Goal: Task Accomplishment & Management: Use online tool/utility

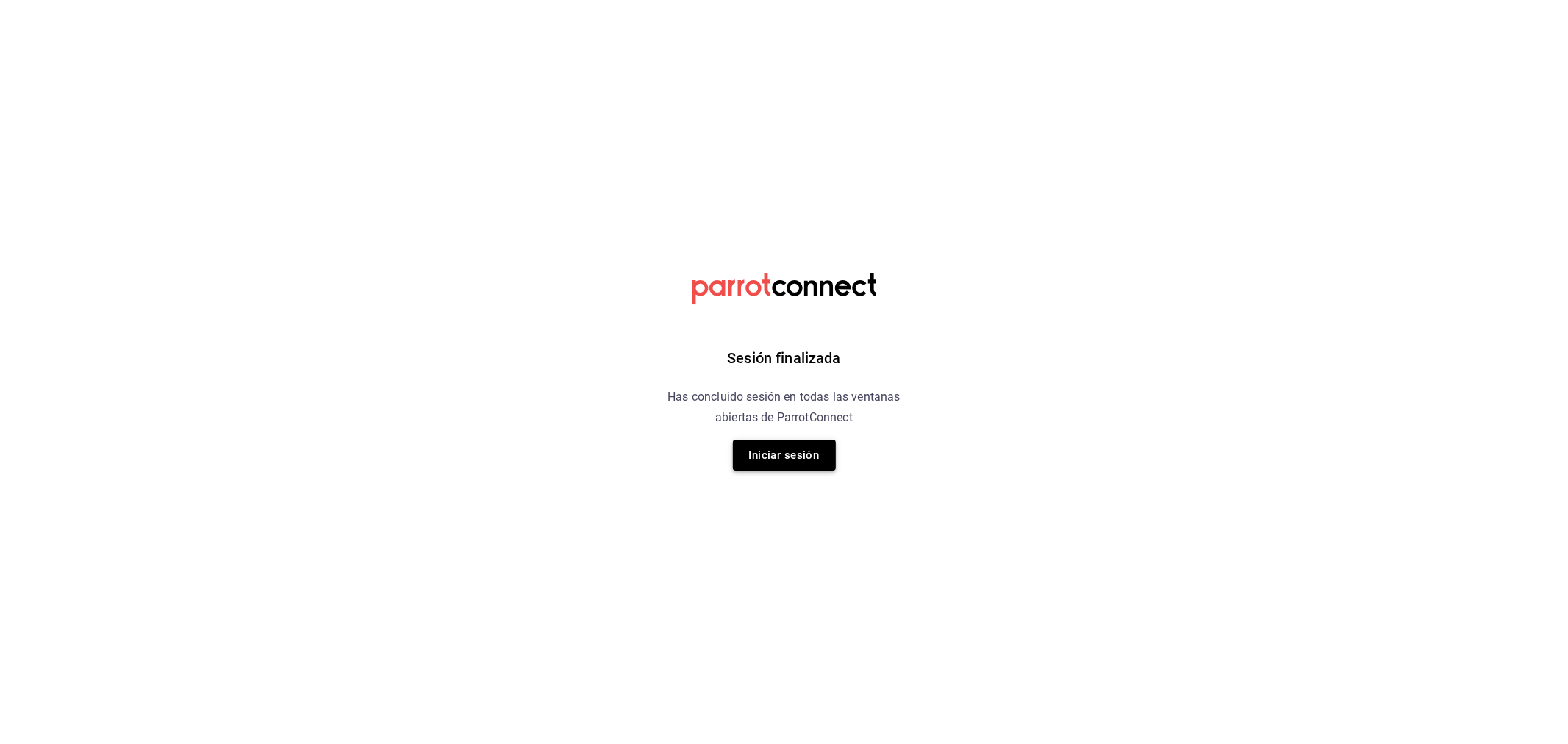
click at [796, 460] on button "Iniciar sesión" at bounding box center [784, 455] width 103 height 31
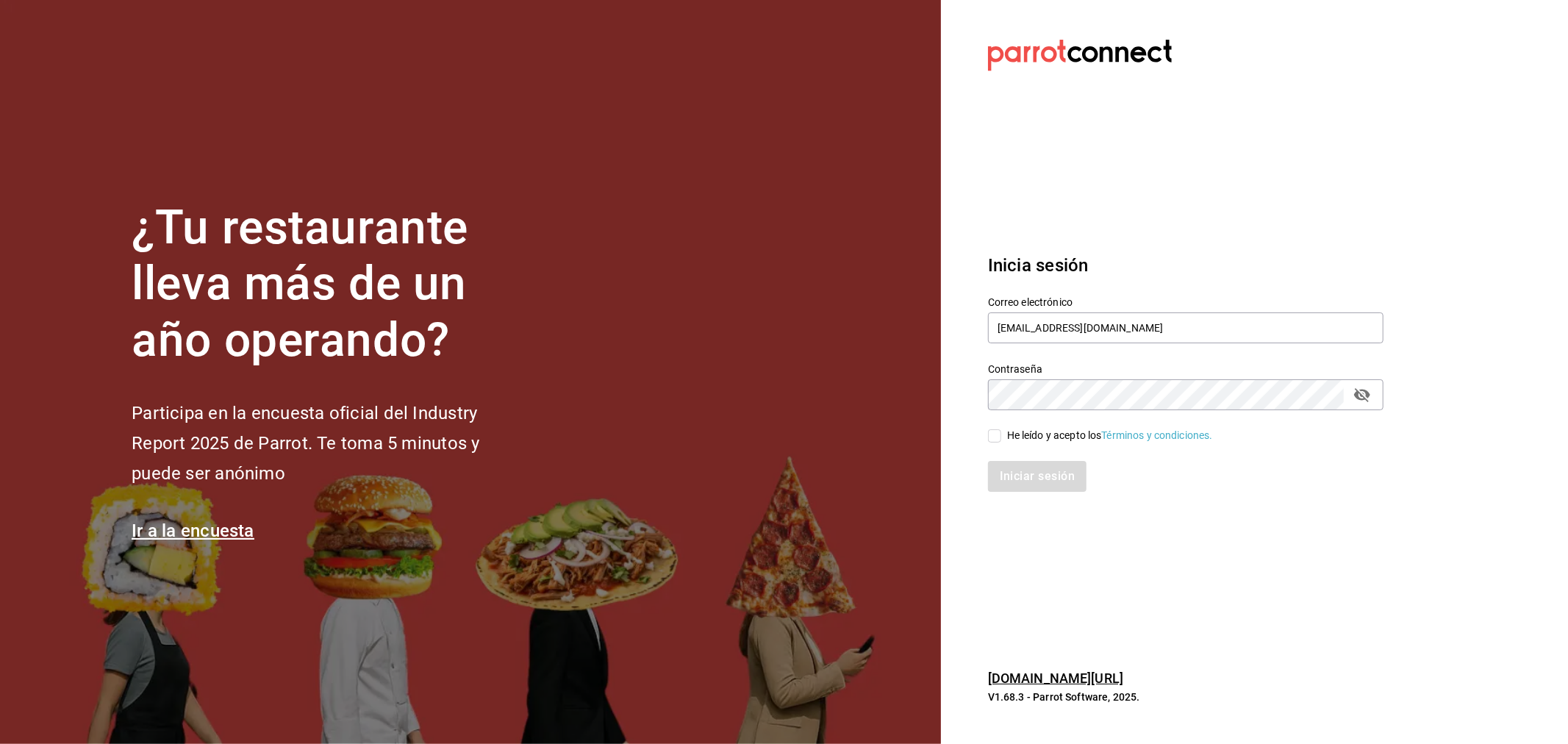
click at [1151, 587] on section "Datos incorrectos. Verifica que tu Correo o Contraseña estén bien escritos. Ini…" at bounding box center [1180, 372] width 478 height 744
click at [1140, 317] on input "rivekasam@gmail.com" at bounding box center [1185, 328] width 395 height 31
type input "miguelfalcon2894@gmail.com"
click at [1002, 435] on span "He leído y acepto los Términos y condiciones." at bounding box center [1108, 435] width 212 height 15
click at [1002, 435] on input "He leído y acepto los Términos y condiciones." at bounding box center [994, 435] width 13 height 13
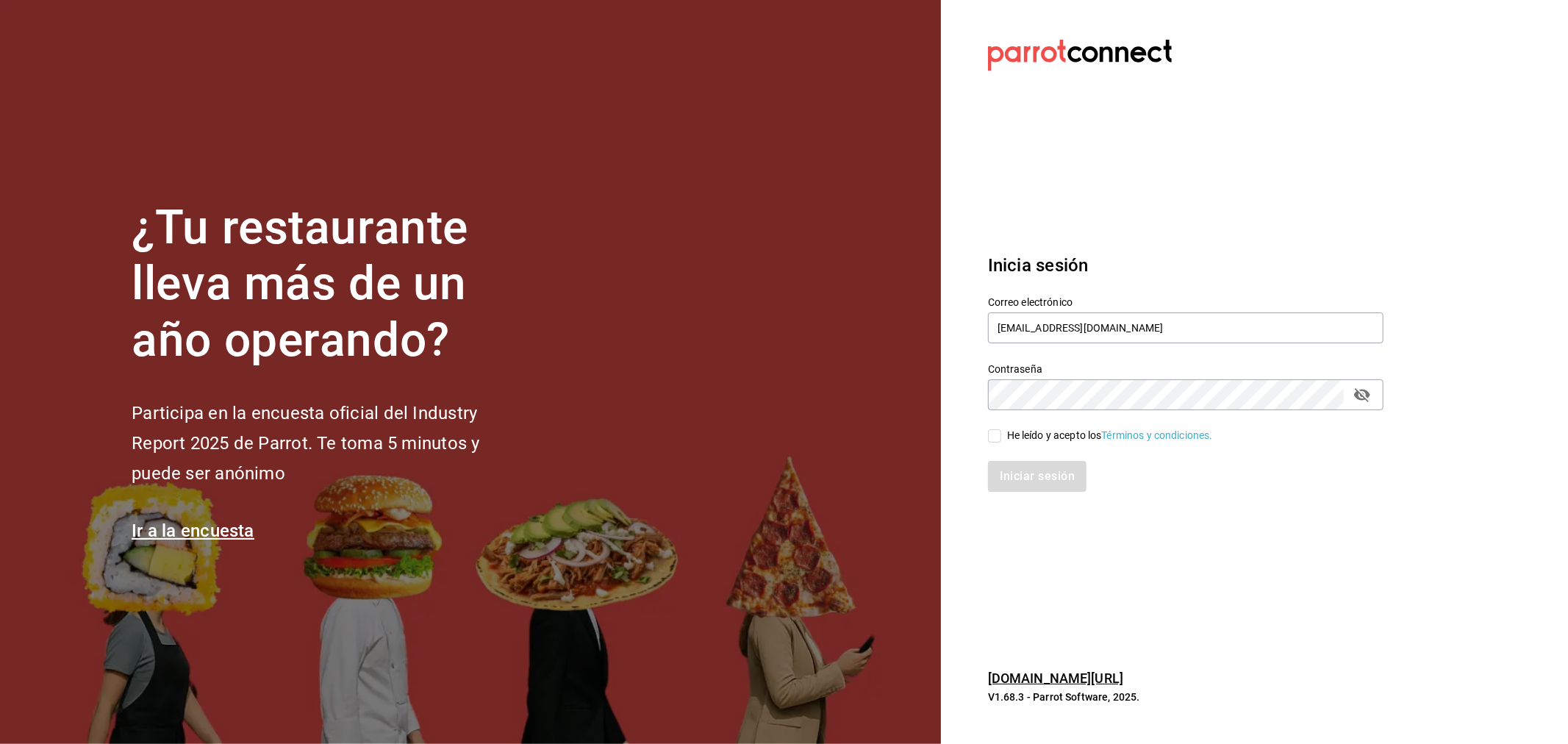
checkbox input "true"
click at [1023, 468] on button "Iniciar sesión" at bounding box center [1038, 477] width 100 height 31
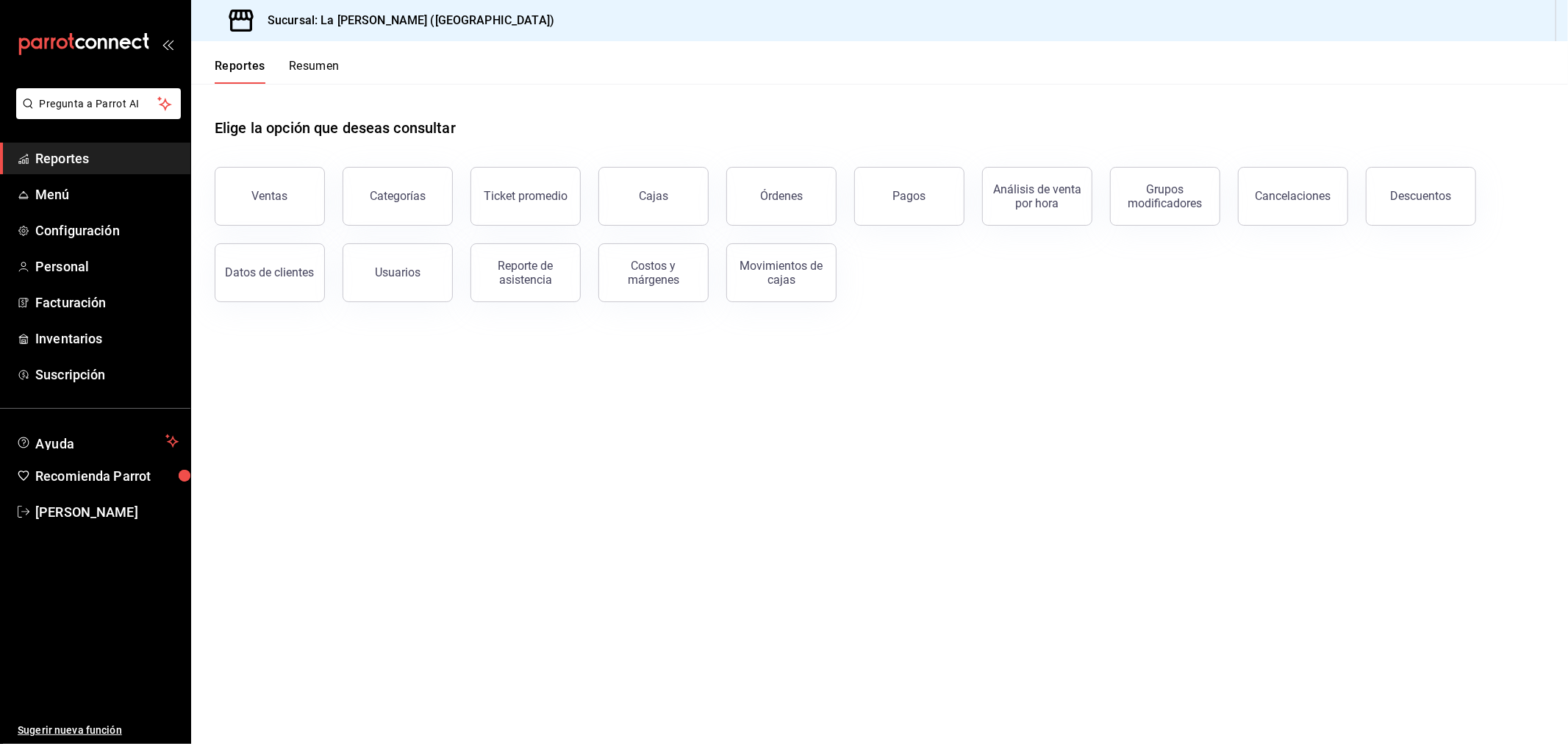
click at [295, 197] on button "Ventas" at bounding box center [270, 196] width 111 height 59
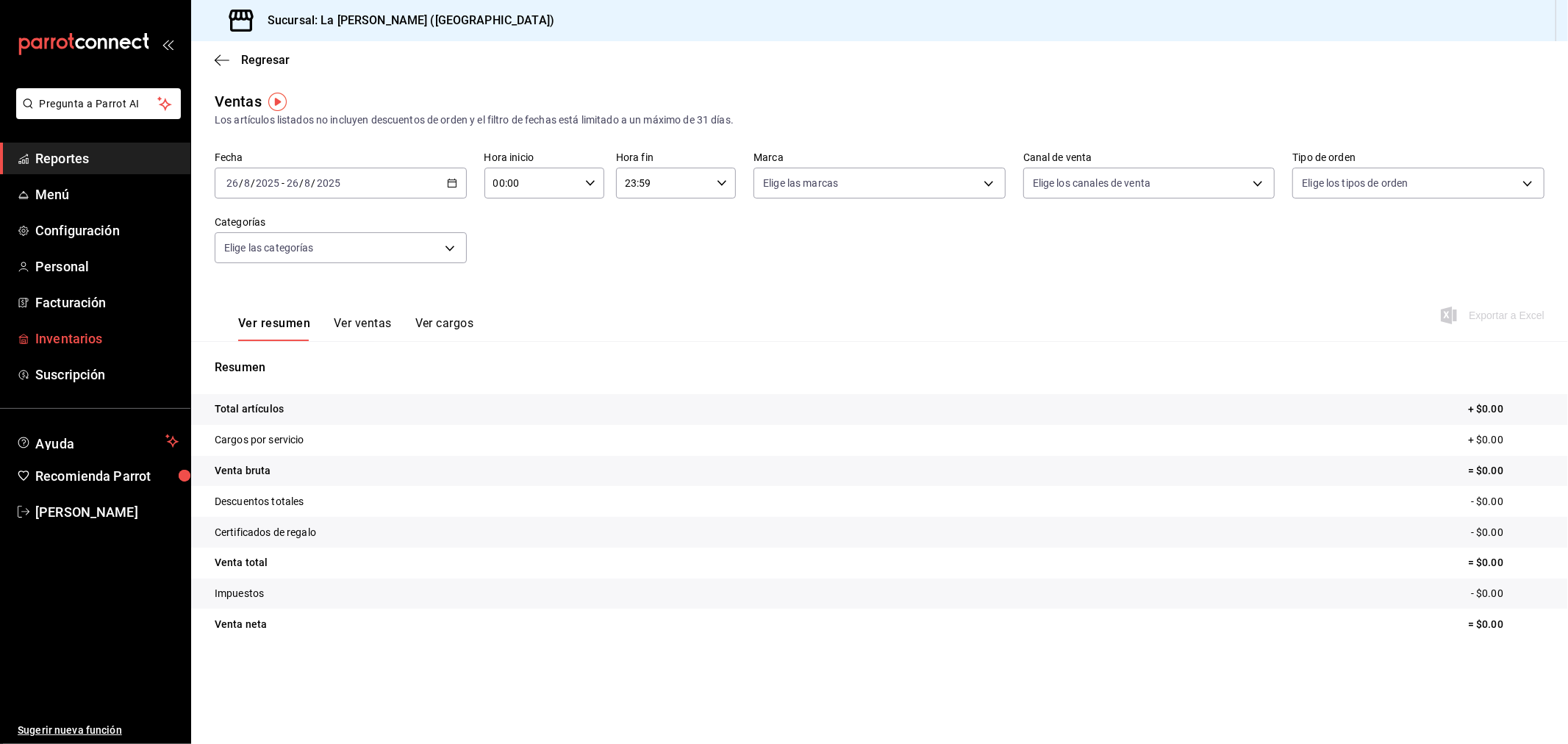
click at [91, 349] on link "Inventarios" at bounding box center [95, 339] width 190 height 31
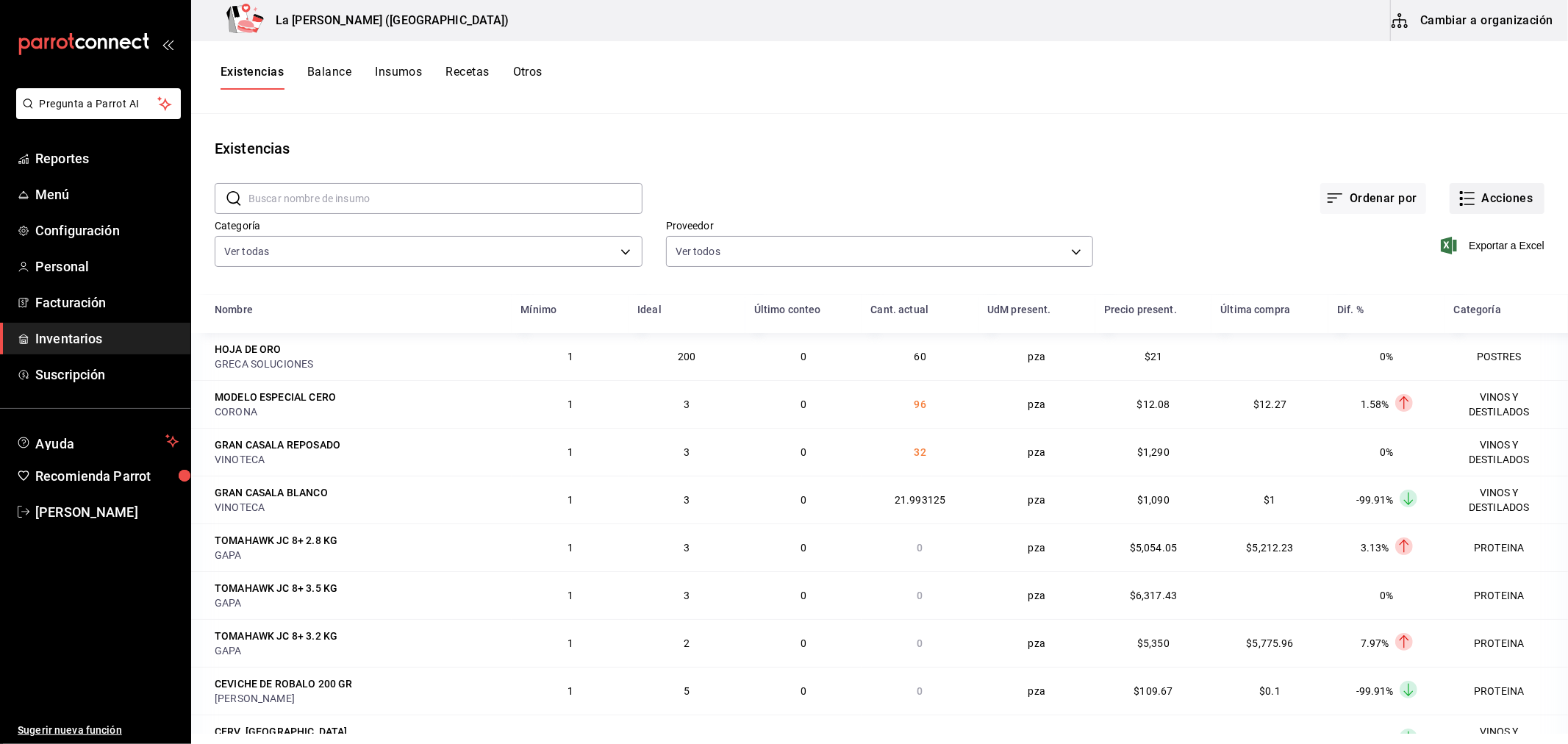
click at [1492, 201] on button "Acciones" at bounding box center [1497, 199] width 95 height 31
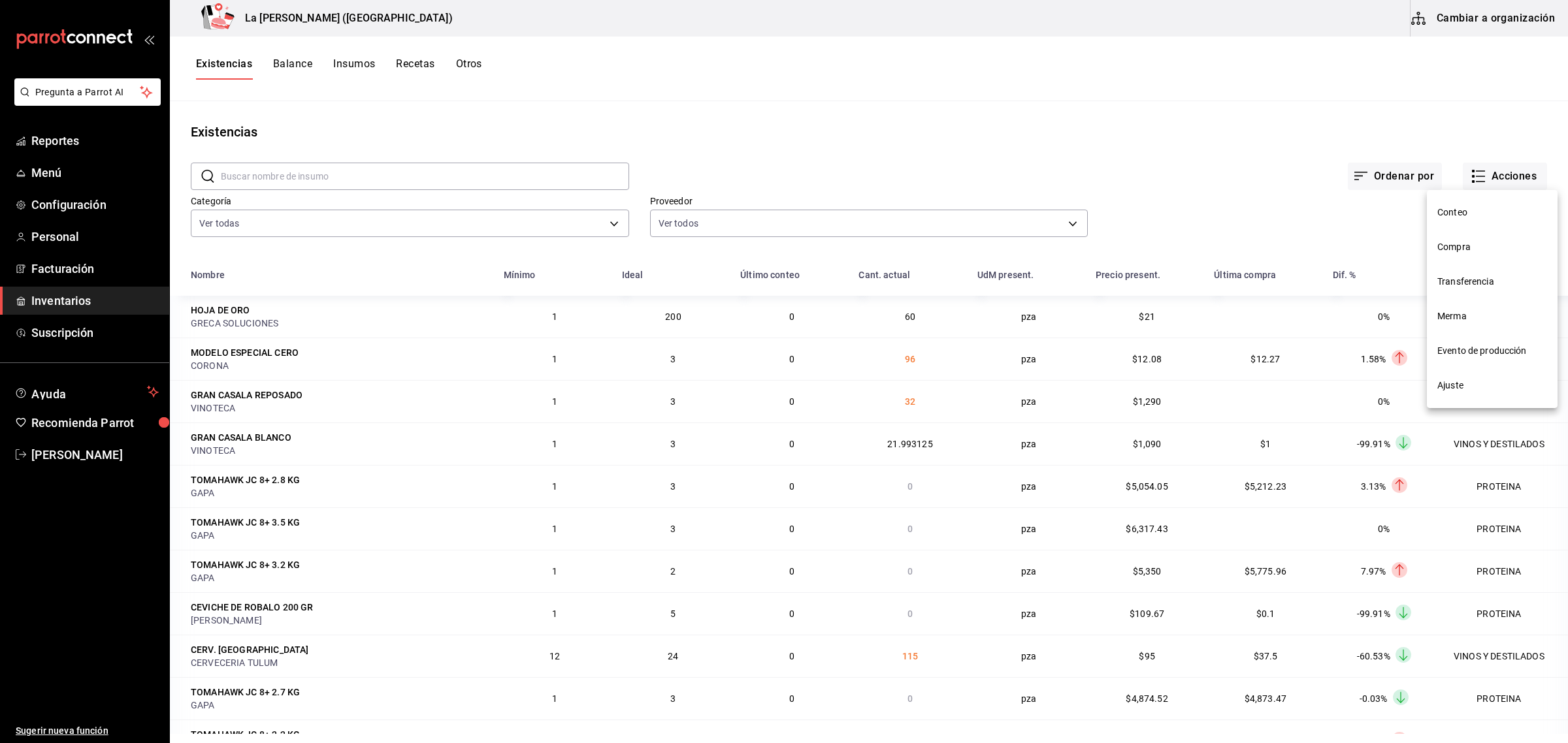
click at [1393, 246] on span "Compra" at bounding box center [1492, 247] width 110 height 14
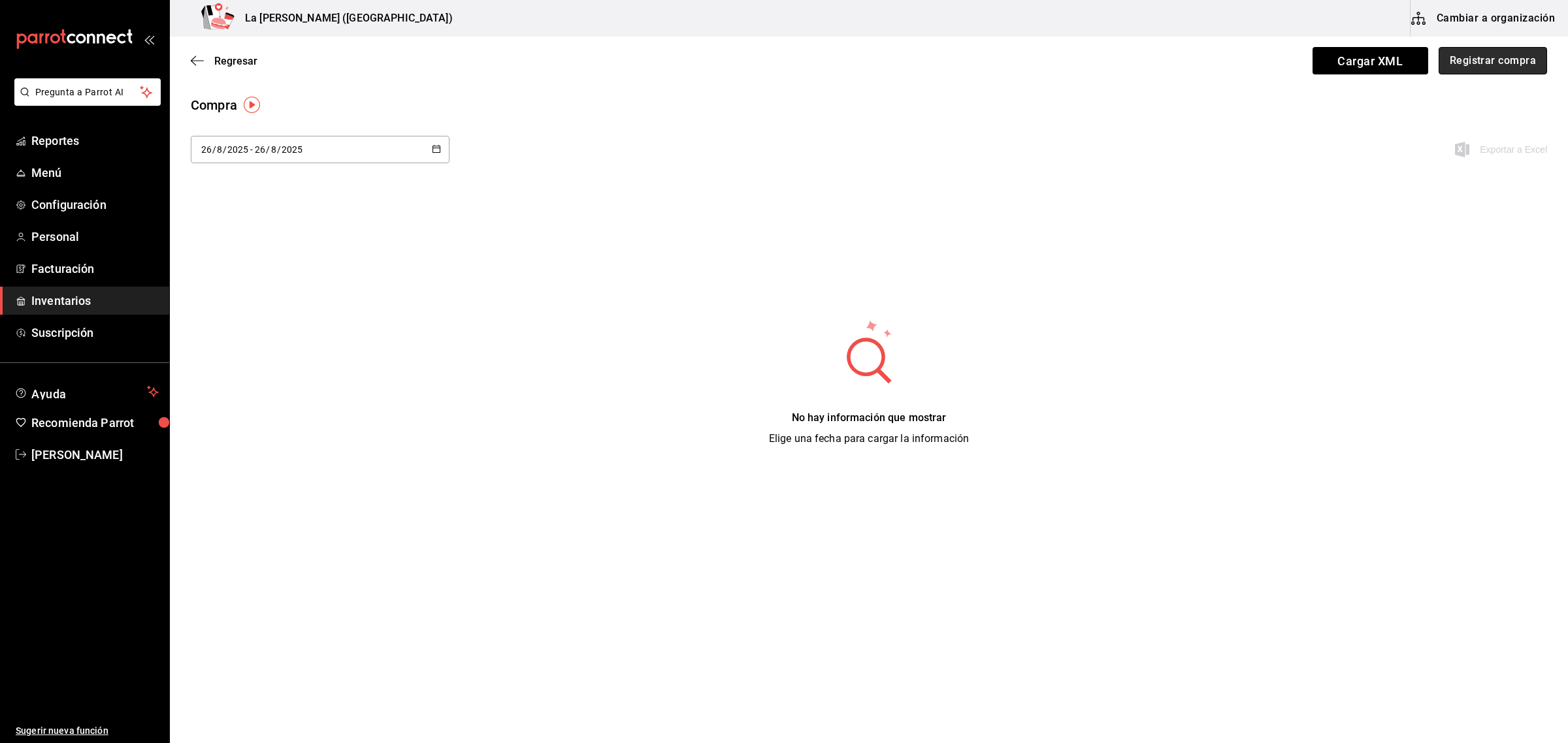
click at [1393, 70] on button "Registrar compra" at bounding box center [1492, 61] width 108 height 27
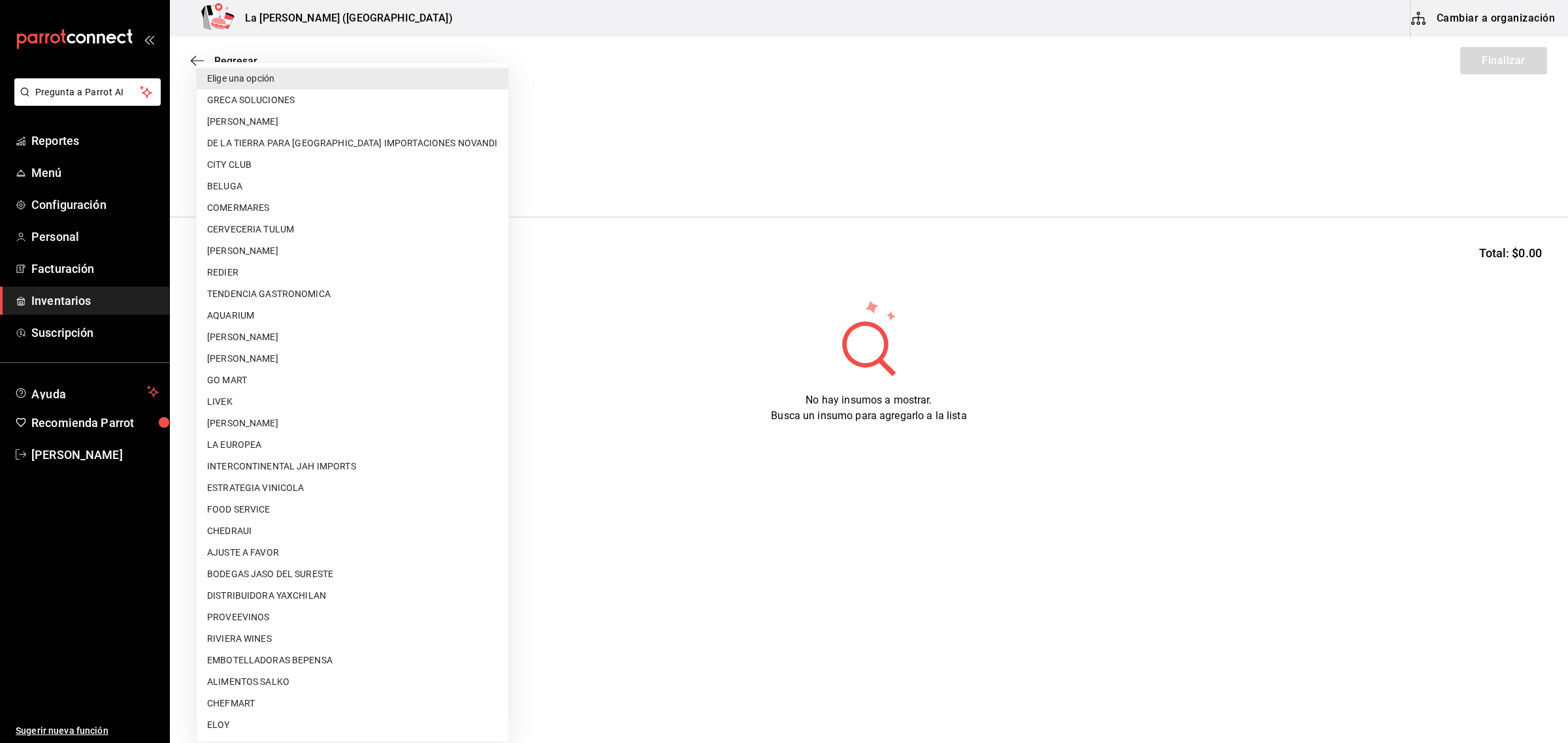
click at [374, 185] on body "Pregunta a Parrot AI Reportes Menú Configuración Personal Facturación Inventari…" at bounding box center [784, 335] width 1568 height 669
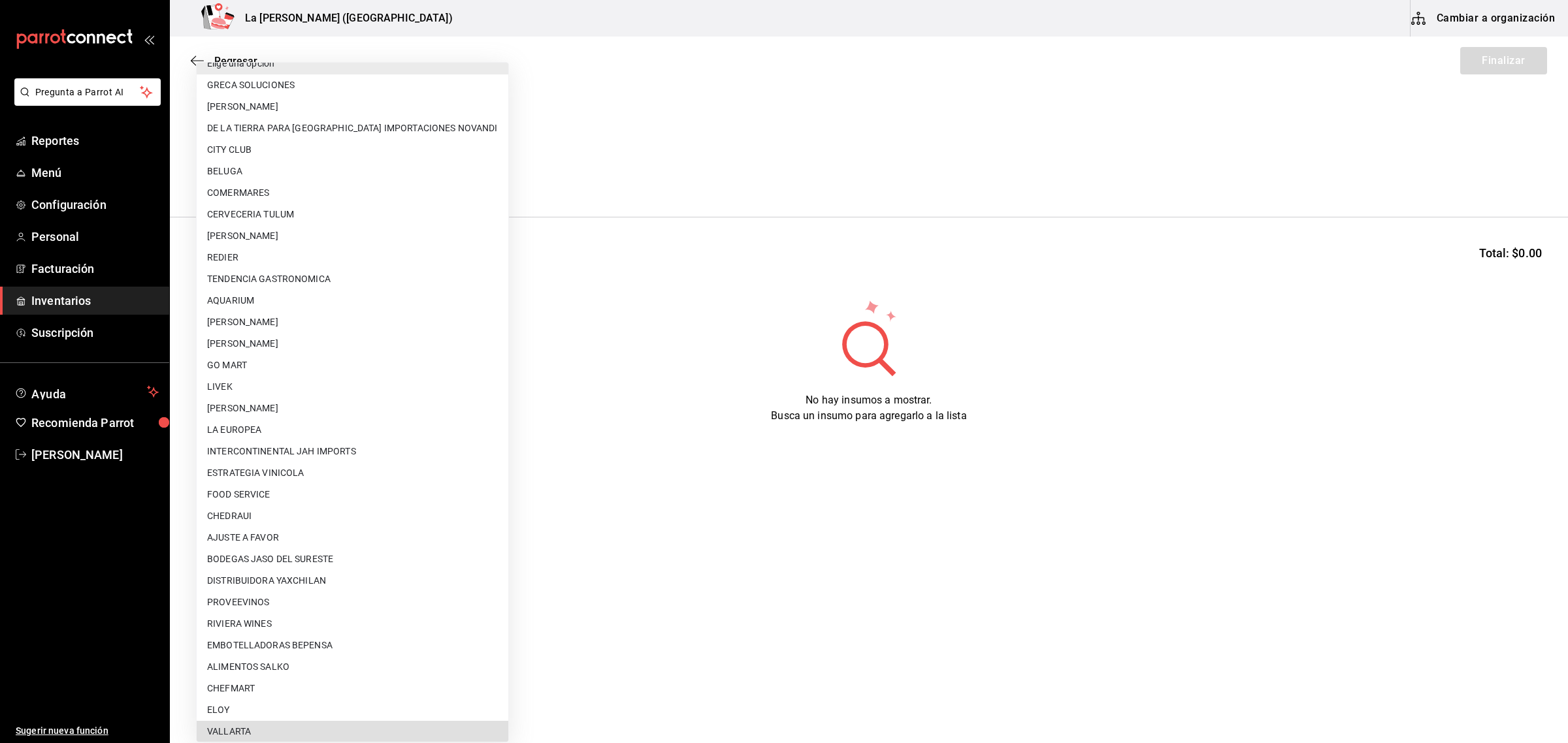
scroll to position [409, 0]
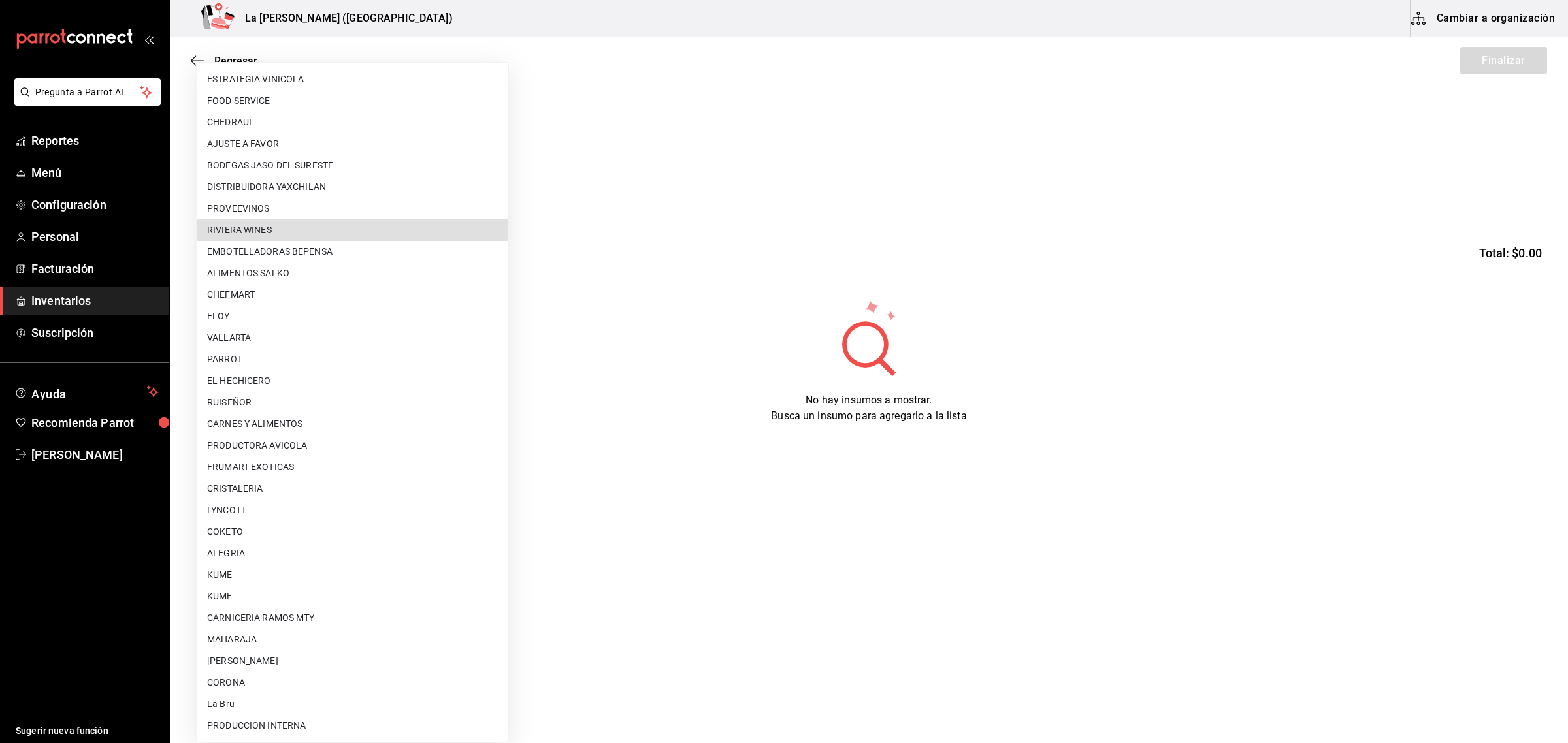
click at [386, 229] on li "RIVIERA WINES" at bounding box center [352, 230] width 312 height 22
type input "df7ce10a-7be7-4d83-aa70-fa1e746a5170"
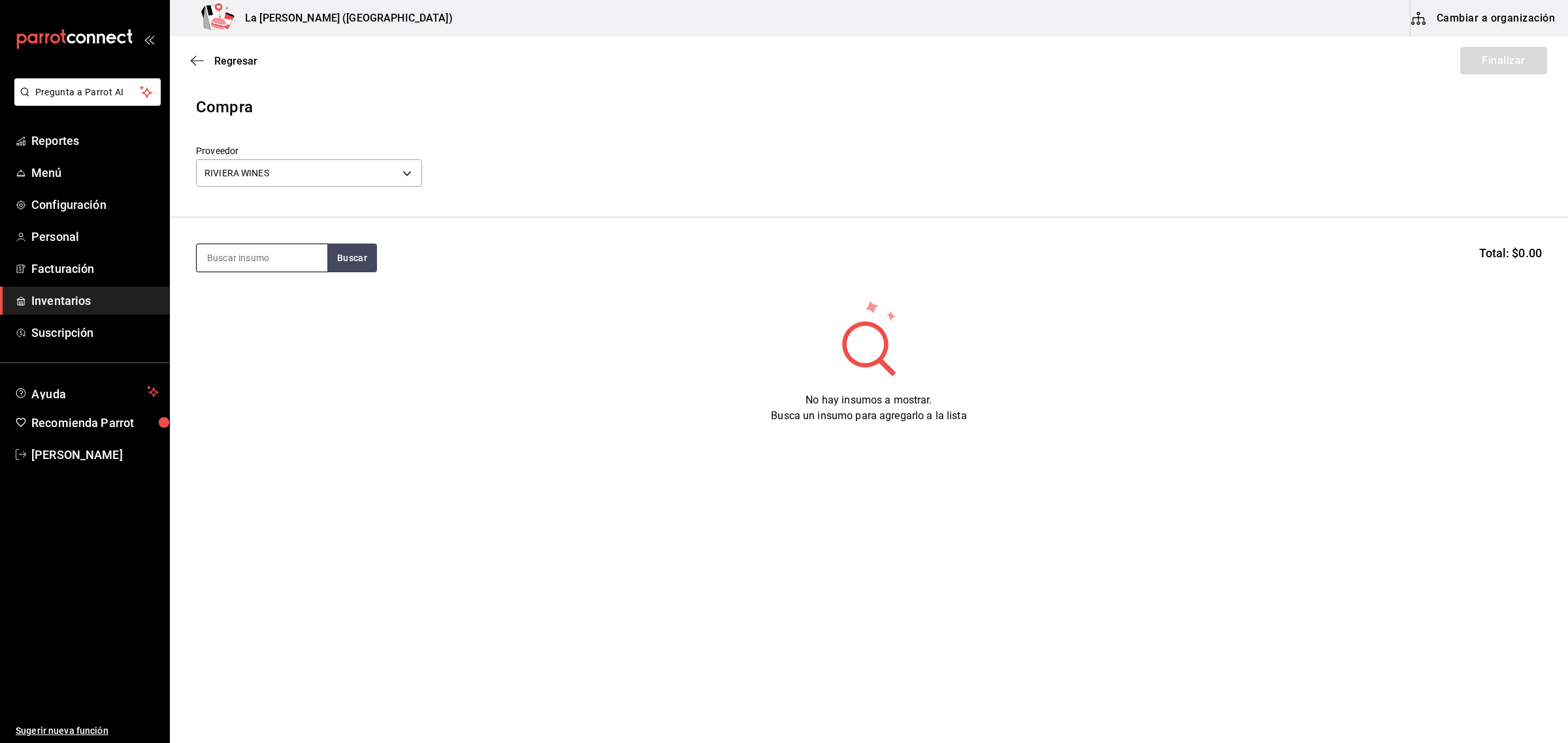
click at [305, 252] on input at bounding box center [262, 258] width 131 height 27
type input "S"
type input "31.8"
click at [299, 390] on div "Copa - RIVIERA WINES" at bounding box center [262, 393] width 110 height 14
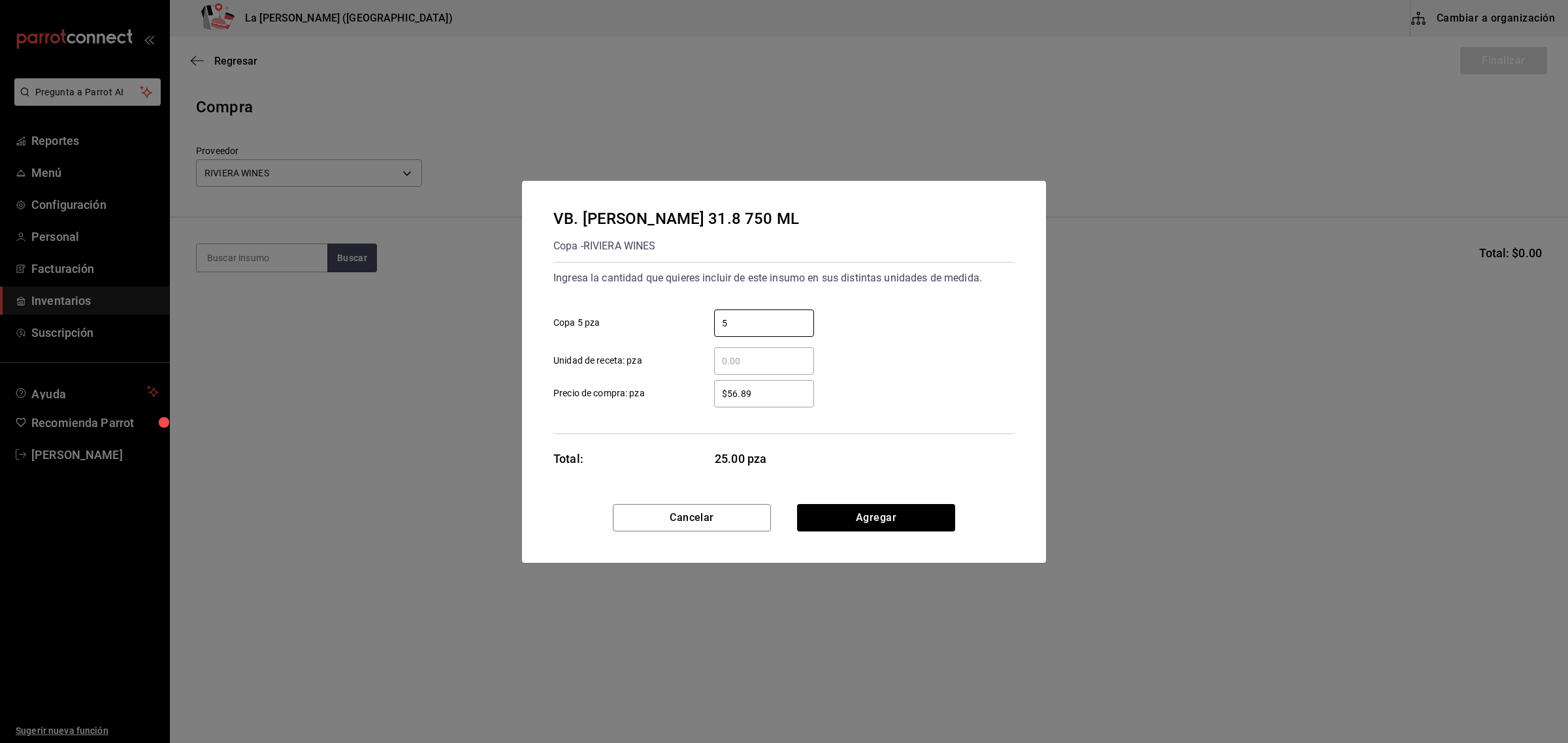
type input "5"
type input "$336.56"
click button "Agregar" at bounding box center [876, 517] width 158 height 27
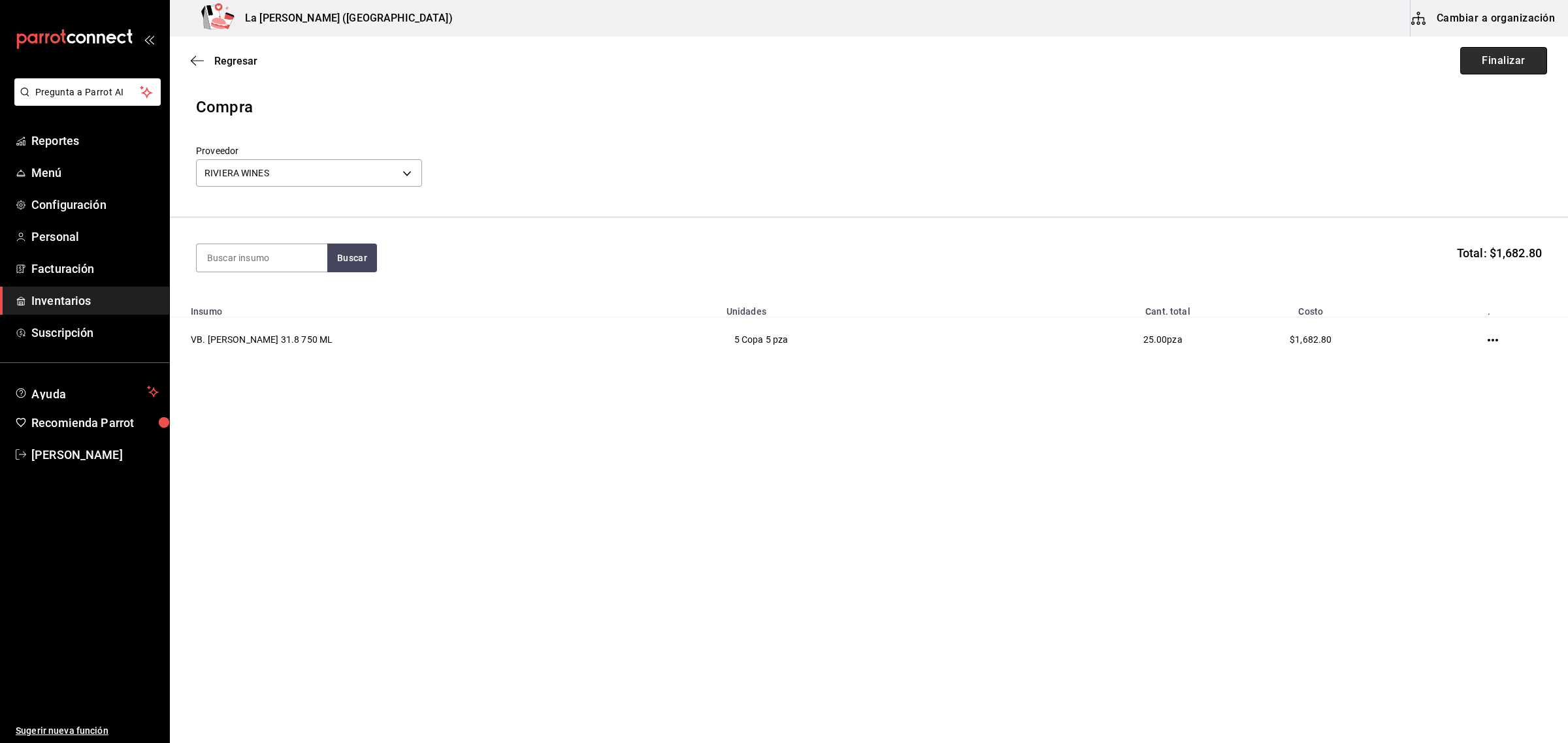
click at [1393, 60] on button "Finalizar" at bounding box center [1503, 61] width 87 height 27
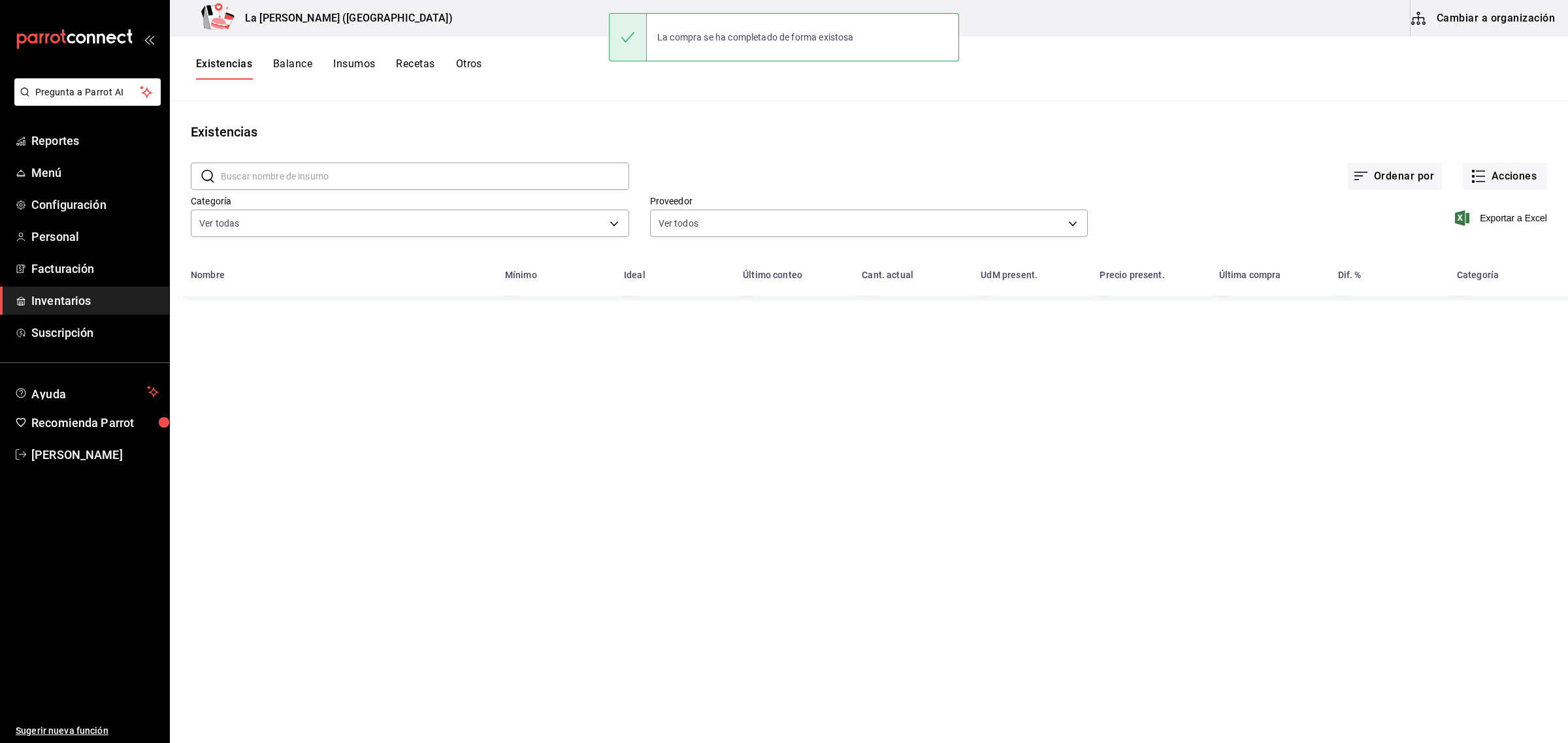
click at [1393, 160] on div "Ordenar por Acciones" at bounding box center [1088, 166] width 918 height 48
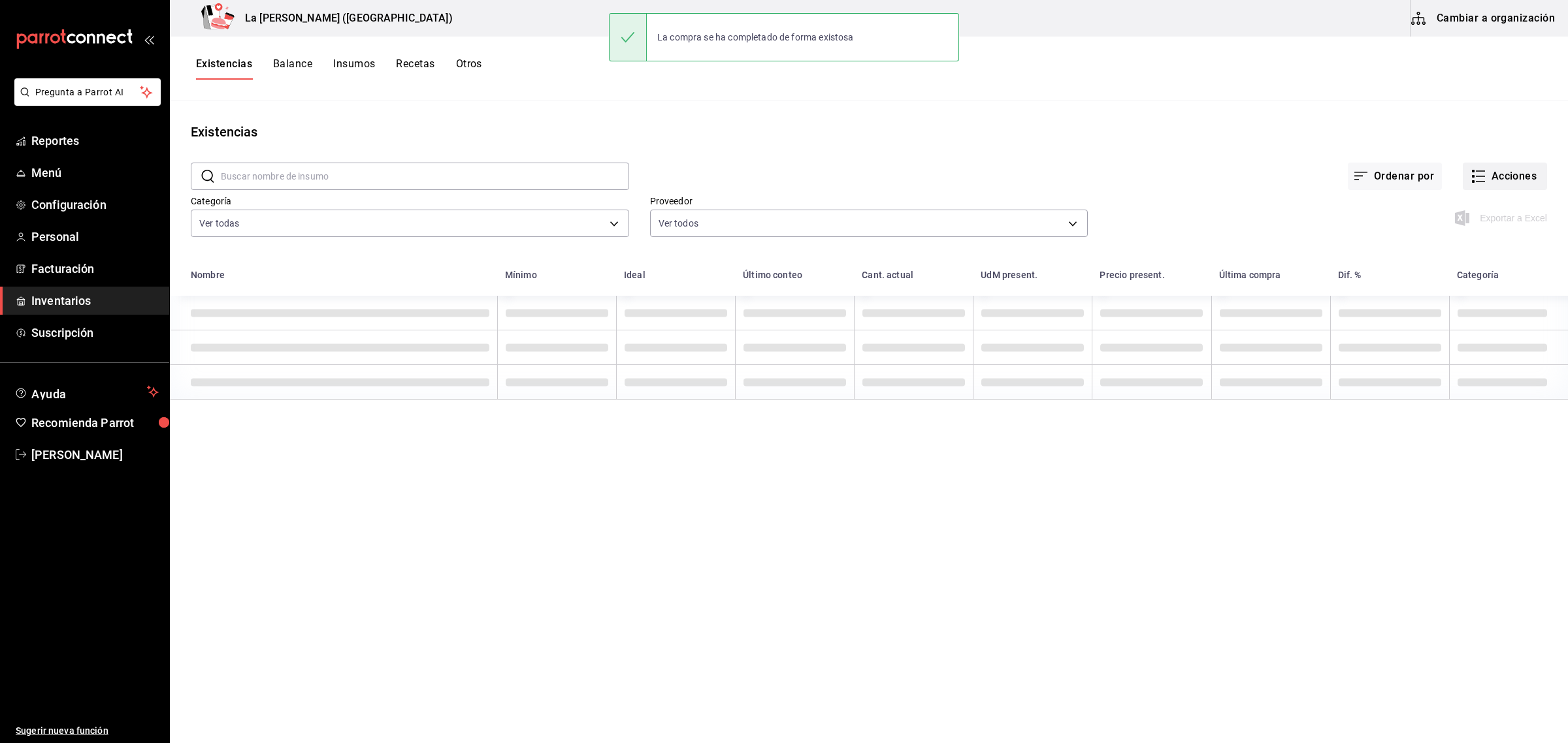
click at [1393, 170] on button "Acciones" at bounding box center [1505, 177] width 85 height 27
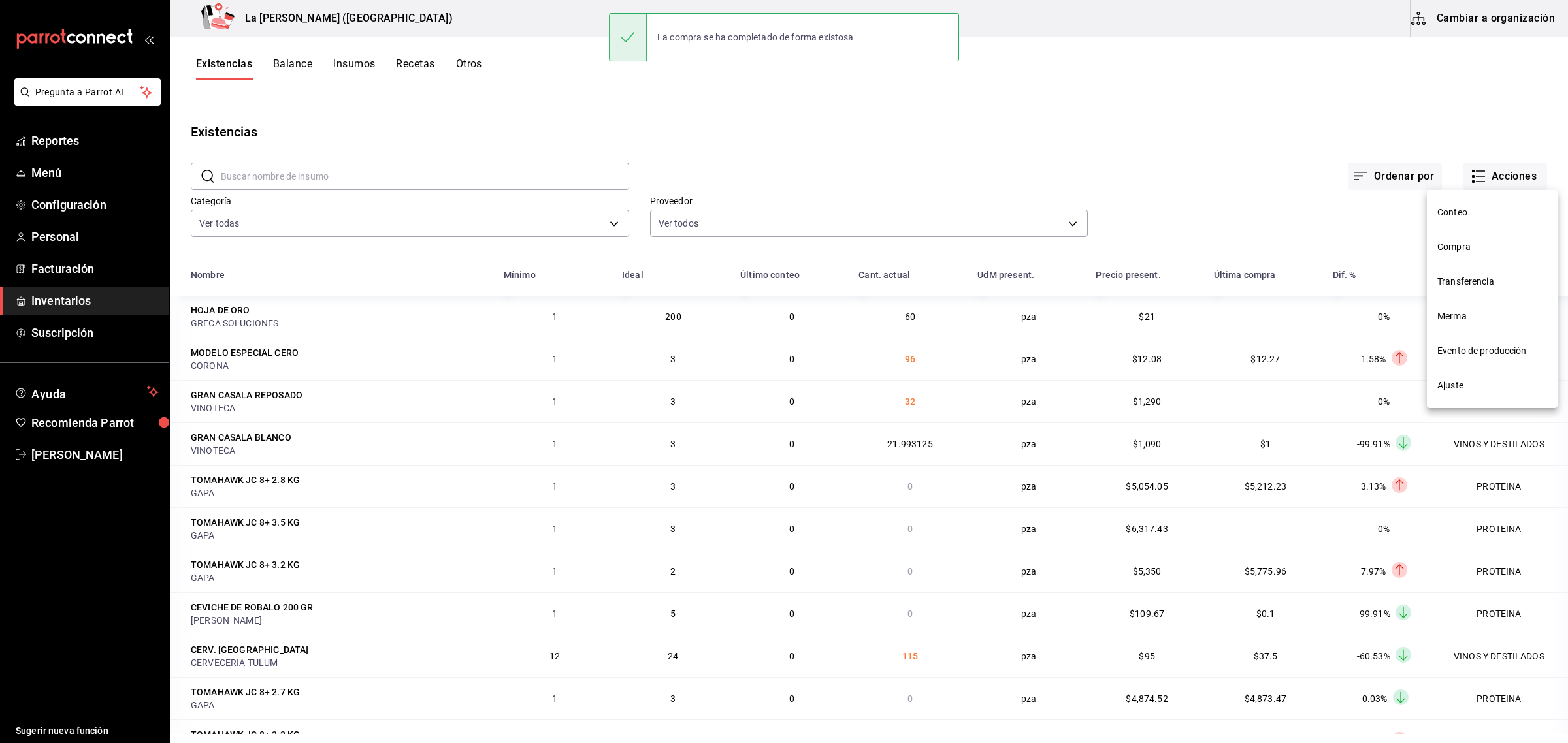
click at [1393, 239] on li "Compra" at bounding box center [1492, 247] width 131 height 35
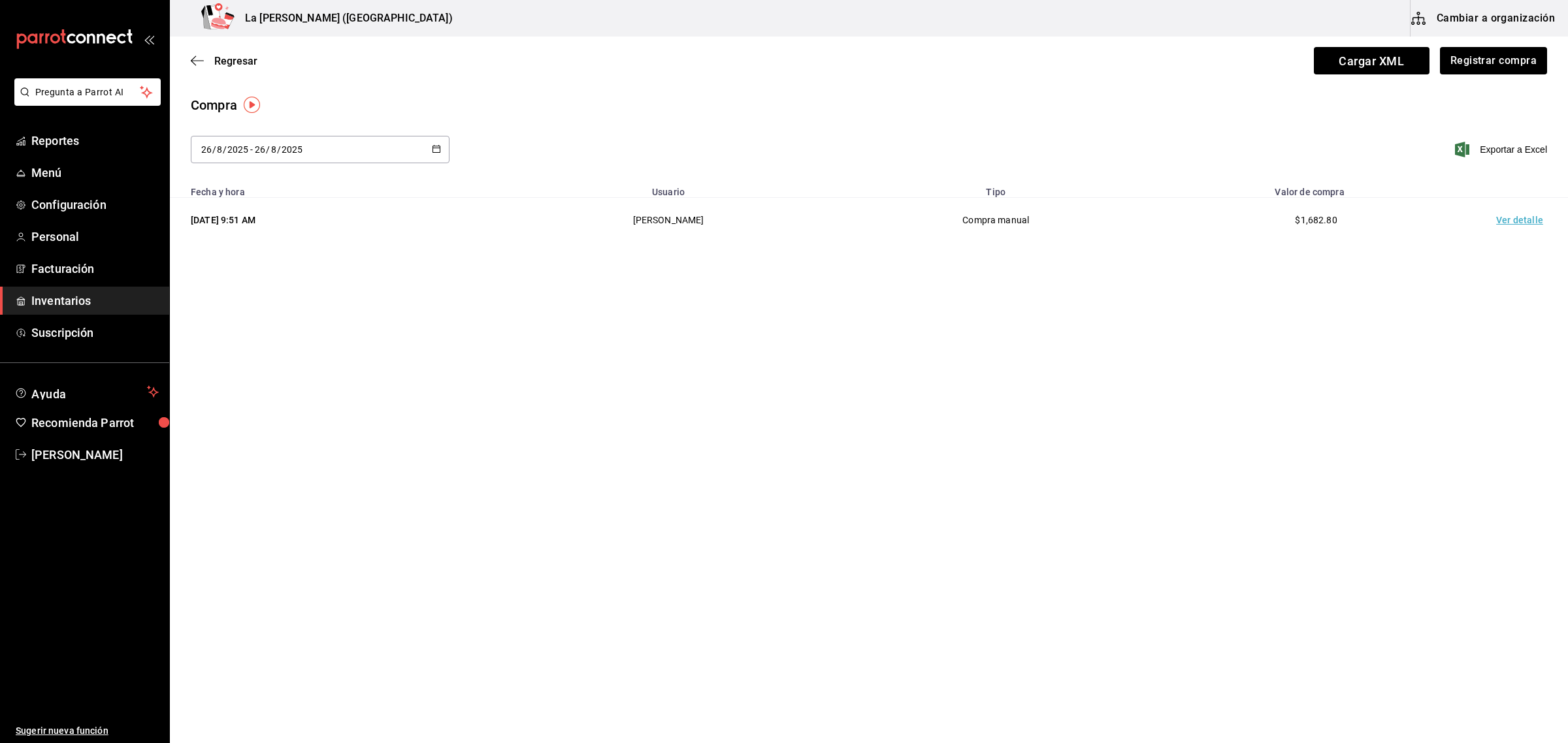
click at [1393, 223] on td "Ver detalle" at bounding box center [1522, 220] width 91 height 45
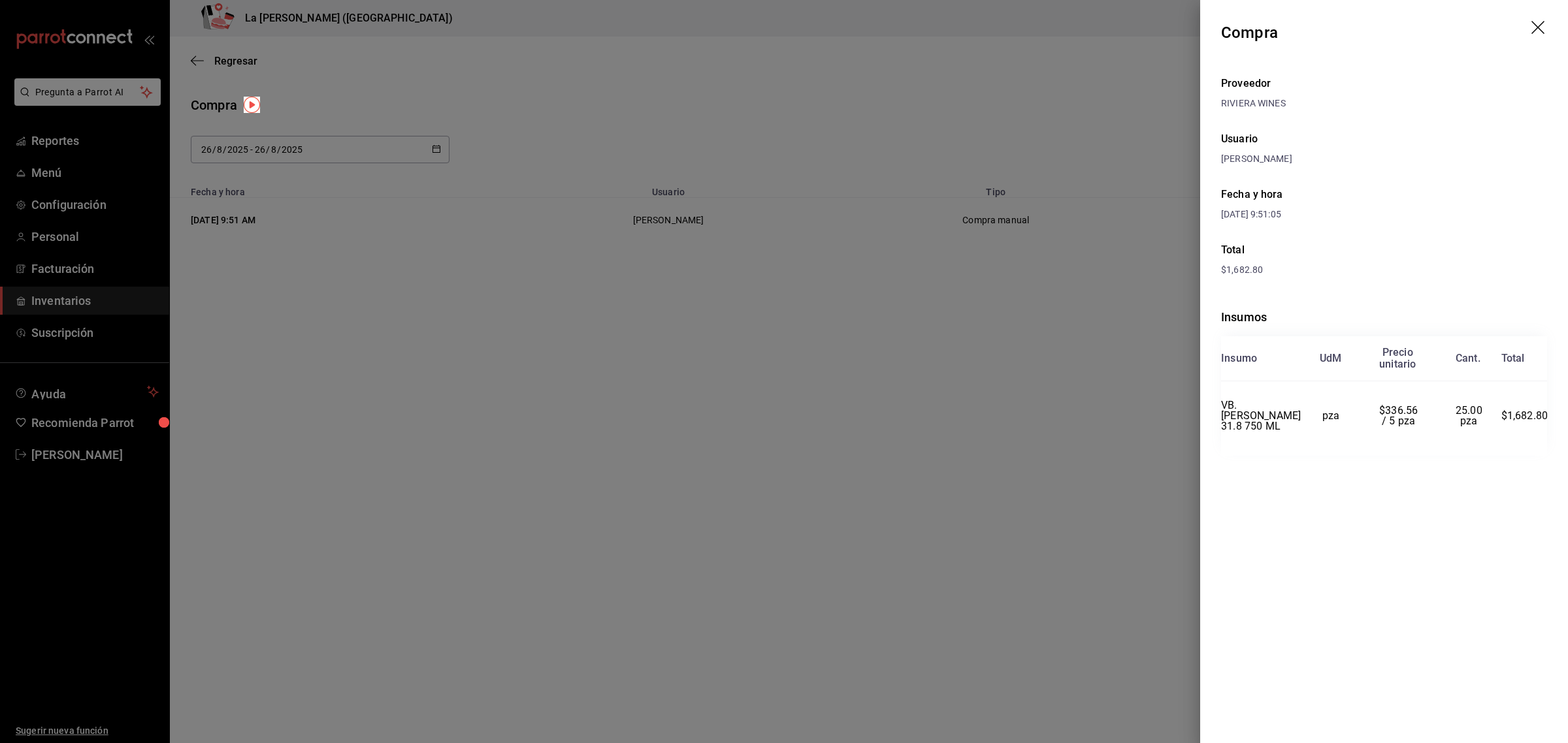
click at [1393, 23] on icon "drag" at bounding box center [1539, 29] width 16 height 16
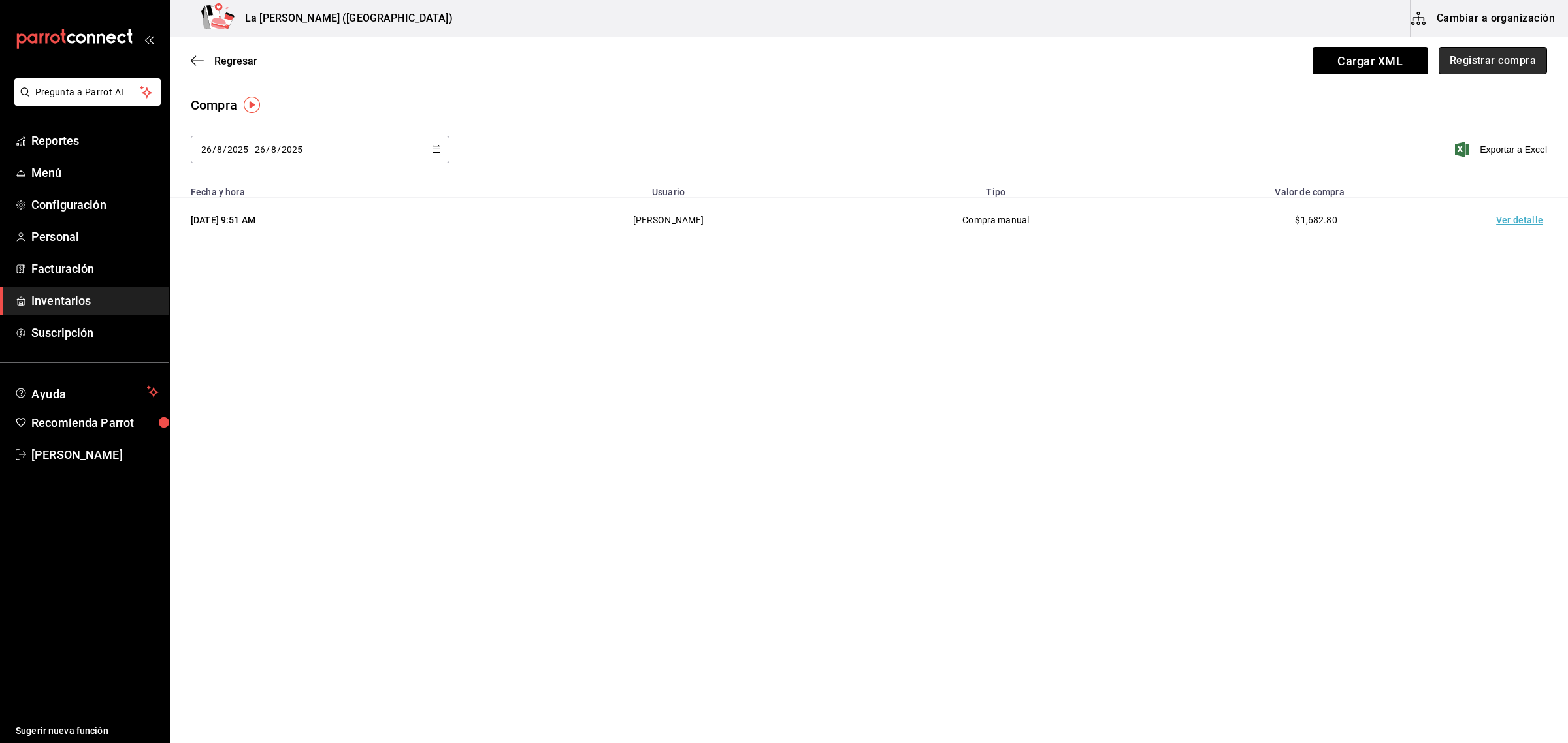
click at [1393, 63] on button "Registrar compra" at bounding box center [1492, 61] width 108 height 27
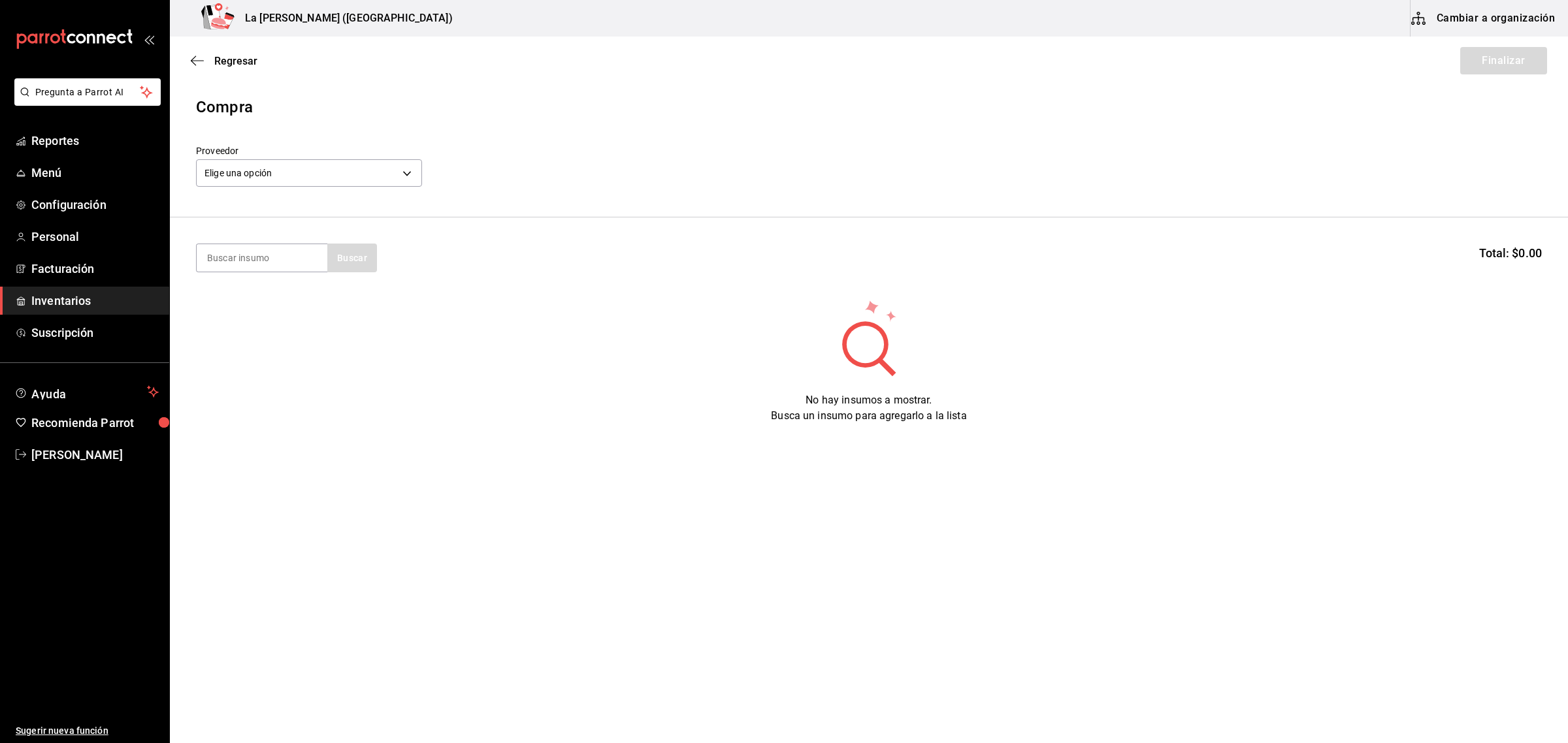
click at [360, 187] on div "Elige una opción default" at bounding box center [308, 171] width 226 height 35
click at [371, 170] on body "Pregunta a Parrot AI Reportes Menú Configuración Personal Facturación Inventari…" at bounding box center [784, 335] width 1568 height 669
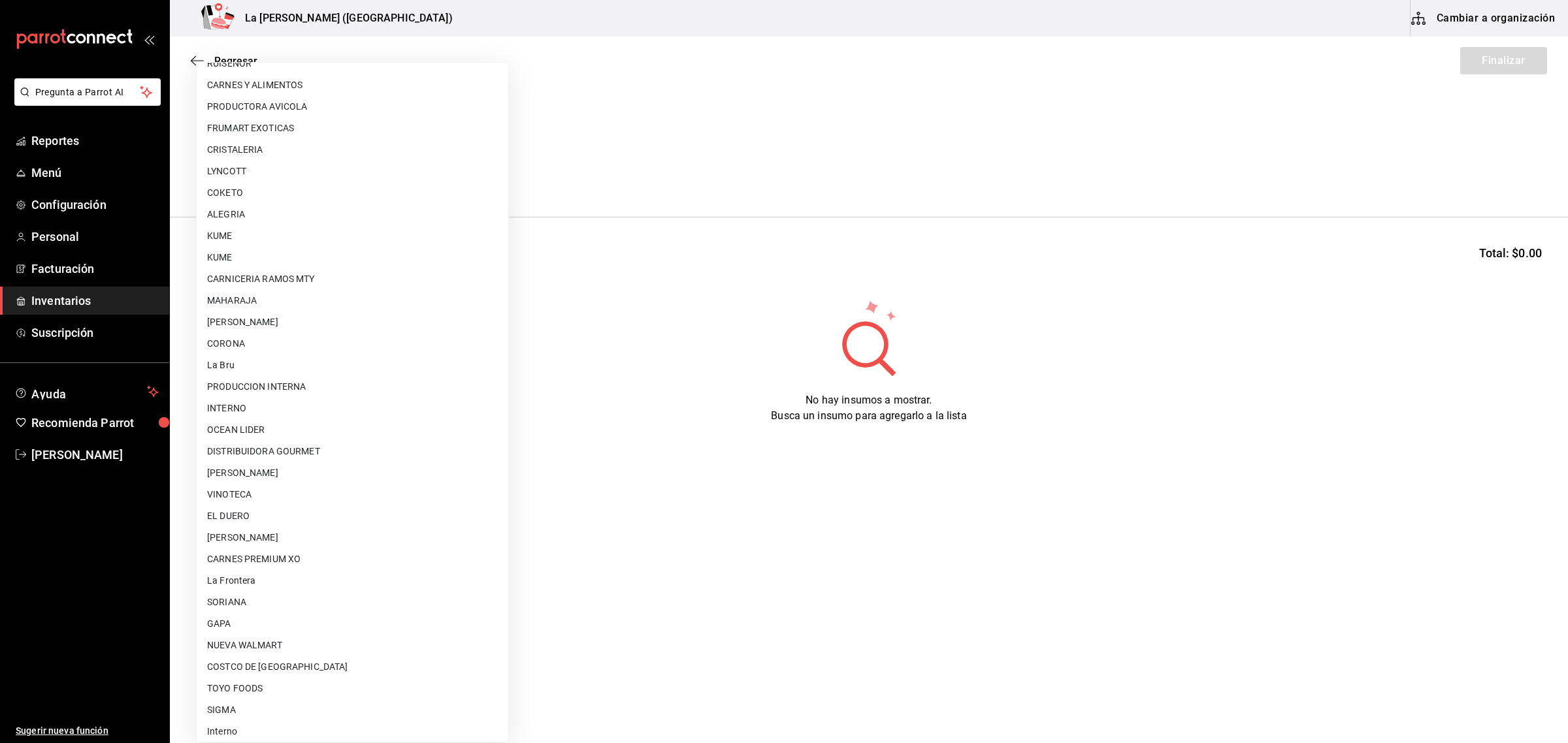
scroll to position [753, 0]
click at [304, 494] on li "VINOTECA" at bounding box center [352, 489] width 312 height 22
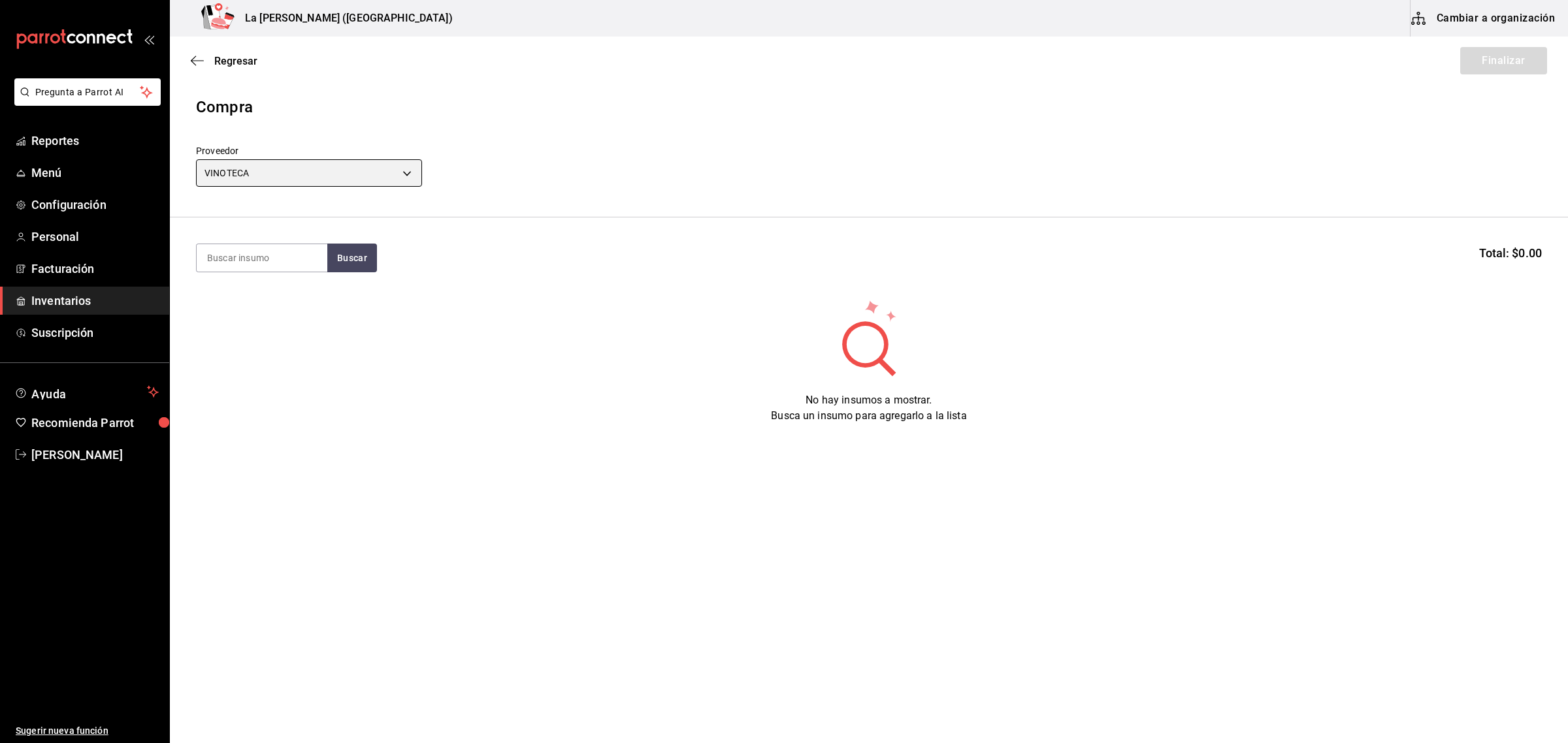
type input "279ca8b8-df49-4780-925d-2d047f51830f"
click at [286, 264] on input at bounding box center [262, 258] width 131 height 27
click at [47, 301] on span "Inventarios" at bounding box center [95, 301] width 128 height 18
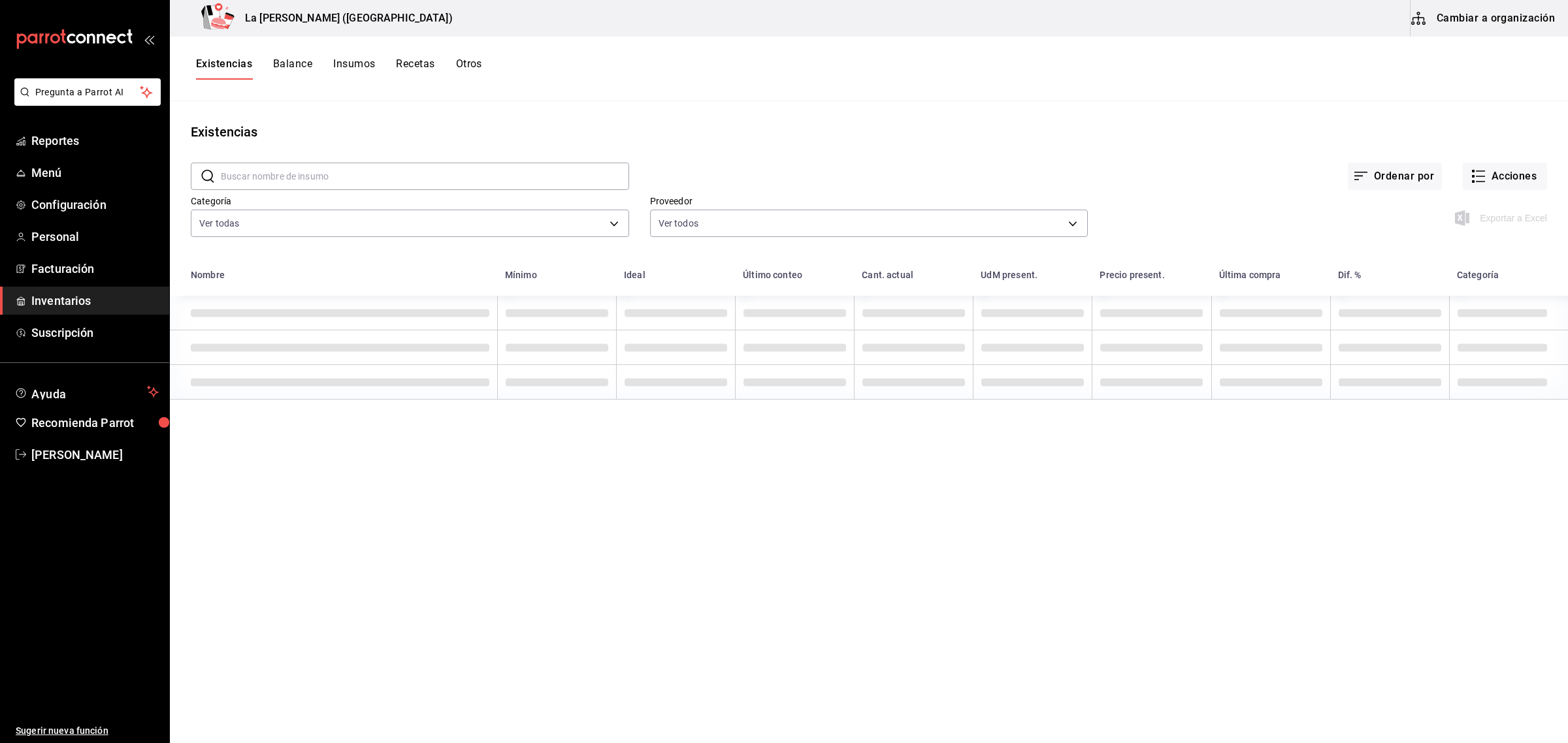
click at [213, 64] on button "Existencias" at bounding box center [224, 68] width 56 height 22
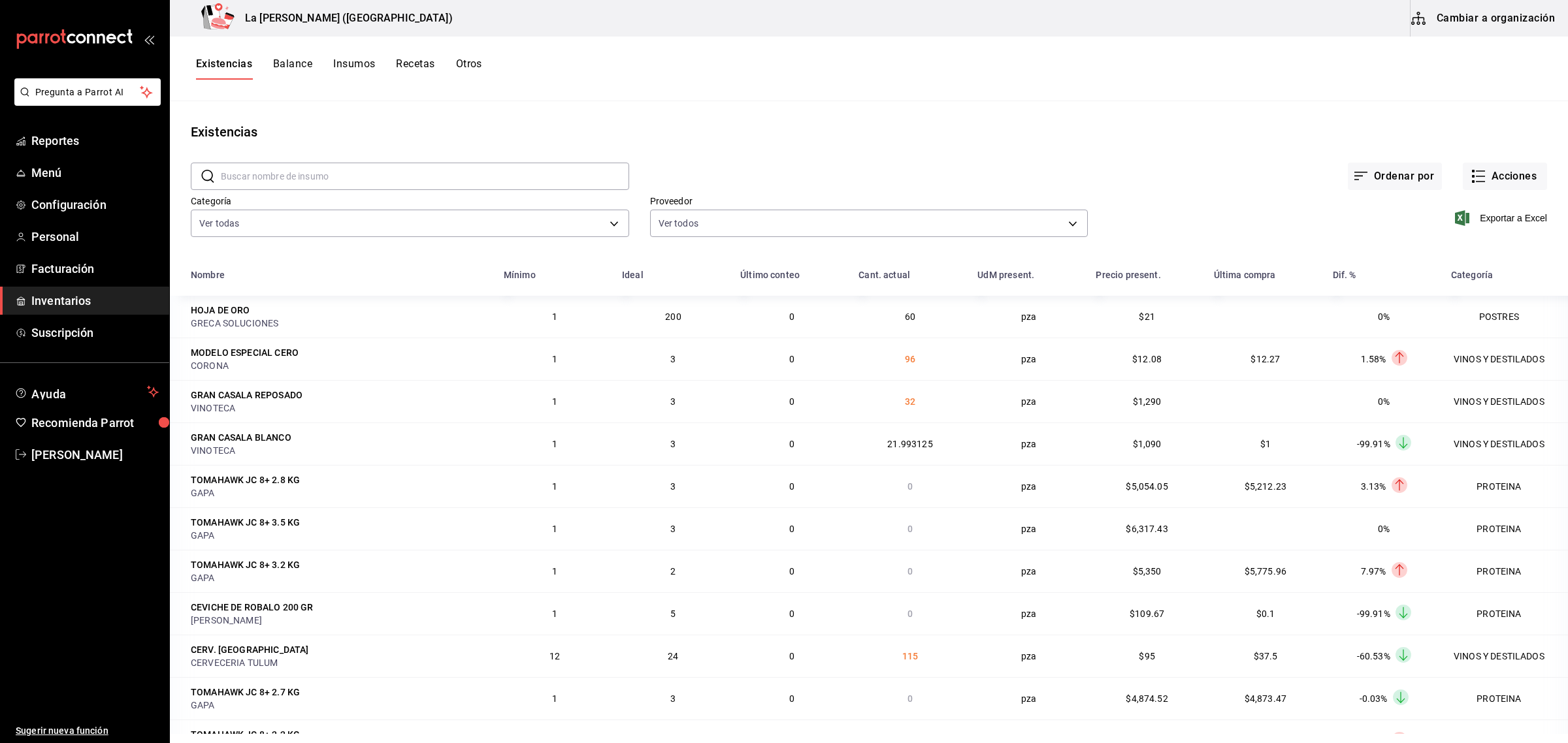
click at [213, 64] on button "Existencias" at bounding box center [224, 68] width 56 height 22
click at [196, 57] on button "Existencias" at bounding box center [224, 68] width 56 height 22
click at [34, 299] on span "Inventarios" at bounding box center [95, 301] width 128 height 18
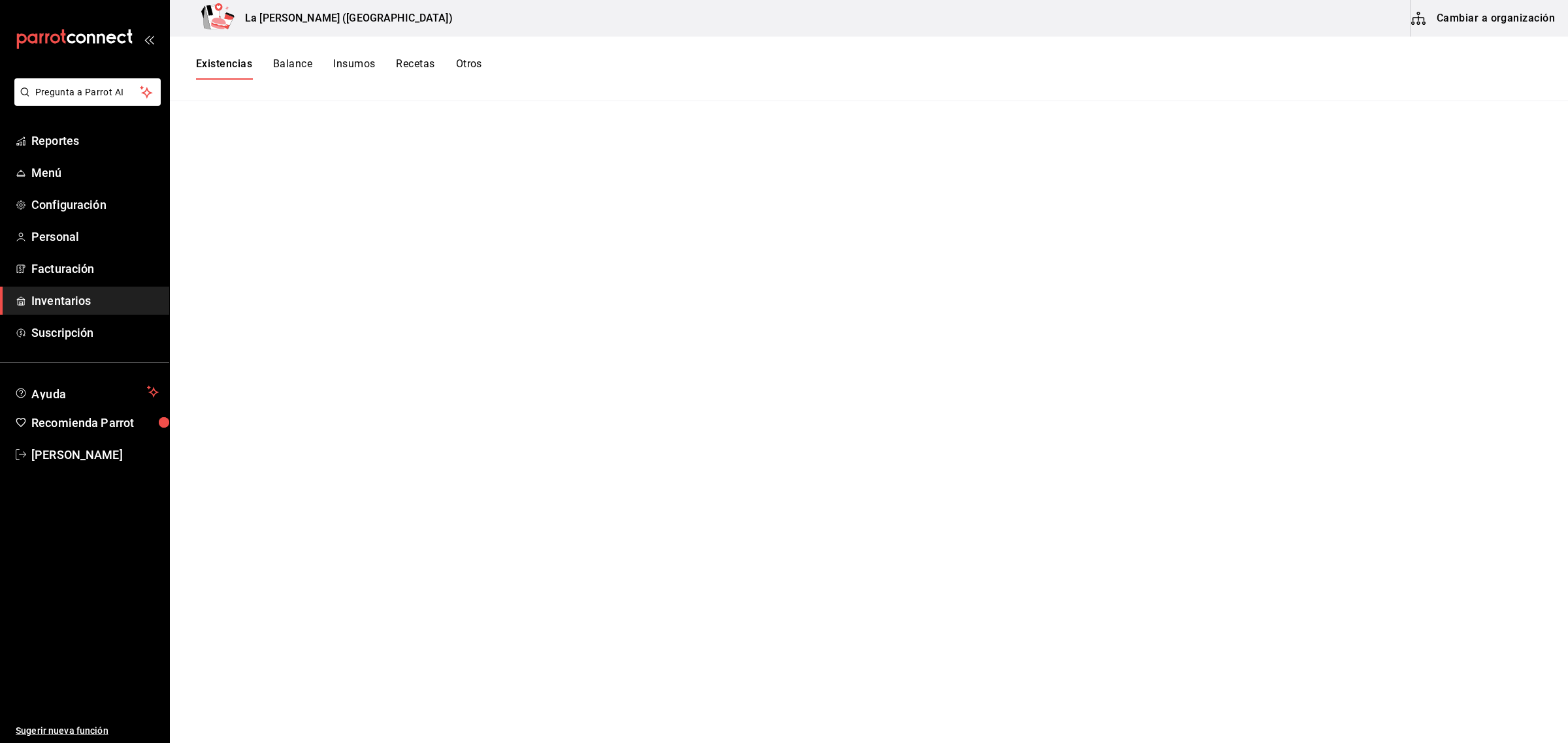
click at [245, 63] on button "Existencias" at bounding box center [224, 68] width 56 height 22
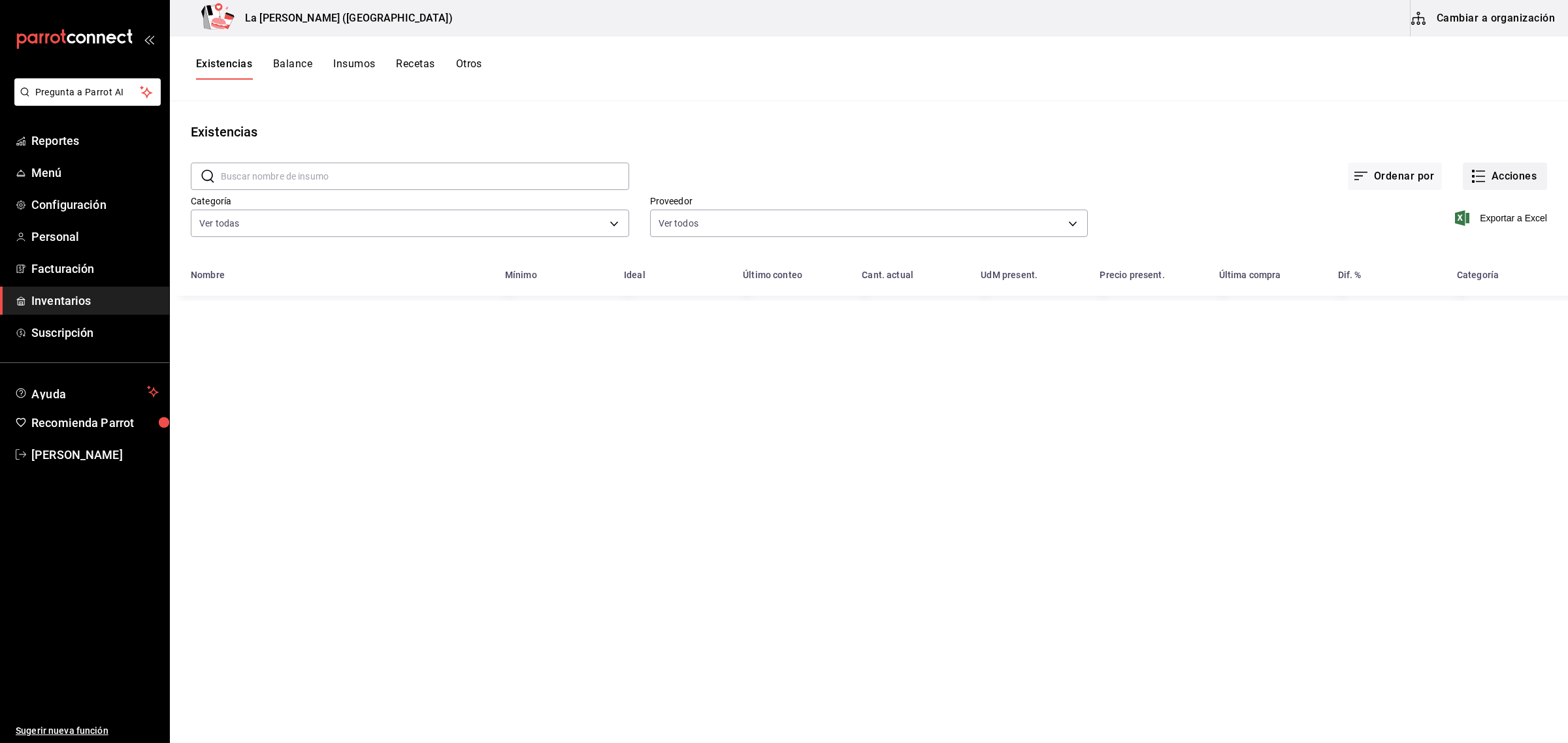
click at [1393, 170] on icon "button" at bounding box center [1478, 176] width 16 height 16
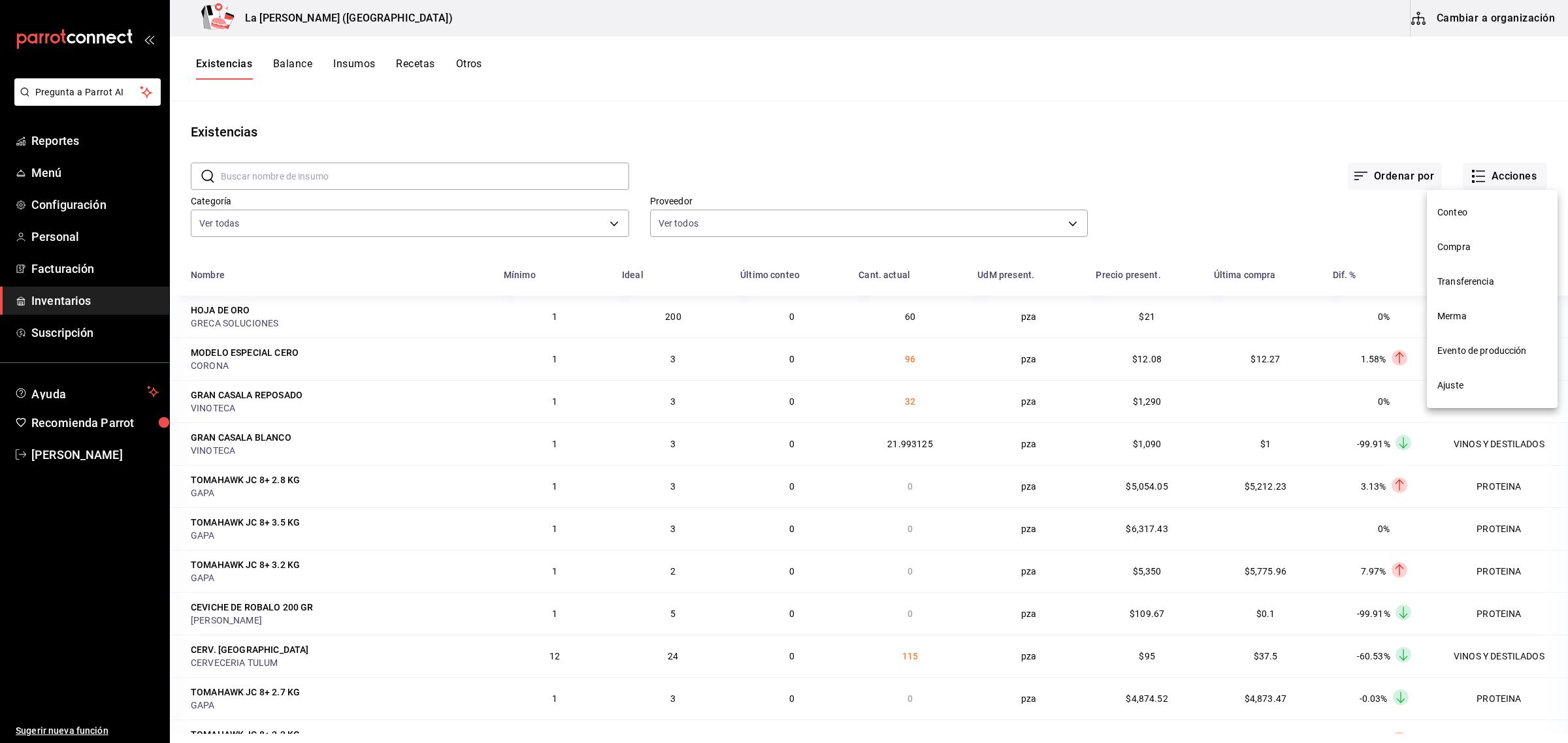
click at [1393, 256] on li "Compra" at bounding box center [1492, 247] width 131 height 35
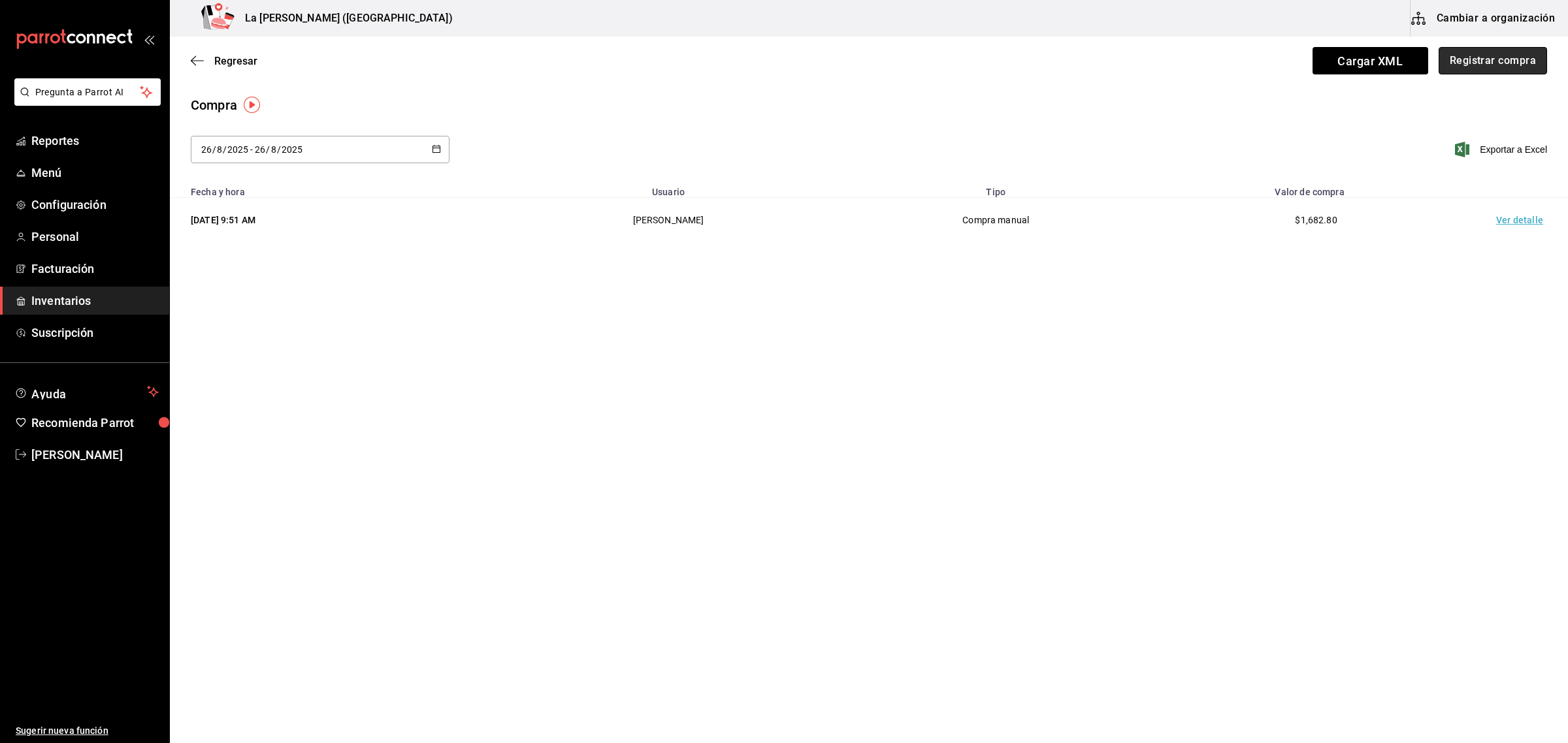
click at [1393, 65] on button "Registrar compra" at bounding box center [1492, 61] width 108 height 27
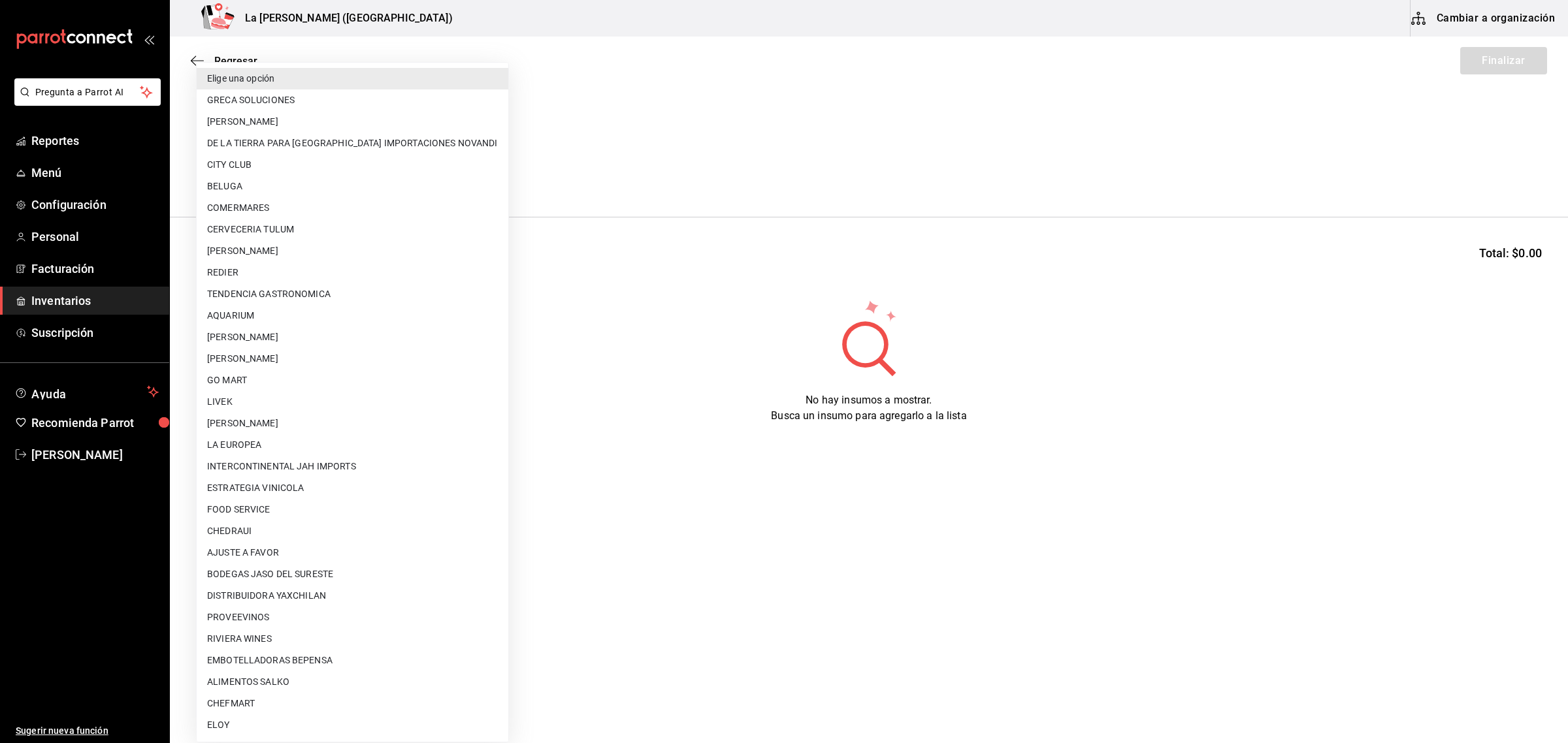
click at [400, 177] on body "Pregunta a Parrot AI Reportes Menú Configuración Personal Facturación Inventari…" at bounding box center [784, 335] width 1568 height 669
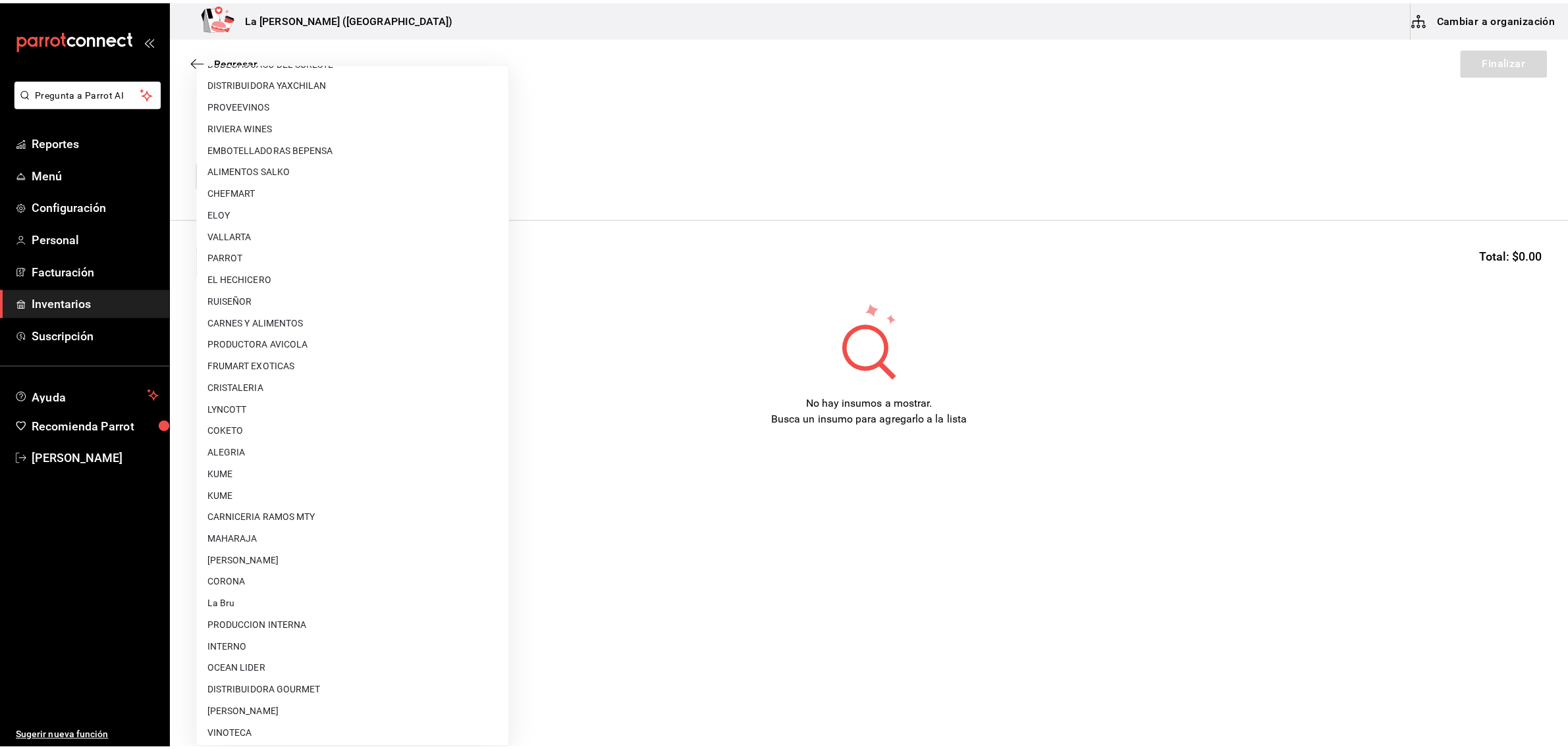
scroll to position [759, 0]
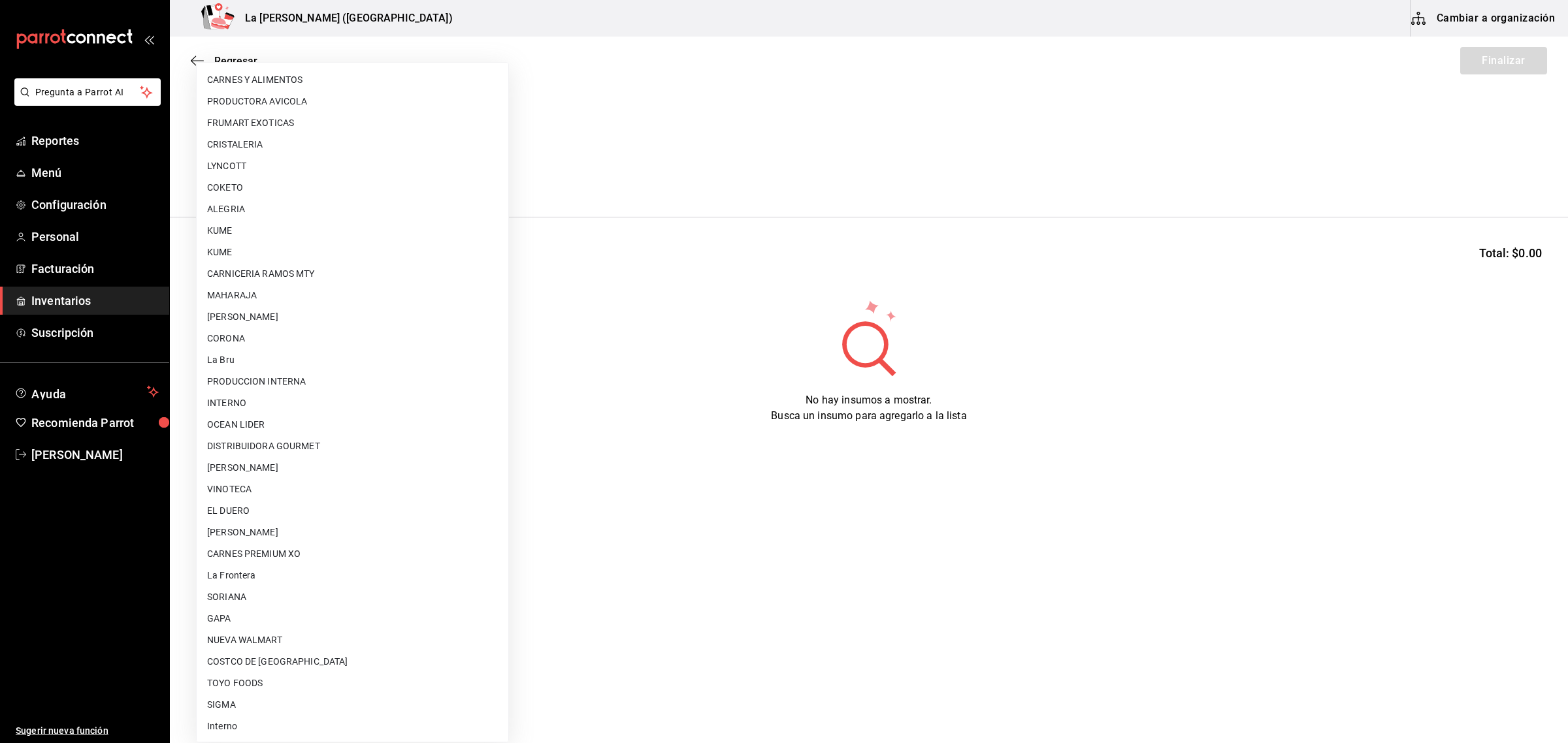
click at [220, 482] on li "VINOTECA" at bounding box center [352, 489] width 312 height 22
type input "279ca8b8-df49-4780-925d-2d047f51830f"
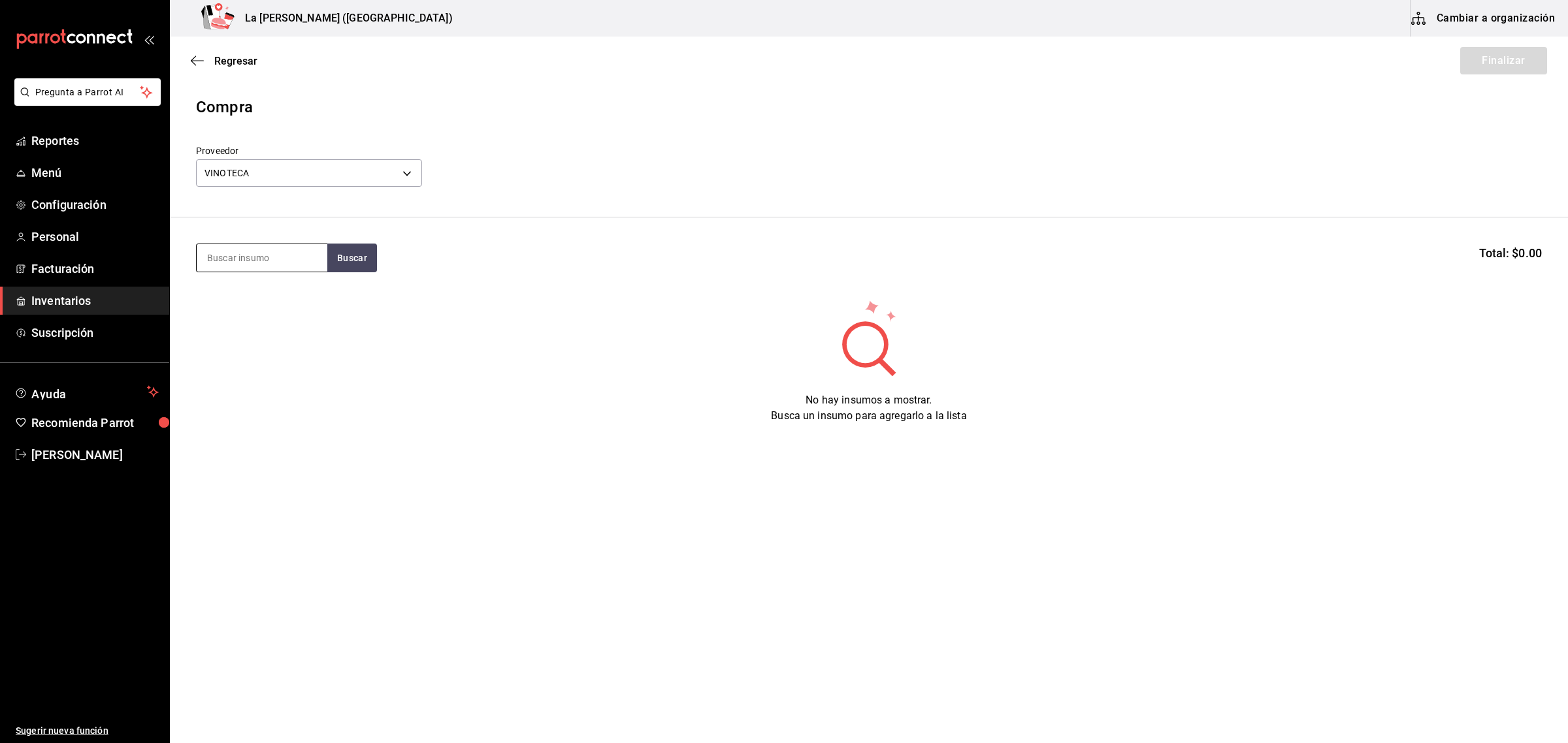
click at [275, 259] on input at bounding box center [262, 258] width 131 height 27
type input "AGUA"
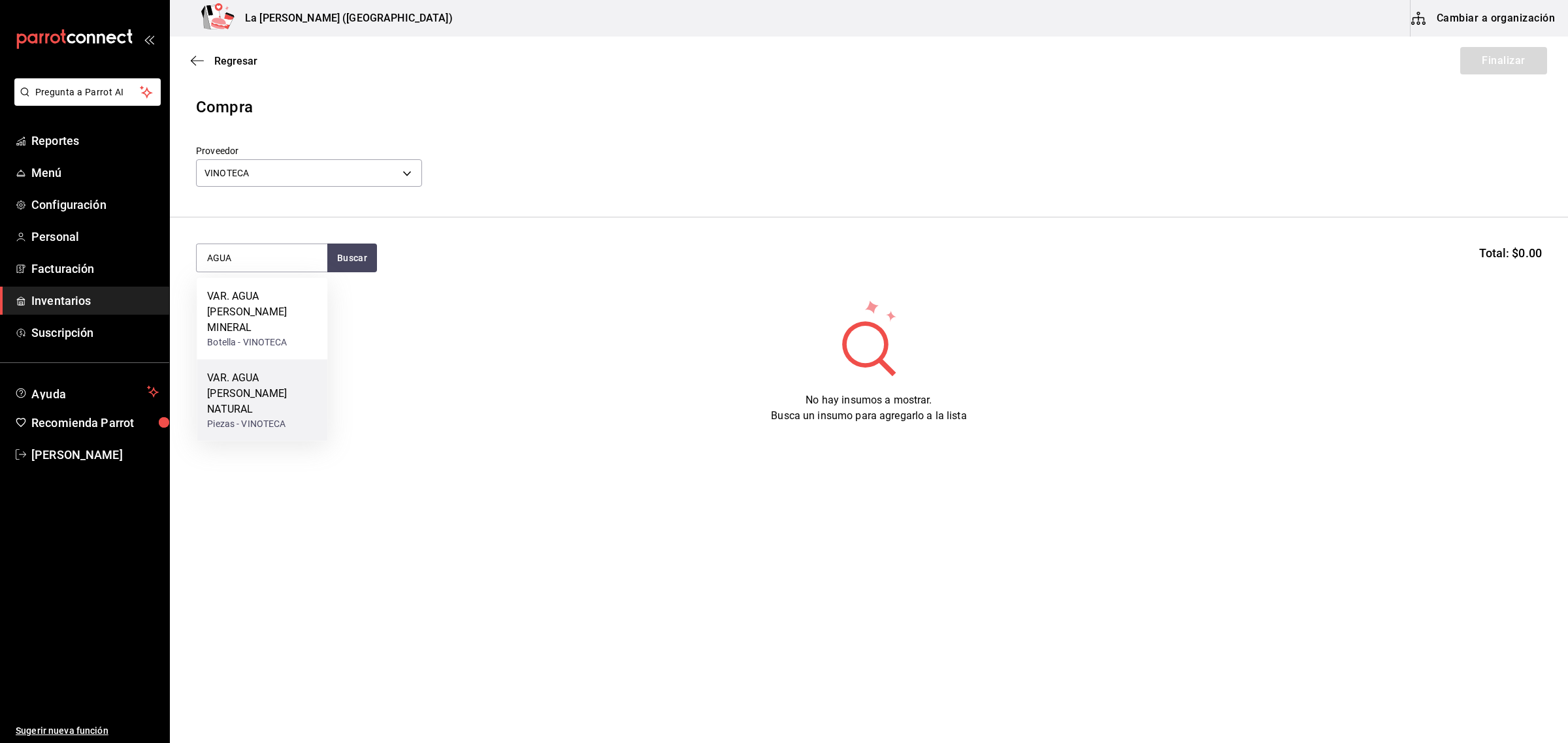
click at [279, 370] on div "VAR. AGUA DE PIEDRA NATURAL" at bounding box center [262, 393] width 110 height 47
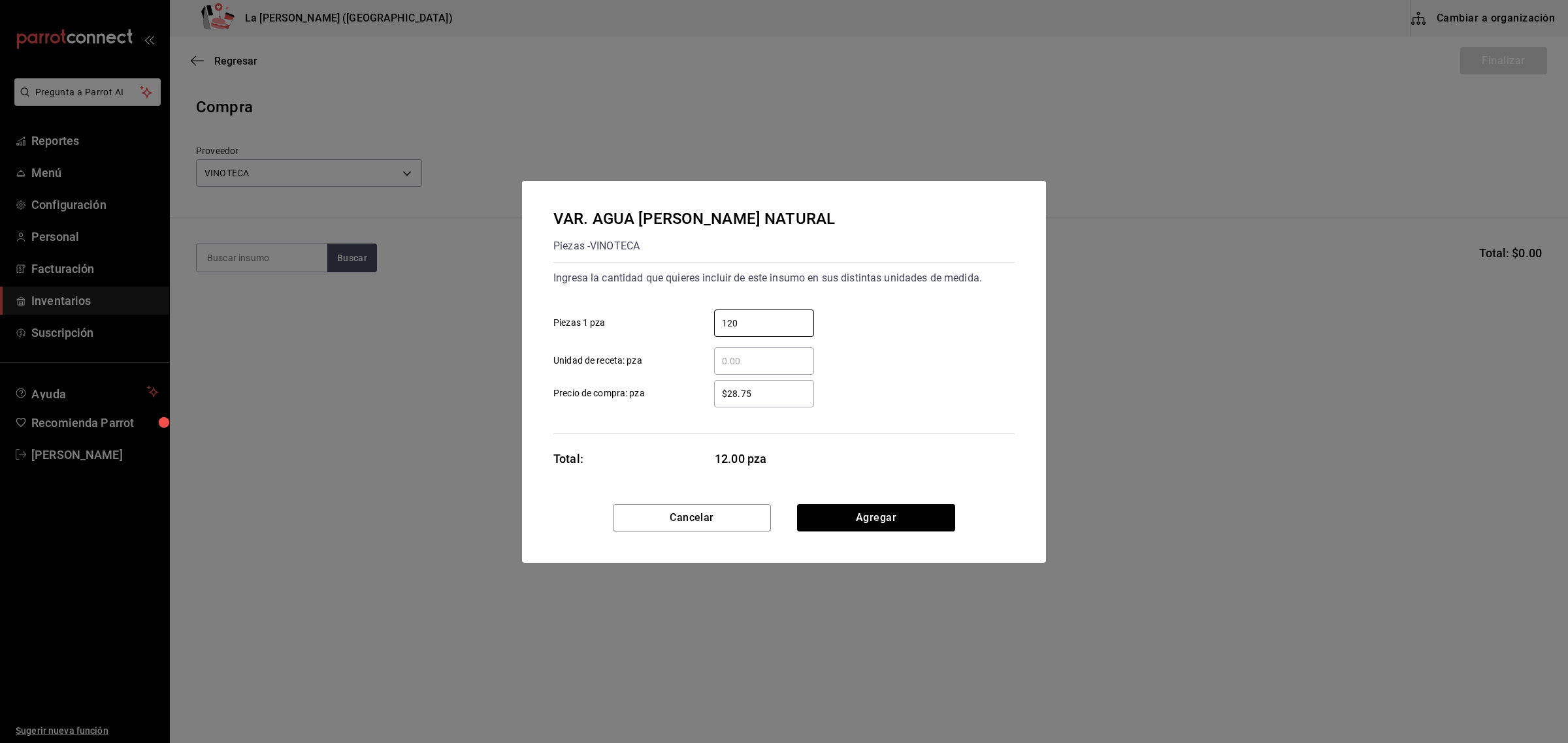
type input "120"
click button "Agregar" at bounding box center [876, 517] width 158 height 27
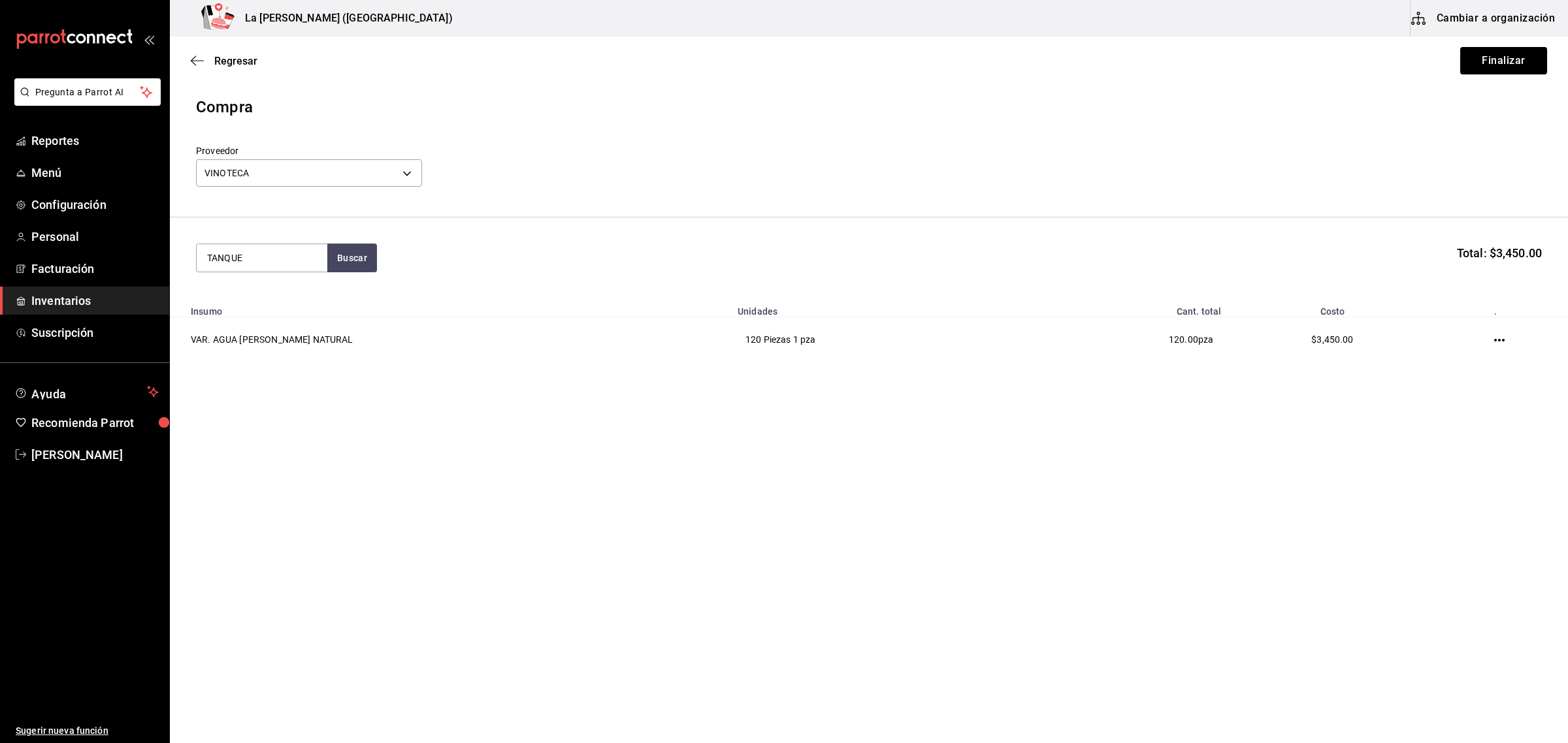
type input "TANQUE"
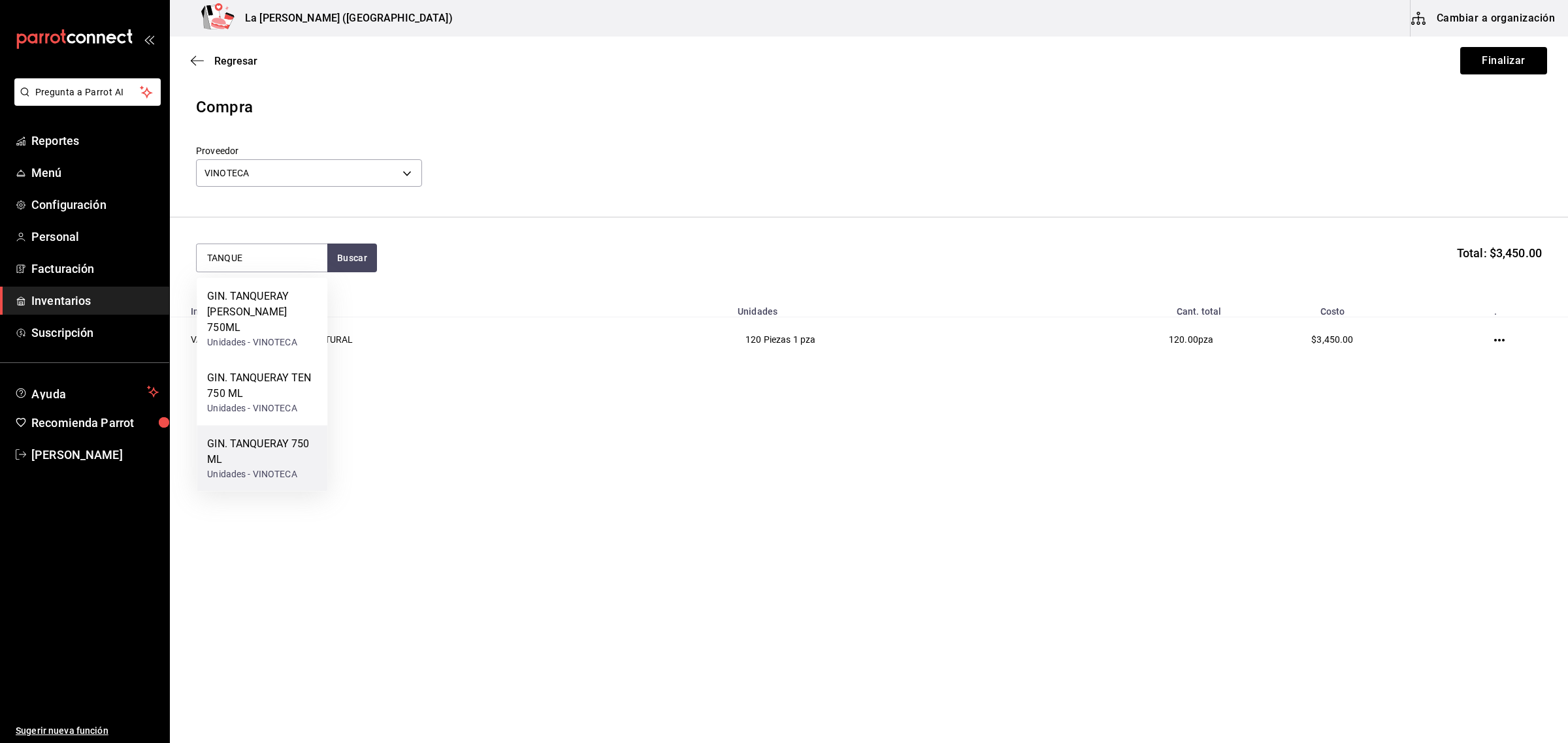
click at [276, 469] on div "Unidades - VINOTECA" at bounding box center [262, 474] width 110 height 14
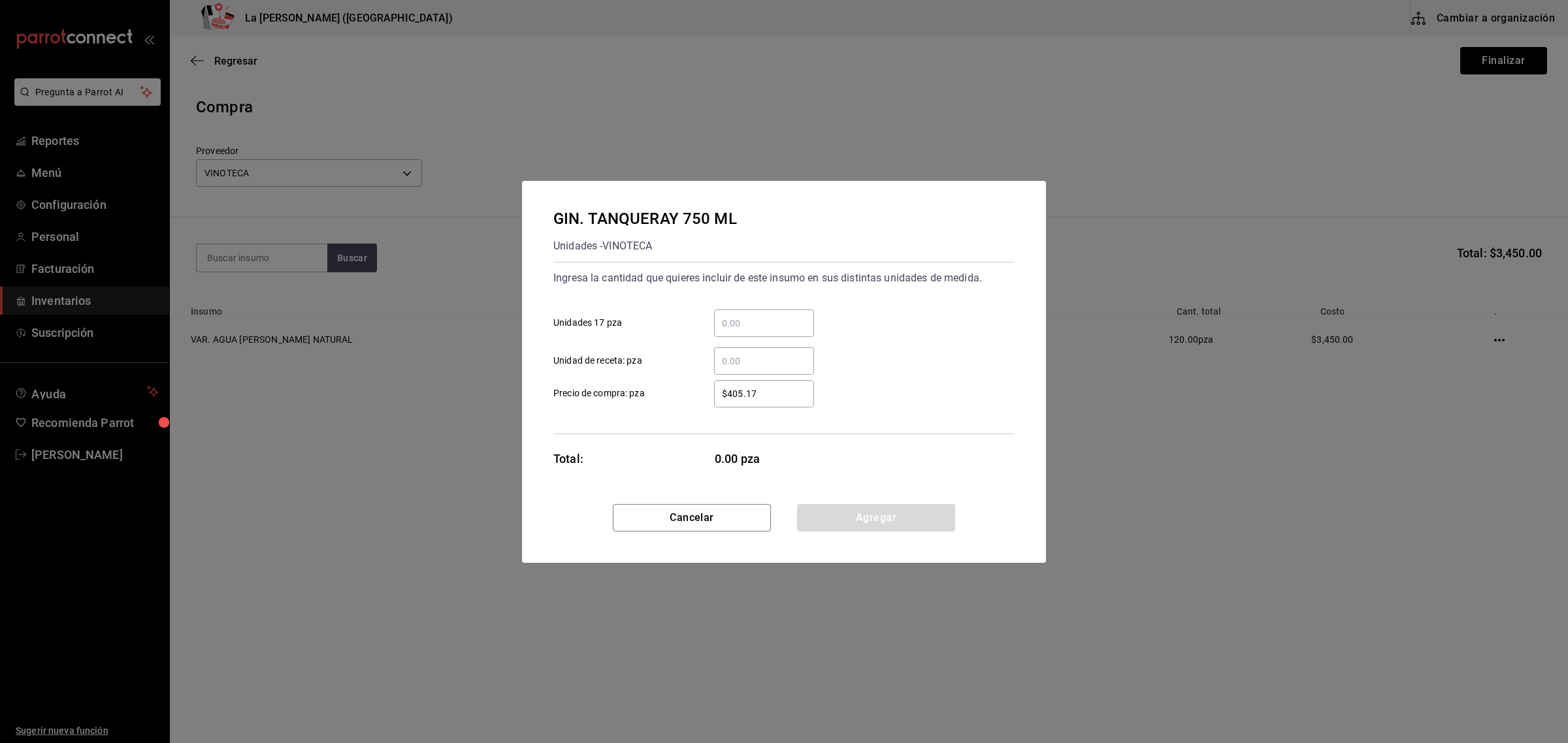
click at [758, 322] on input "​ Unidades 17 pza" at bounding box center [764, 323] width 100 height 16
type input "2"
type input "$405.18"
click button "Agregar" at bounding box center [876, 517] width 158 height 27
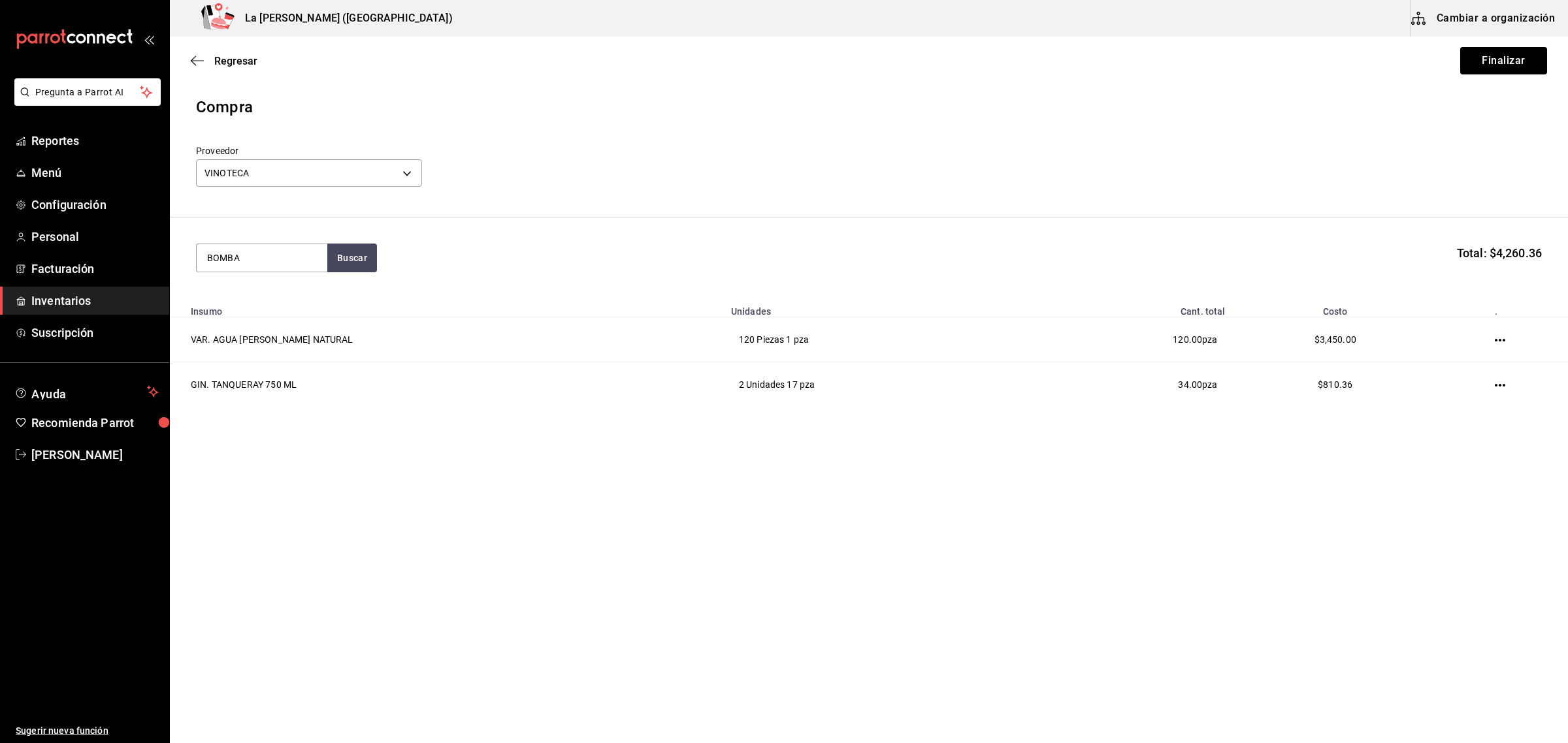
type input "BOMBA"
click at [278, 383] on div "GIN. BOMBAY SAPPPHIRE 750 ML" at bounding box center [262, 386] width 110 height 31
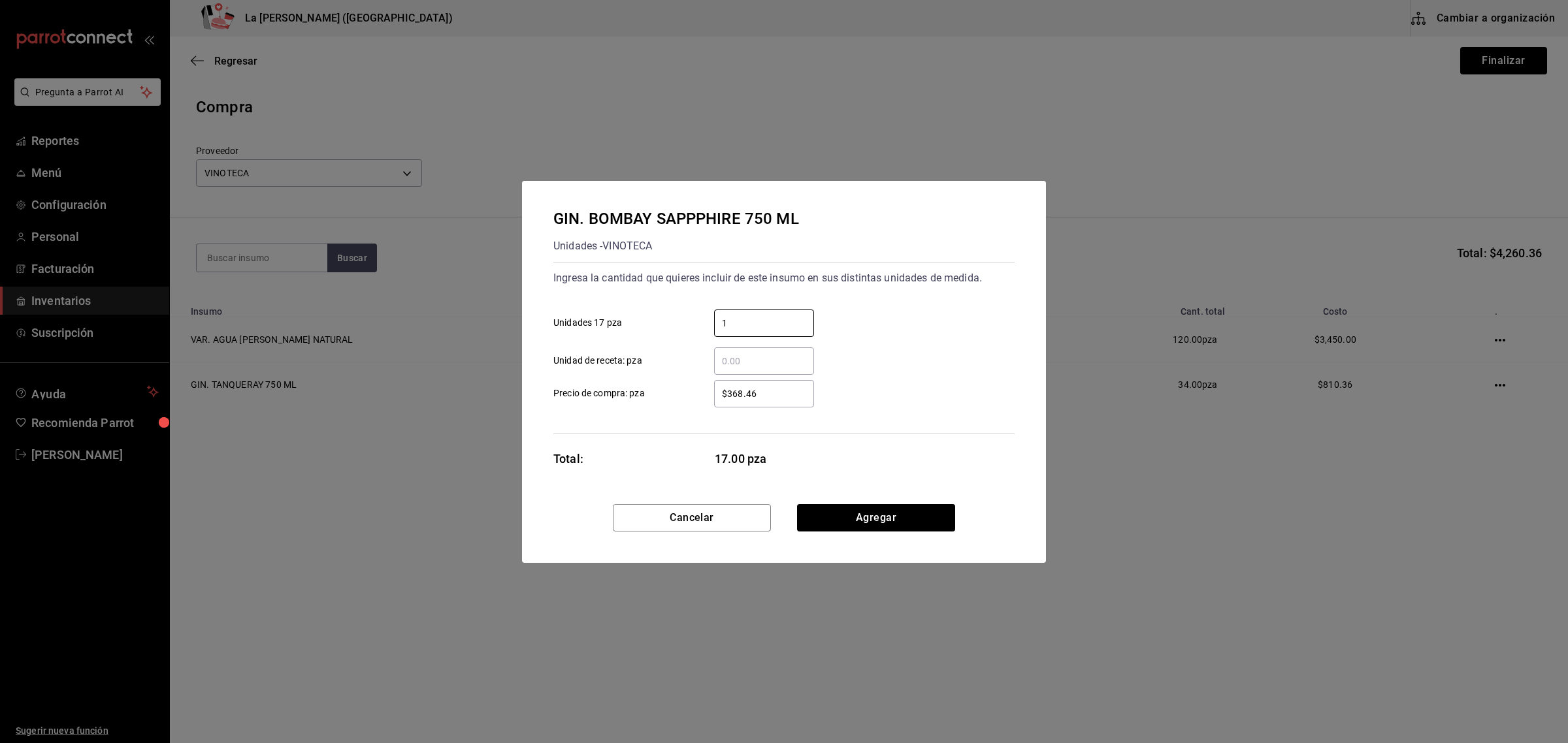
type input "1"
type input "$425"
click button "Agregar" at bounding box center [876, 517] width 158 height 27
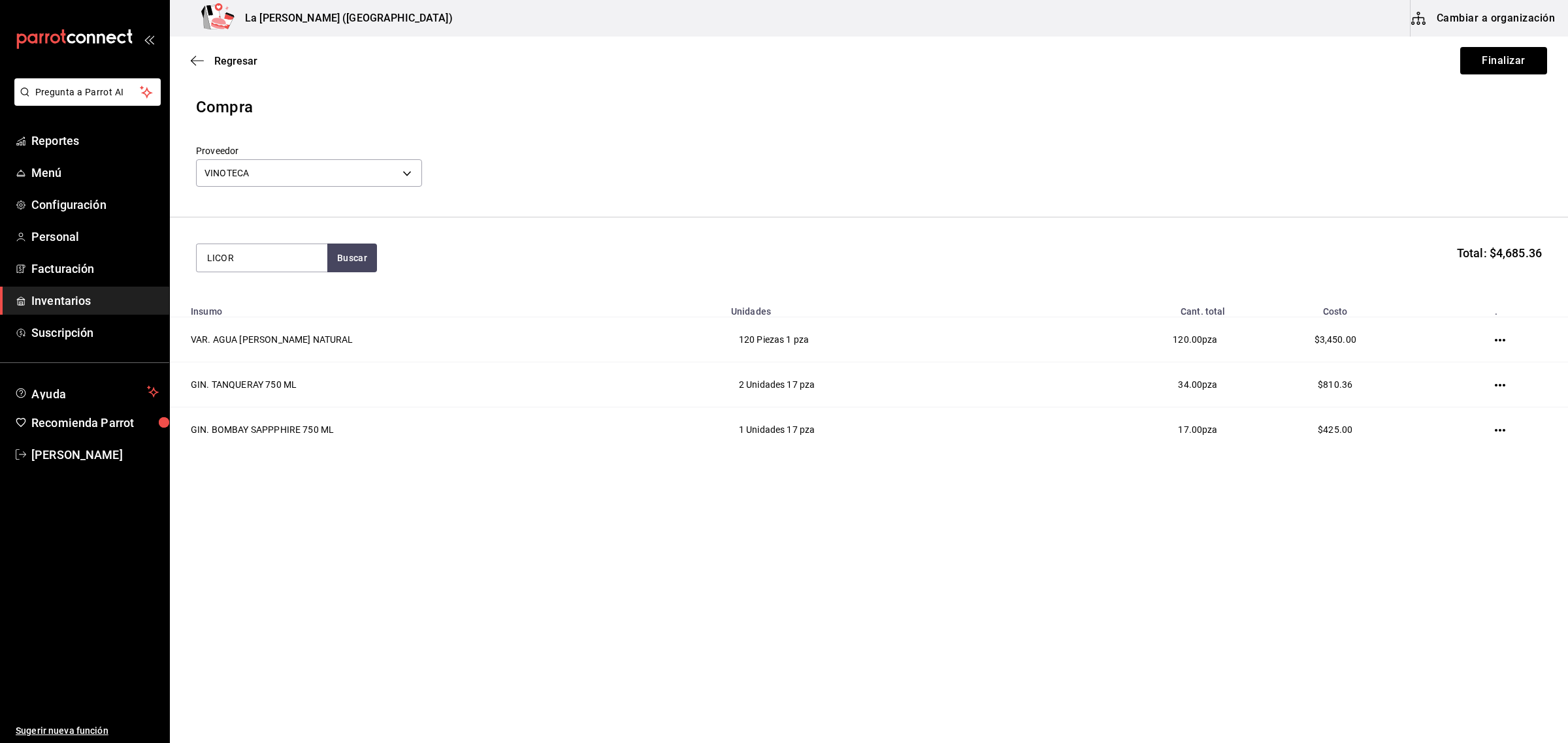
type input "LICOR"
click at [274, 295] on div "LIC. LICOR 43 750 ML" at bounding box center [258, 296] width 103 height 16
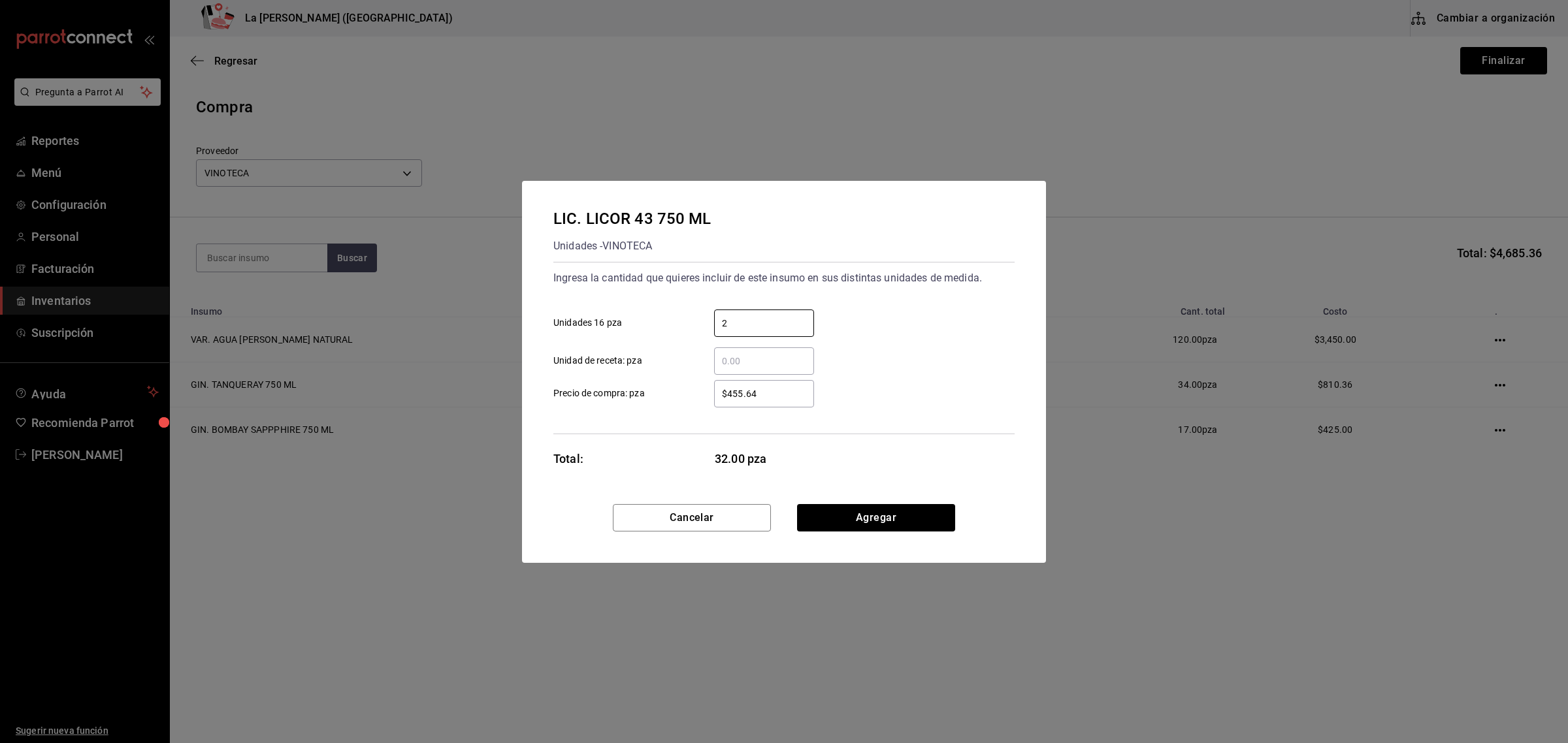
type input "2"
type input "$352.59"
click button "Agregar" at bounding box center [876, 517] width 158 height 27
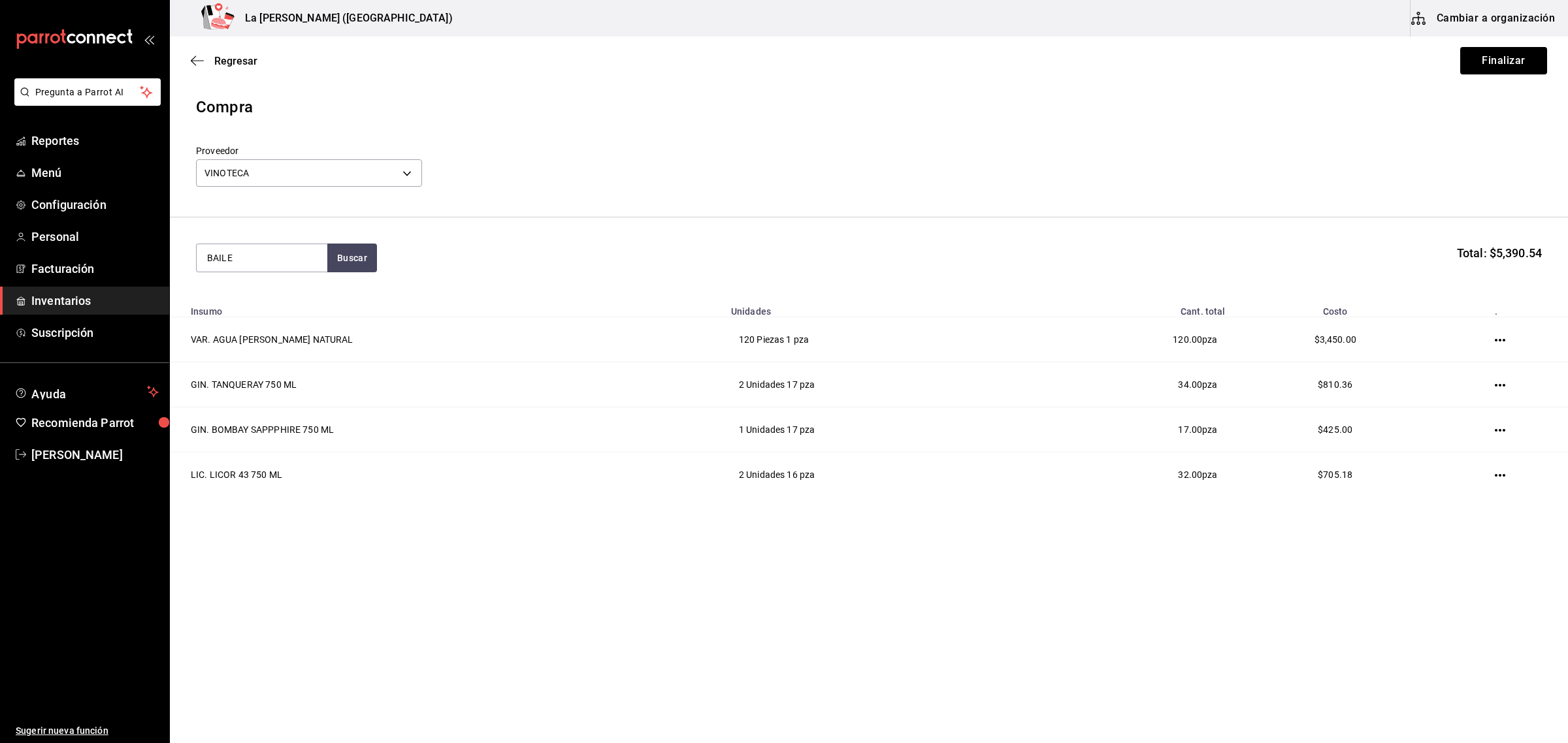
type input "BAILE"
click at [274, 295] on div "LIC. BAILEYS 700ML" at bounding box center [256, 296] width 98 height 16
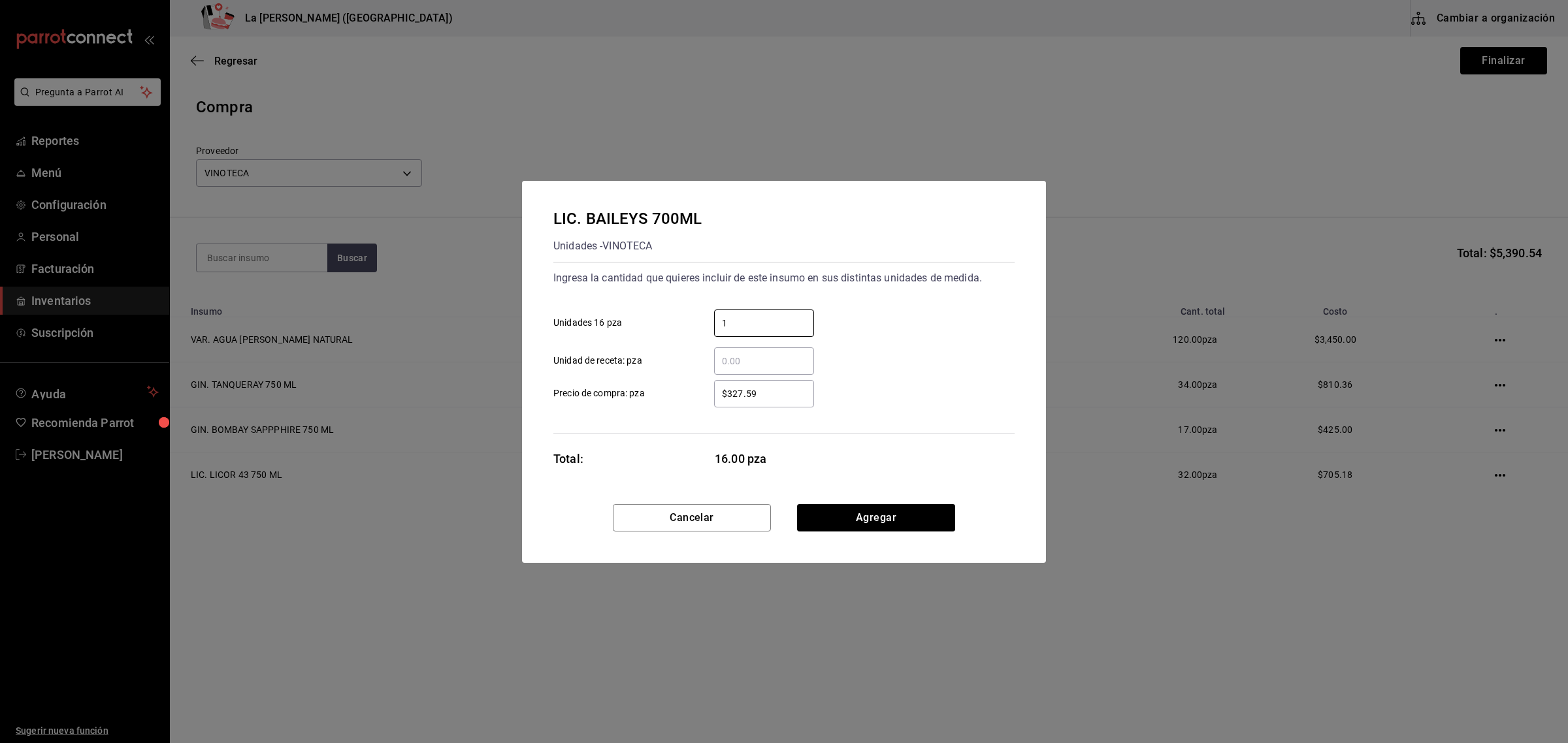
type input "1"
type input "$327.59"
click button "Agregar" at bounding box center [876, 517] width 158 height 27
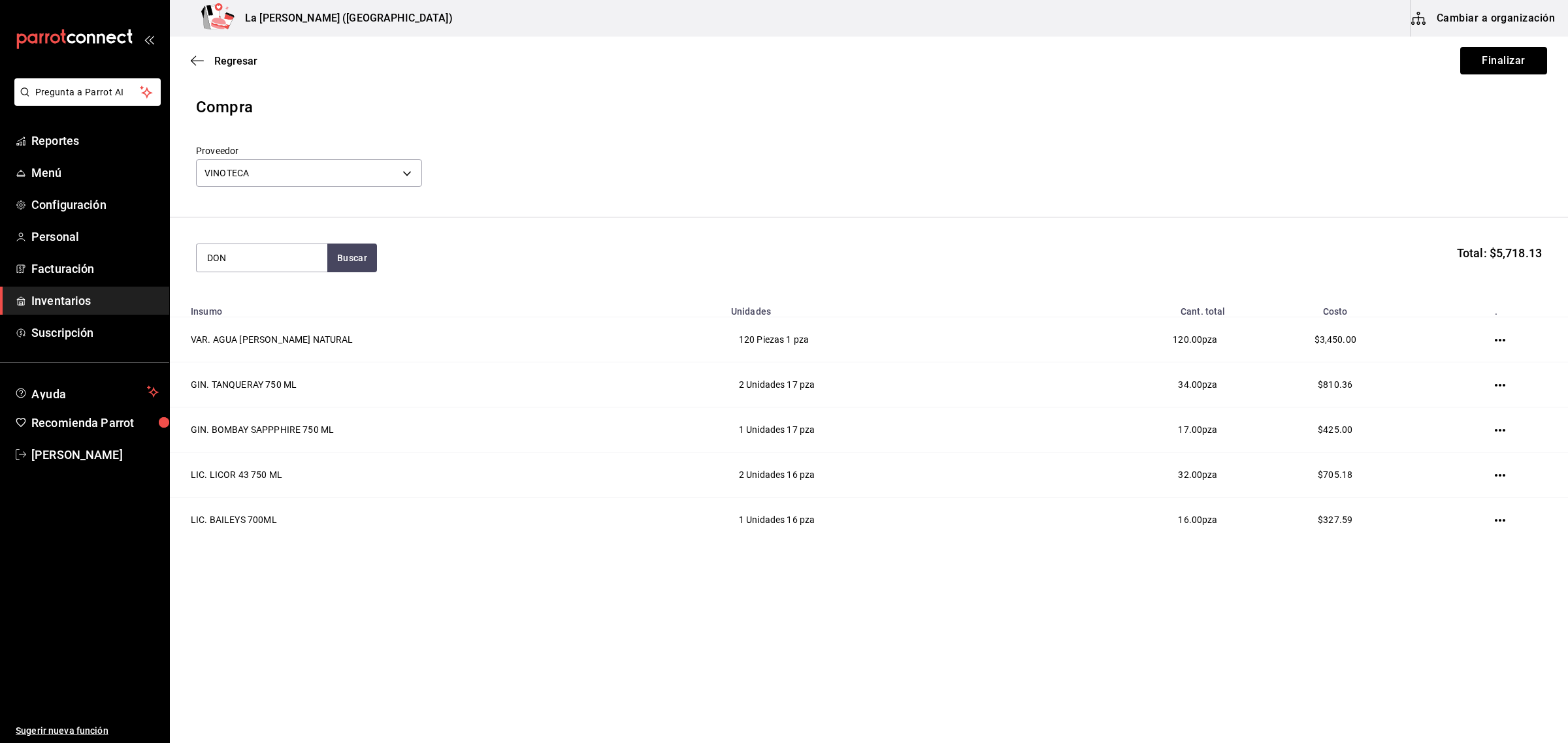
type input "DON"
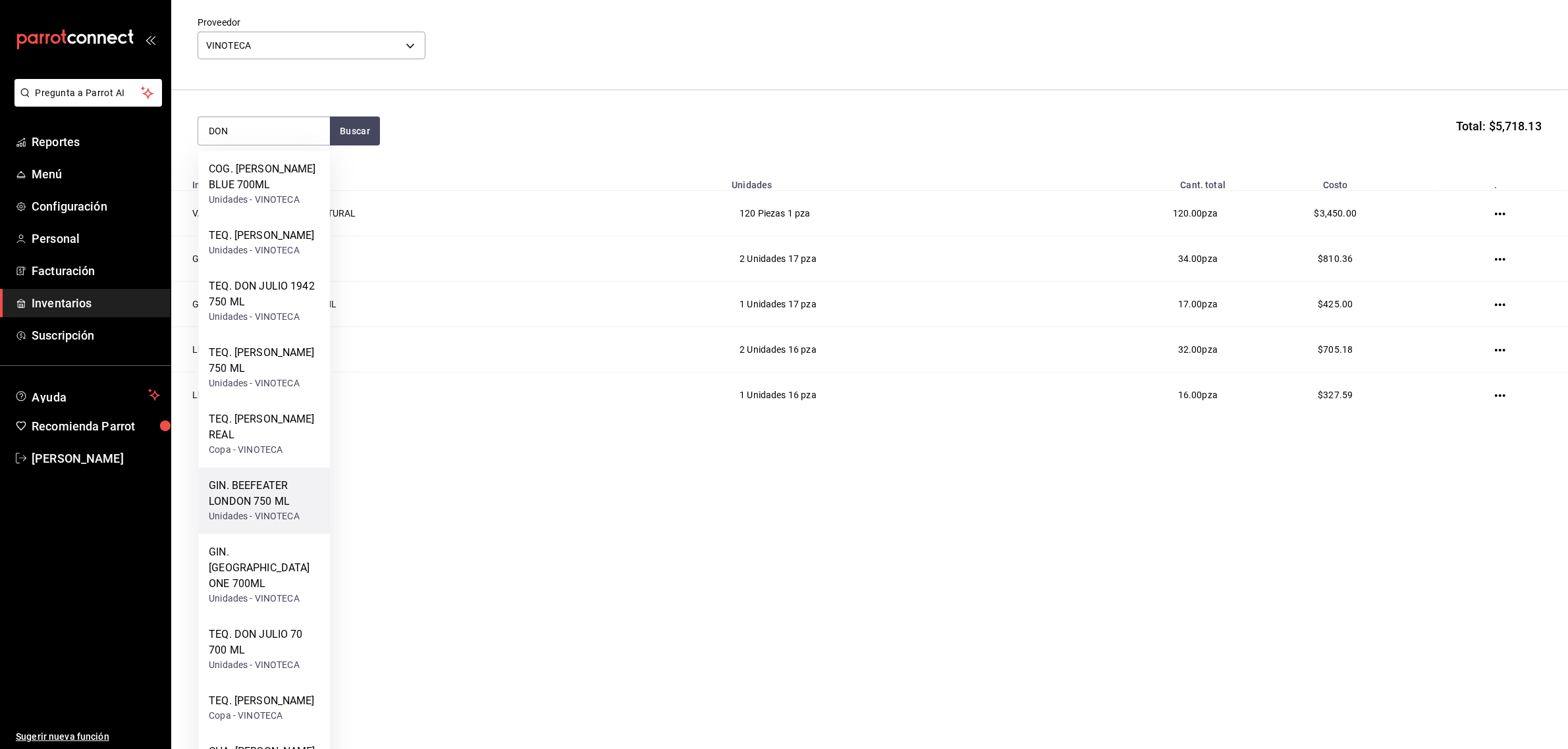
scroll to position [164, 0]
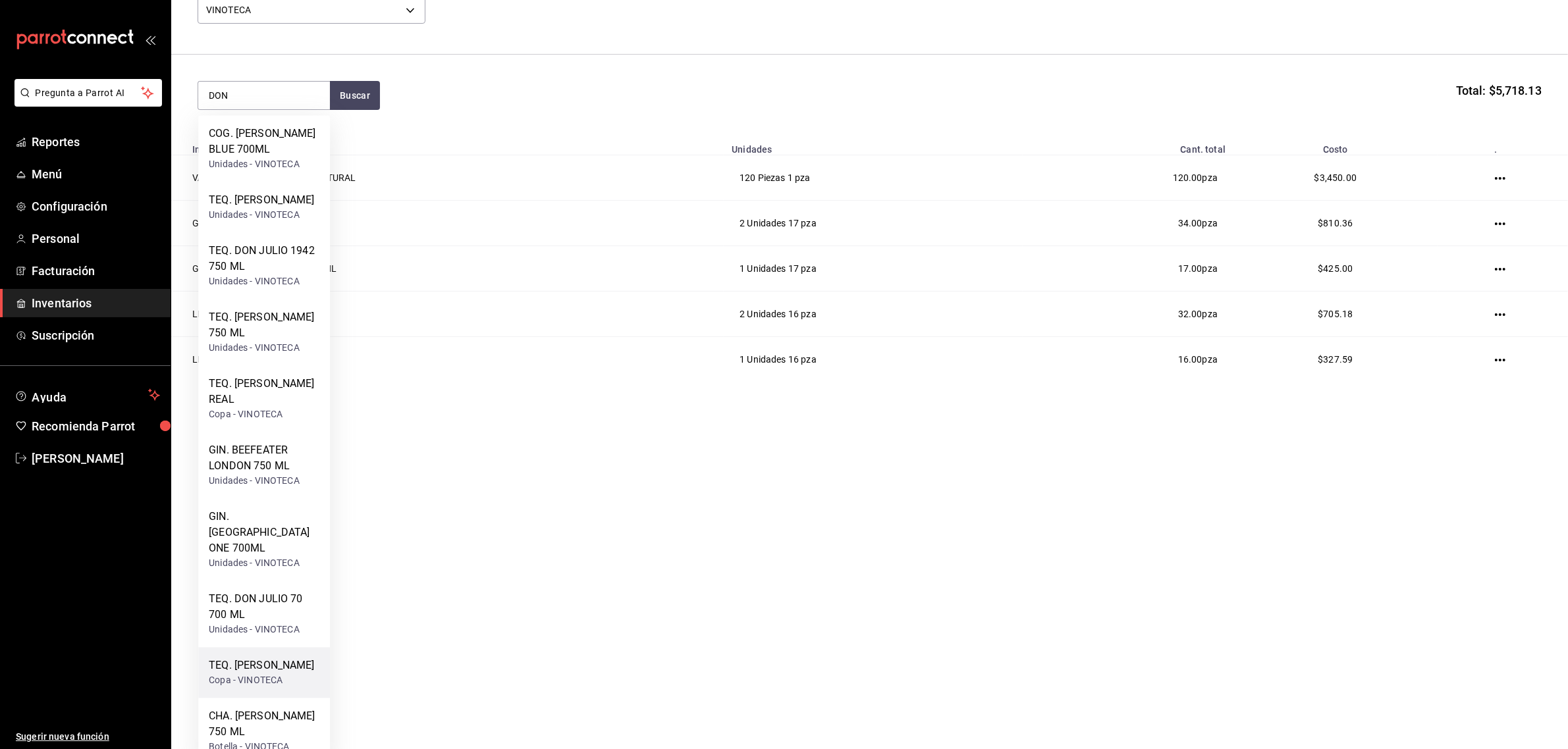
click at [257, 658] on div "TEQ. DON JULIO REPOSADO" at bounding box center [261, 666] width 105 height 16
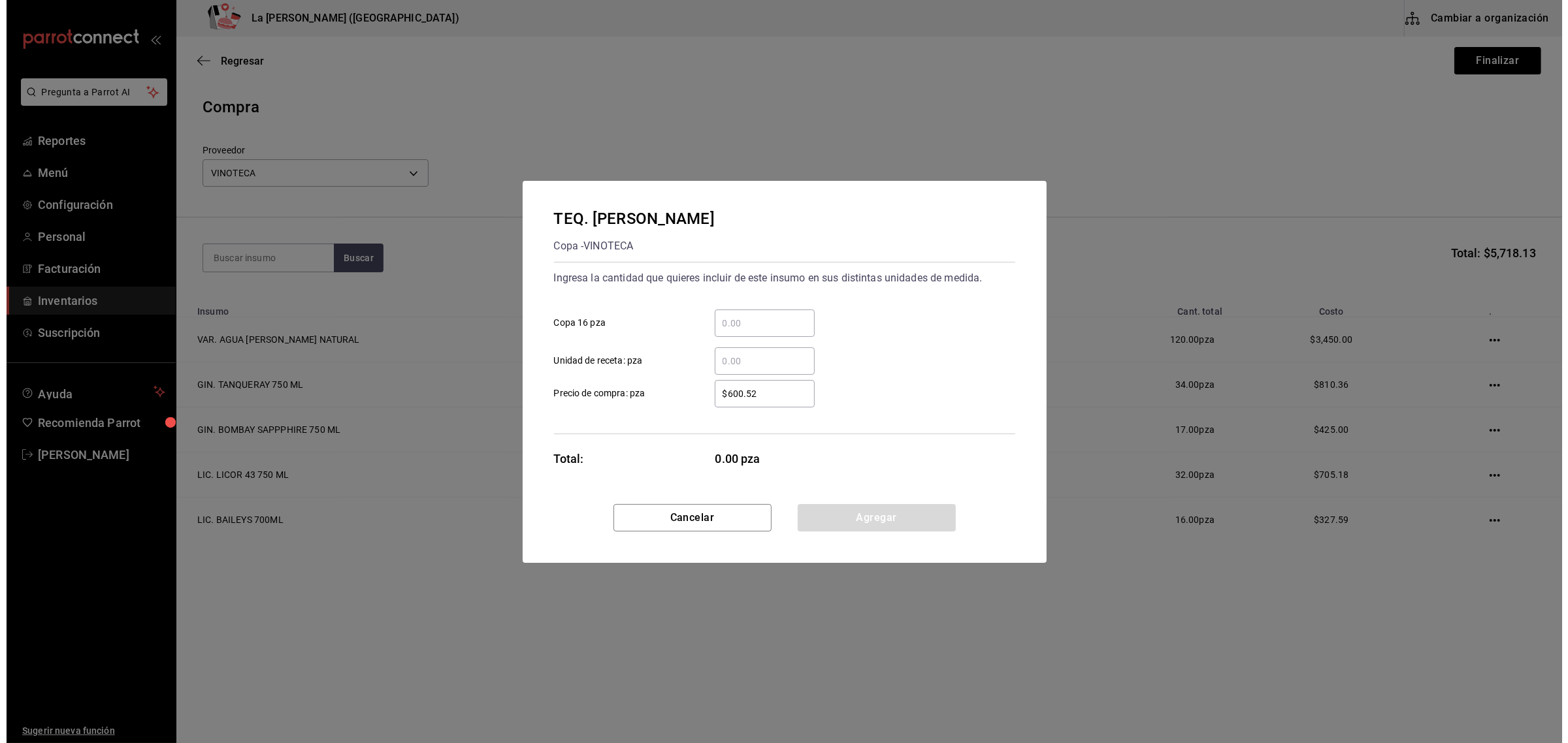
scroll to position [0, 0]
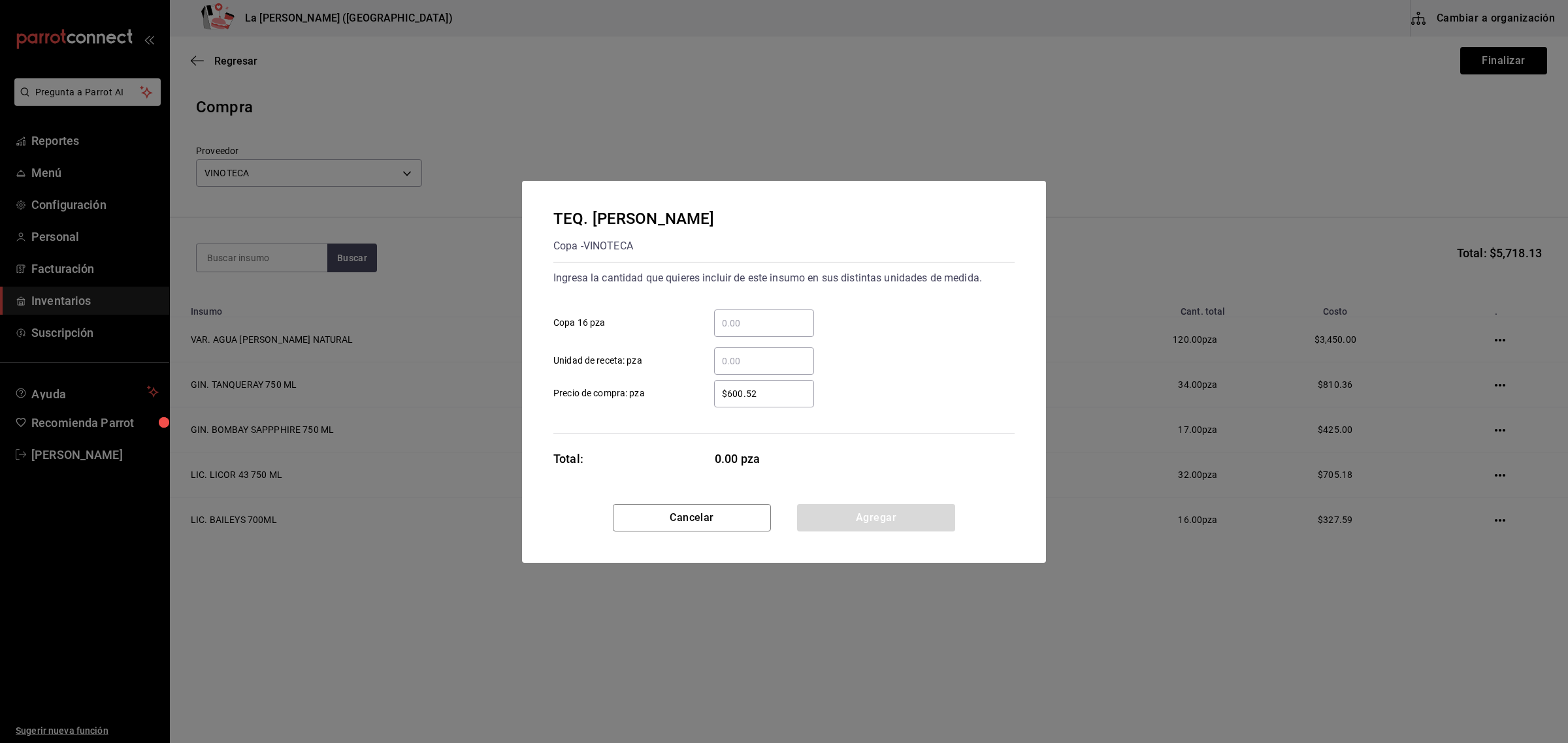
click at [745, 333] on div "​" at bounding box center [764, 323] width 100 height 27
click at [745, 331] on input "​ Copa 16 pza" at bounding box center [764, 323] width 100 height 16
type input "1"
type input "$587.93"
click button "Agregar" at bounding box center [876, 517] width 158 height 27
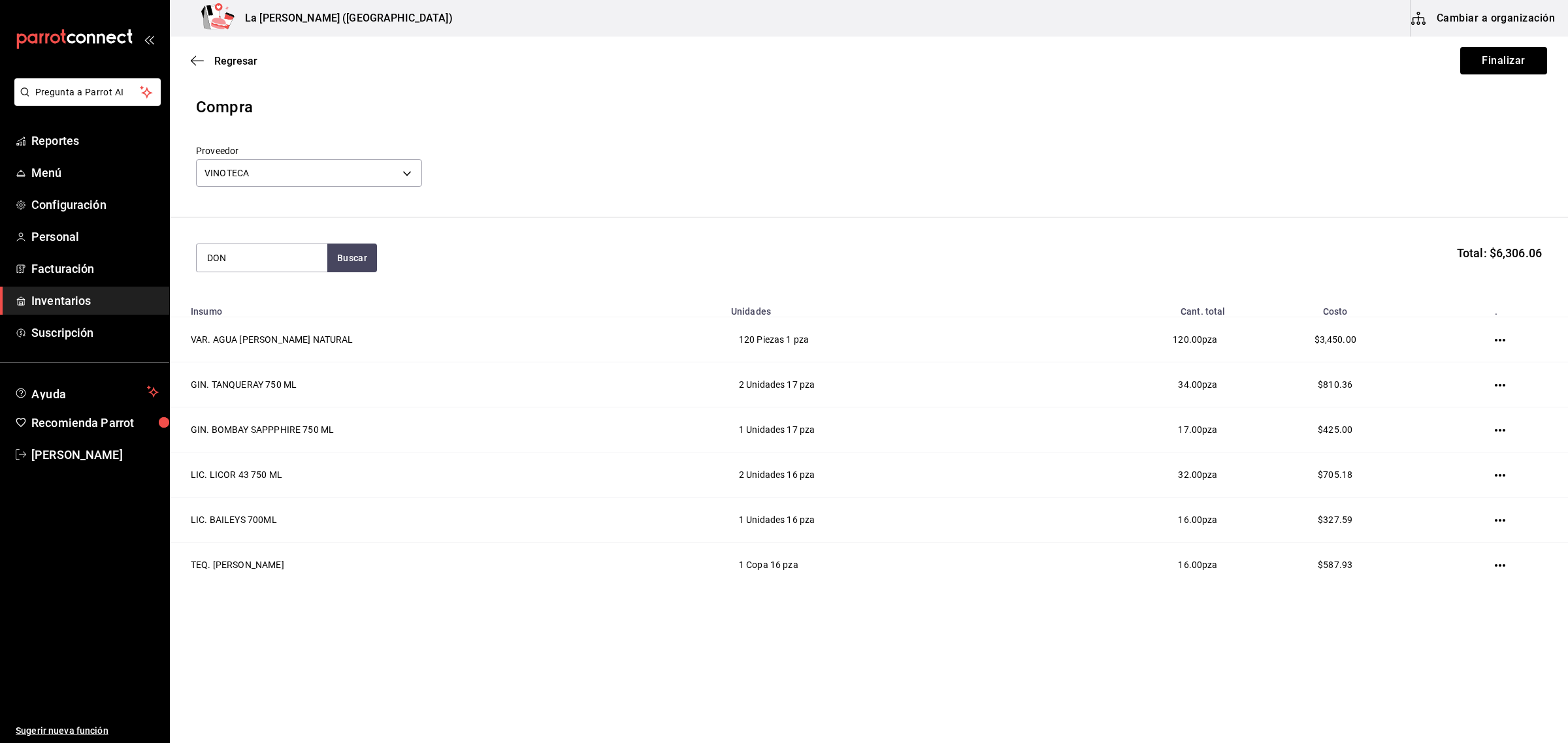
type input "DON"
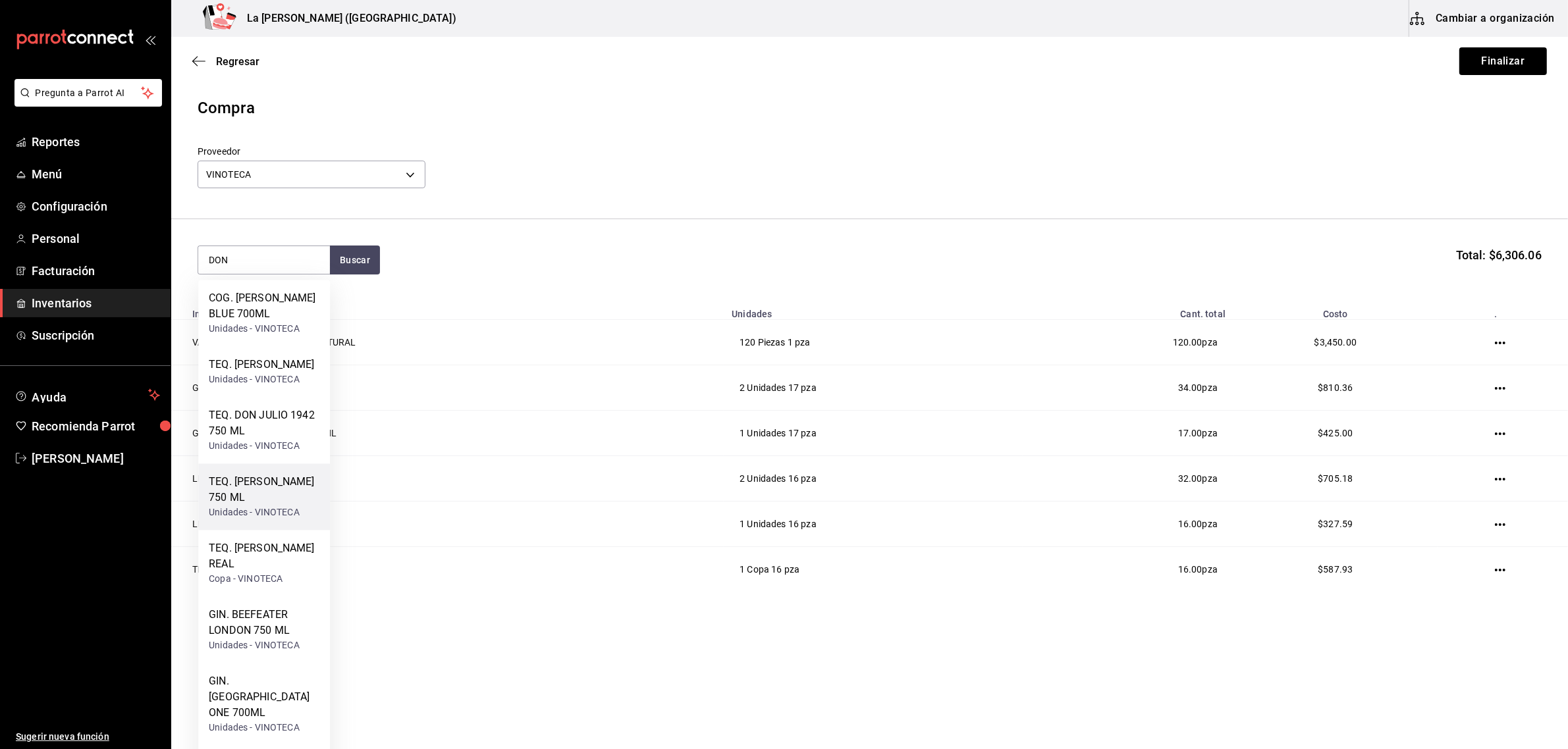
click at [275, 506] on div "TEQ. DON JULIO BLANCO 750 ML" at bounding box center [264, 491] width 111 height 32
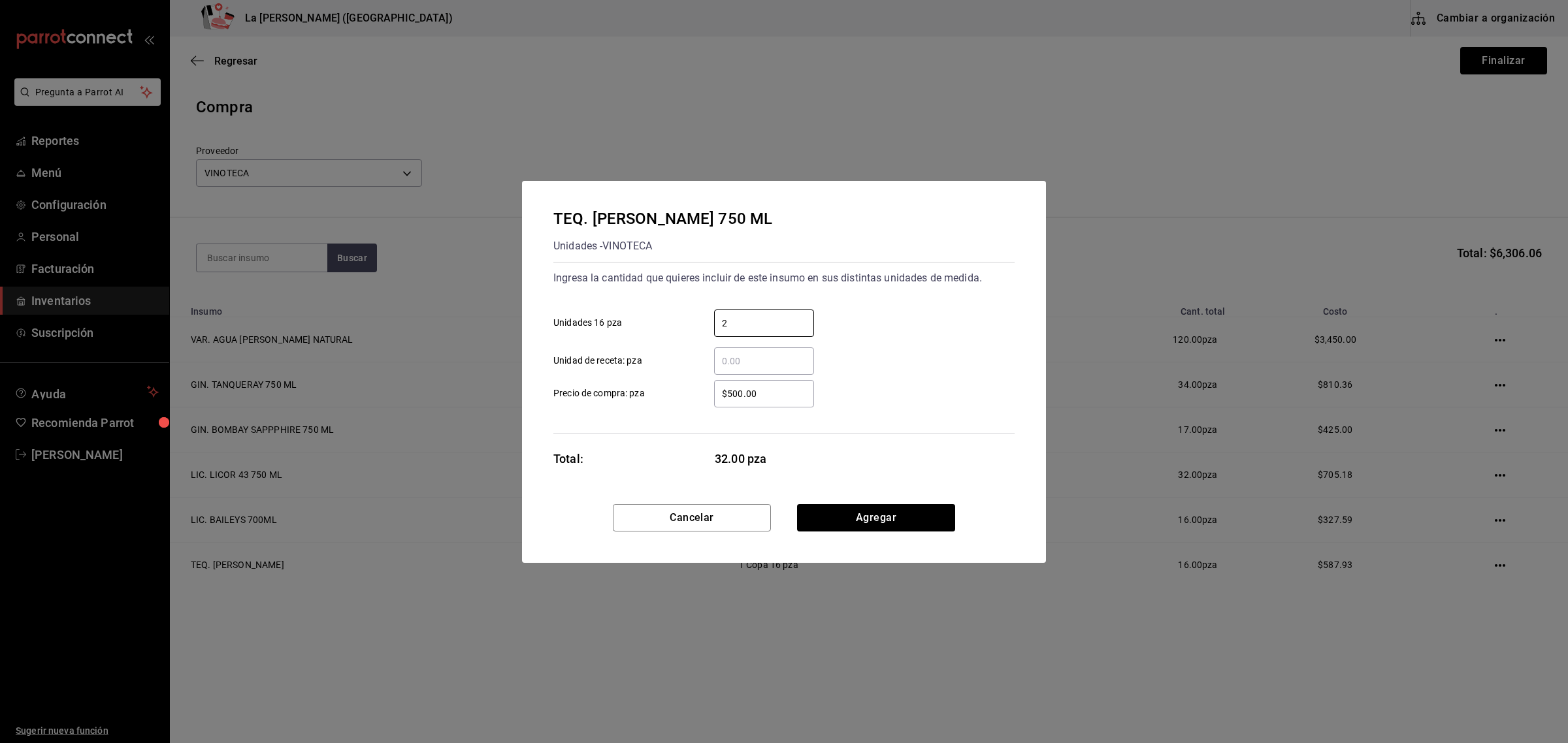
type input "2"
click button "Agregar" at bounding box center [876, 517] width 158 height 27
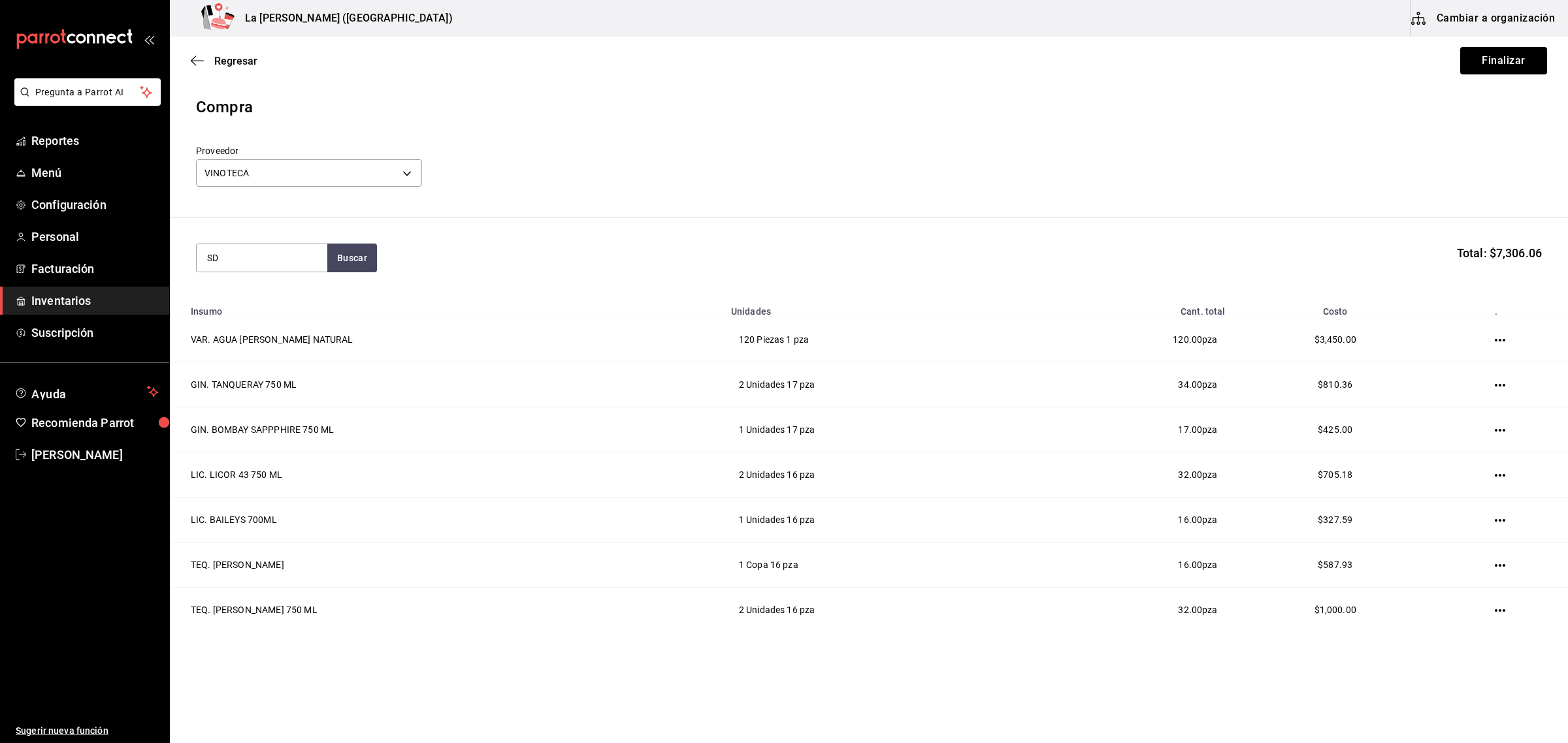
type input "S"
type input "DON JULIO"
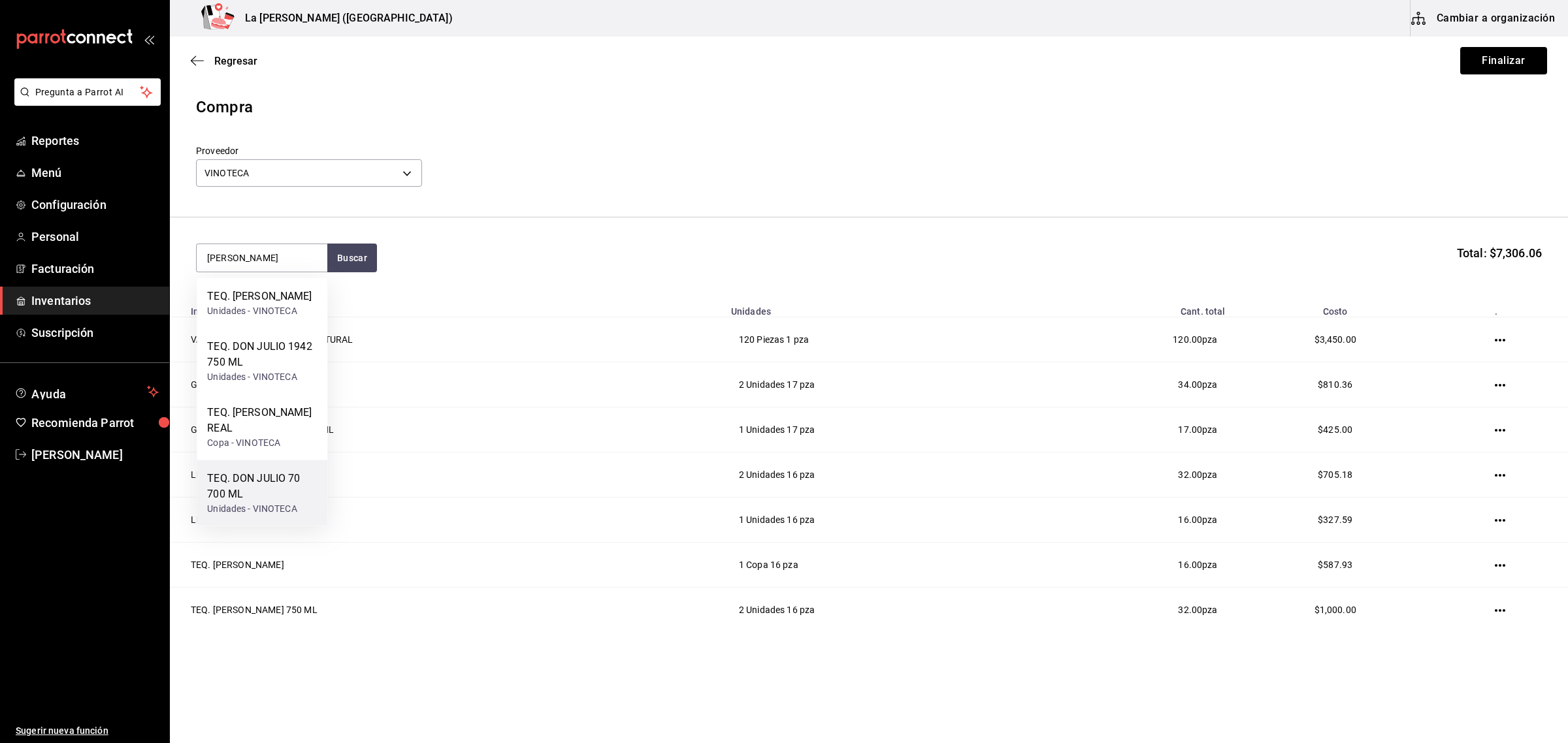
click at [262, 493] on div "TEQ. DON JULIO 70 700 ML" at bounding box center [262, 487] width 110 height 31
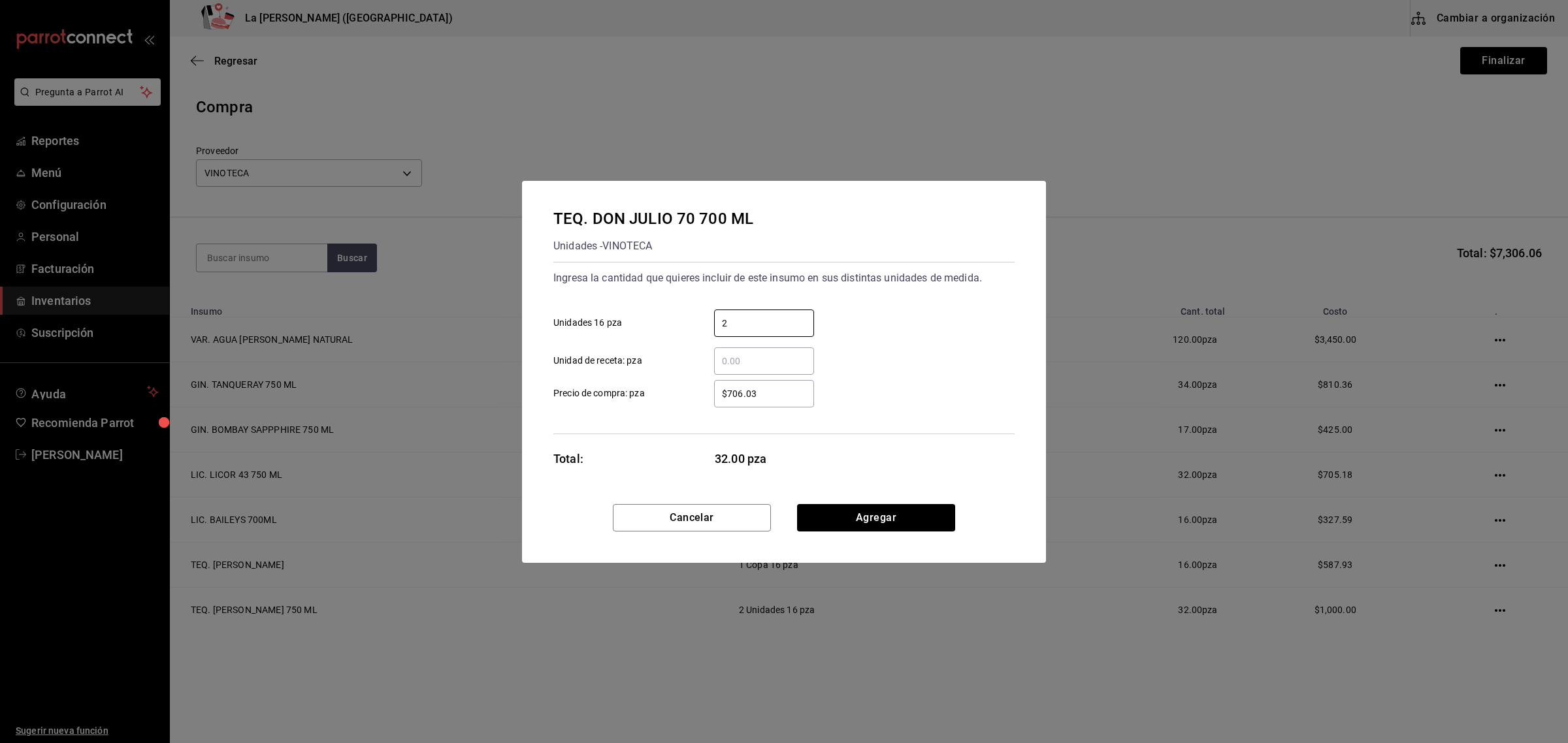
type input "2"
type input "$706.04"
click button "Agregar" at bounding box center [876, 517] width 158 height 27
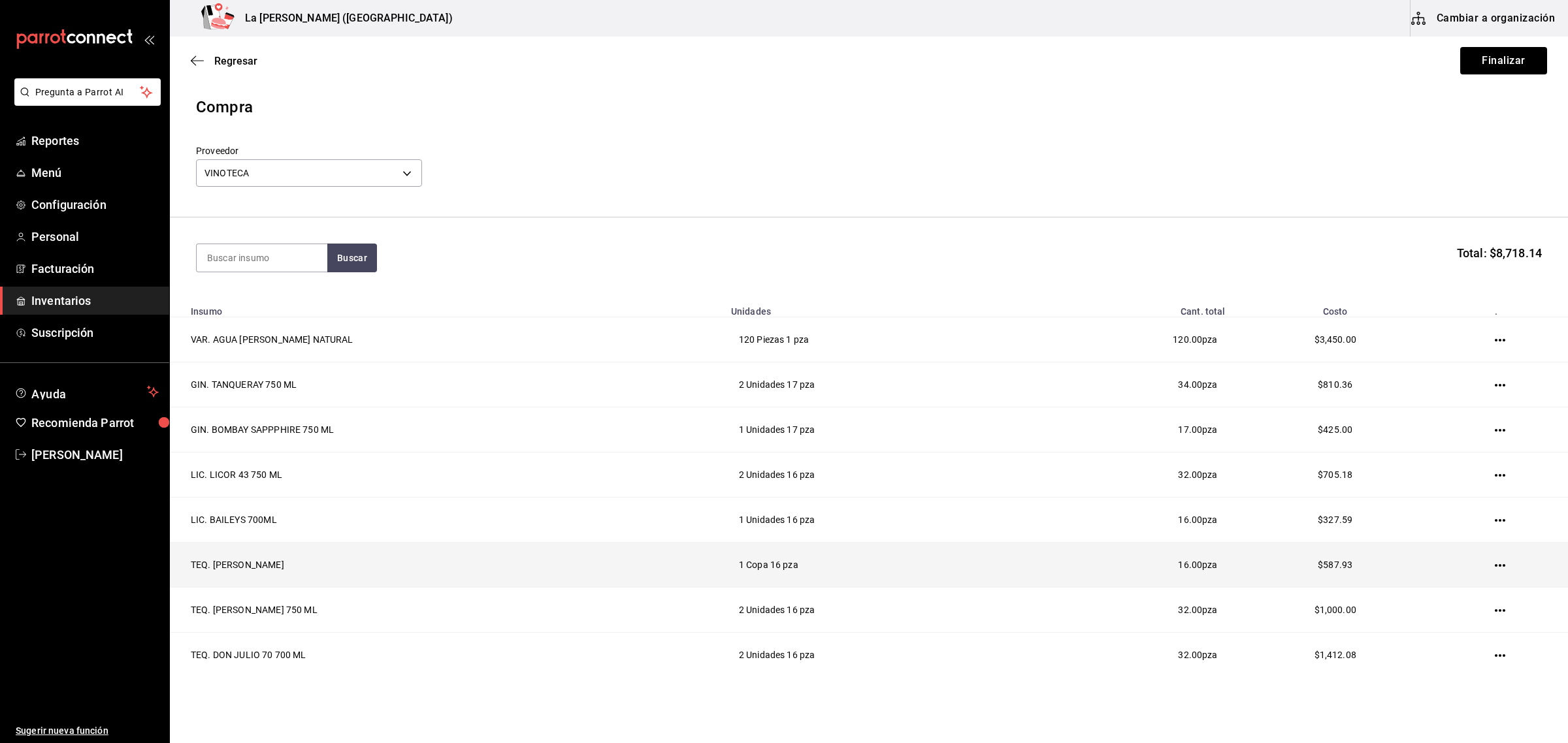
scroll to position [51, 0]
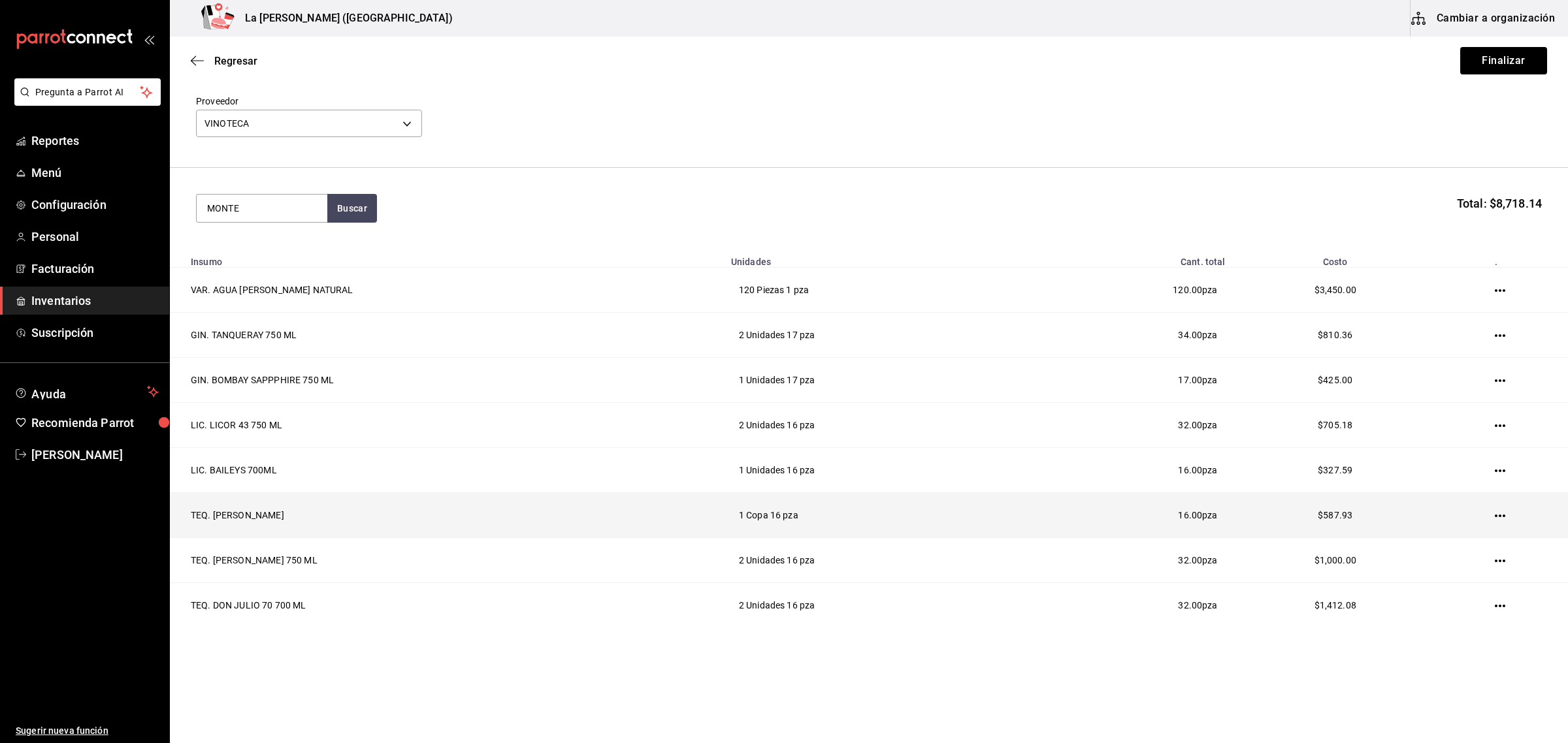
type input "MONTE"
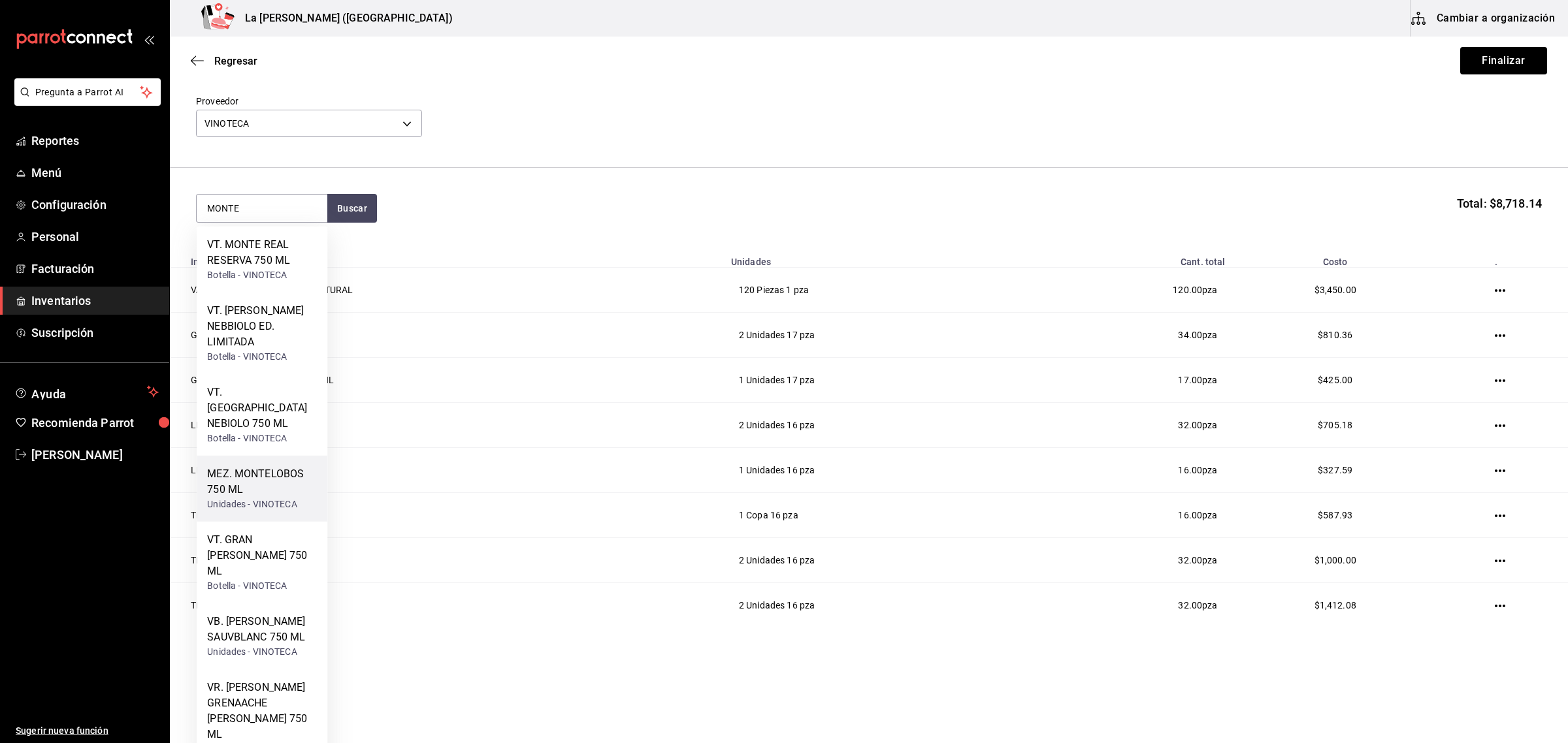
click at [284, 491] on div "MEZ. MONTELOBOS 750 ML" at bounding box center [262, 482] width 110 height 31
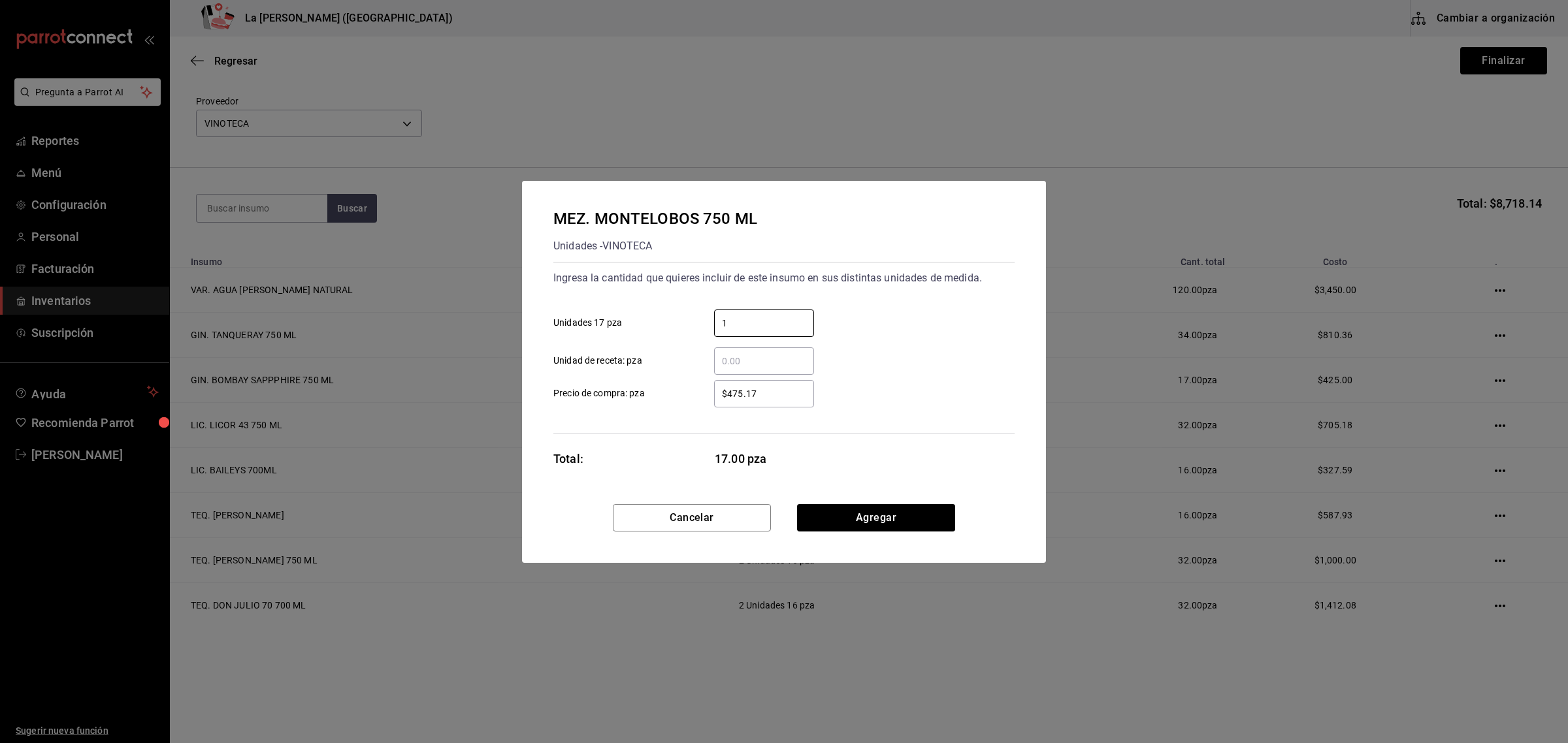
type input "1"
type input "$475.17"
click button "Agregar" at bounding box center [876, 517] width 158 height 27
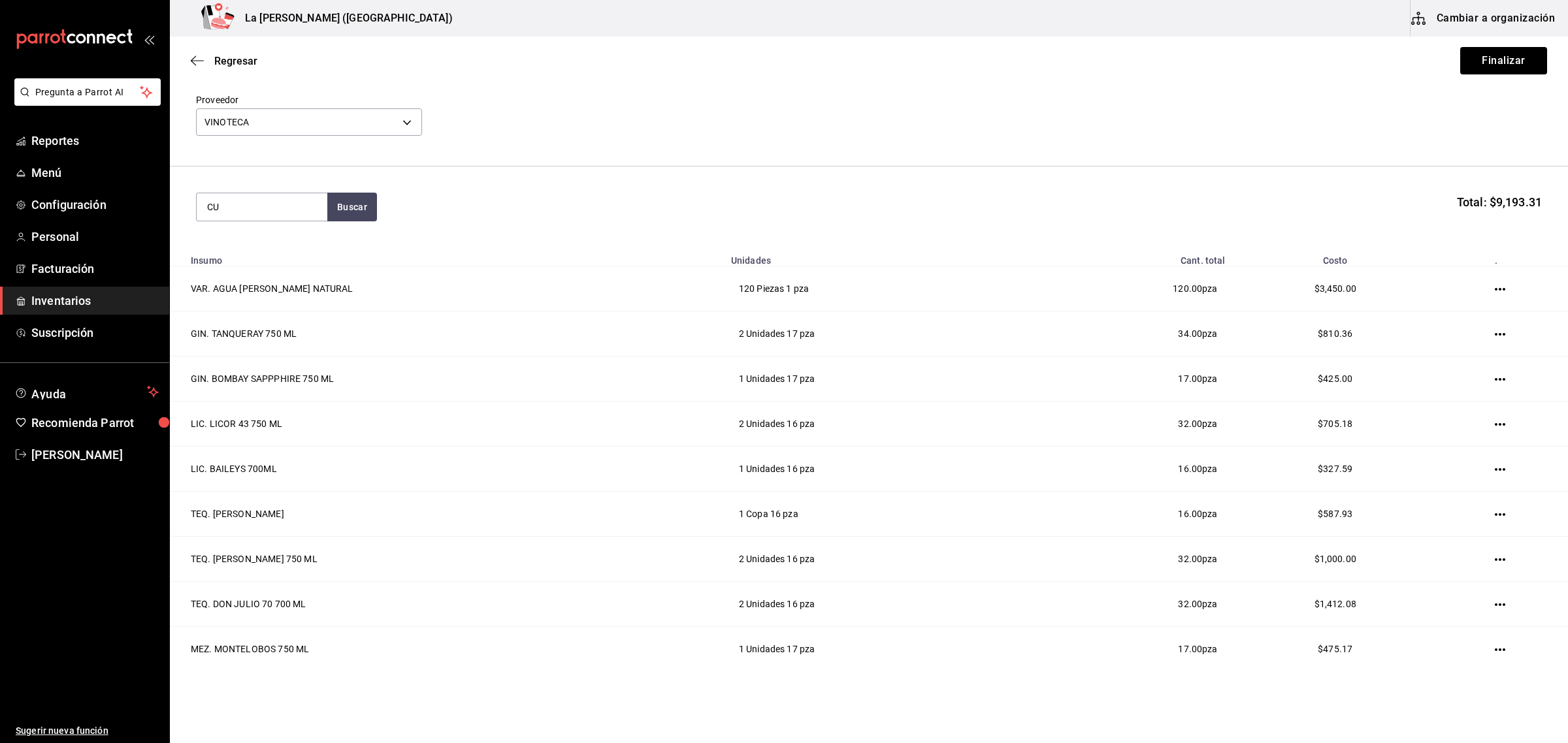
type input "C"
type input "1800"
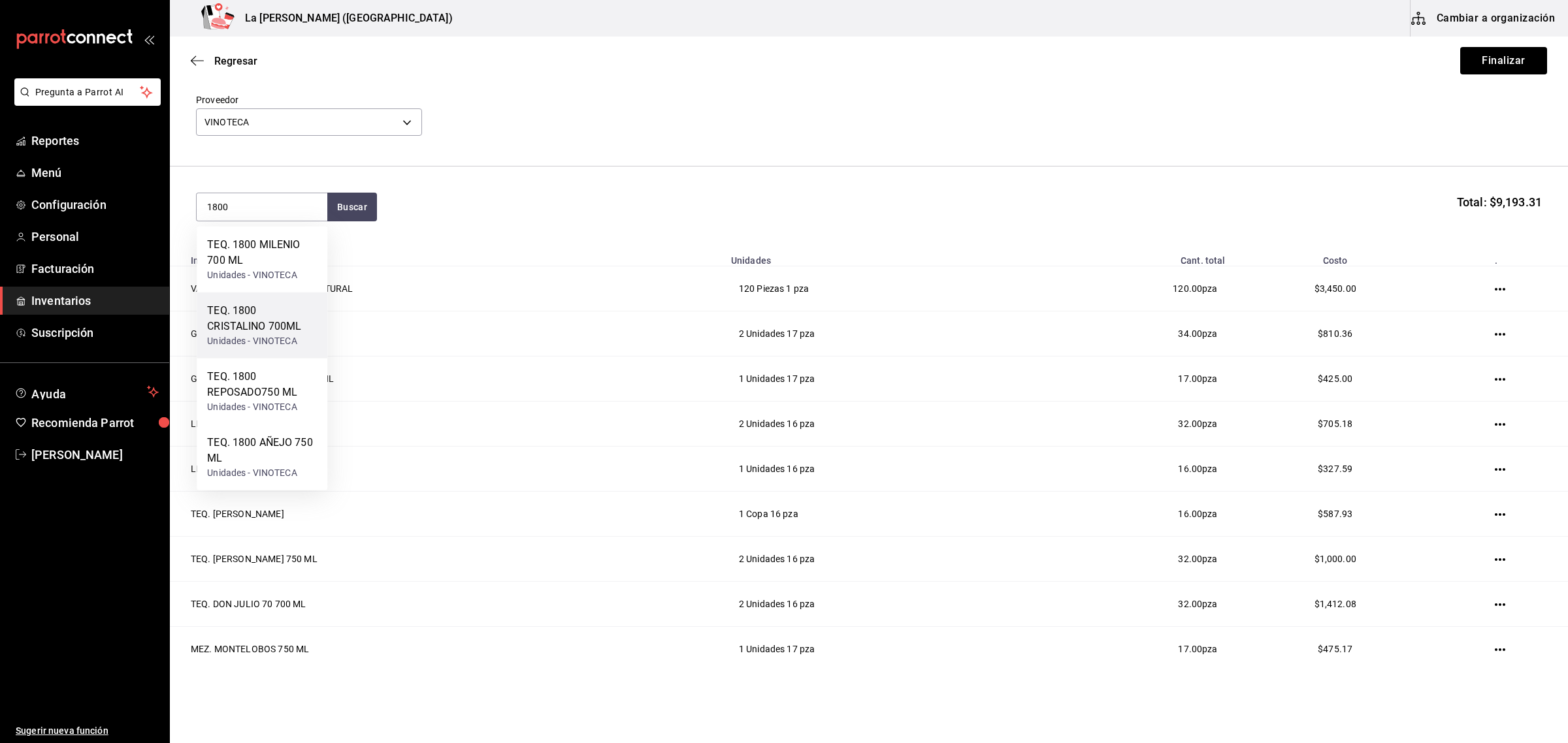
click at [284, 322] on div "TEQ. 1800 CRISTALINO 700ML" at bounding box center [262, 318] width 110 height 31
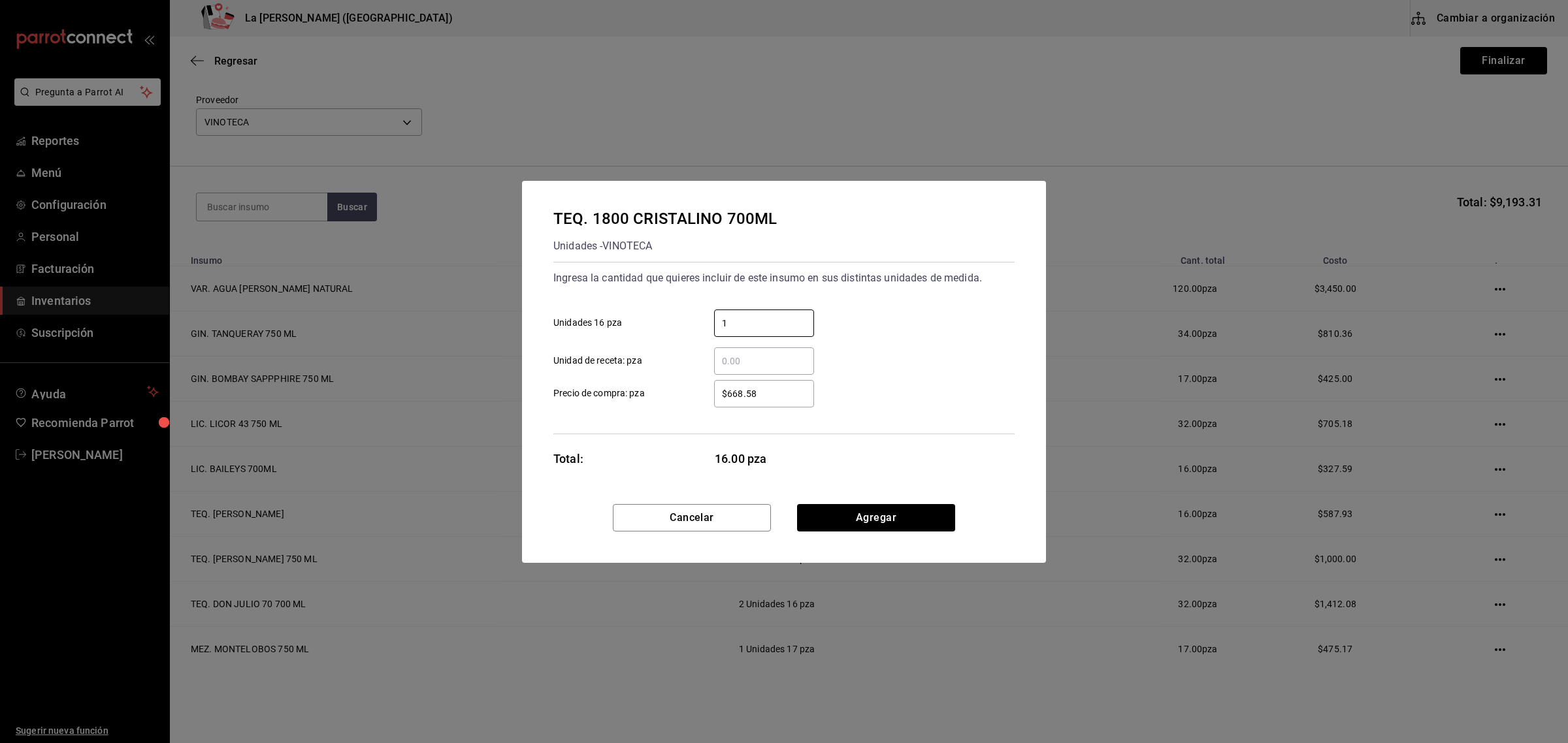
type input "1"
type input "$668.58"
click button "Agregar" at bounding box center [876, 517] width 158 height 27
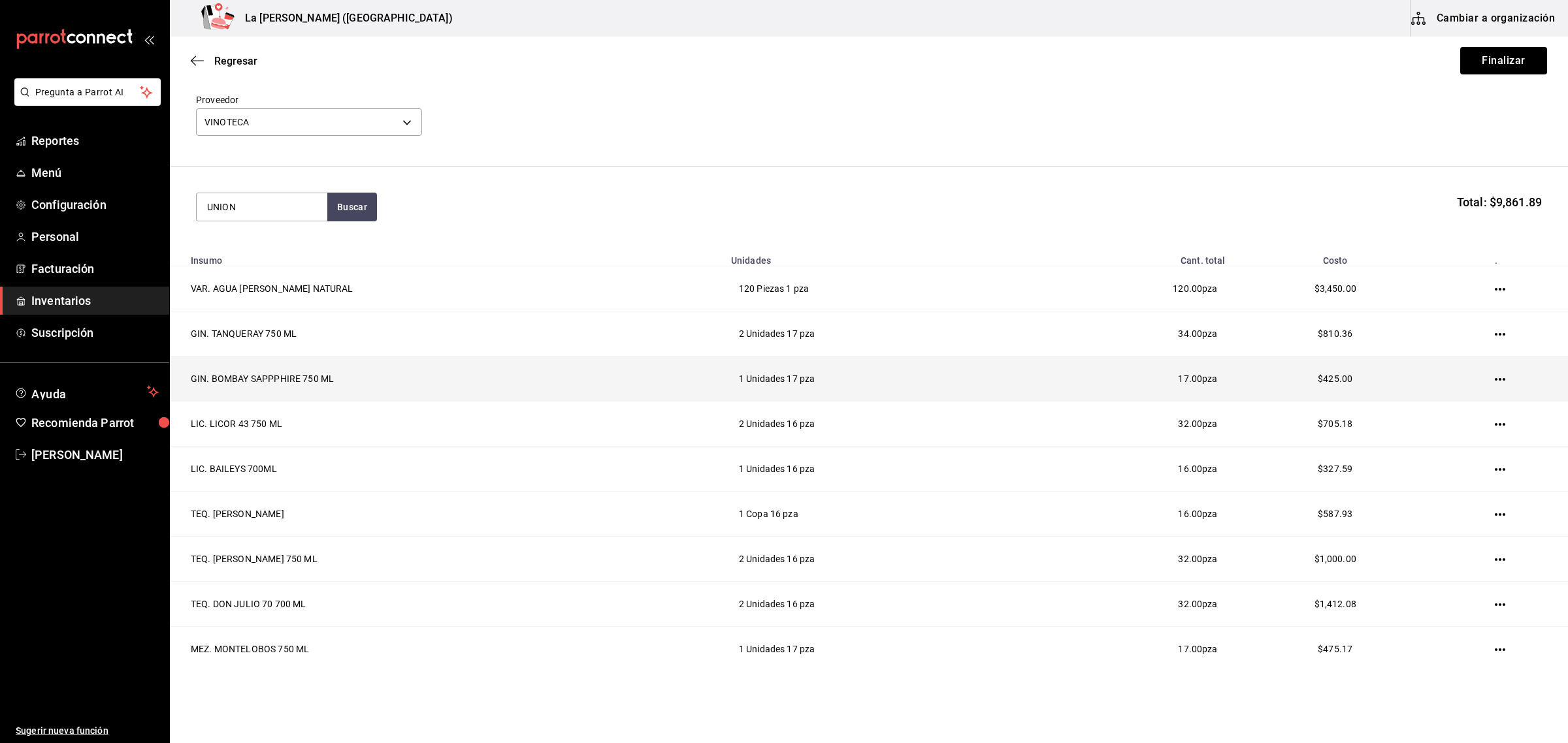
type input "UNION"
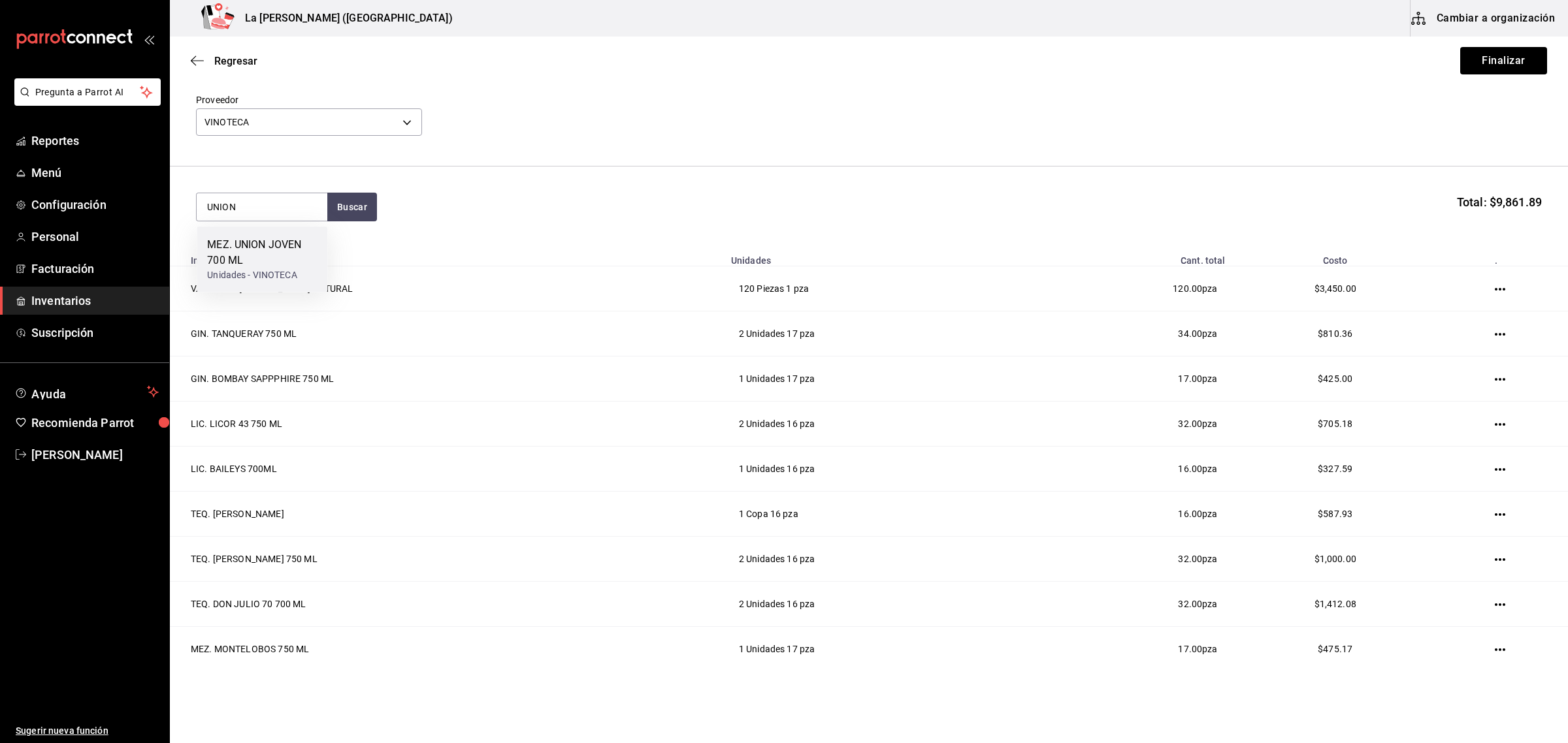
click at [289, 250] on div "MEZ. UNION JOVEN 700 ML" at bounding box center [262, 253] width 110 height 31
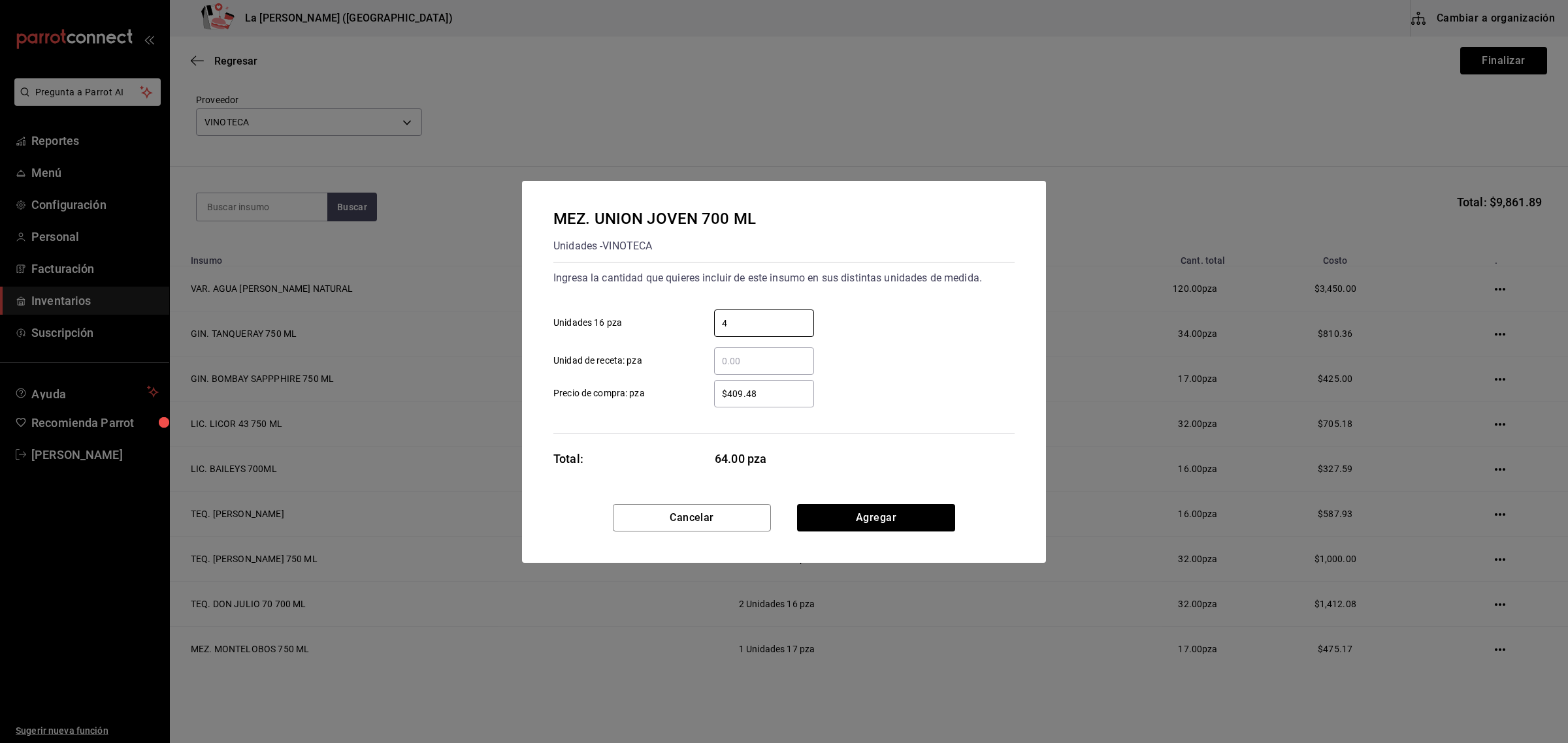
type input "4"
type input "$409.48"
click button "Agregar" at bounding box center [876, 517] width 158 height 27
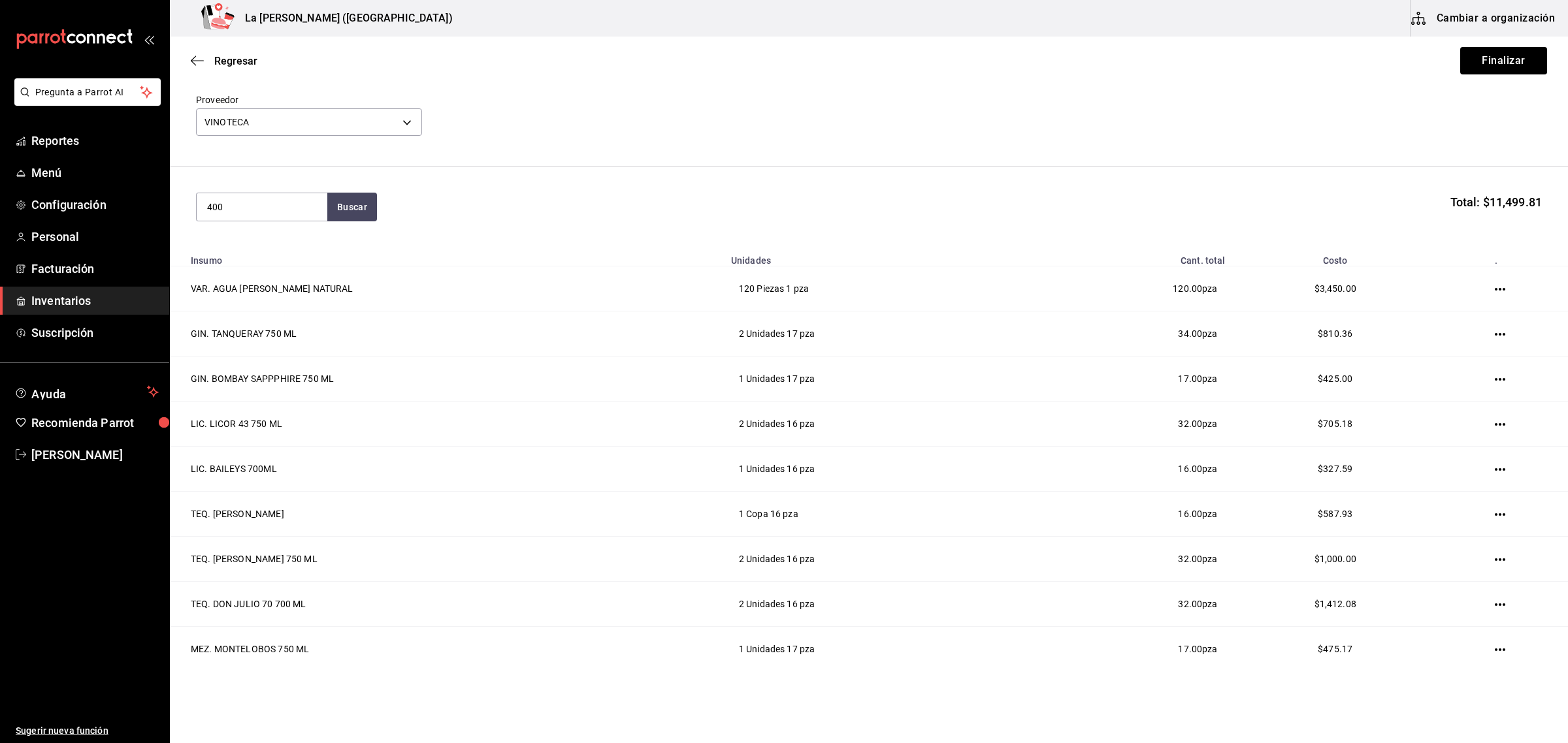
type input "400"
click at [289, 250] on div "MEZ. 400 CONEJOS JOVEN 750 ML" at bounding box center [262, 253] width 110 height 31
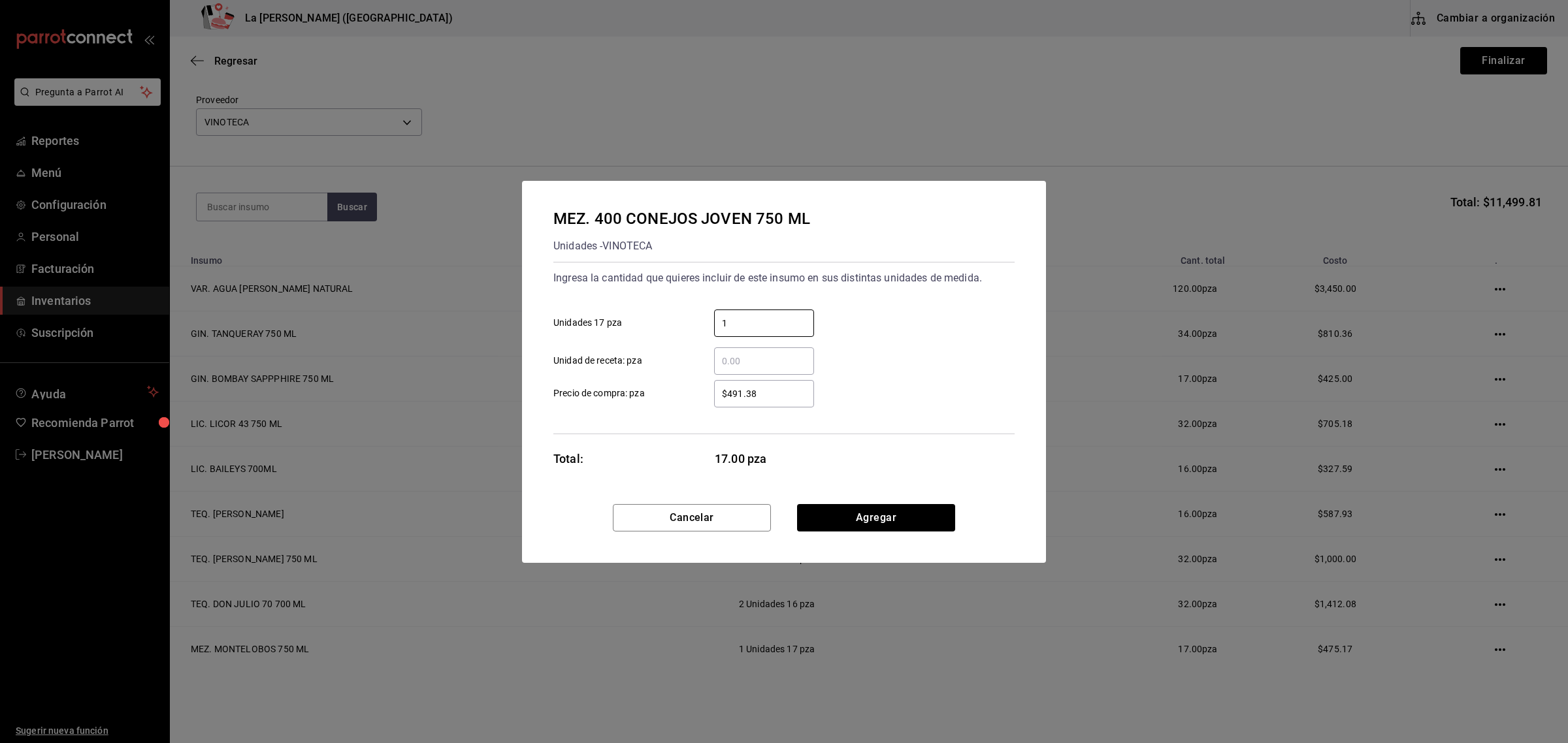
type input "1"
type input "$435.35"
click button "Agregar" at bounding box center [876, 517] width 158 height 27
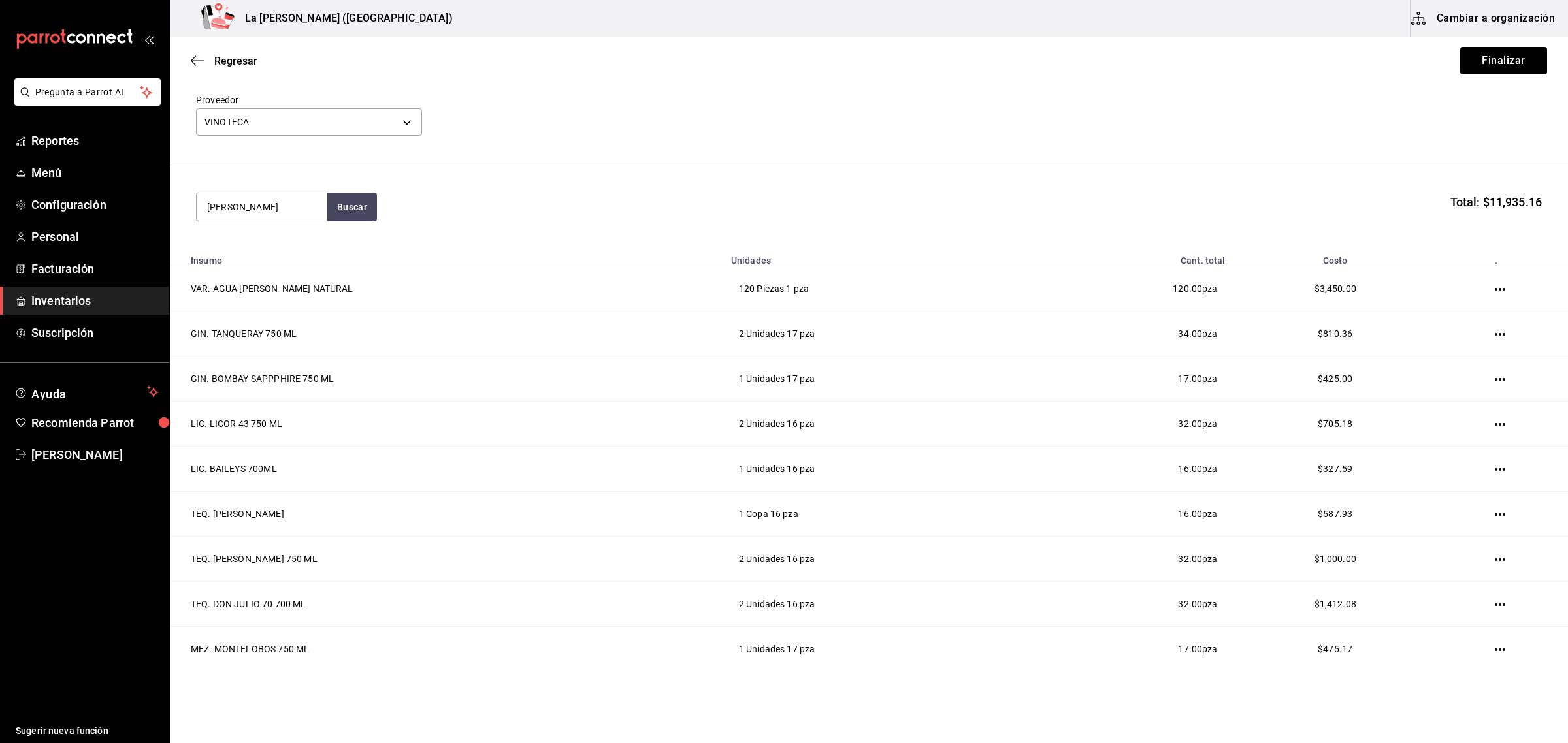
type input "CATENA"
click at [276, 331] on div "VB. CATENA CHARDONAY 750 ML" at bounding box center [262, 318] width 110 height 31
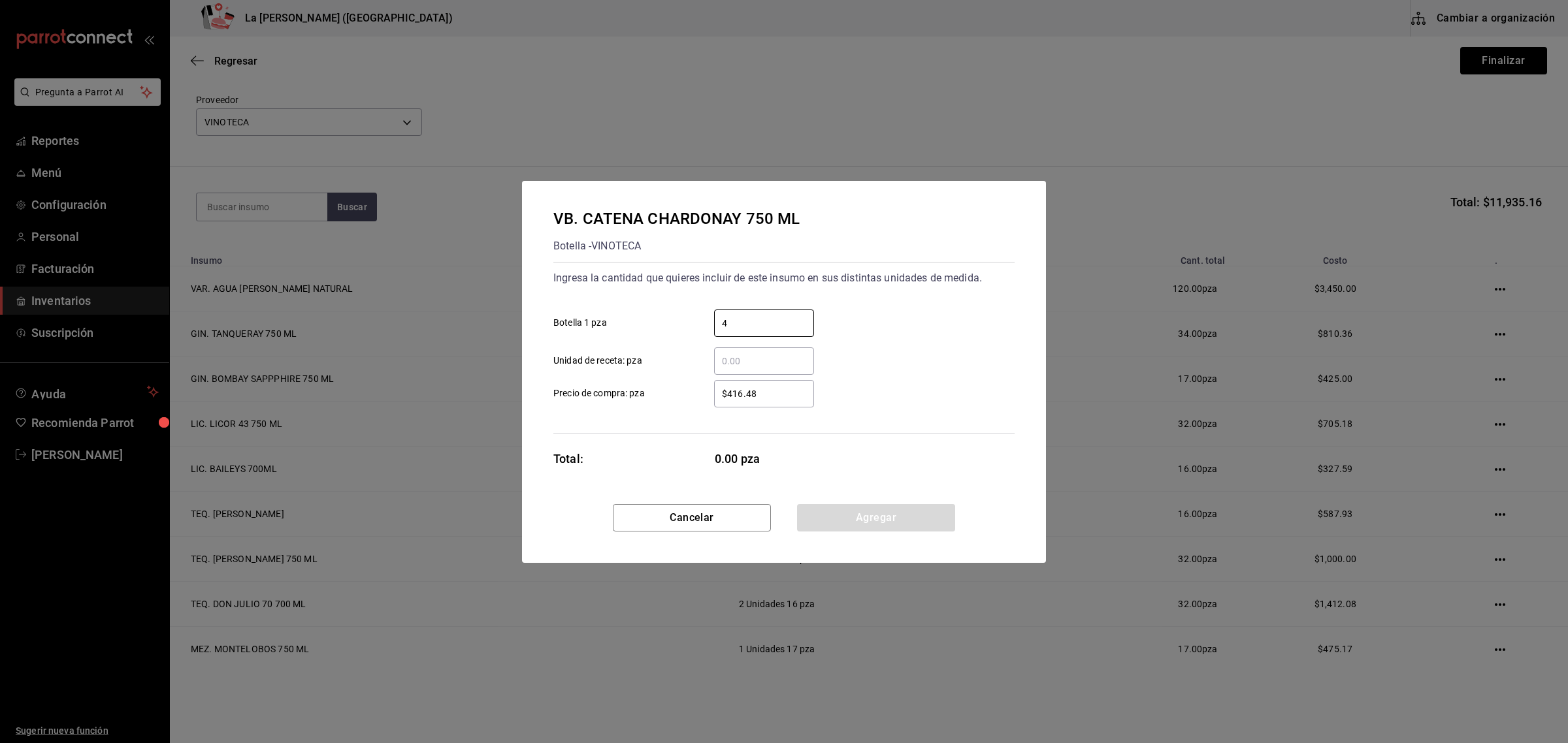
type input "4"
type input "$431.66"
click button "Agregar" at bounding box center [876, 517] width 158 height 27
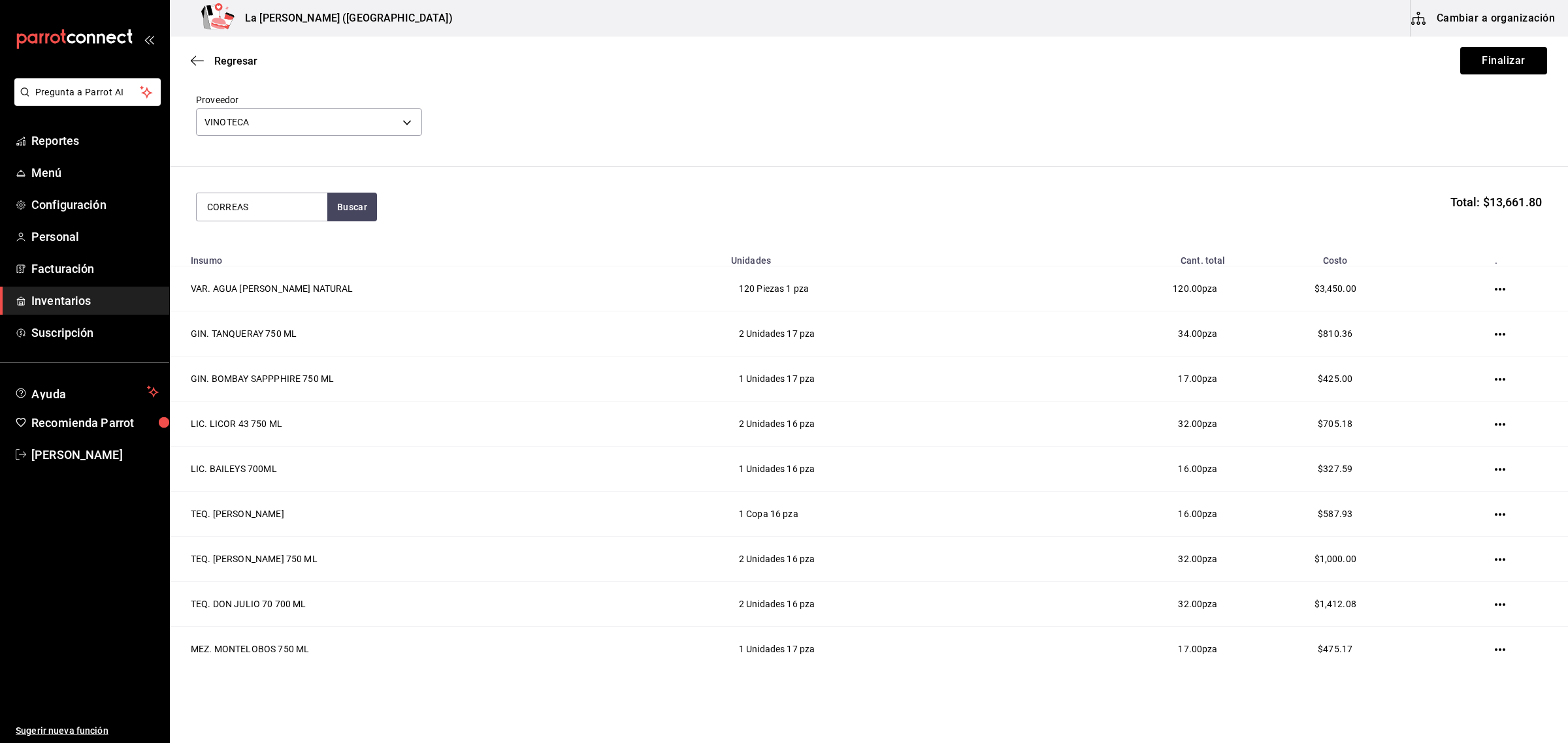
type input "CORREAS"
click at [280, 253] on div "VT. NAVARRO CORREAS C PRIV MALBEC 750 ML" at bounding box center [262, 253] width 110 height 31
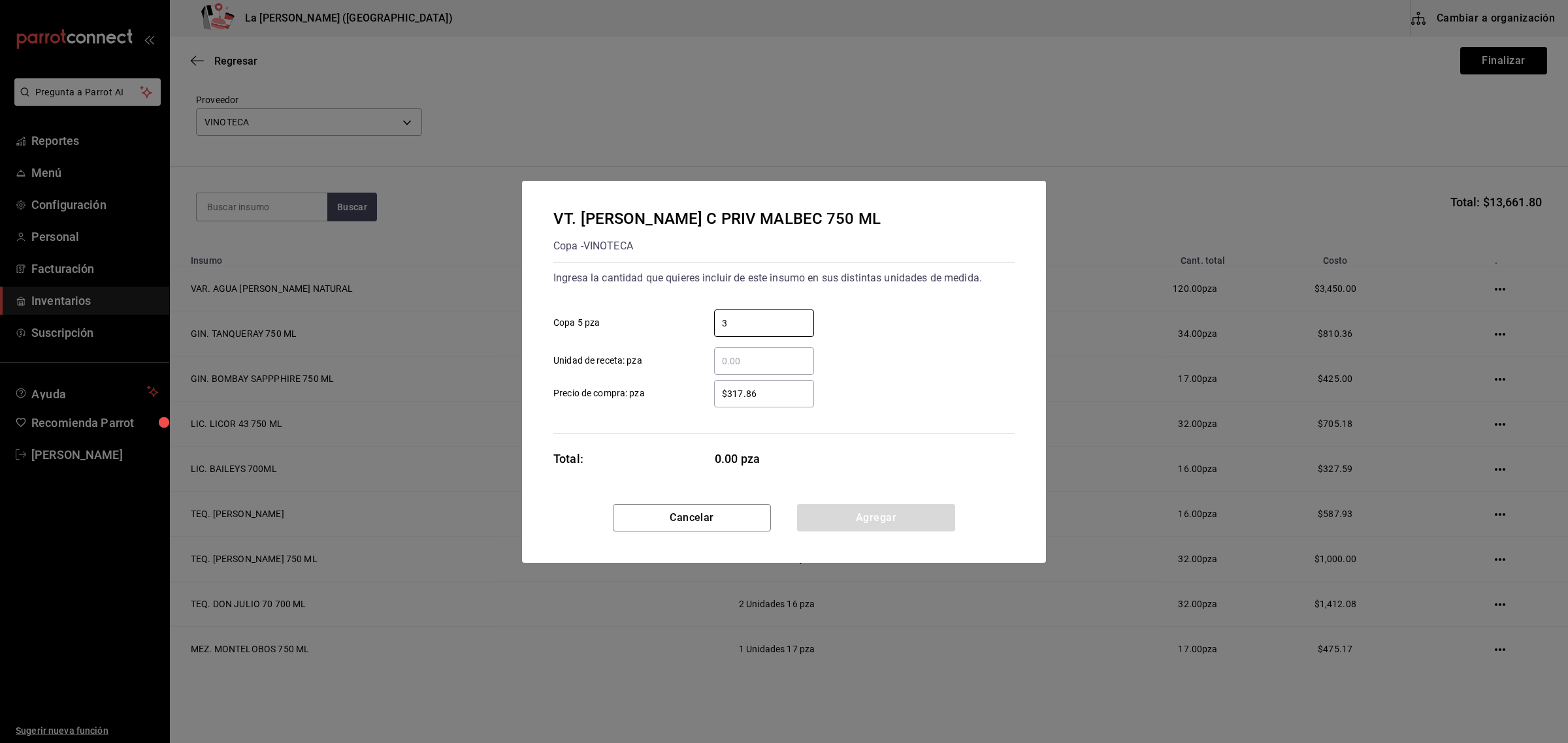
type input "3"
type input "$317.86"
click button "Agregar" at bounding box center [876, 517] width 158 height 27
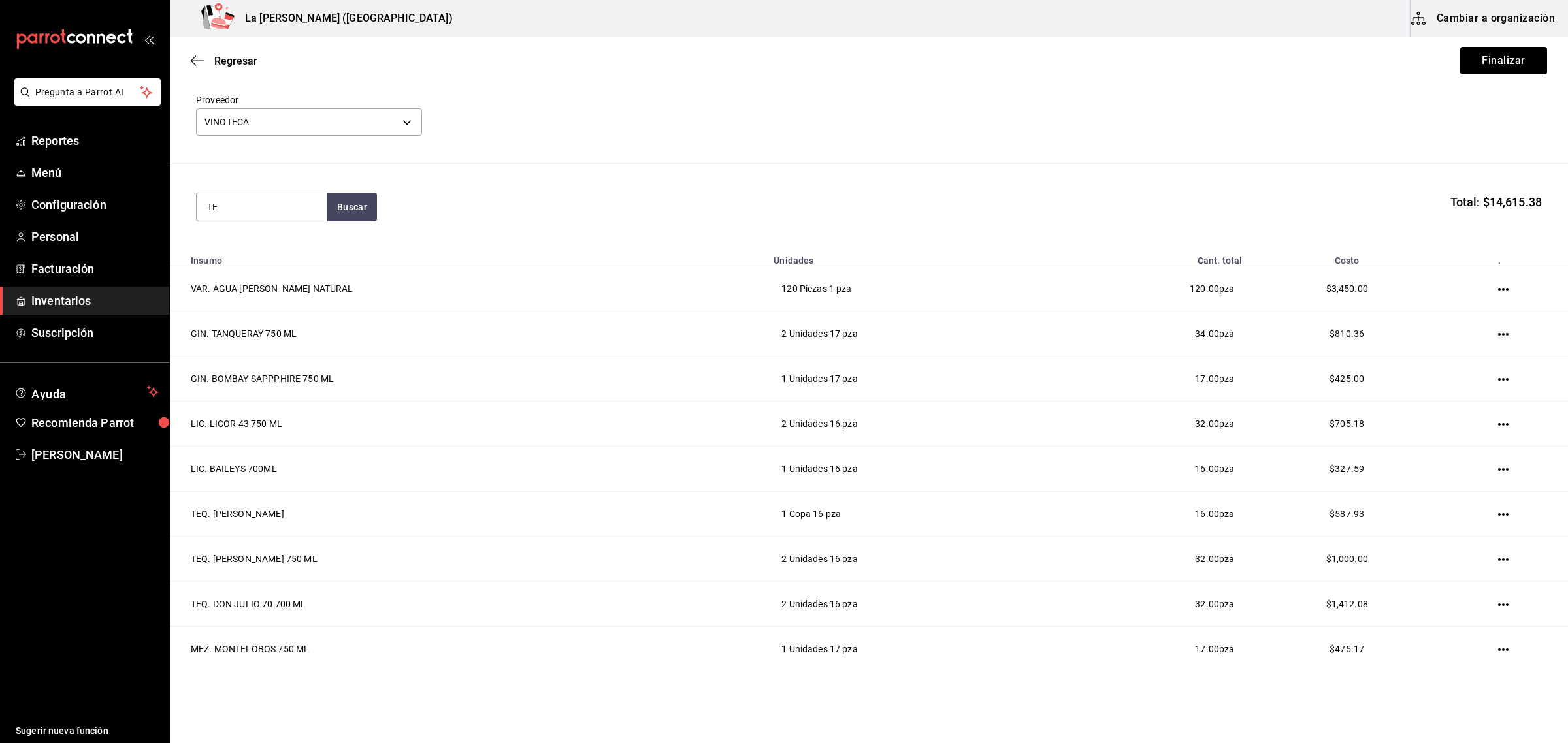
type input "T"
type input "TERRAZAS"
click at [287, 263] on div "VT. TERRAZAS DE LOS ANDES 750 ML" at bounding box center [262, 253] width 110 height 31
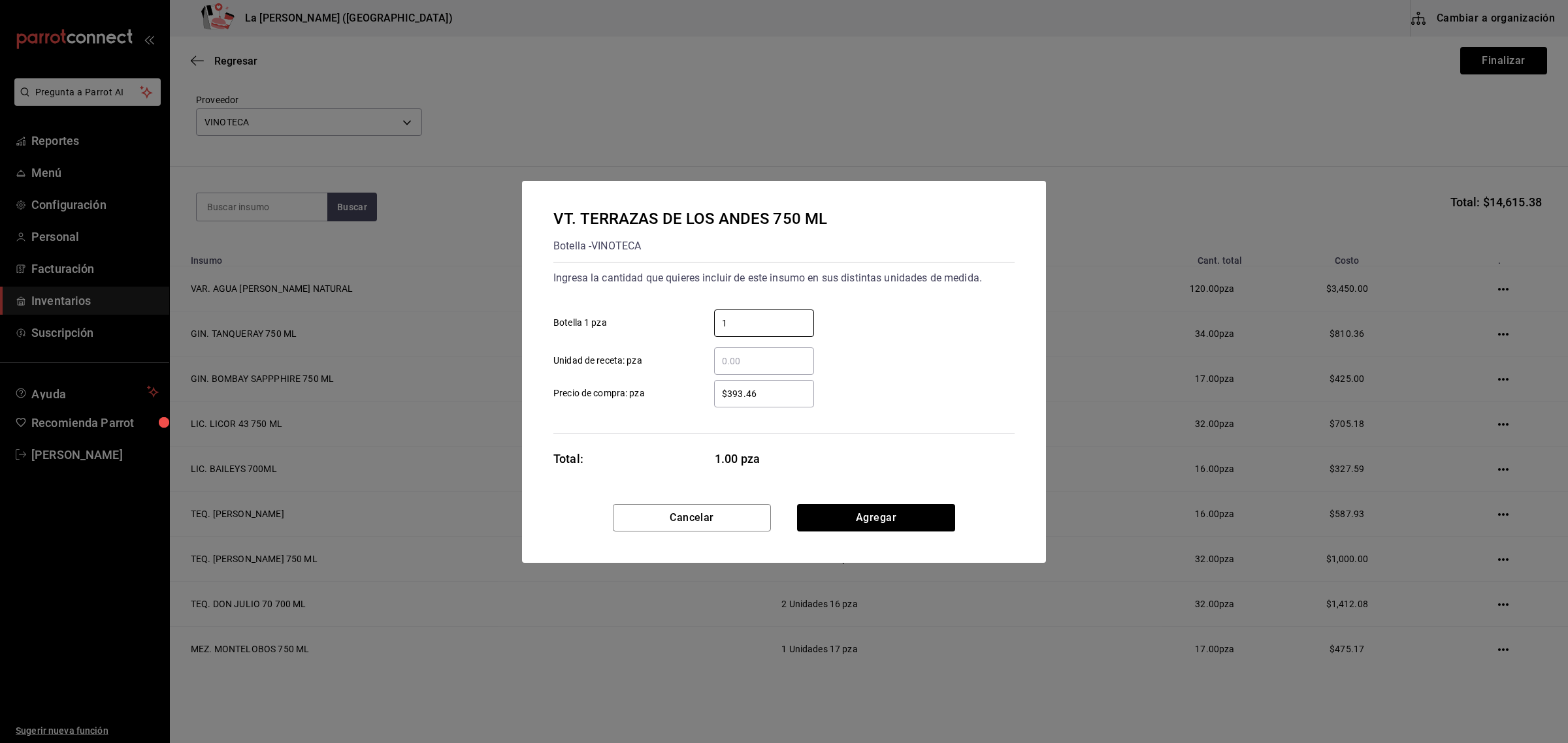
type input "1"
type input "$393.45"
click button "Agregar" at bounding box center [876, 517] width 158 height 27
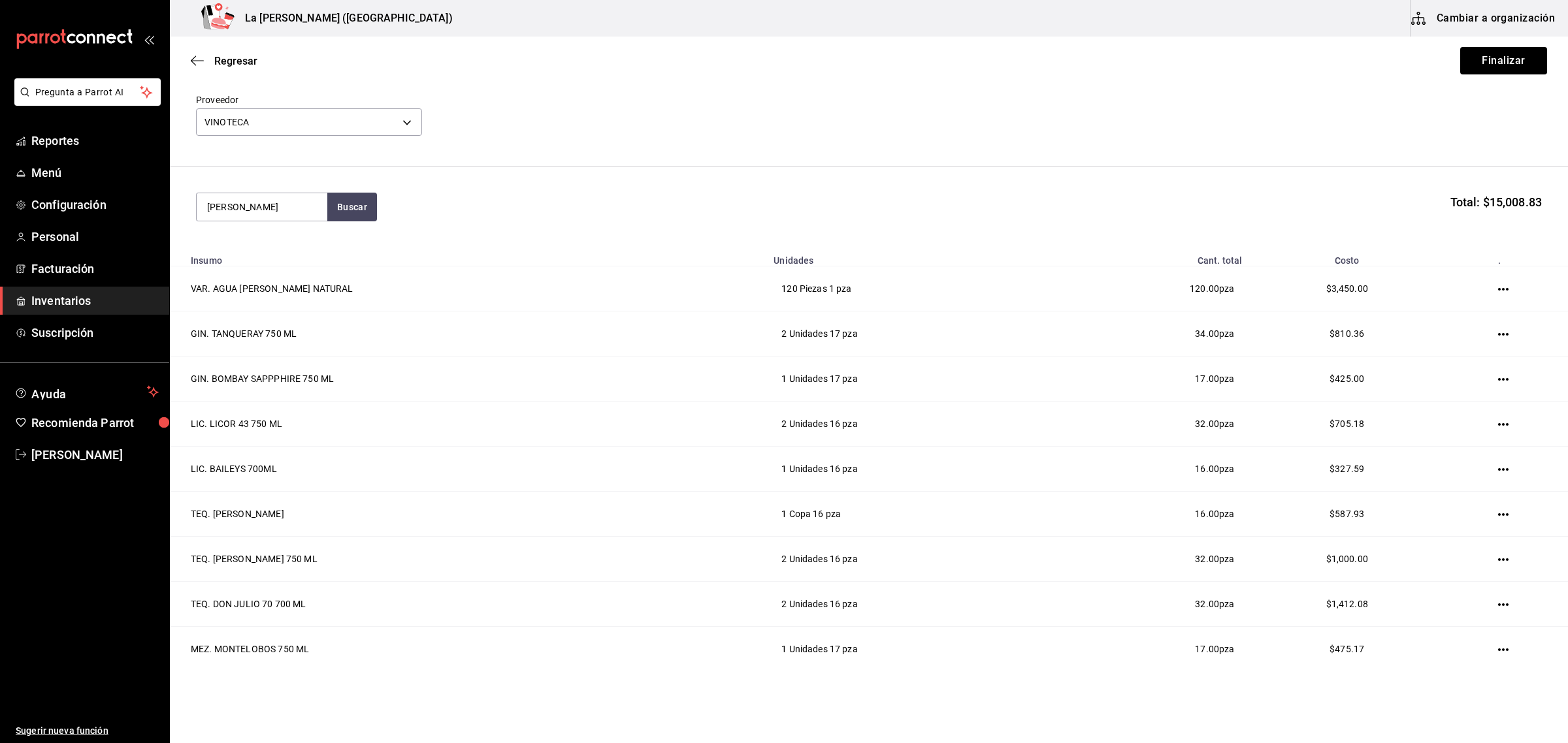
type input "EMILIO"
click at [278, 369] on div "VT. EMILIO MORO MALLEOLUS" at bounding box center [256, 361] width 97 height 16
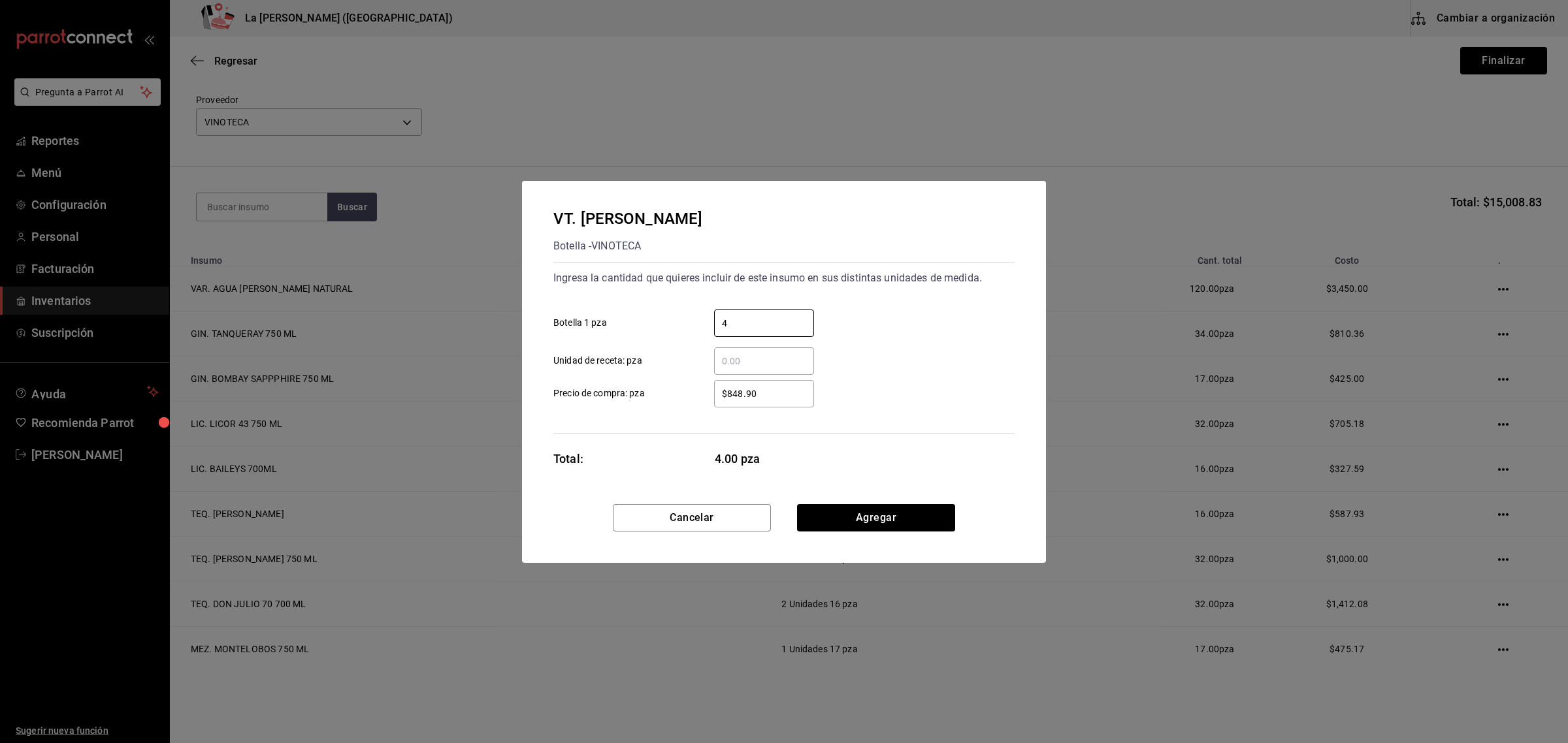
type input "4"
type input "$909.59"
click button "Agregar" at bounding box center [876, 517] width 158 height 27
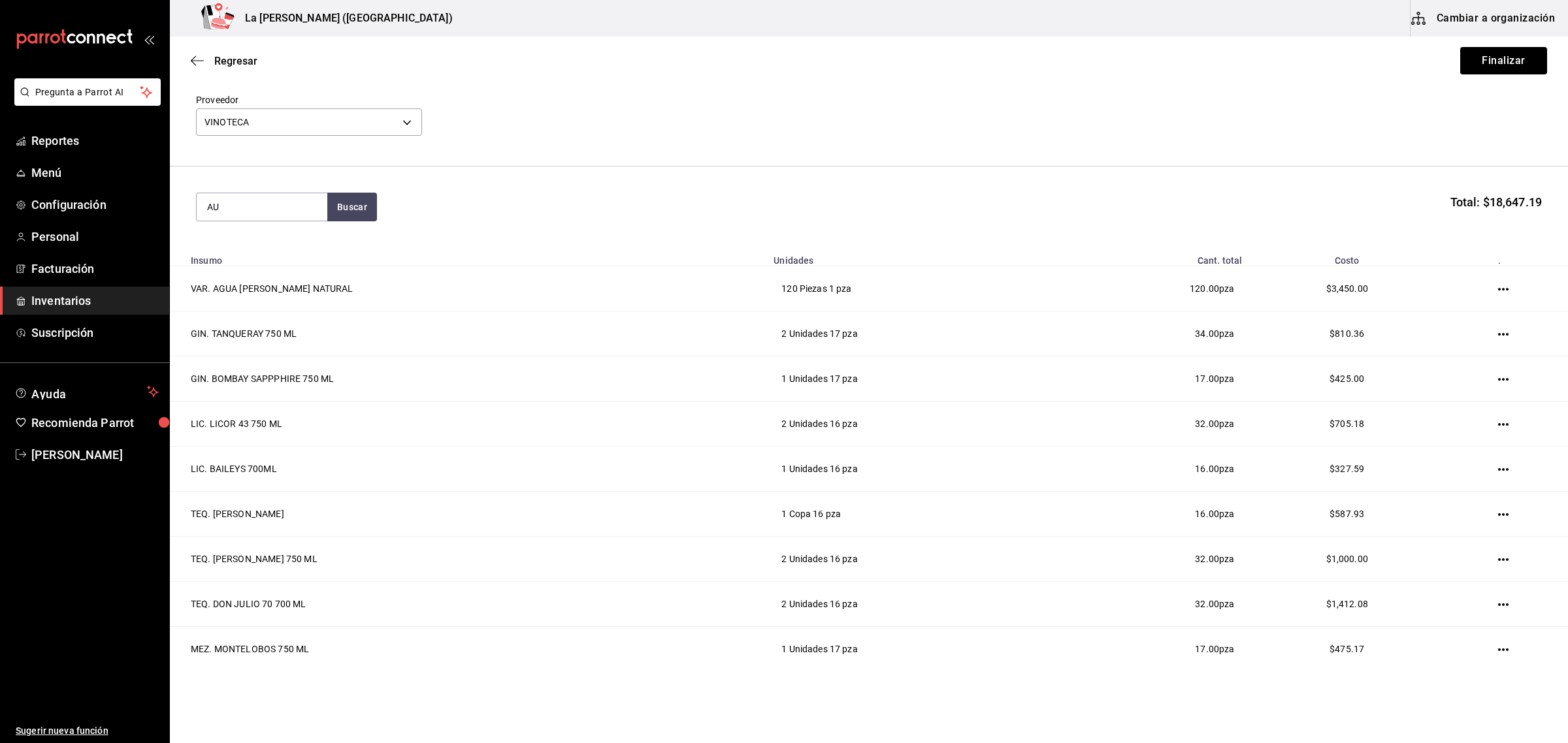
type input "A"
type input "E"
type input "ERRA"
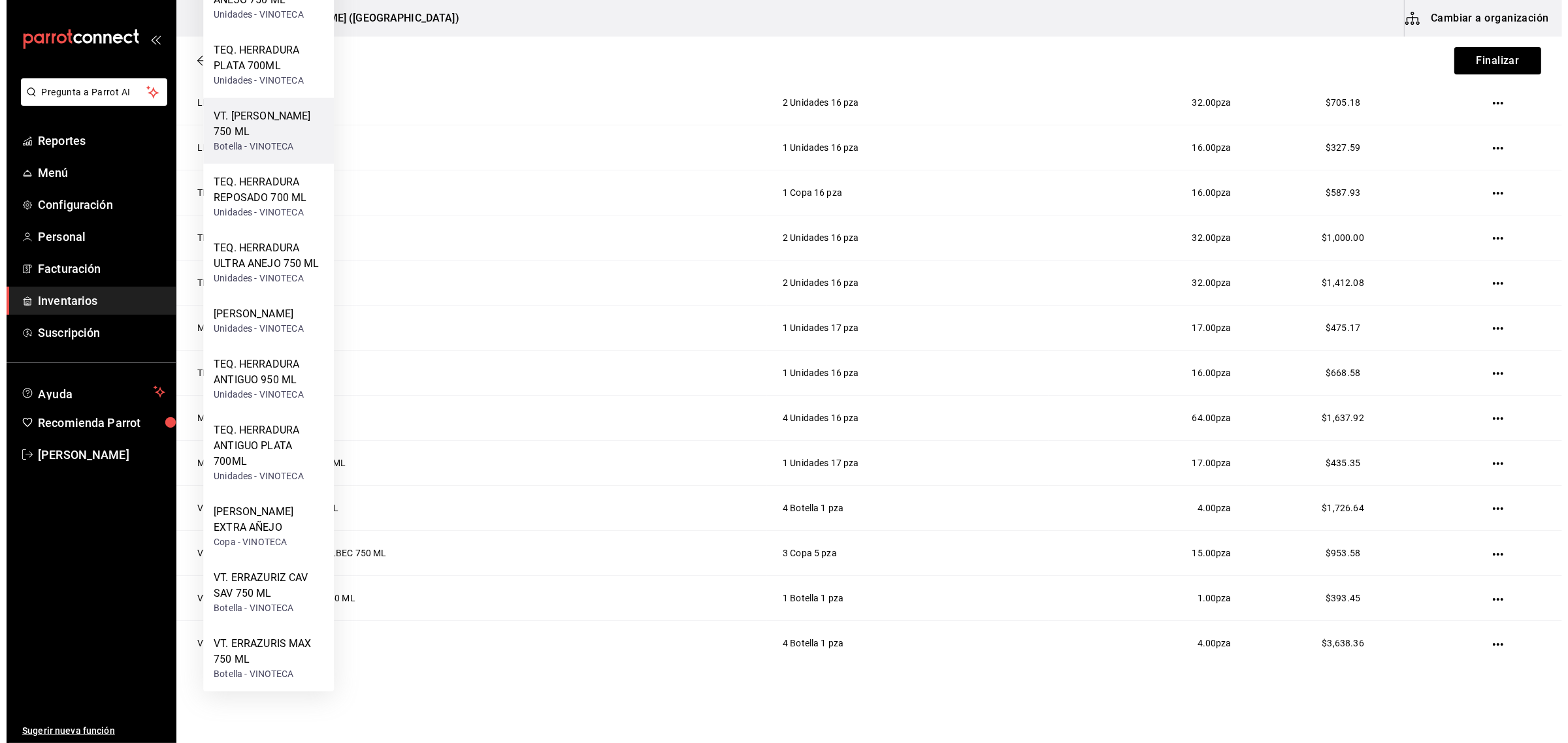
scroll to position [378, 0]
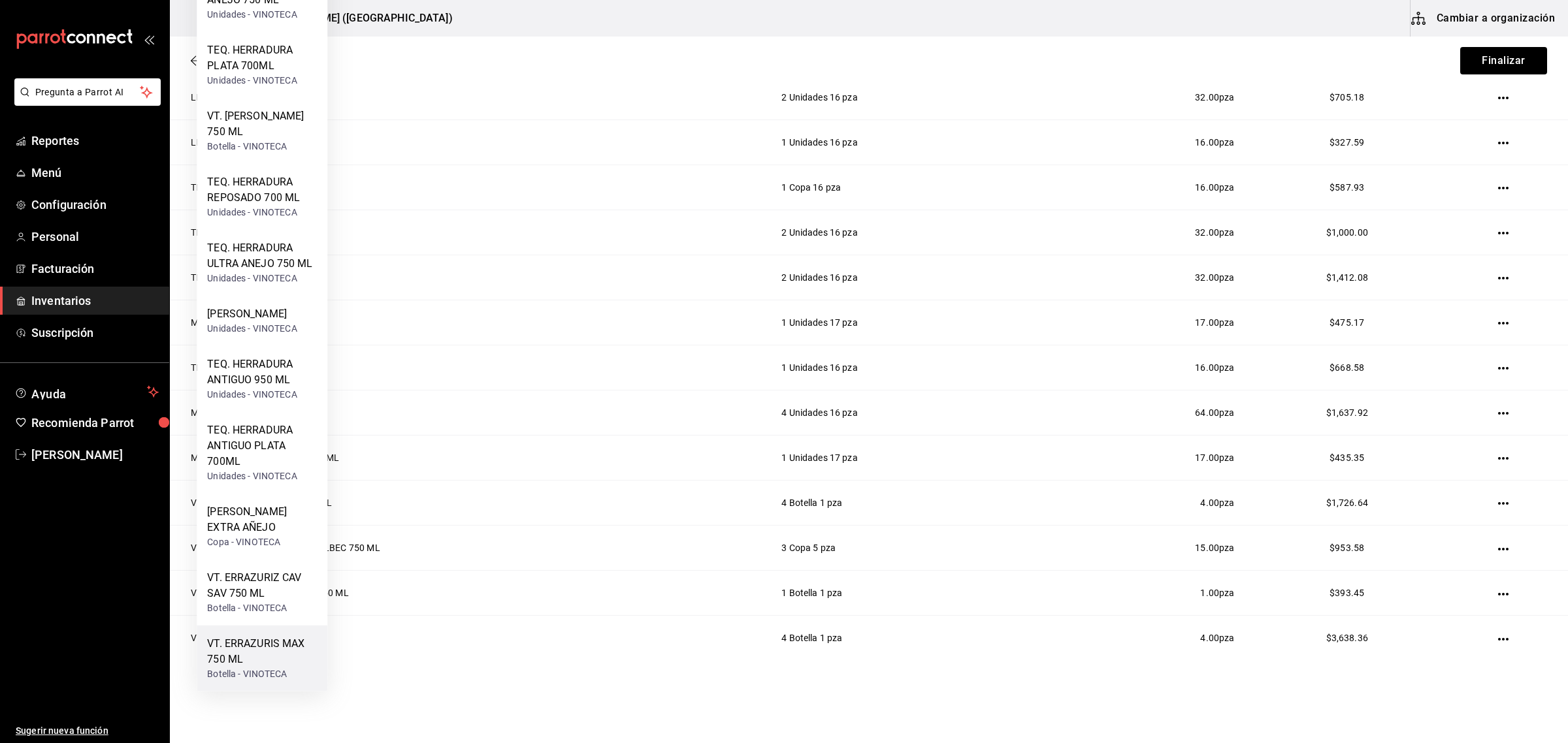
click at [271, 660] on div "VT. ERRAZURIS MAX 750 ML" at bounding box center [262, 652] width 110 height 31
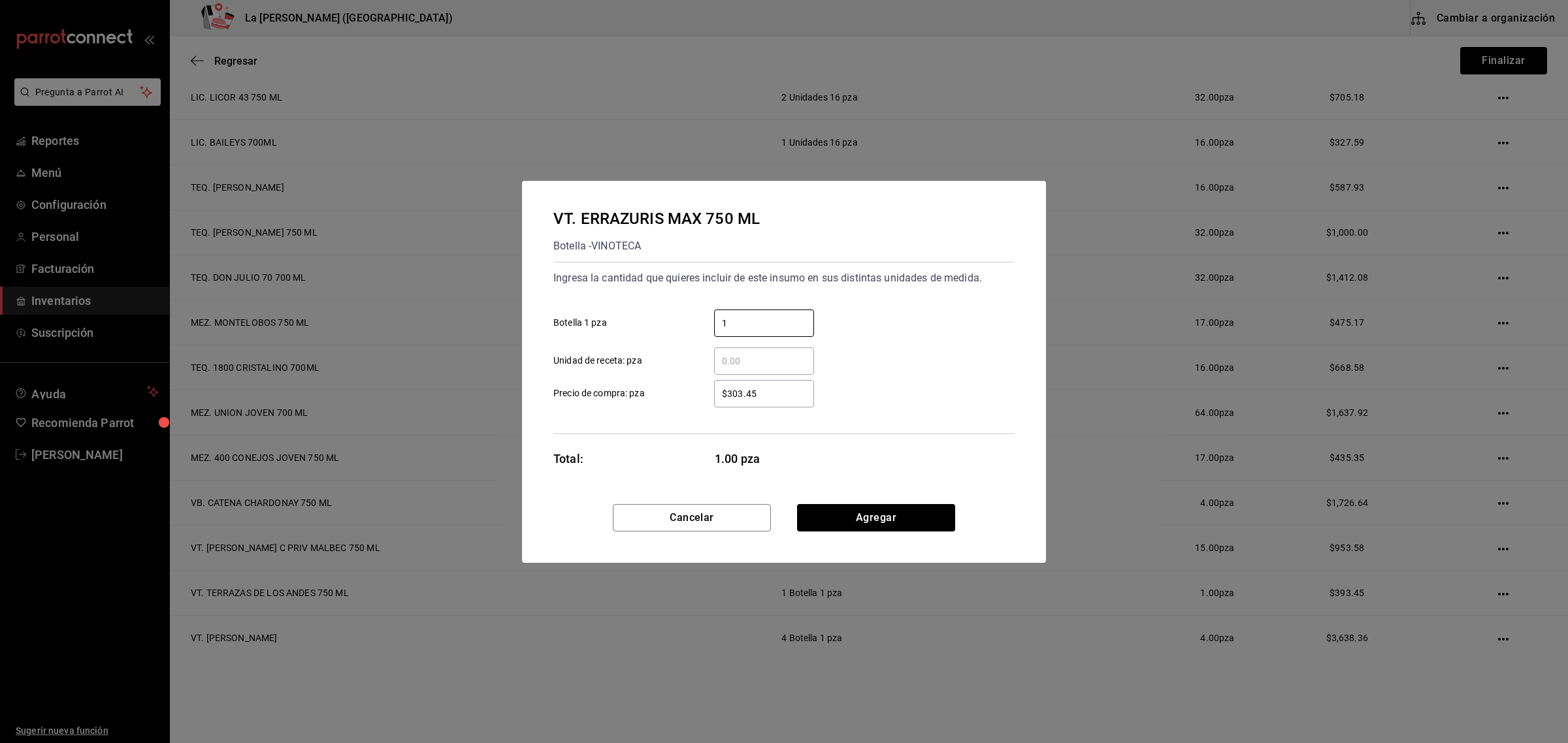
type input "1"
type input "$401.31"
click button "Agregar" at bounding box center [876, 517] width 158 height 27
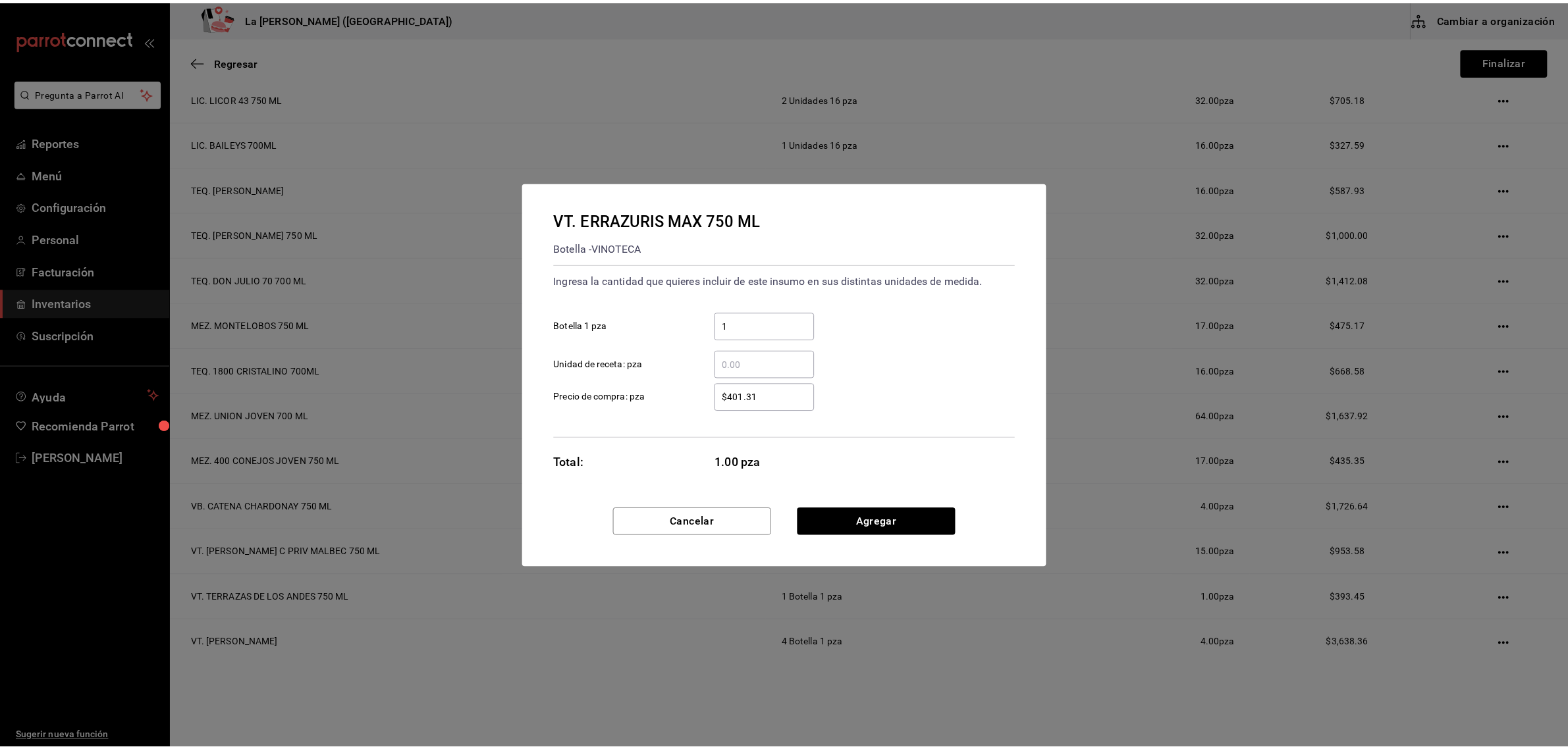
scroll to position [0, 0]
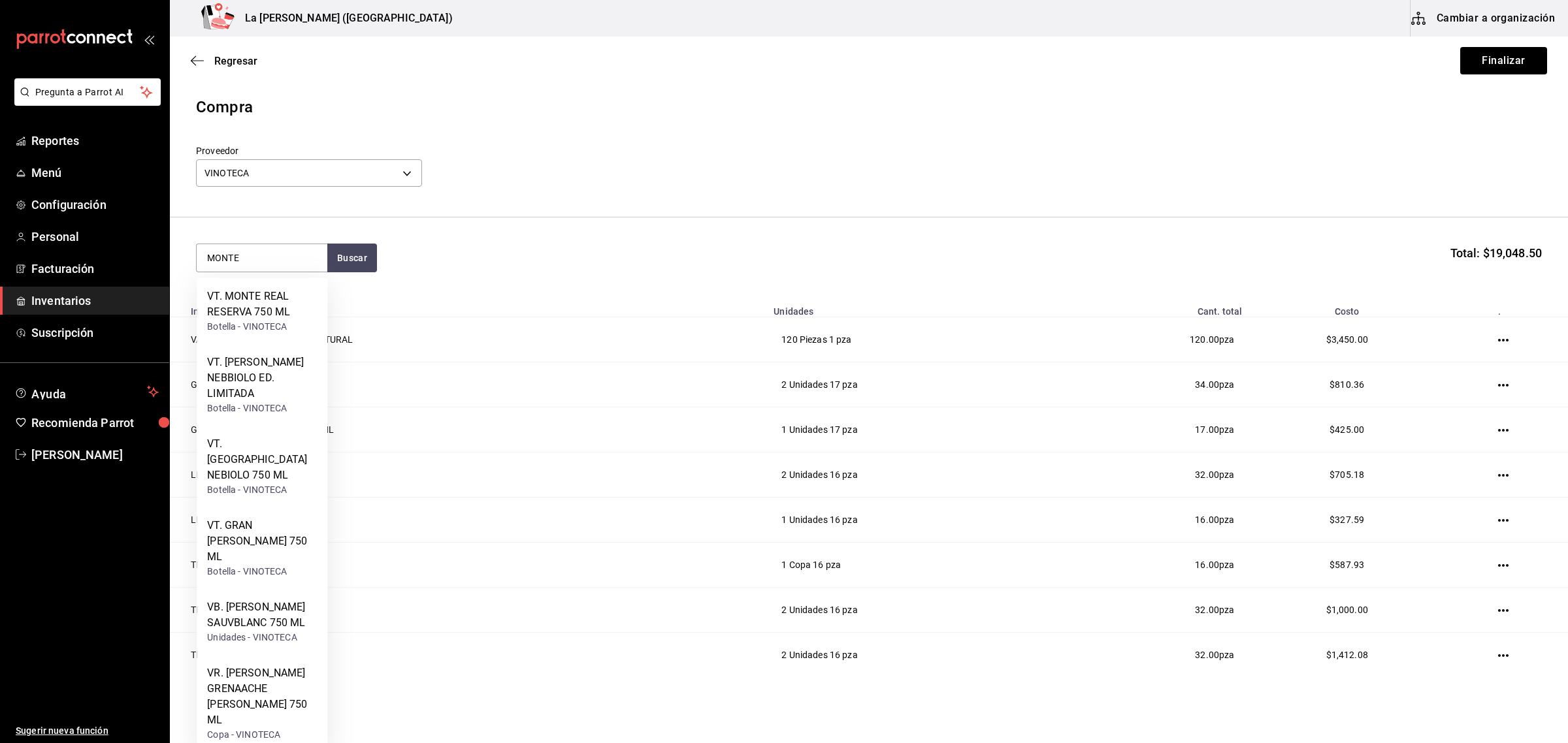
type input "MONTE"
click at [282, 608] on div "VB. MONTE XANIC SAUVBLANC 750 ML" at bounding box center [262, 615] width 110 height 31
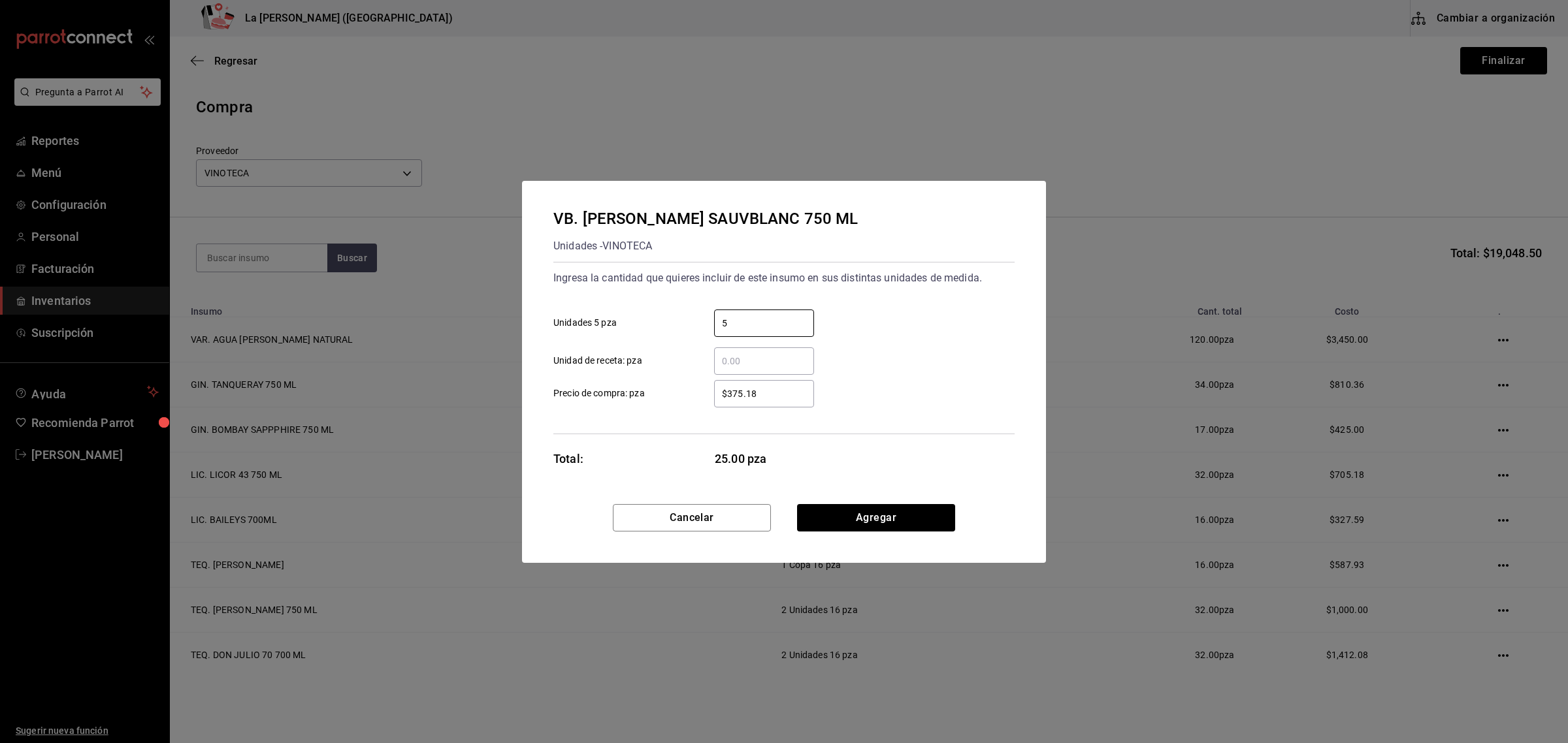
type input "5"
type input "$416.85"
click button "Agregar" at bounding box center [876, 517] width 158 height 27
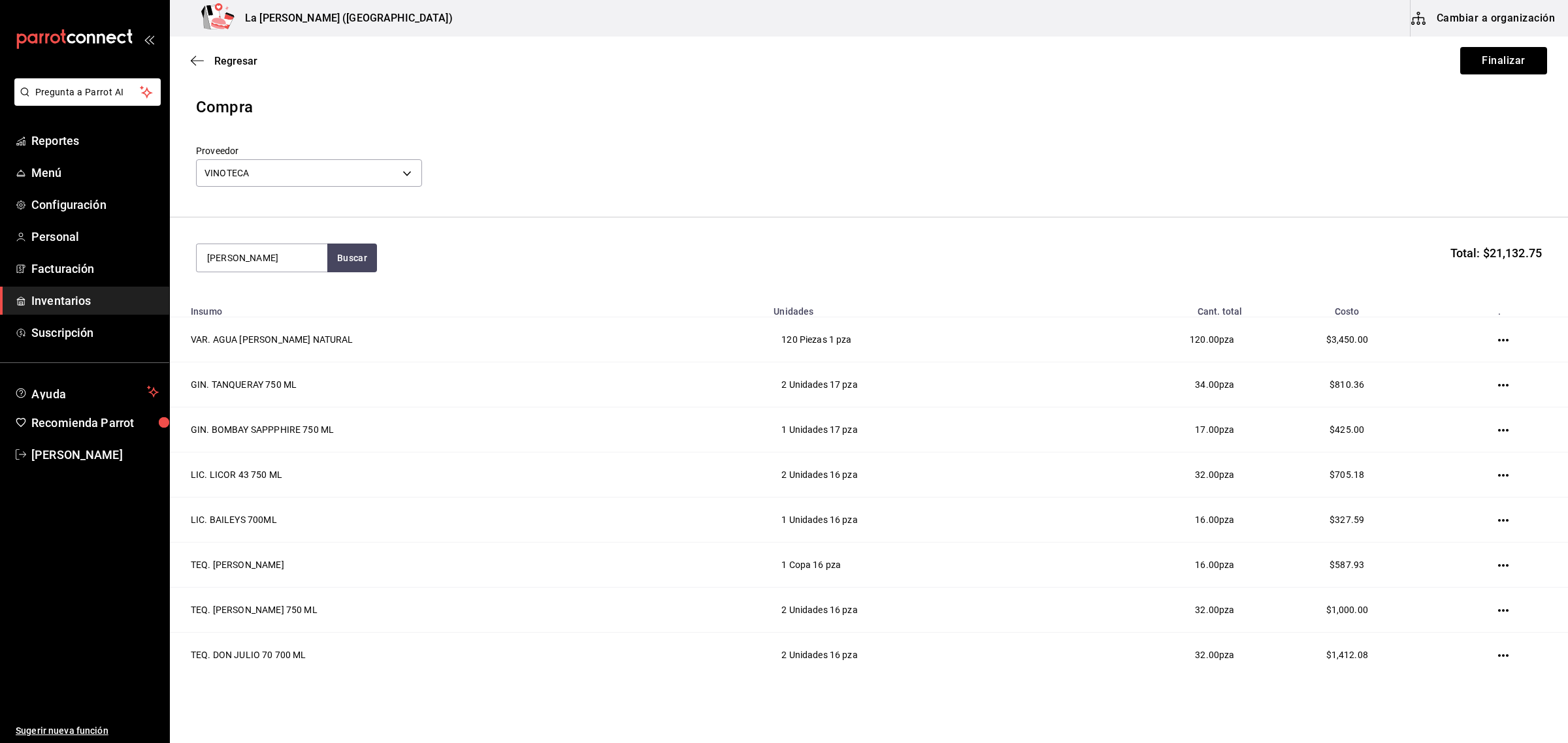
type input "MADERO"
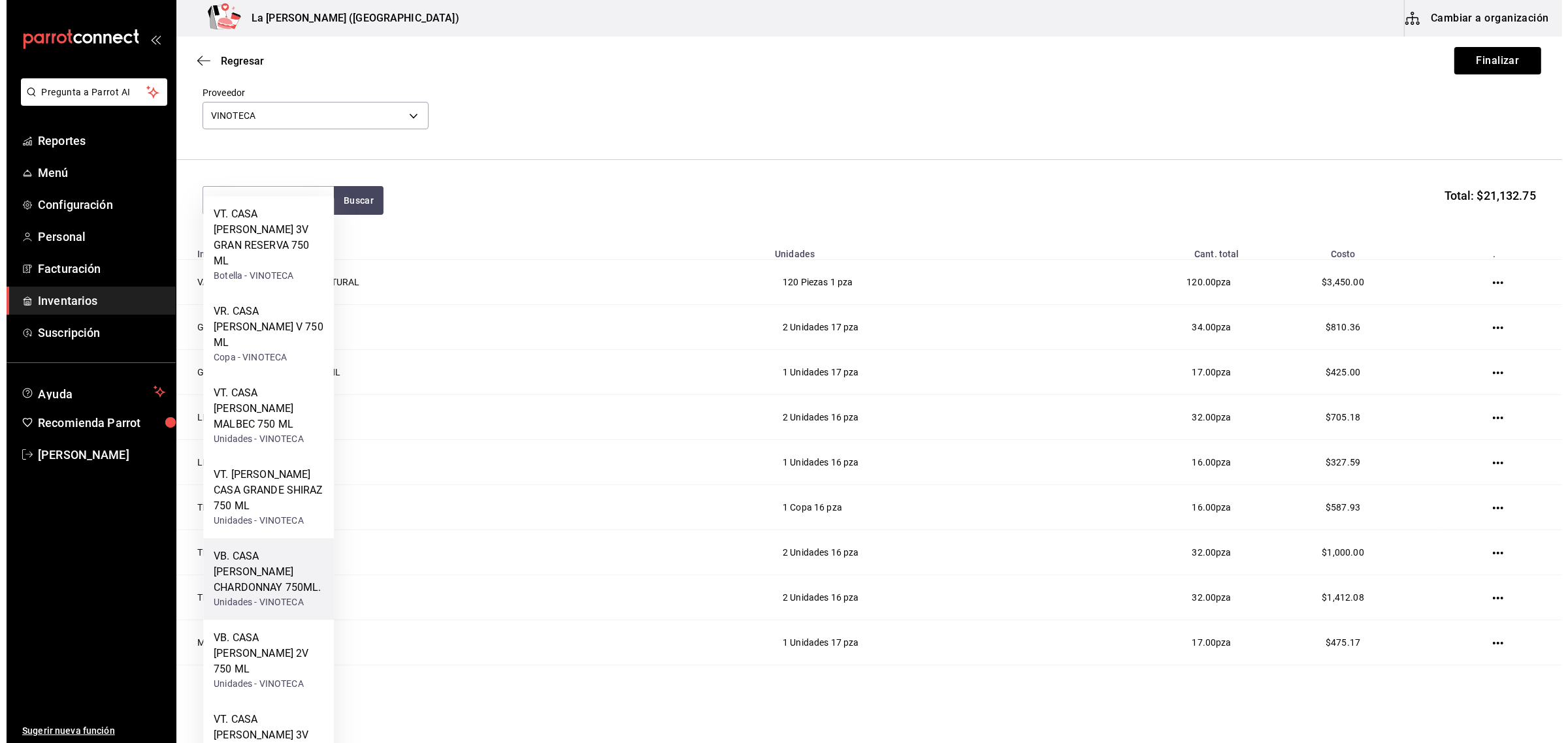
scroll to position [82, 0]
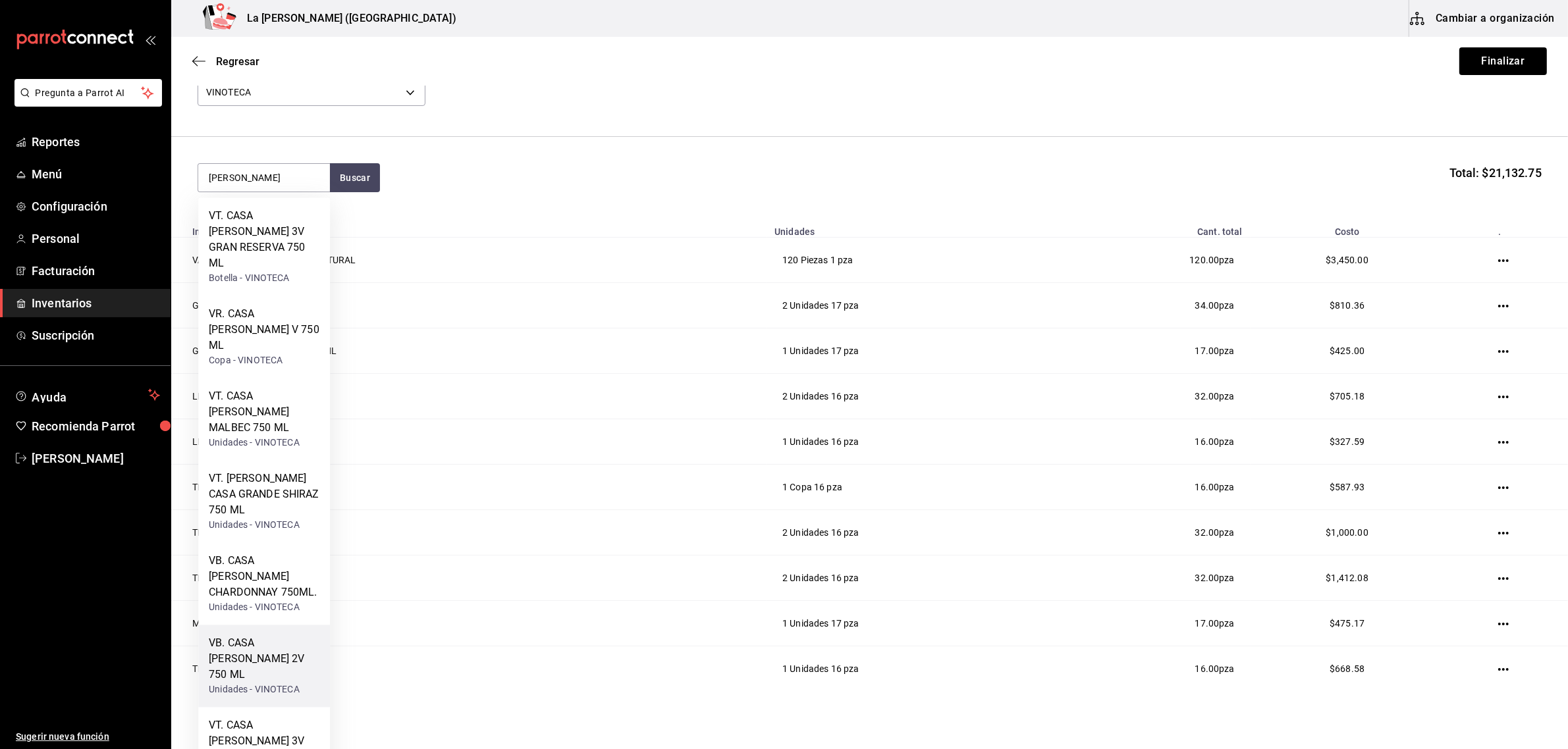
click at [303, 636] on div "VB. CASA MADERO 2V 750 ML" at bounding box center [264, 659] width 111 height 47
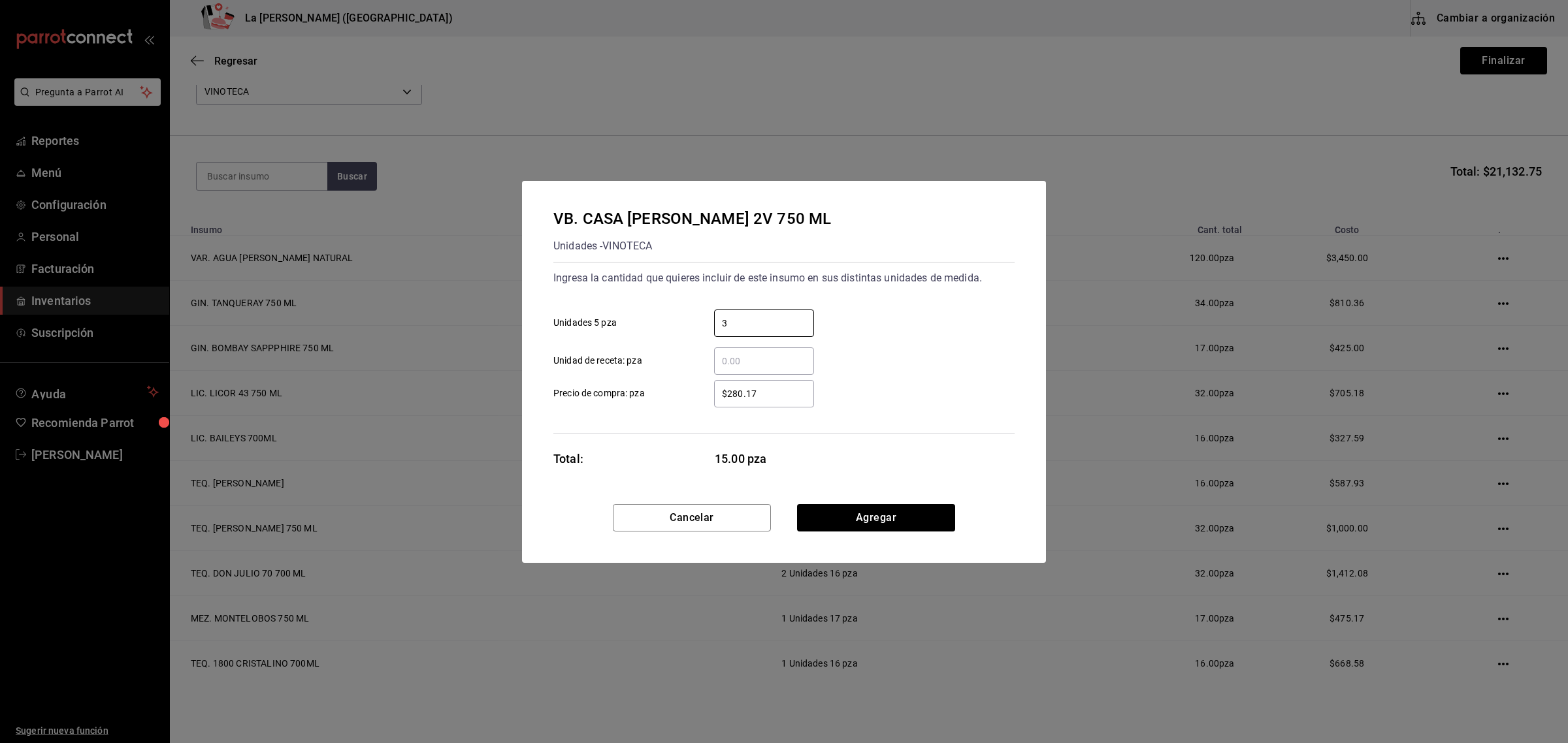
type input "3"
type input "$280.17"
click button "Agregar" at bounding box center [876, 517] width 158 height 27
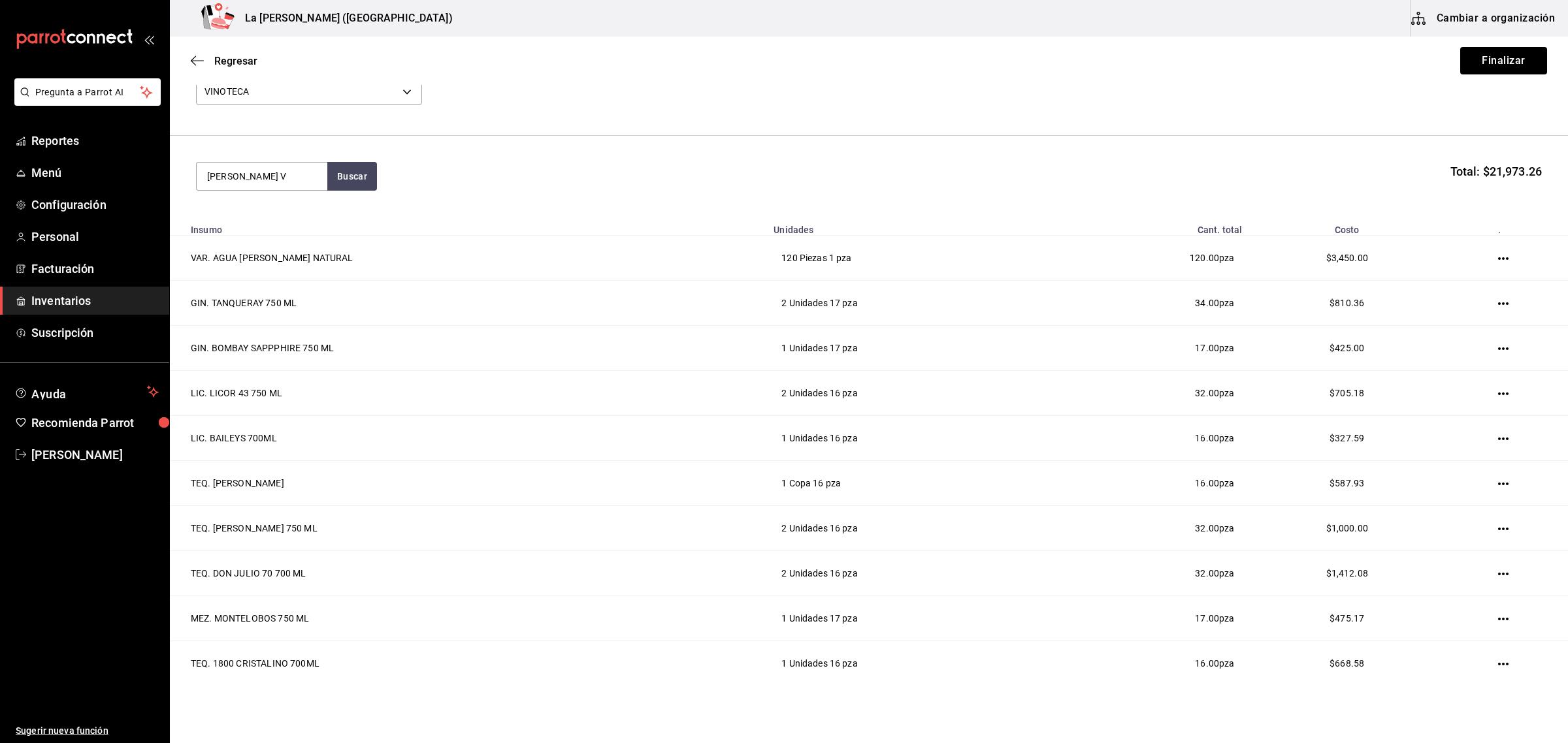
type input "MADERO V"
click at [256, 210] on div "VR. CASA MADERO V 750 ML" at bounding box center [262, 230] width 110 height 47
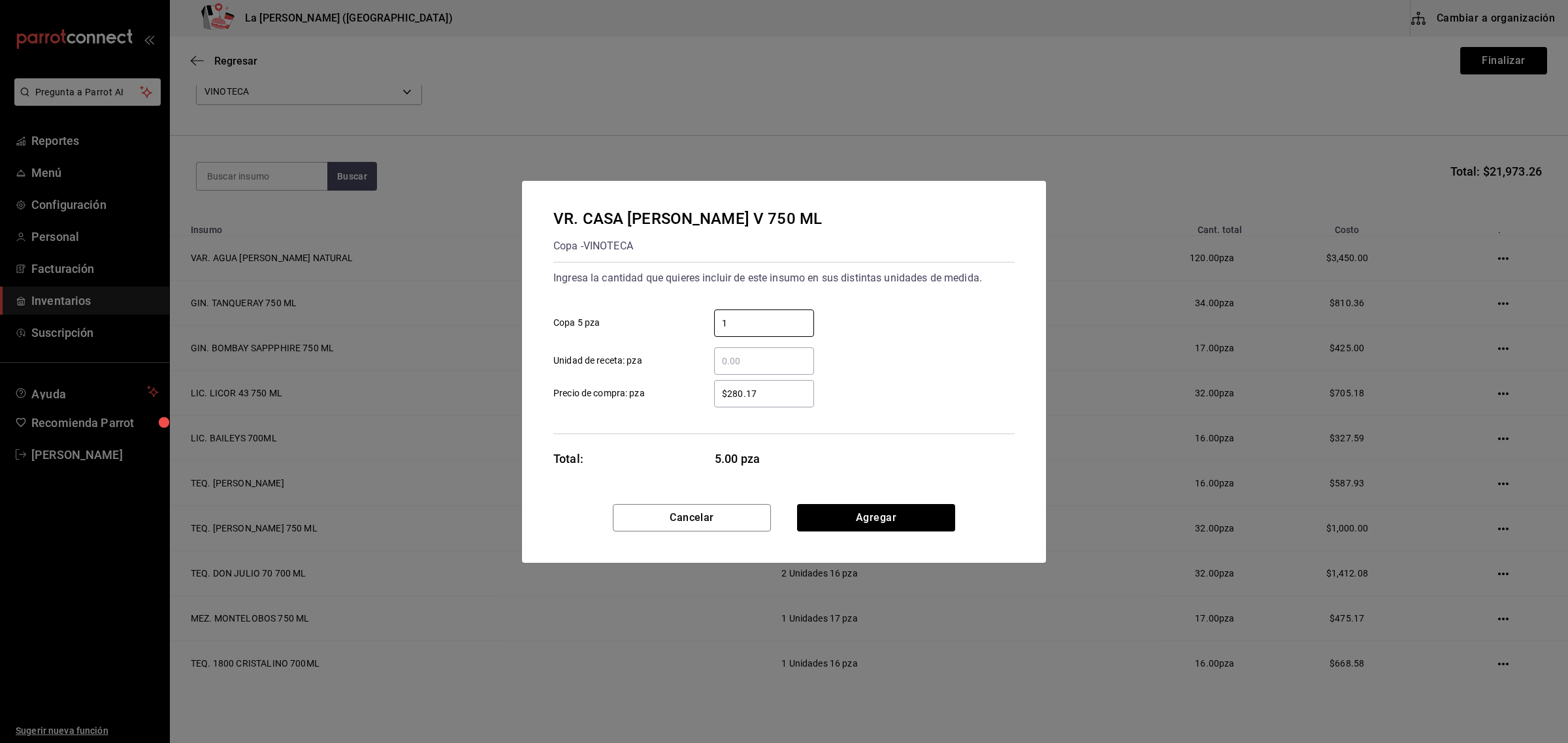
type input "1"
click button "Agregar" at bounding box center [876, 517] width 158 height 27
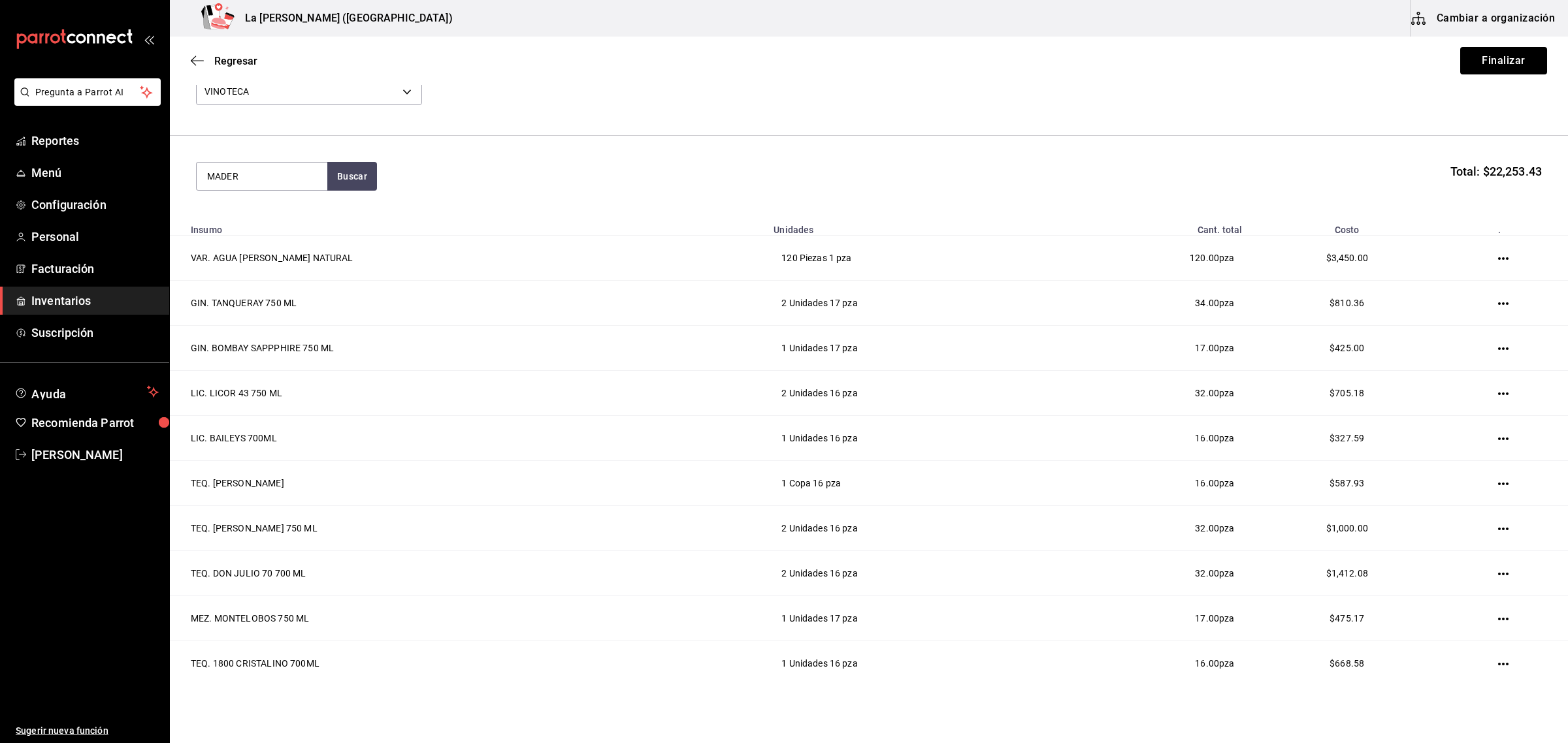
type input "MADERO"
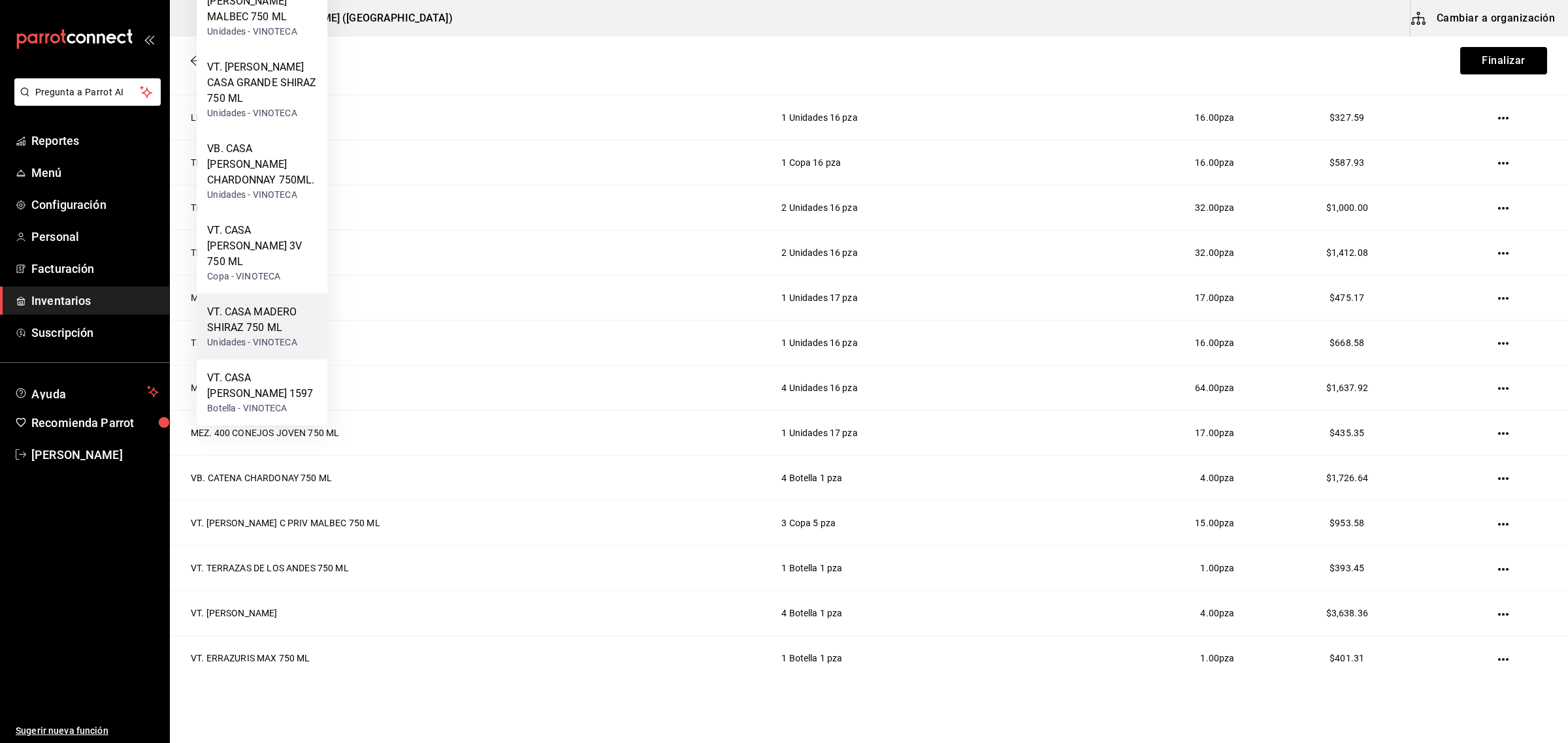
scroll to position [408, 0]
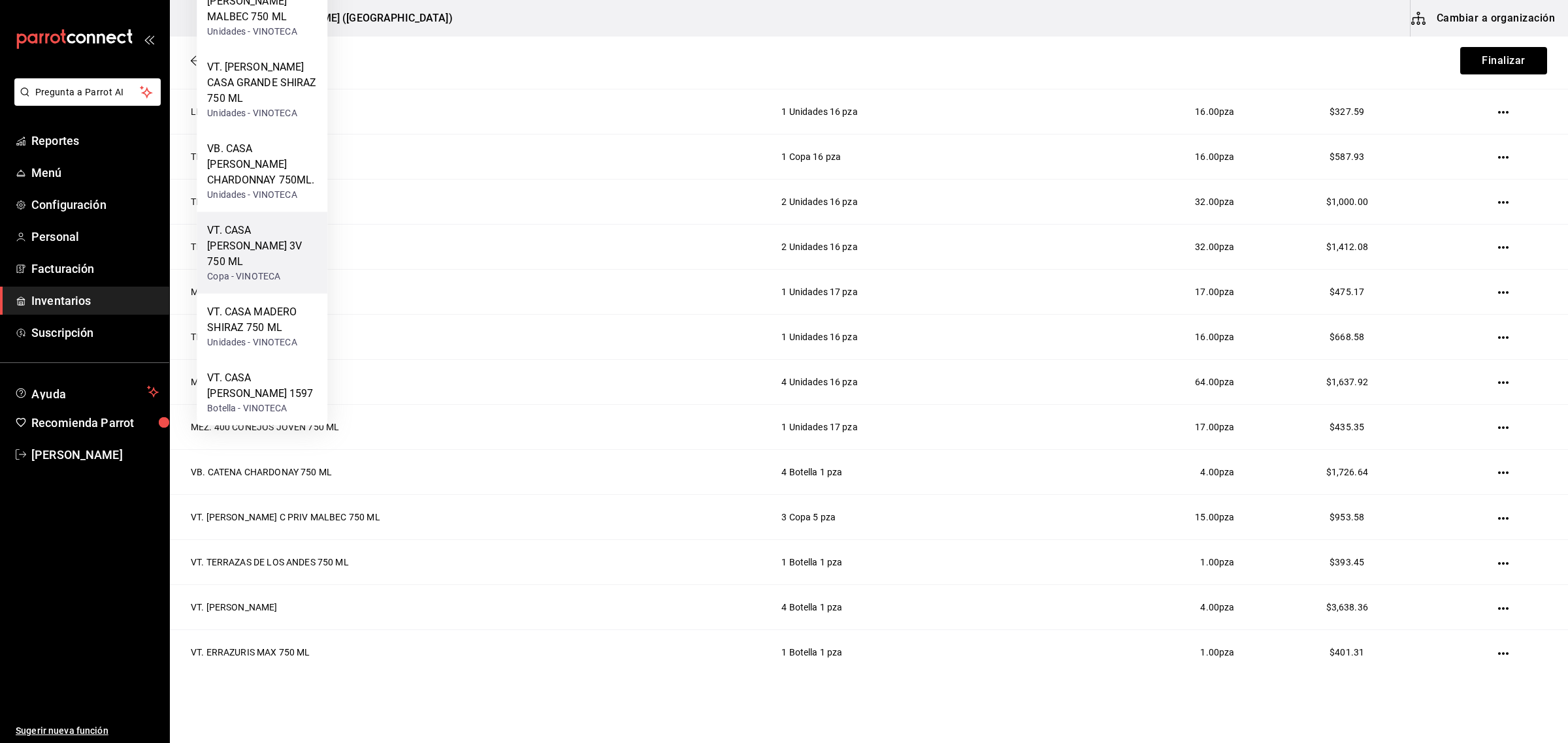
click at [248, 223] on div "VT. CASA MADERO 3V 750 ML" at bounding box center [262, 246] width 110 height 47
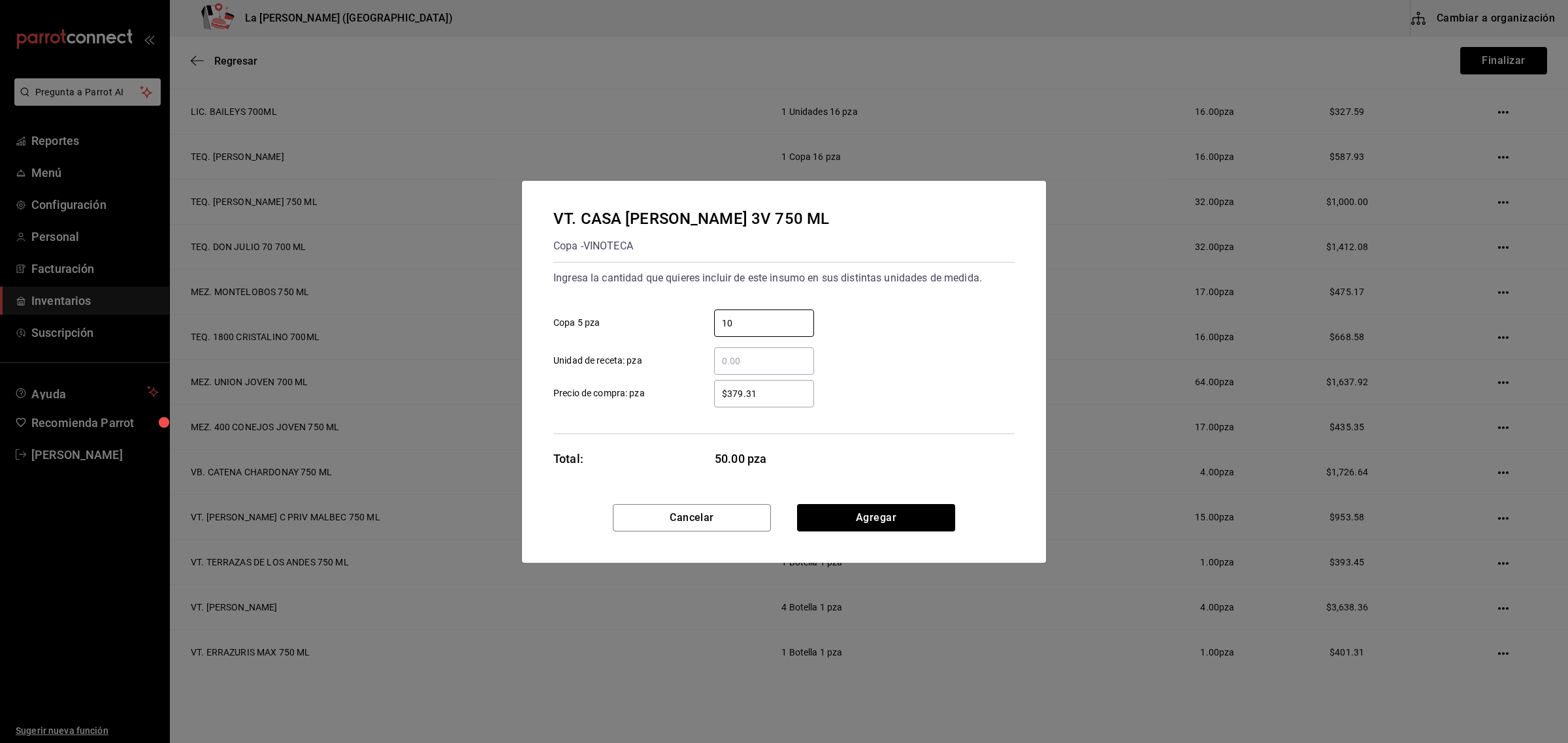
type input "10"
click button "Agregar" at bounding box center [876, 517] width 158 height 27
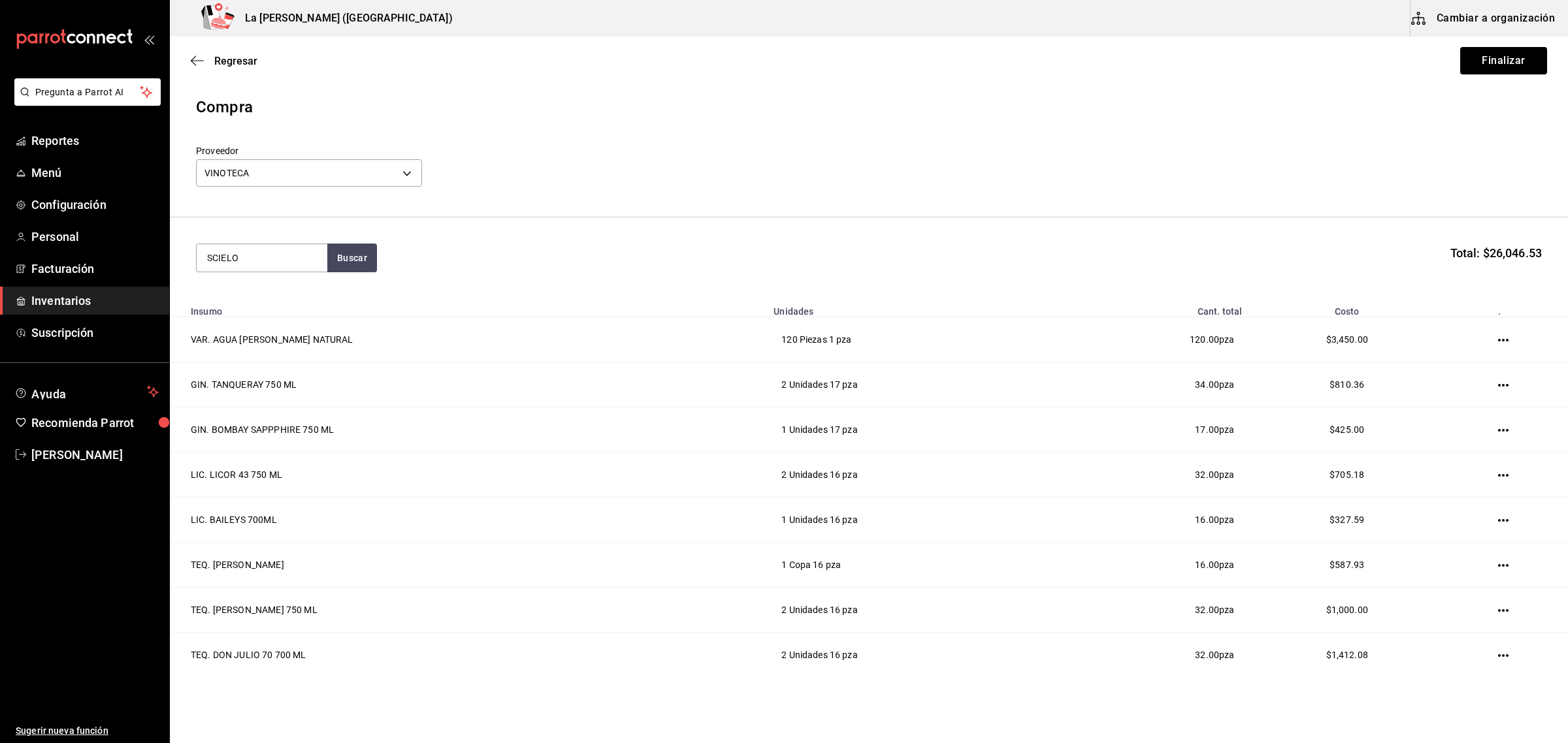
type input "SCIELO"
click at [291, 302] on div "VT. SCIELO 750ML" at bounding box center [251, 296] width 87 height 16
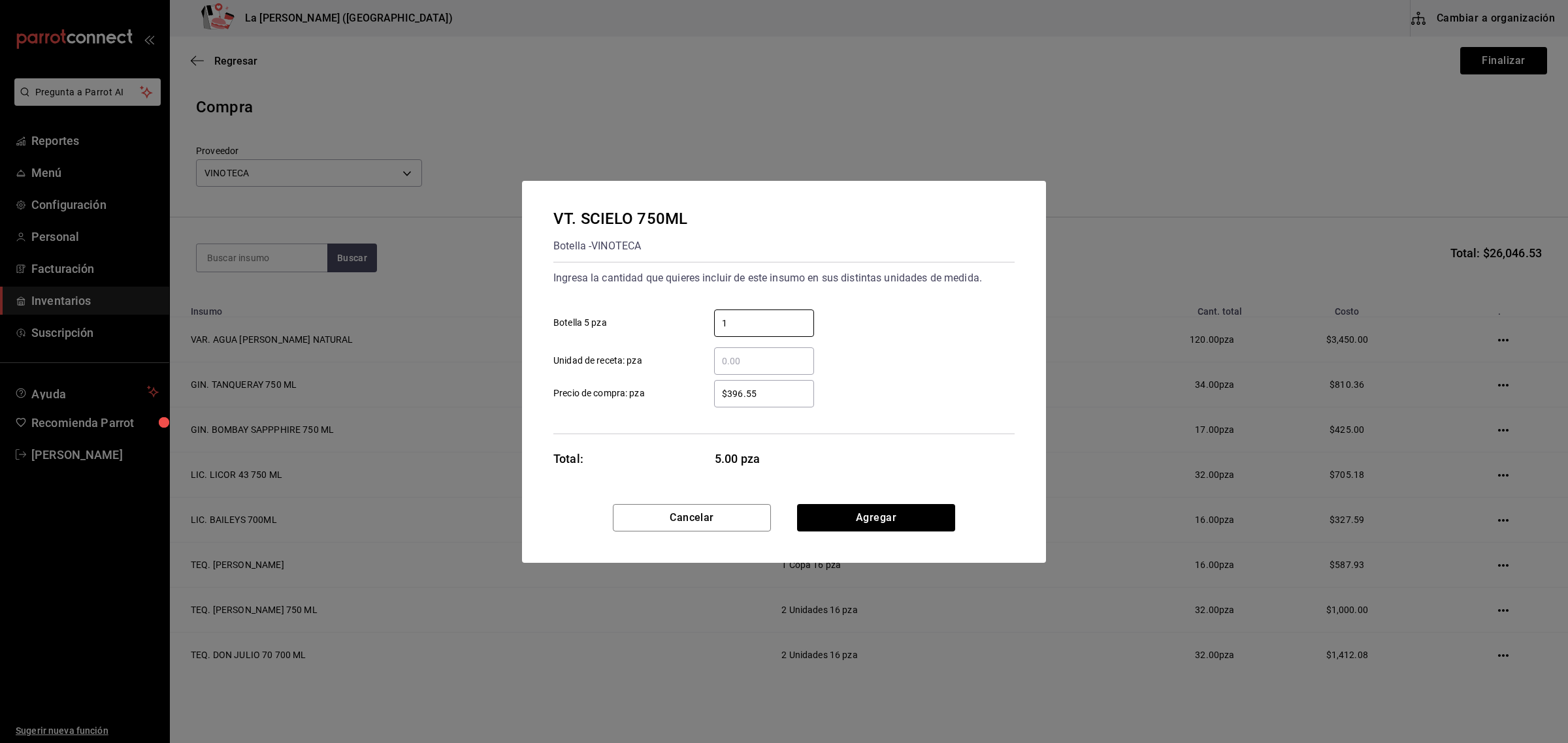
type input "1"
type input "$311.05"
click button "Agregar" at bounding box center [876, 517] width 158 height 27
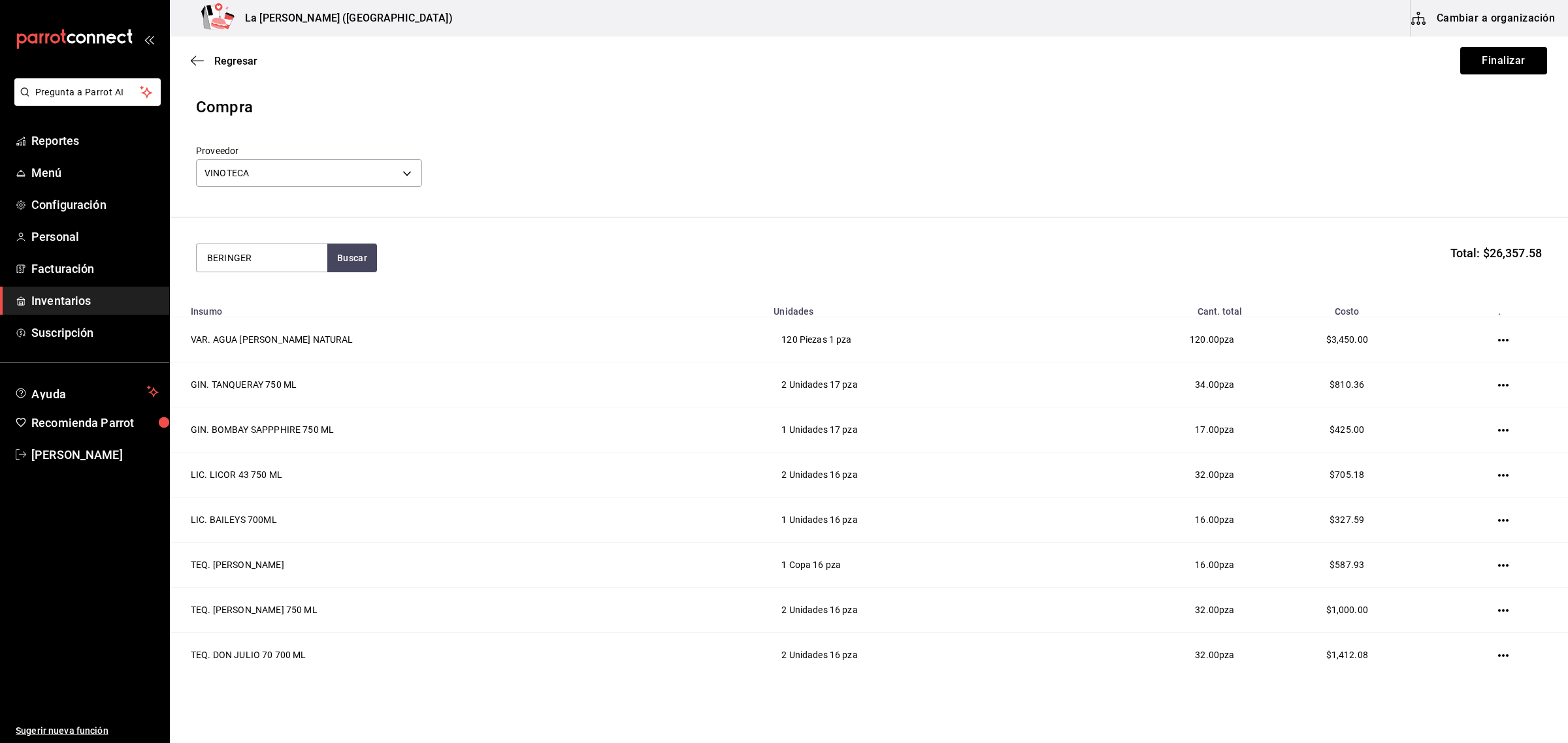
type input "BERINGER"
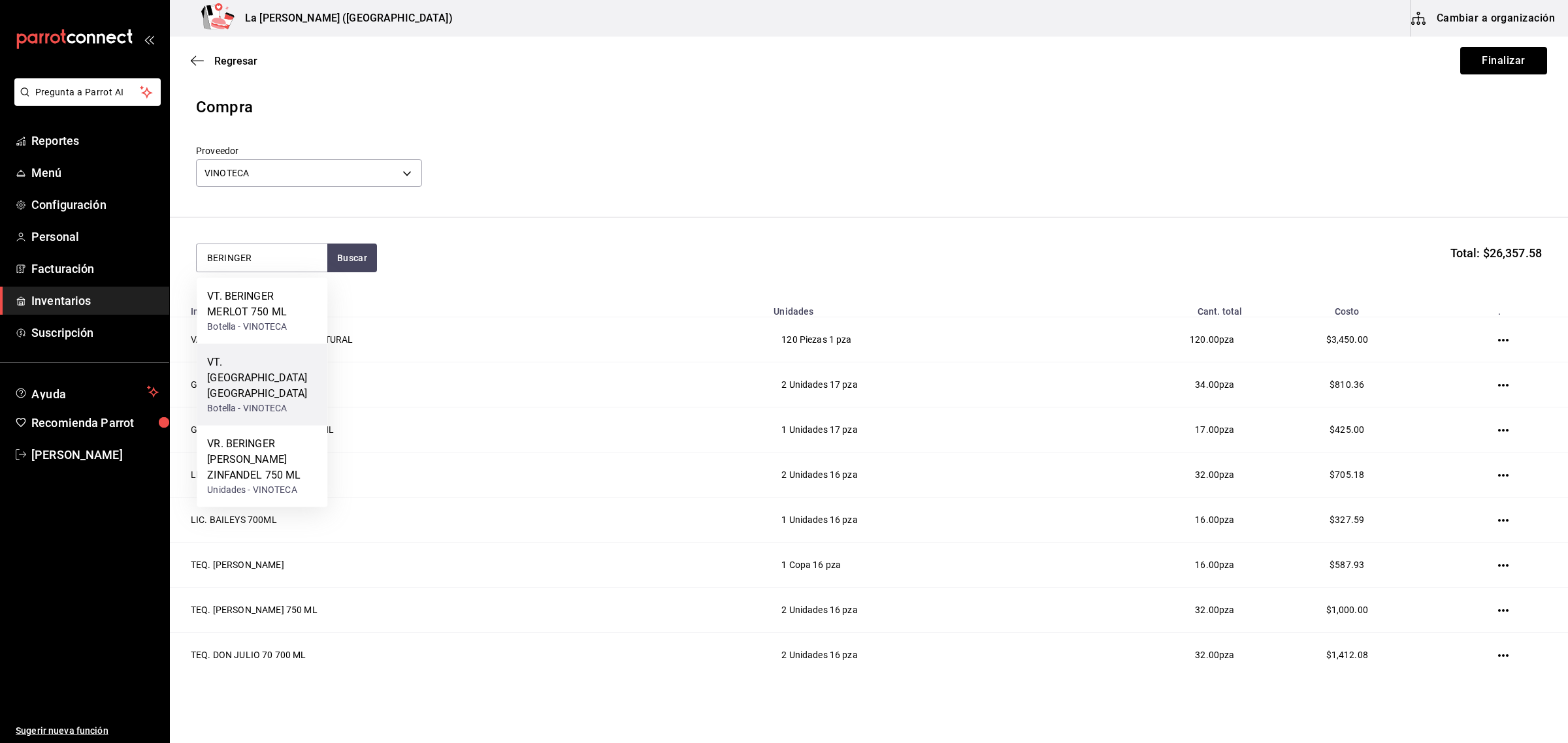
click at [275, 407] on div "VT. BERINGER VALLEY CAB SAUV Botella - VINOTECA" at bounding box center [262, 385] width 131 height 82
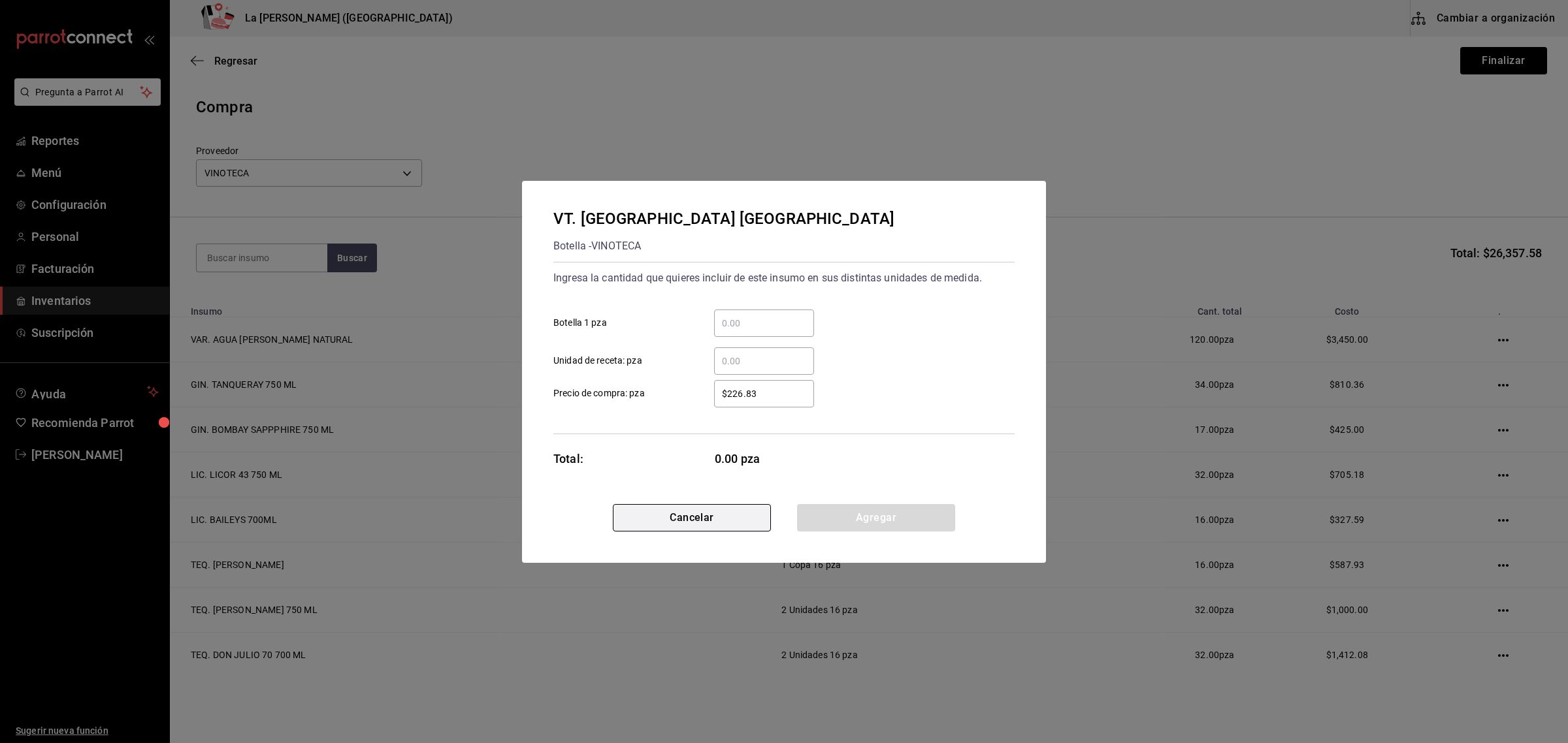
click at [665, 519] on button "Cancelar" at bounding box center [692, 517] width 158 height 27
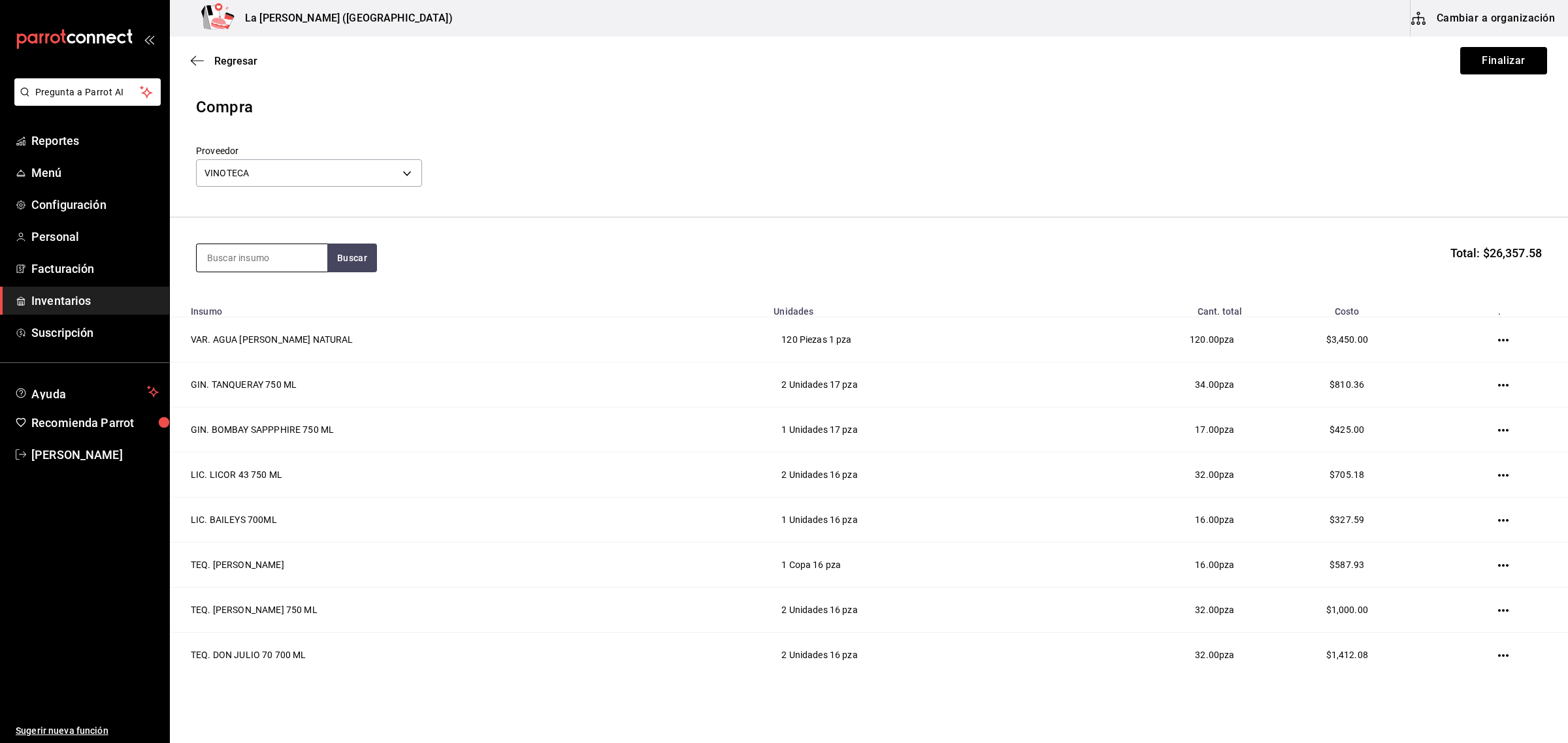
click at [243, 244] on input at bounding box center [262, 258] width 131 height 27
type input "BERI"
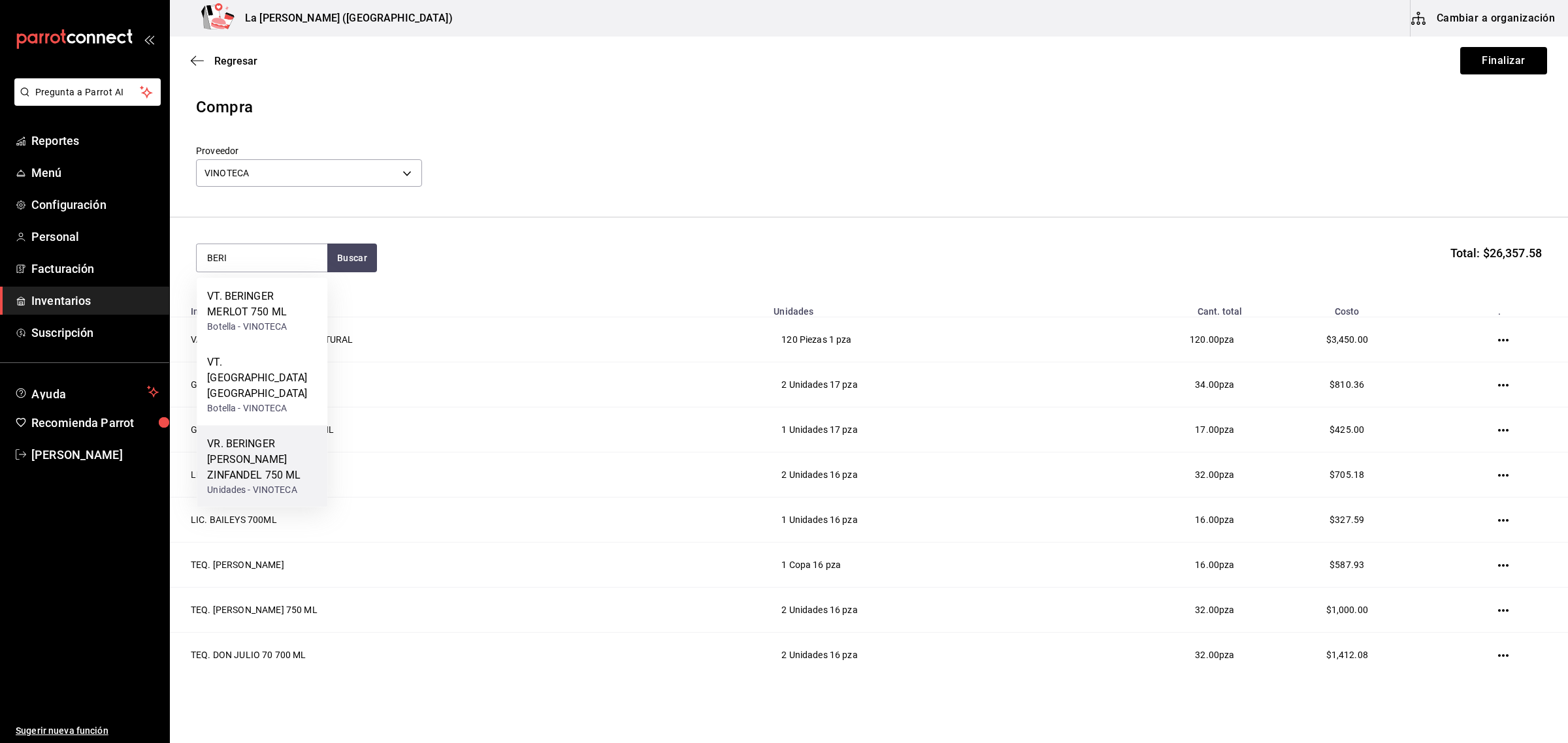
click at [289, 483] on div "Unidades - VINOTECA" at bounding box center [262, 490] width 110 height 14
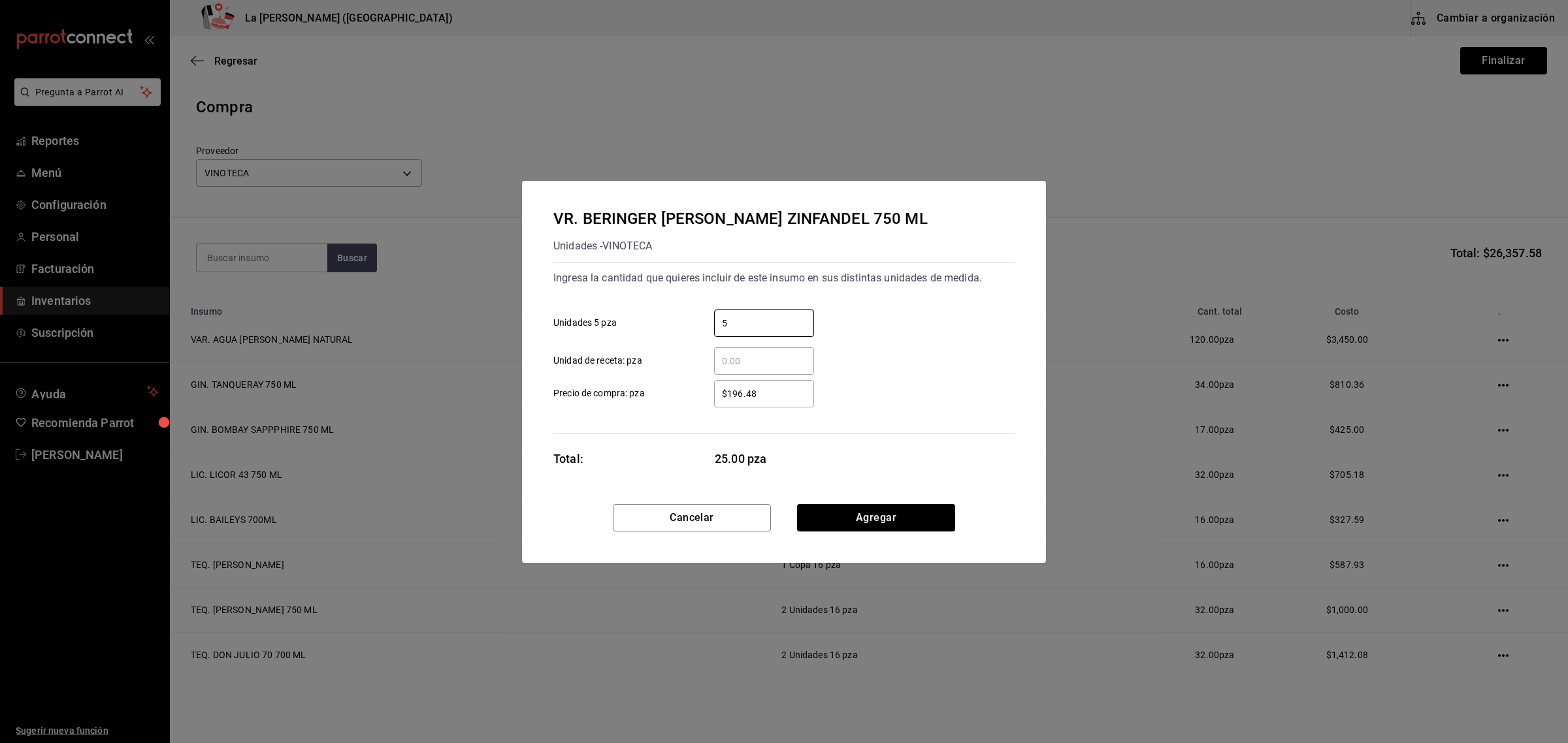
type input "5"
type input "$196.48"
click button "Agregar" at bounding box center [876, 517] width 158 height 27
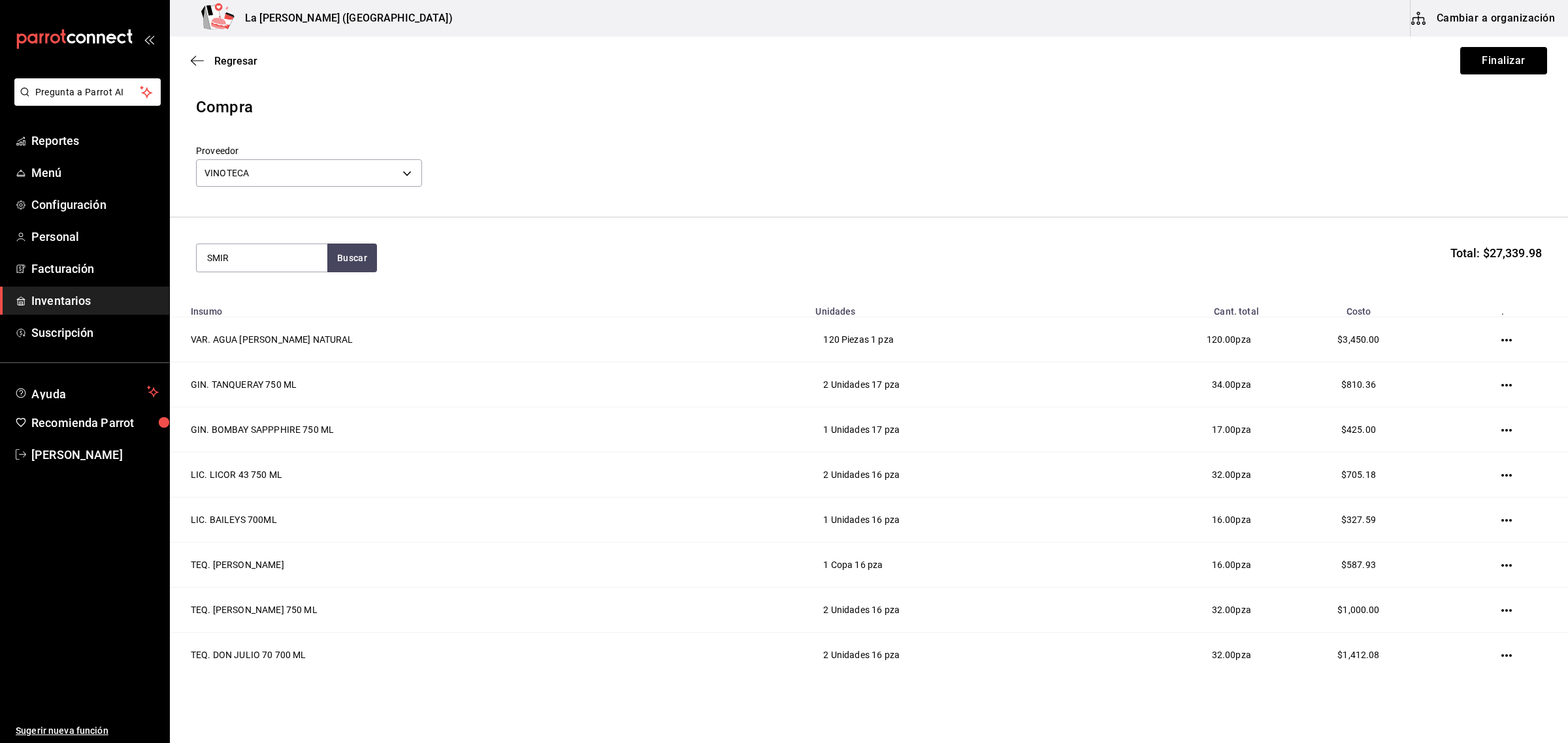
type input "SMIR"
click at [263, 327] on div "Unidades - VINOTECA" at bounding box center [262, 327] width 110 height 14
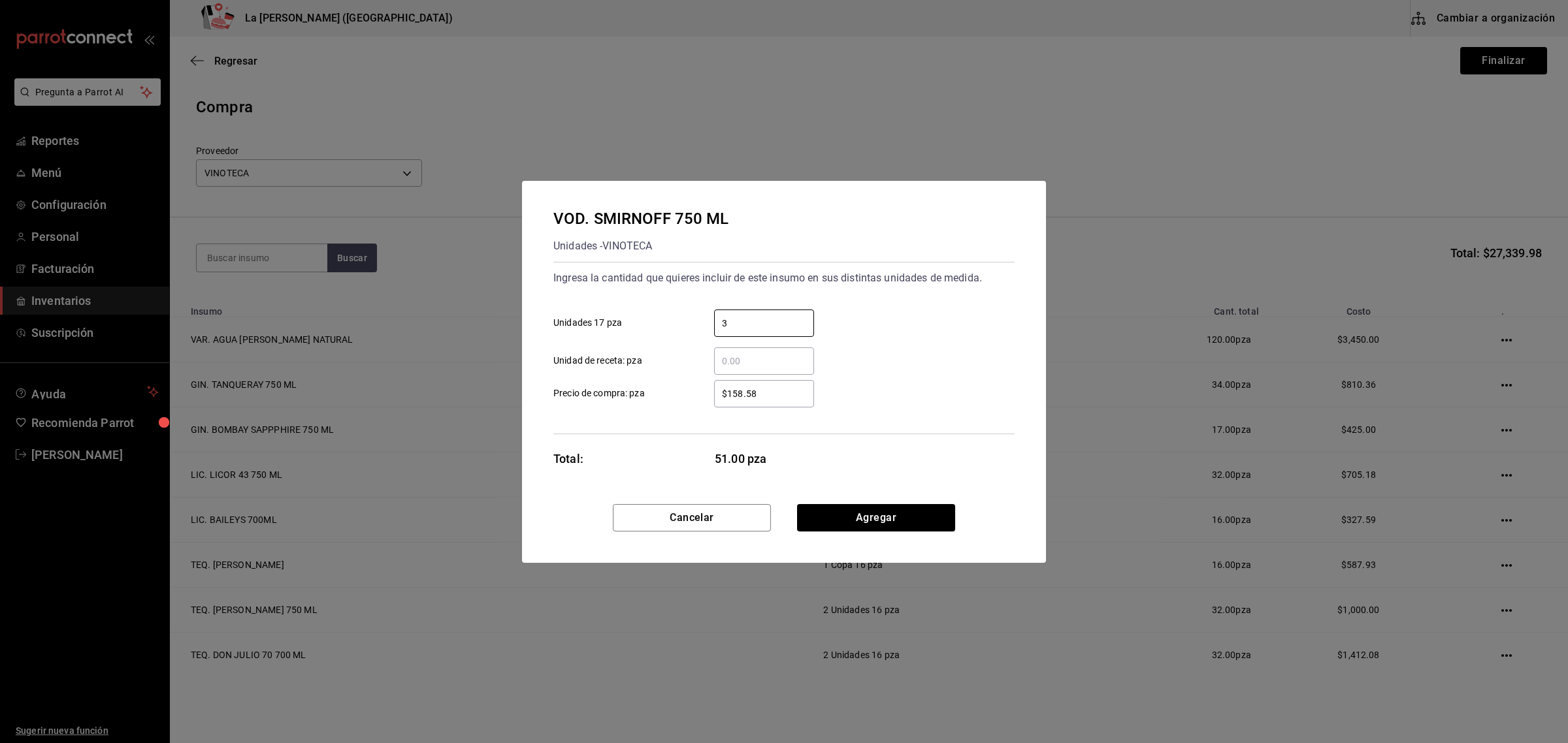
type input "3"
type input "$181.03"
click button "Agregar" at bounding box center [876, 517] width 158 height 27
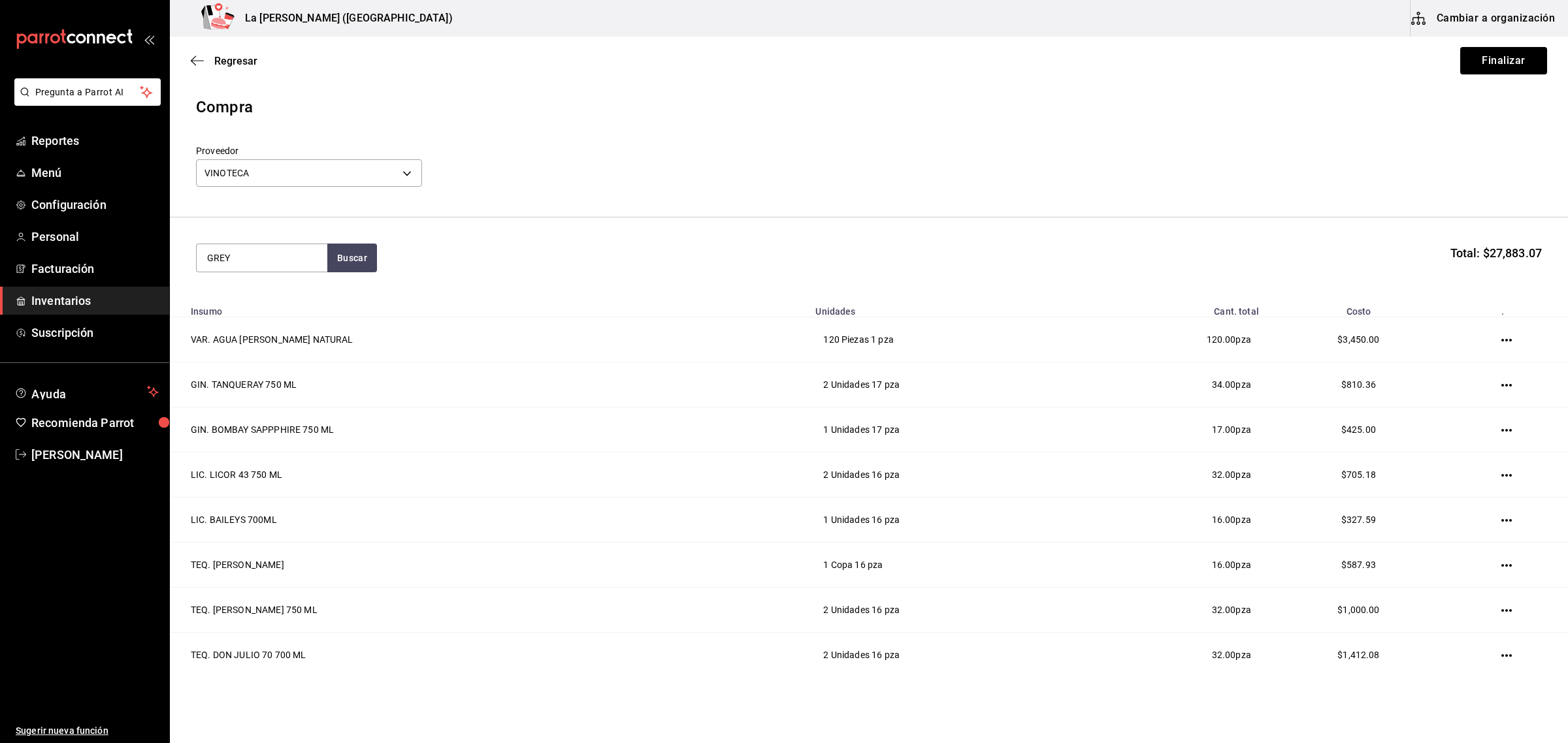
type input "GREY"
click at [334, 284] on section "GREY Buscar Total: $27,883.07" at bounding box center [869, 258] width 1398 height 81
click at [353, 261] on button "Buscar" at bounding box center [352, 258] width 50 height 29
click at [271, 283] on div "VOD. GREY GOOSE 750 ML Unidades - VINOTECA" at bounding box center [262, 311] width 131 height 66
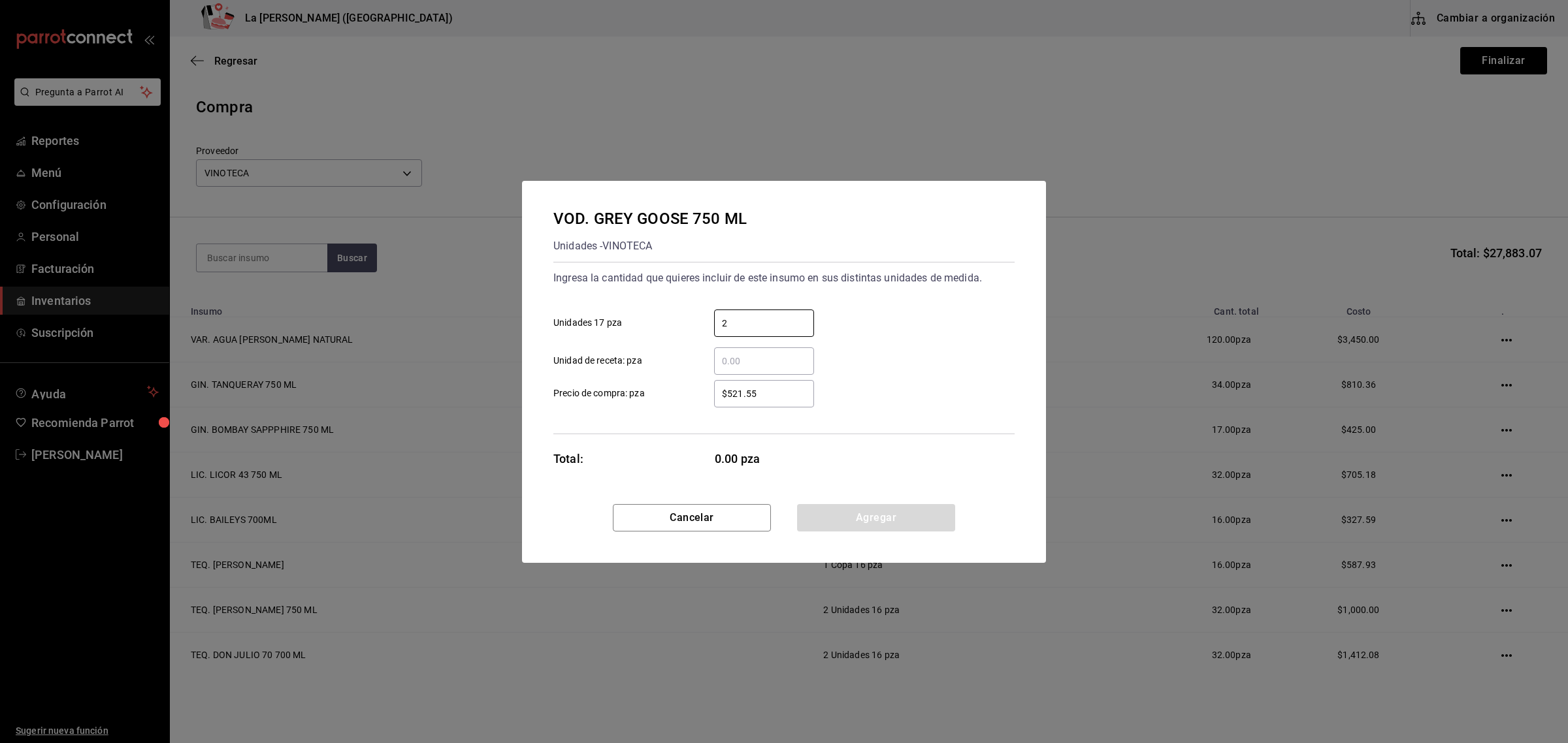
type input "2"
type input "$566.38"
click button "Agregar" at bounding box center [876, 517] width 158 height 27
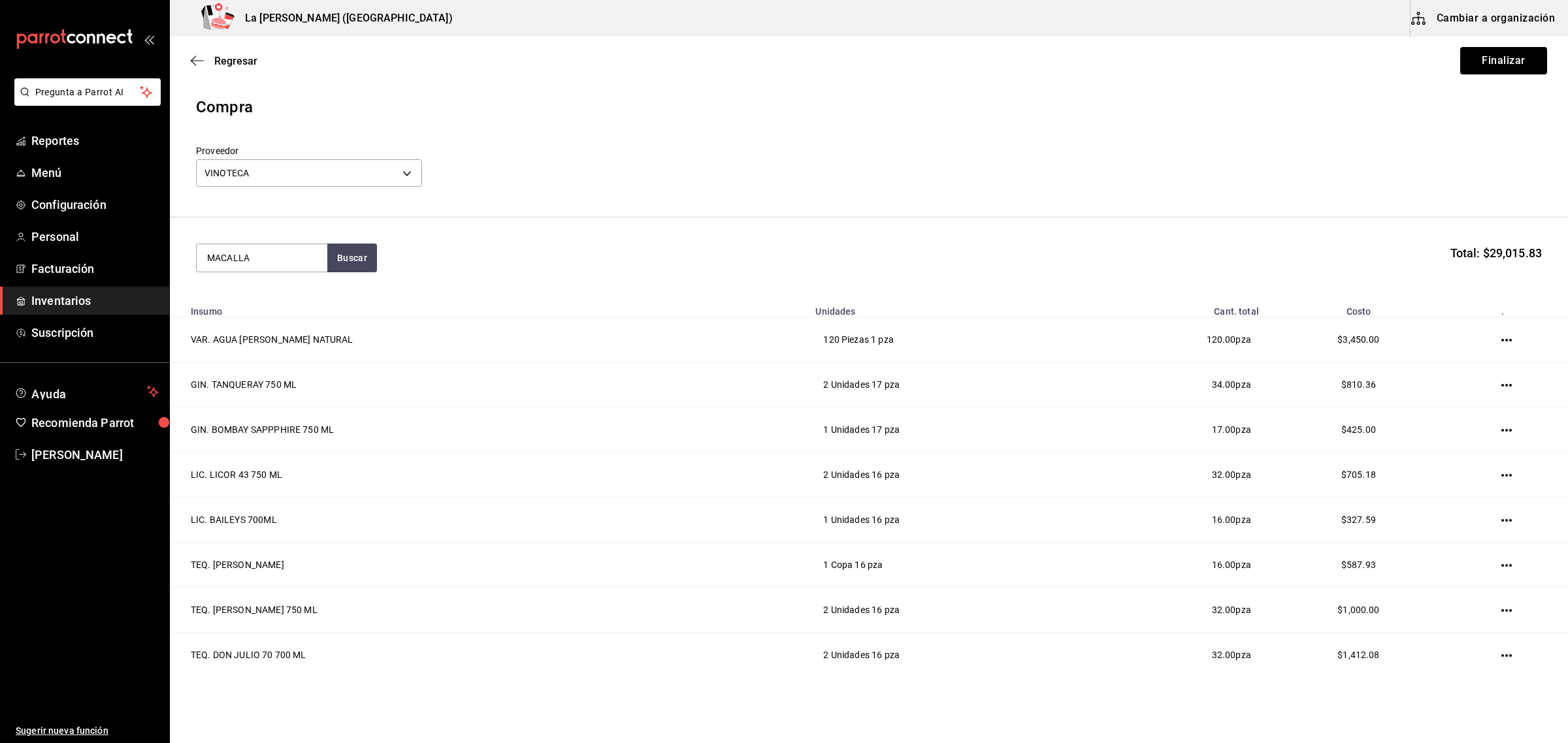
type input "MACALLA"
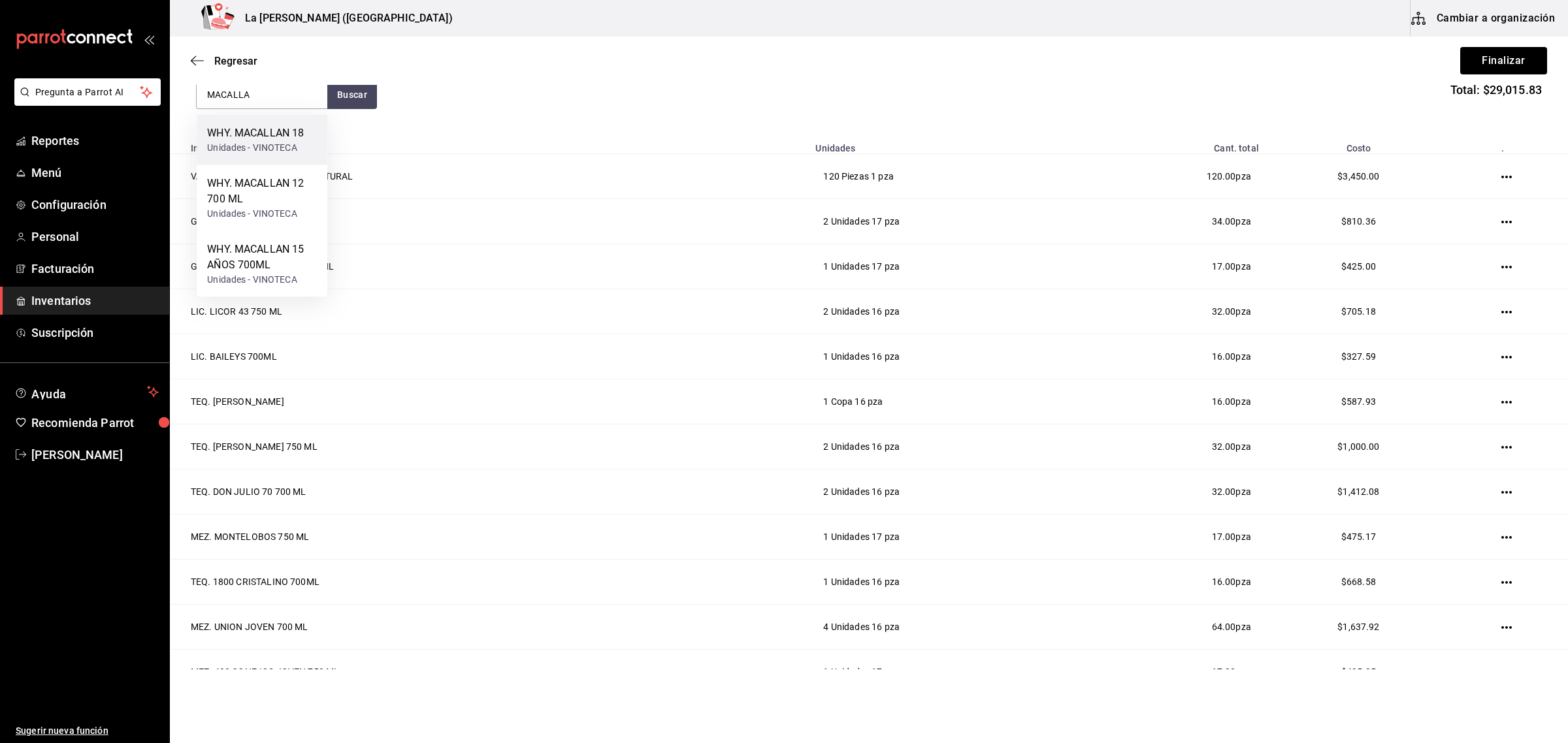
scroll to position [82, 0]
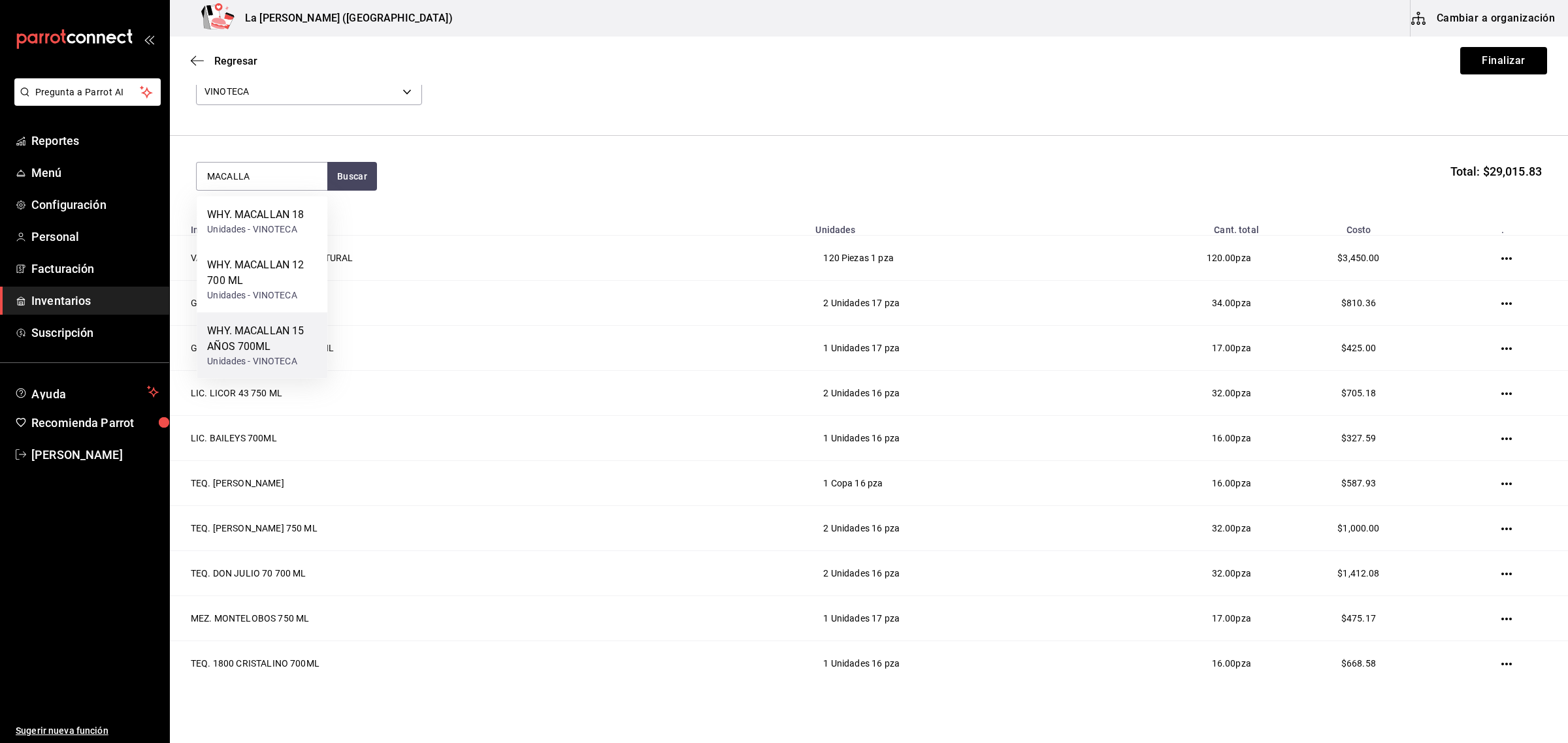
click at [282, 354] on div "Unidades - VINOTECA" at bounding box center [262, 361] width 110 height 14
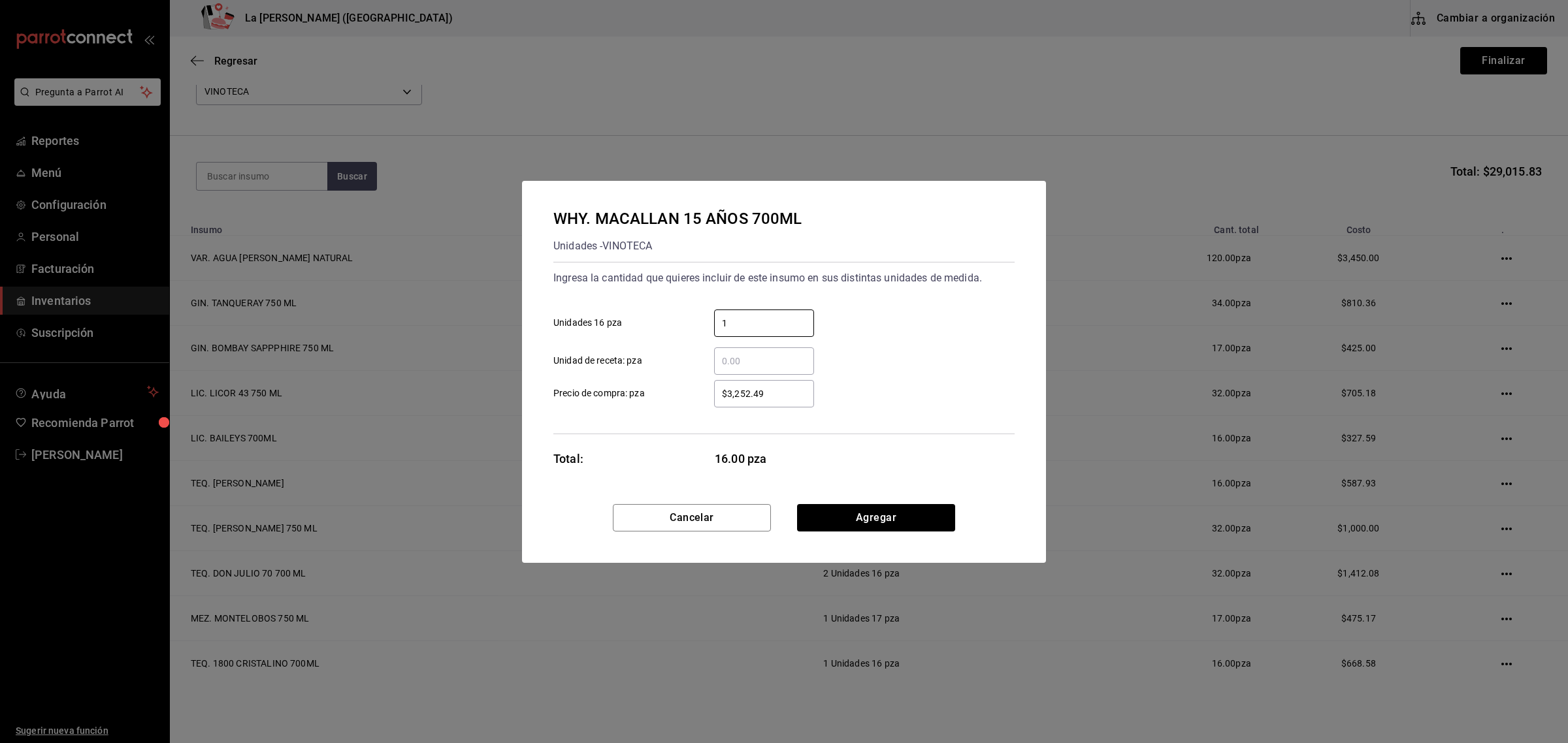
type input "1"
type input "$3,252.49"
click button "Agregar" at bounding box center [876, 517] width 158 height 27
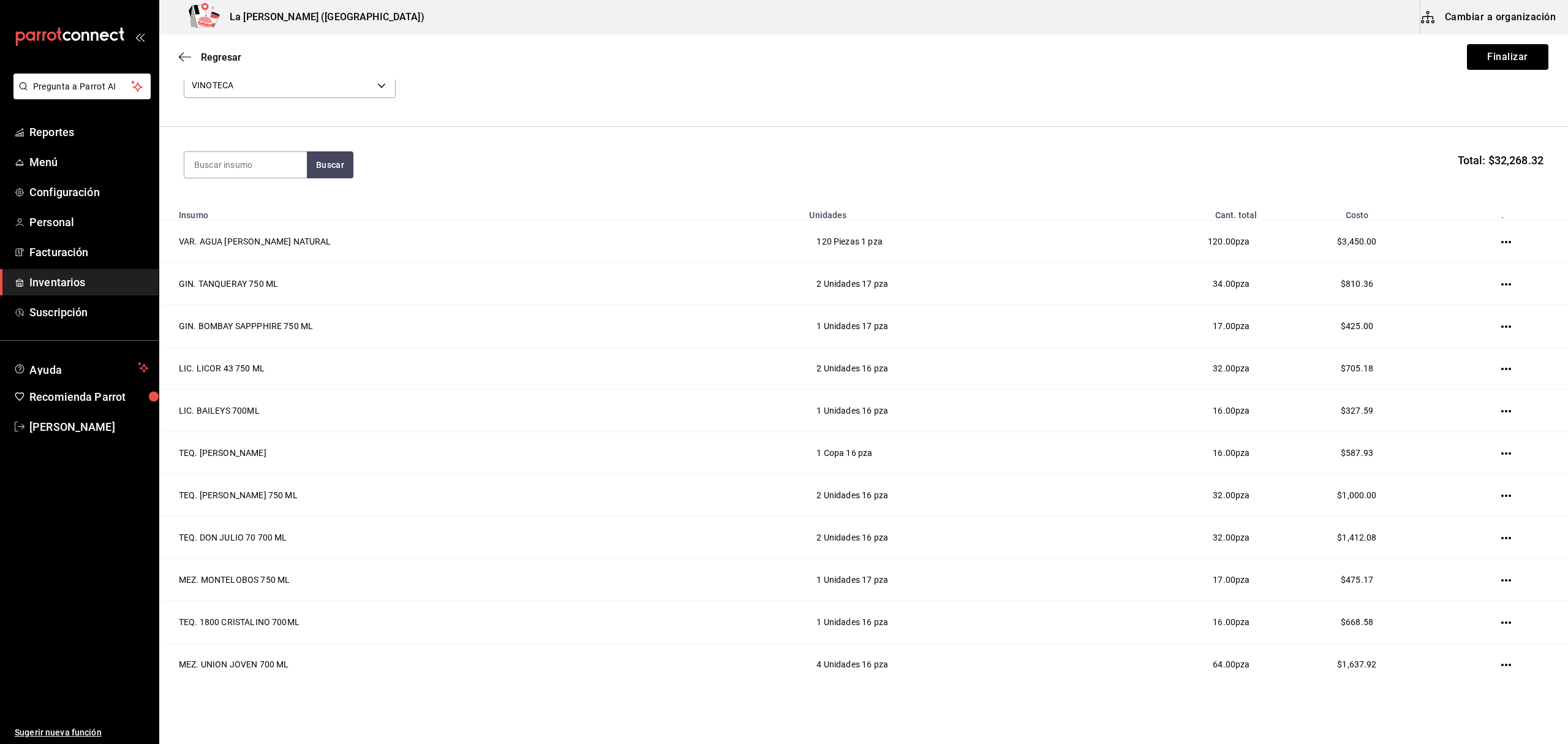
scroll to position [77, 0]
click at [1164, 93] on div "Proveedor VINOTECA 279ca8b8-df49-4780-925d-2d047f51830f" at bounding box center [863, 80] width 1360 height 43
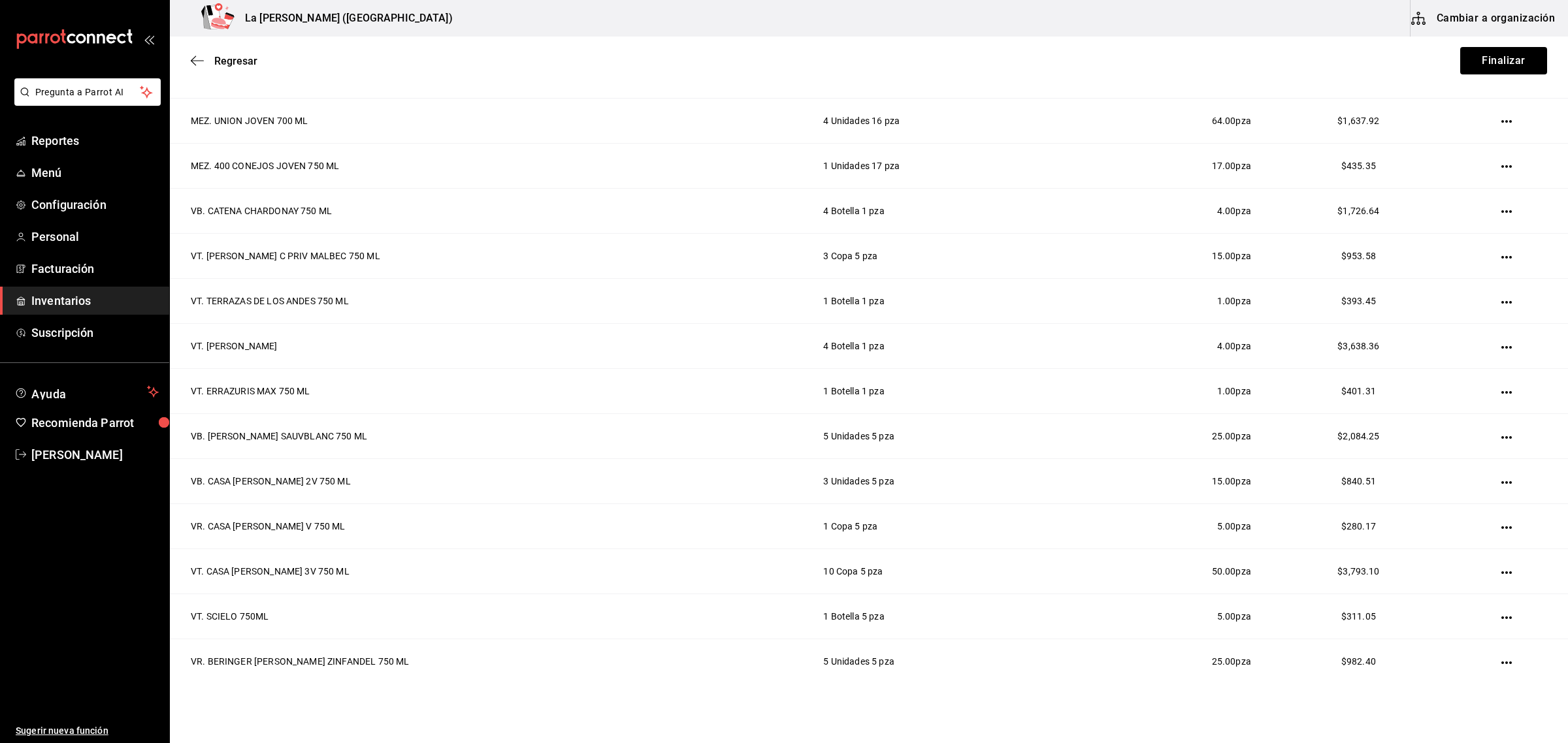
scroll to position [673, 0]
click at [57, 297] on span "Inventarios" at bounding box center [95, 301] width 128 height 18
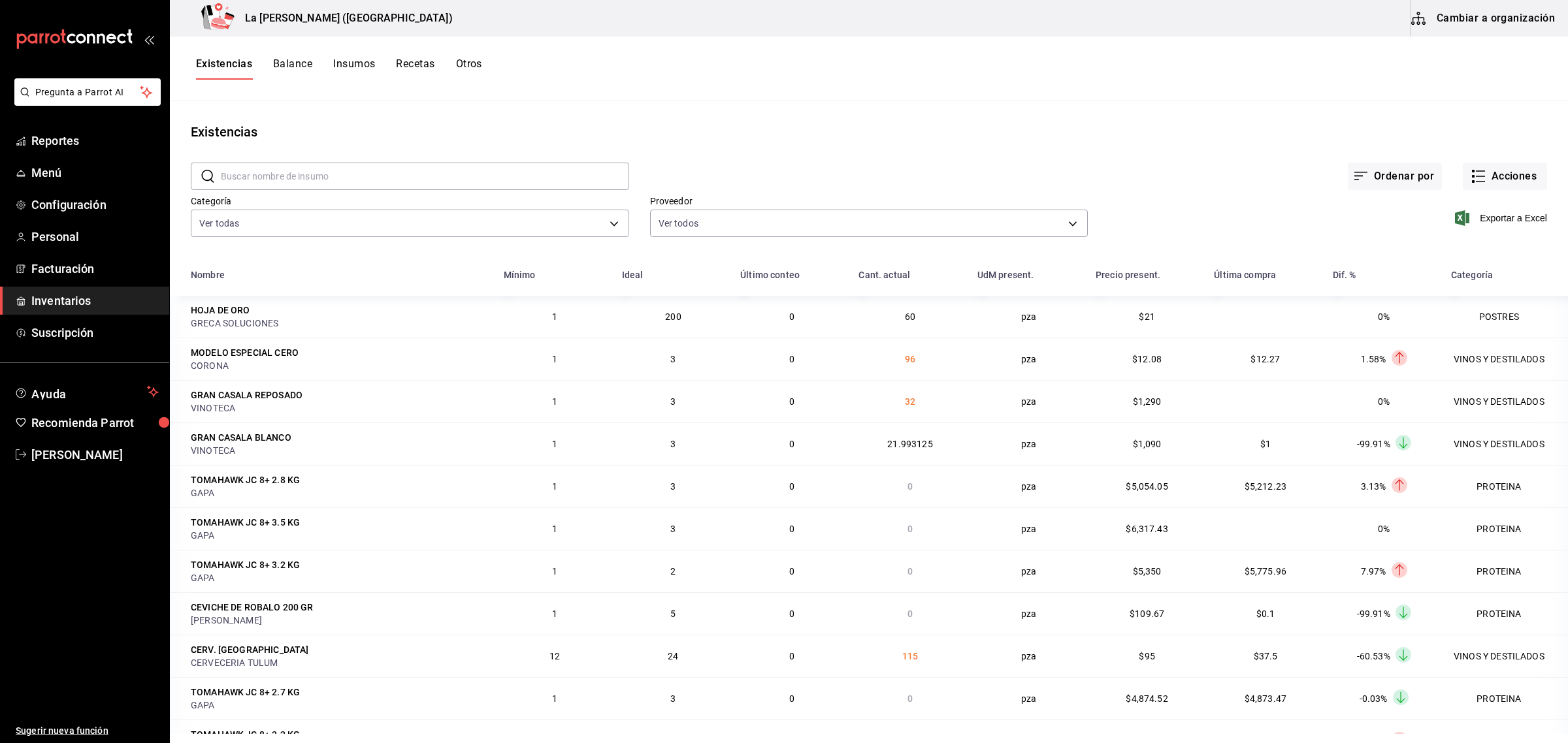
click at [0, 287] on link "Inventarios" at bounding box center [85, 301] width 169 height 28
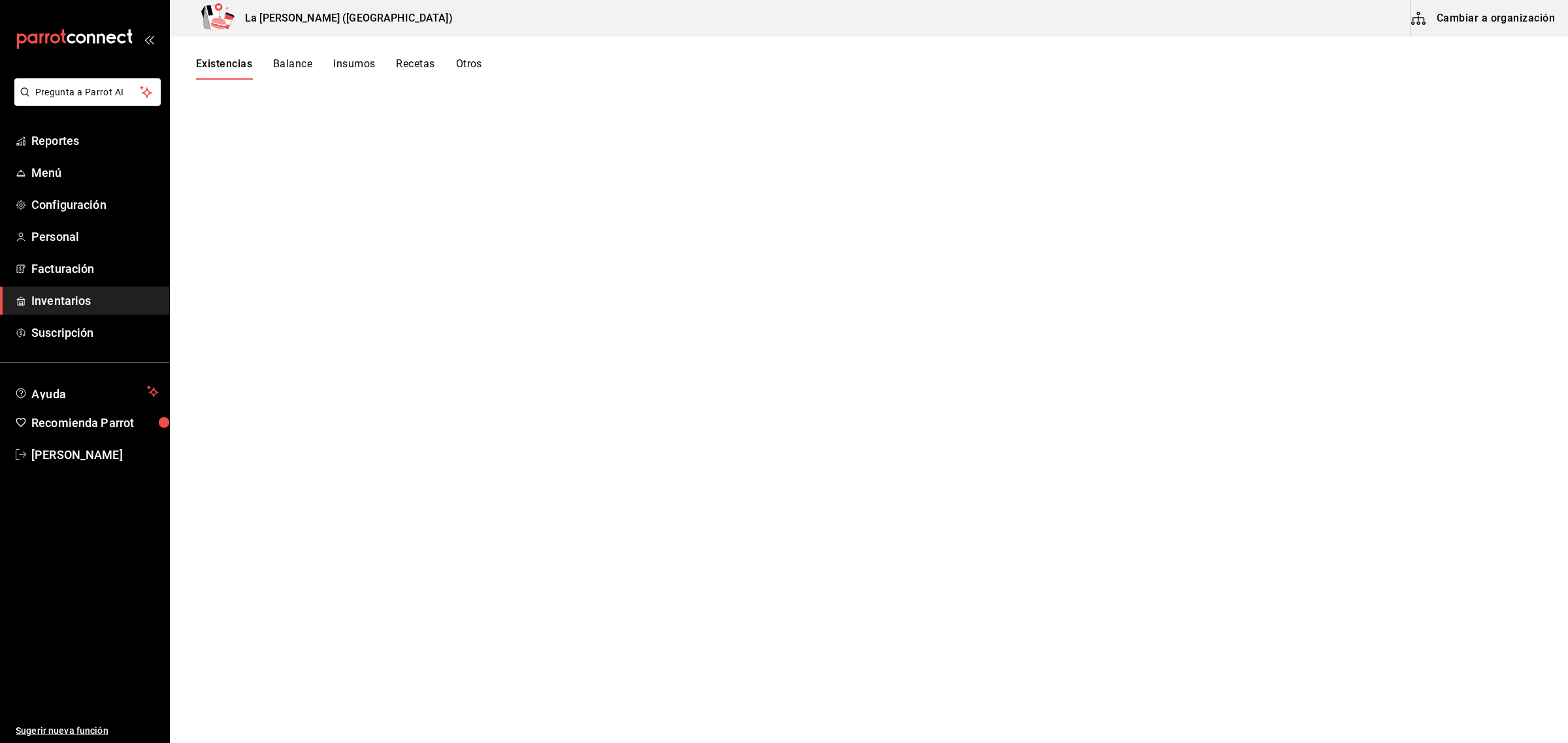
click at [0, 287] on link "Inventarios" at bounding box center [85, 301] width 169 height 28
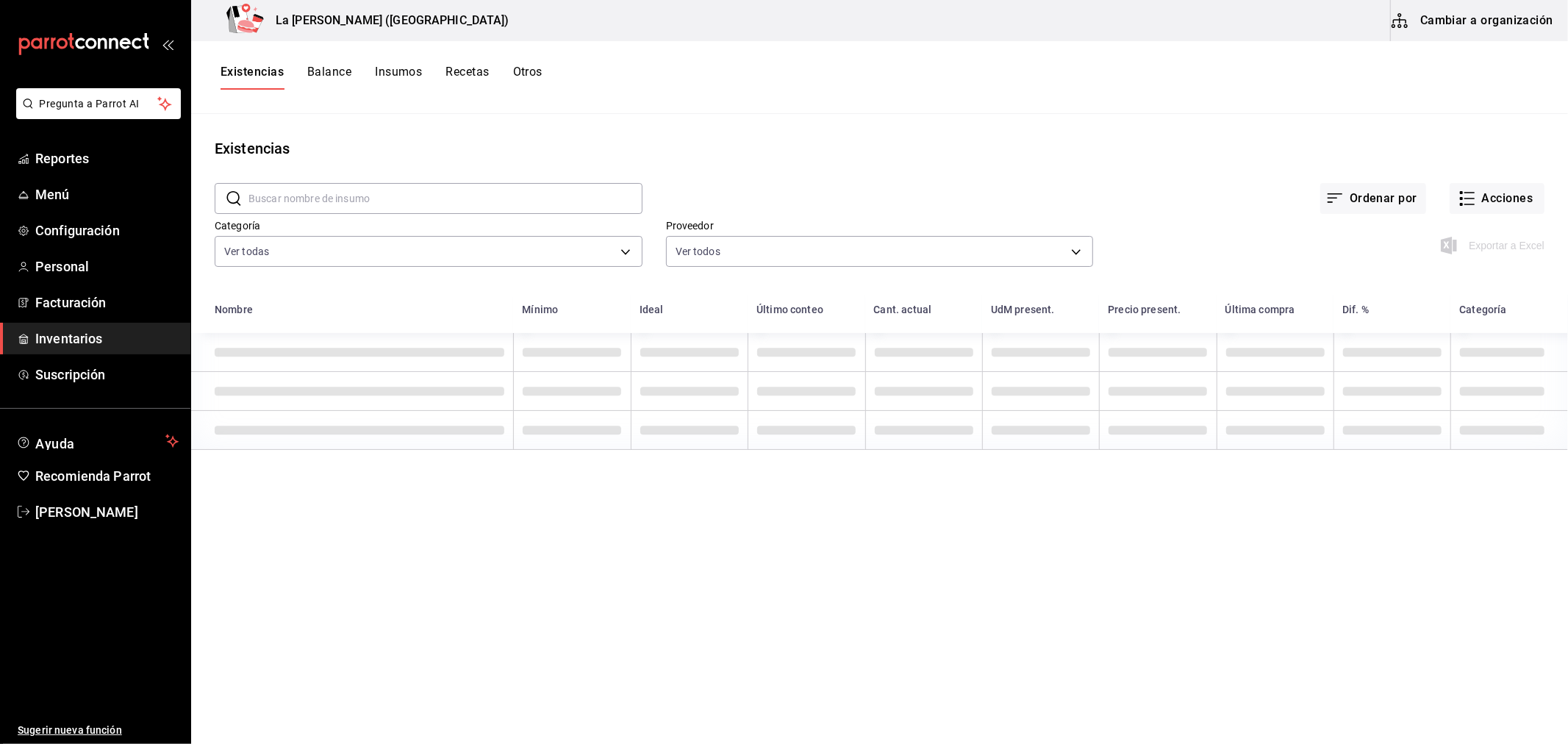
click at [97, 329] on span "Inventarios" at bounding box center [107, 339] width 144 height 20
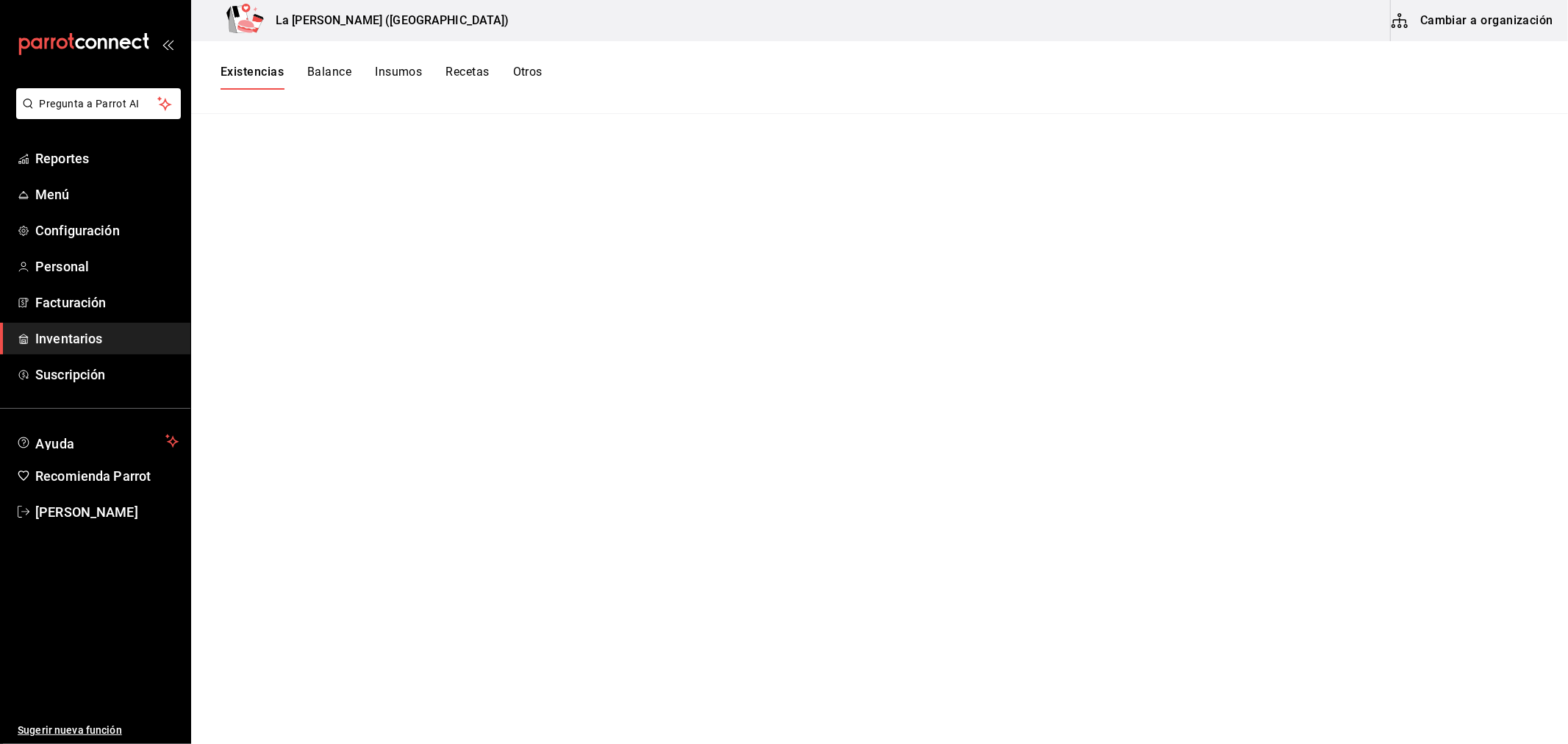
click at [71, 335] on span "Inventarios" at bounding box center [107, 339] width 144 height 20
click at [1091, 149] on main at bounding box center [880, 423] width 1377 height 620
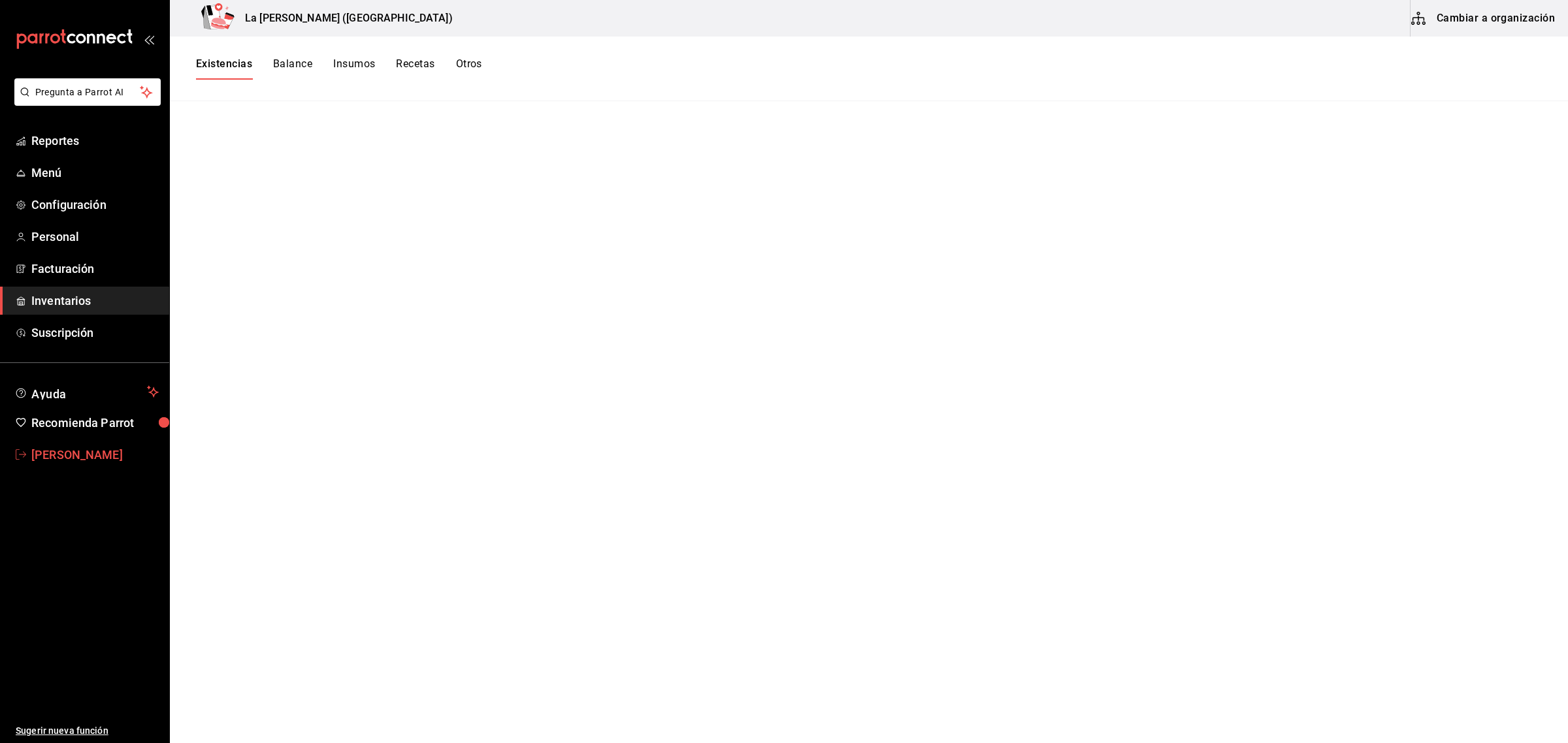
click at [80, 452] on span "Miguel Falcon" at bounding box center [95, 455] width 128 height 18
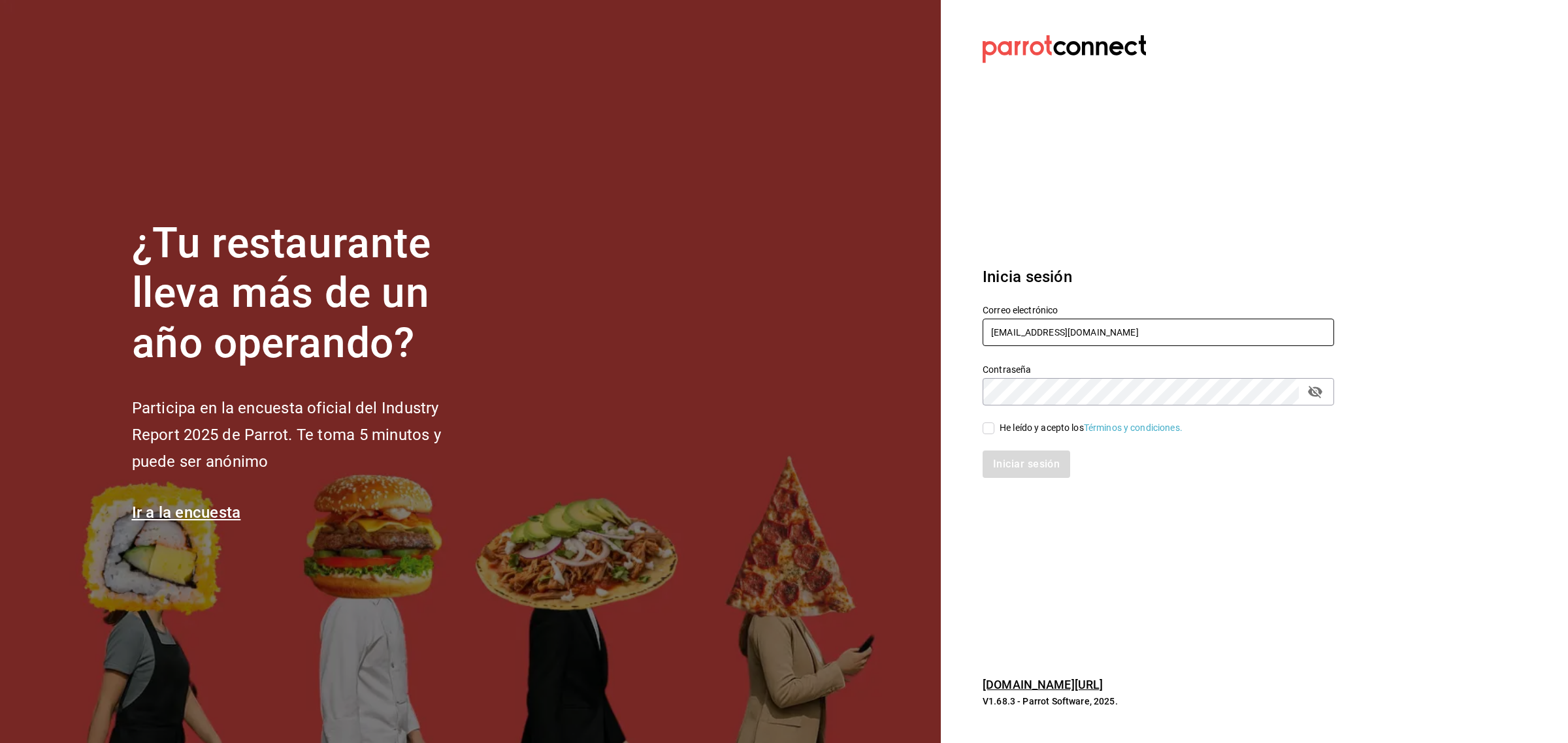
click at [1168, 337] on input "madacancun24@outlook.com" at bounding box center [1158, 332] width 351 height 27
type input "rivekasam@gmail.com"
click at [984, 432] on input "He leído y acepto los Términos y condiciones." at bounding box center [988, 428] width 12 height 12
checkbox input "true"
click at [1031, 476] on button "Iniciar sesión" at bounding box center [1027, 464] width 89 height 27
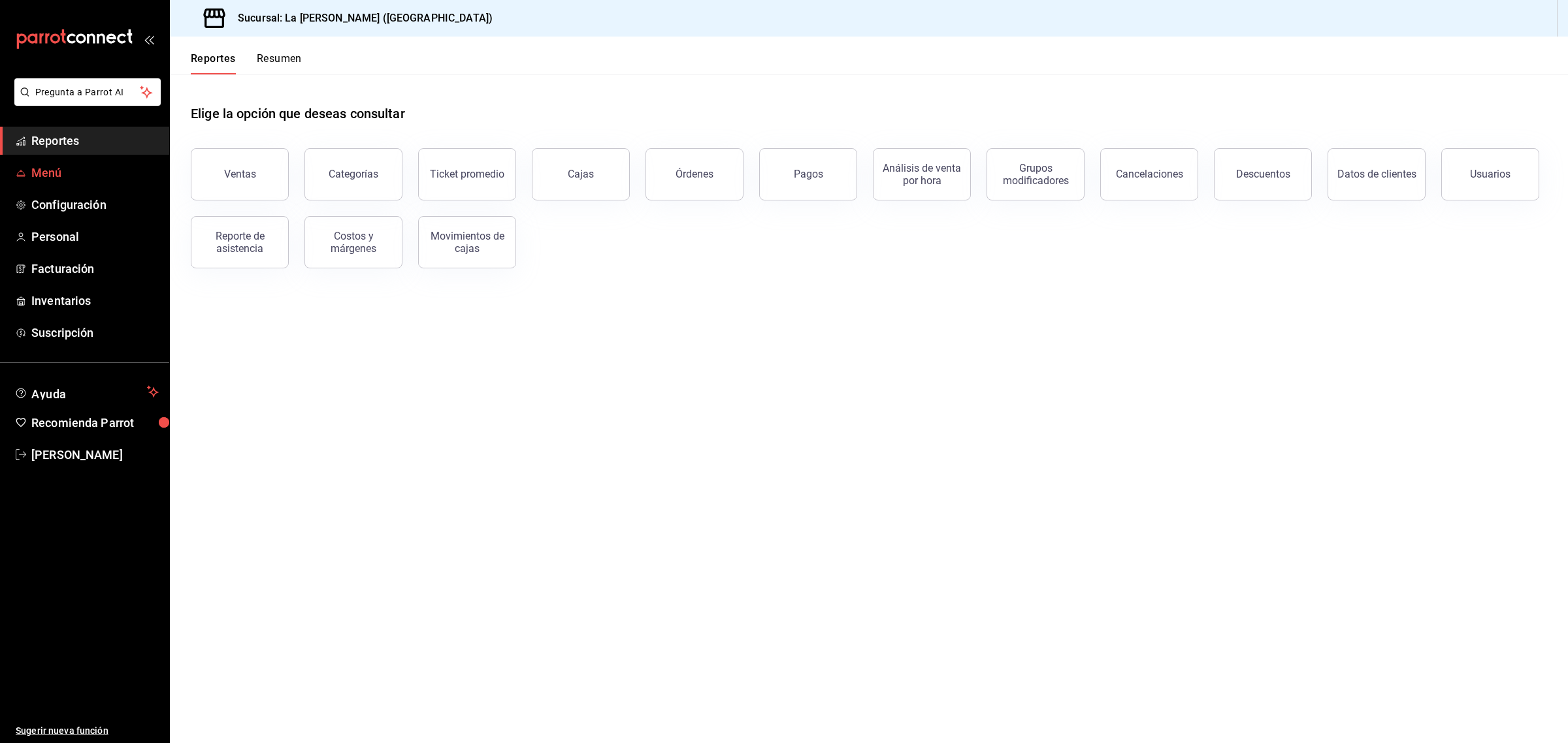
click at [54, 177] on span "Menú" at bounding box center [95, 172] width 128 height 18
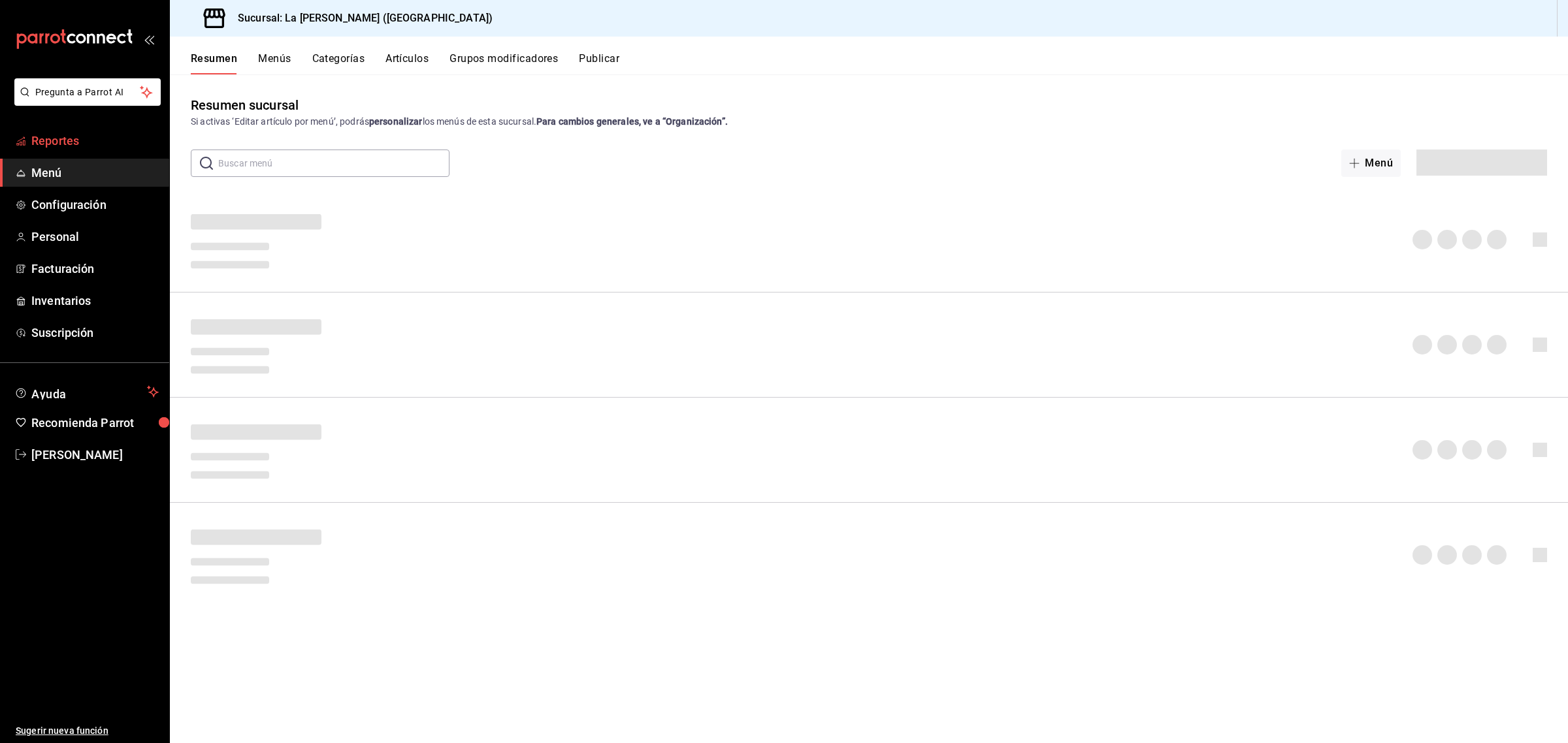
click at [70, 141] on span "Reportes" at bounding box center [95, 140] width 128 height 18
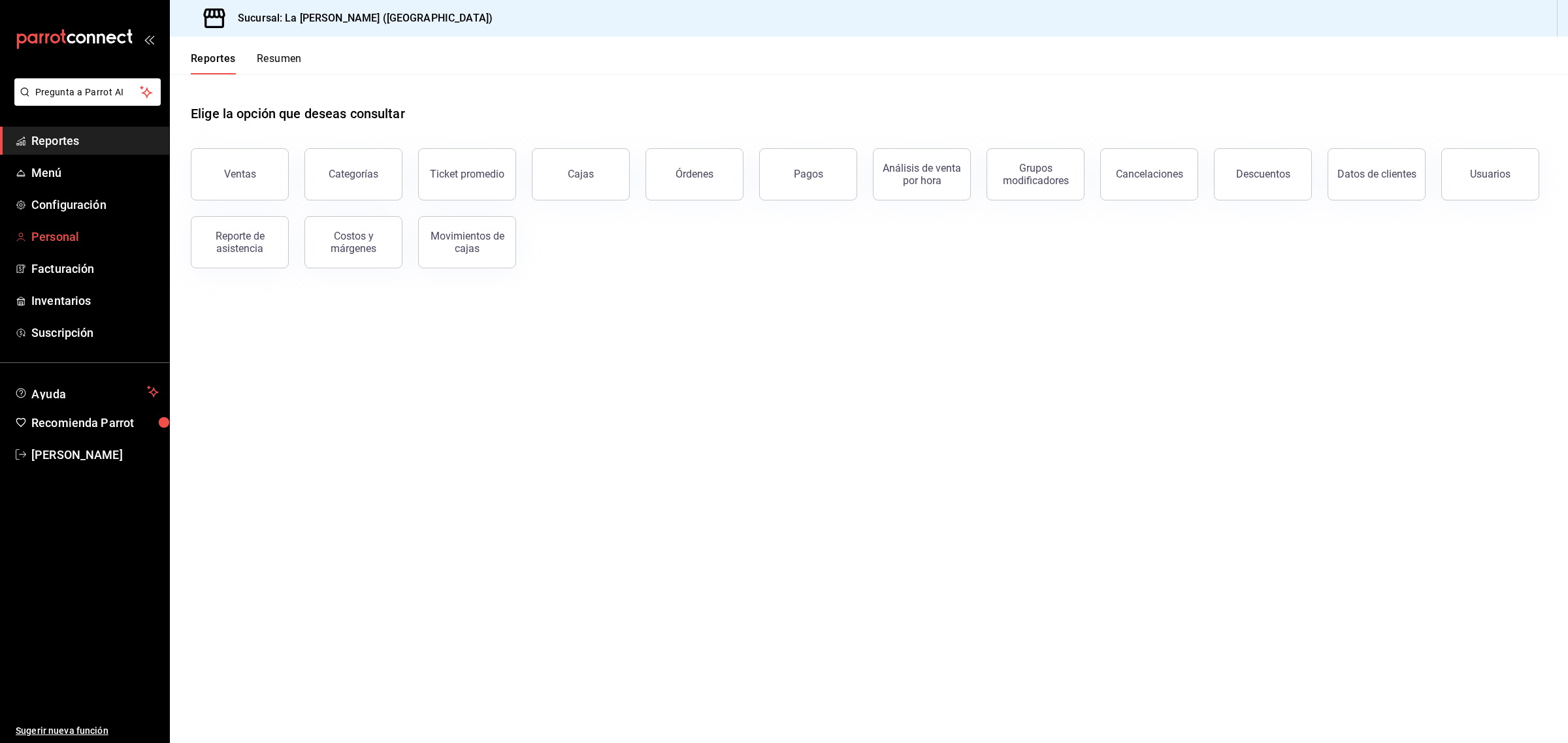
click at [70, 242] on span "Personal" at bounding box center [95, 237] width 128 height 18
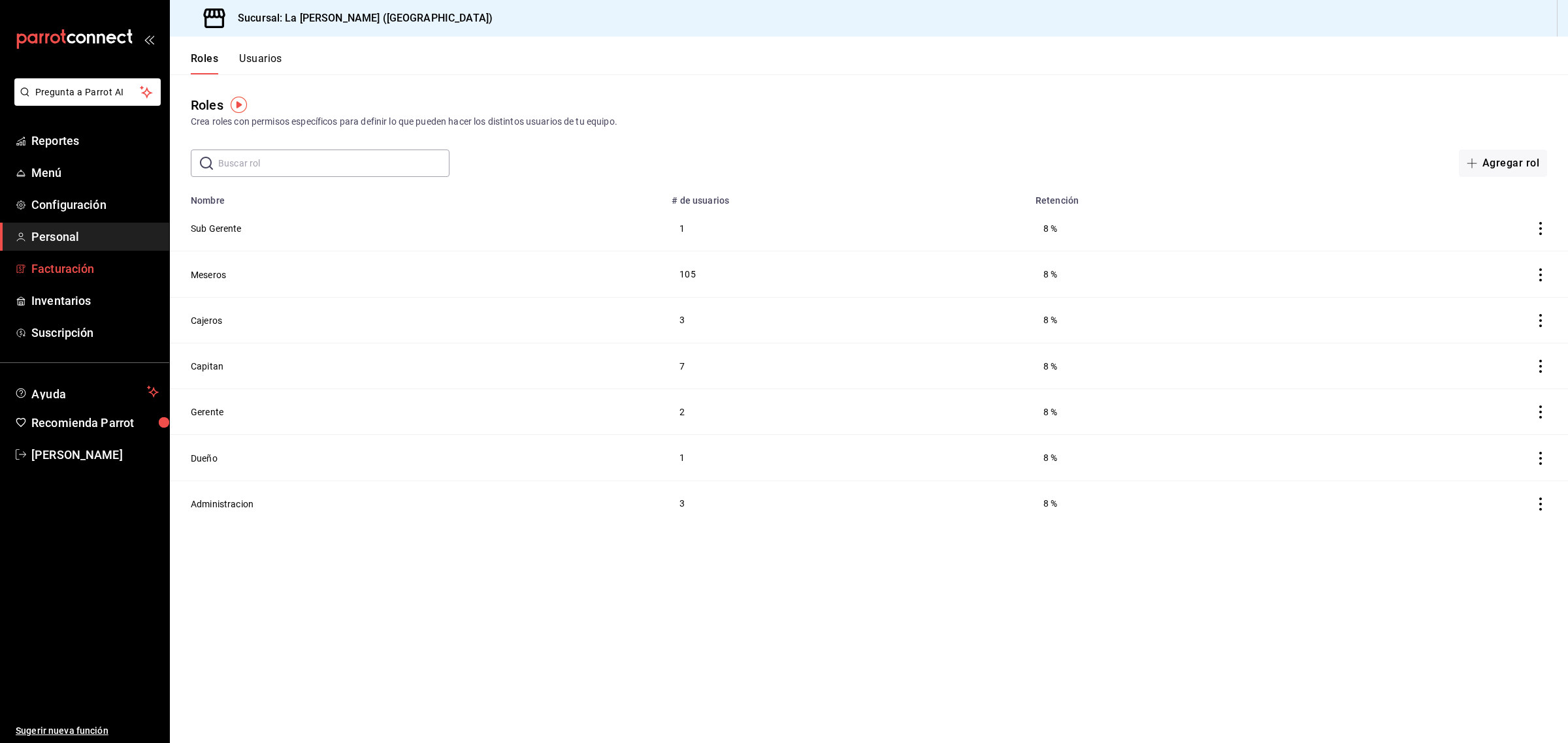
click at [70, 271] on span "Facturación" at bounding box center [95, 269] width 128 height 18
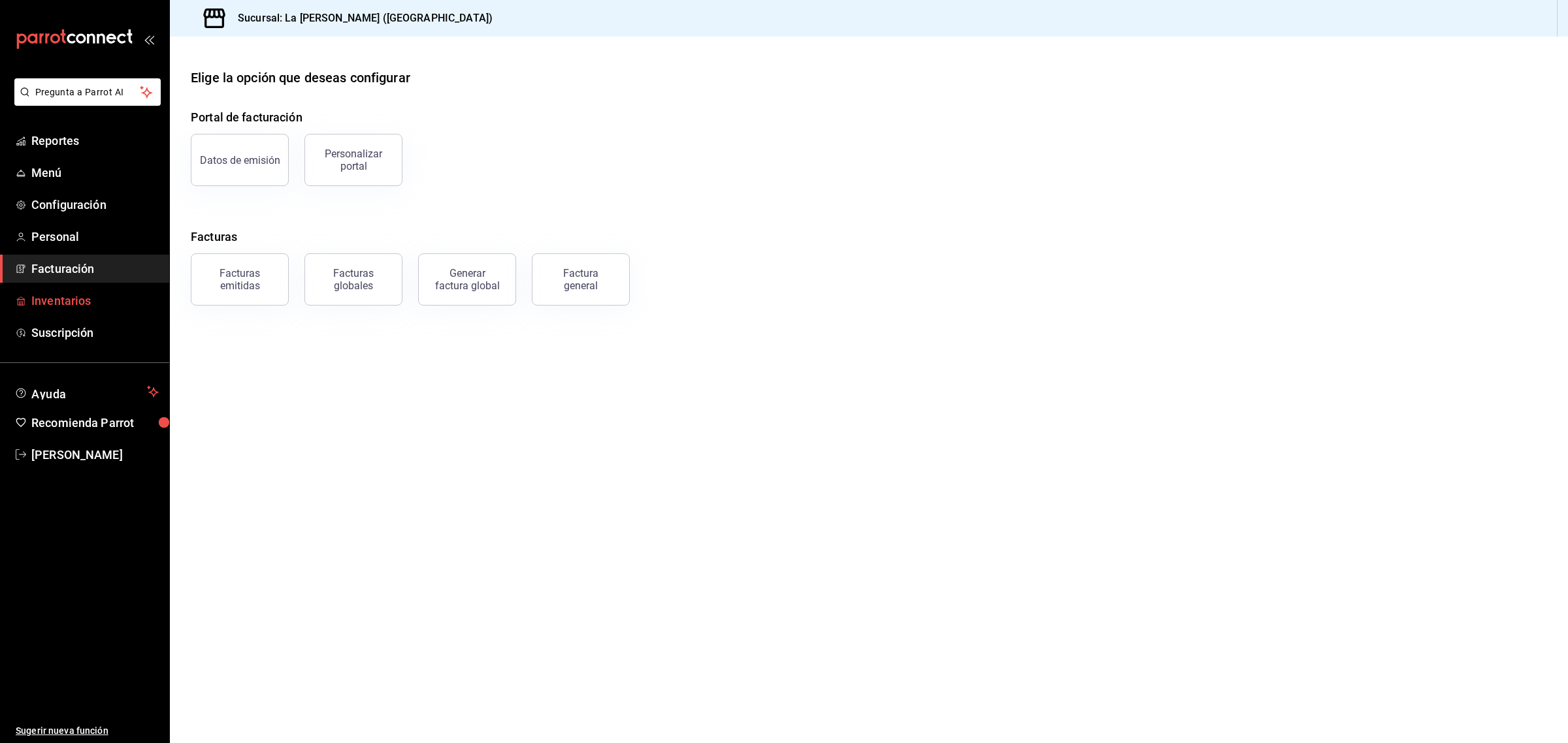
click at [59, 297] on span "Inventarios" at bounding box center [95, 301] width 128 height 18
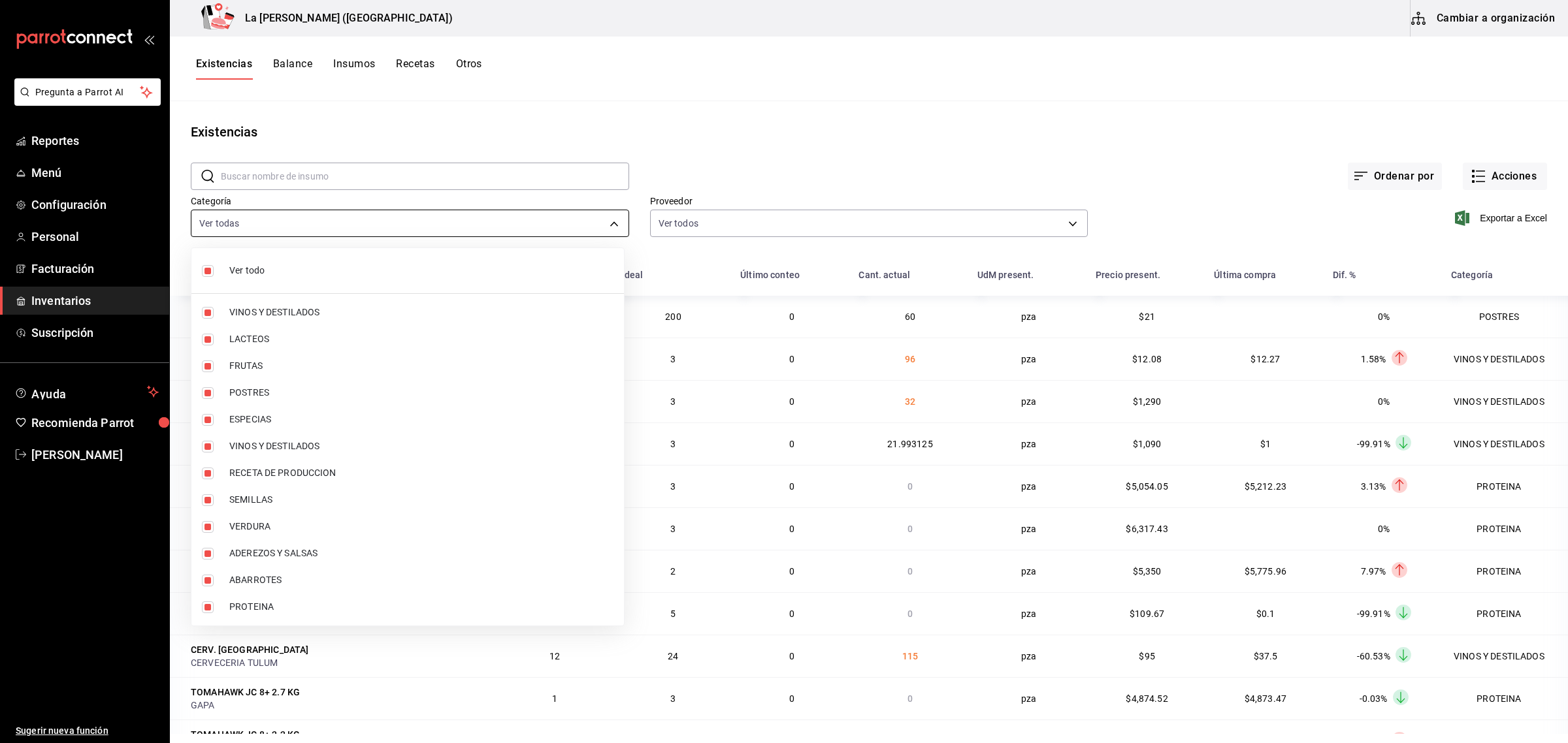
click at [237, 235] on body "Pregunta a Parrot AI Reportes Menú Configuración Personal Facturación Inventari…" at bounding box center [784, 367] width 1568 height 734
click at [205, 277] on li "Ver todo" at bounding box center [408, 271] width 432 height 35
checkbox input "false"
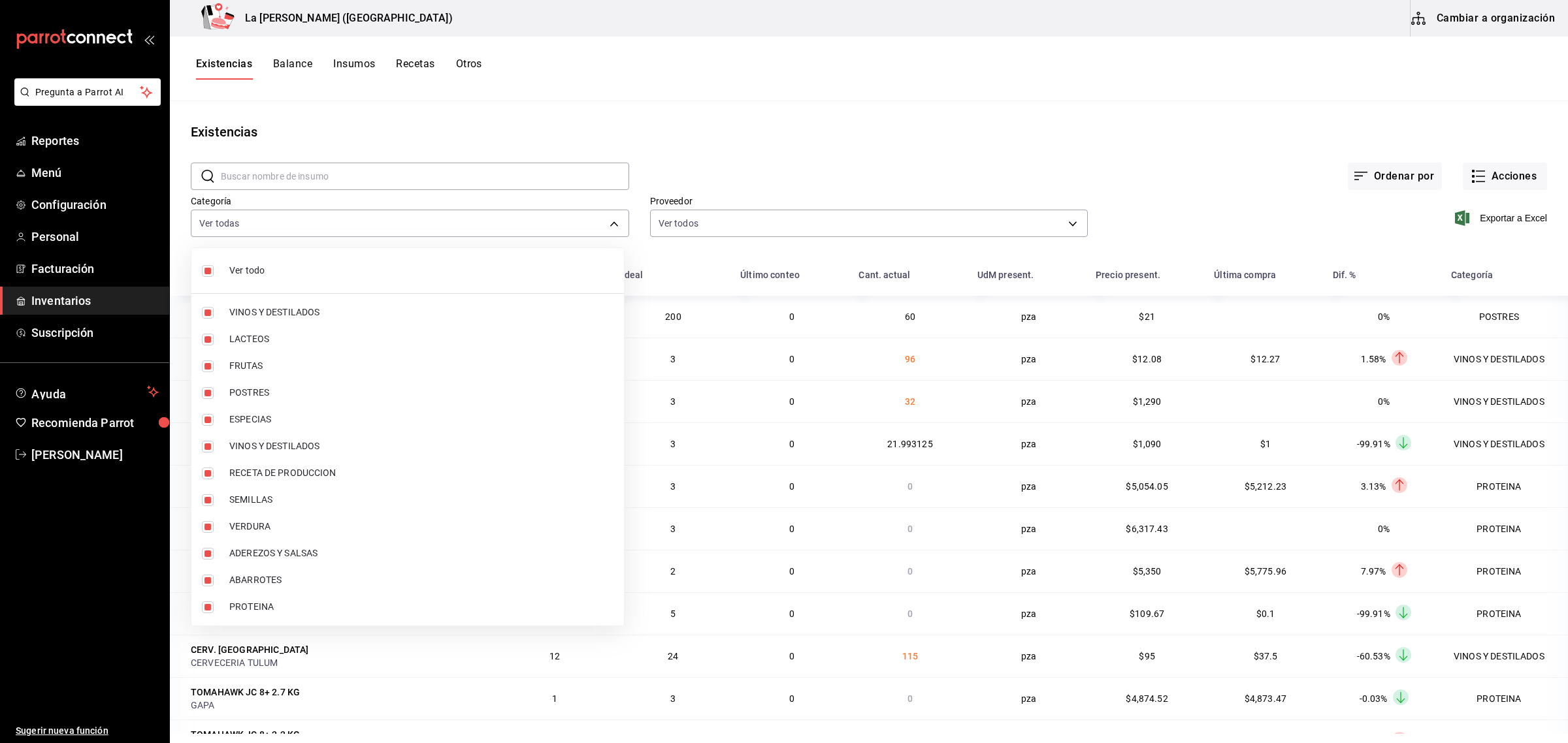
checkbox input "false"
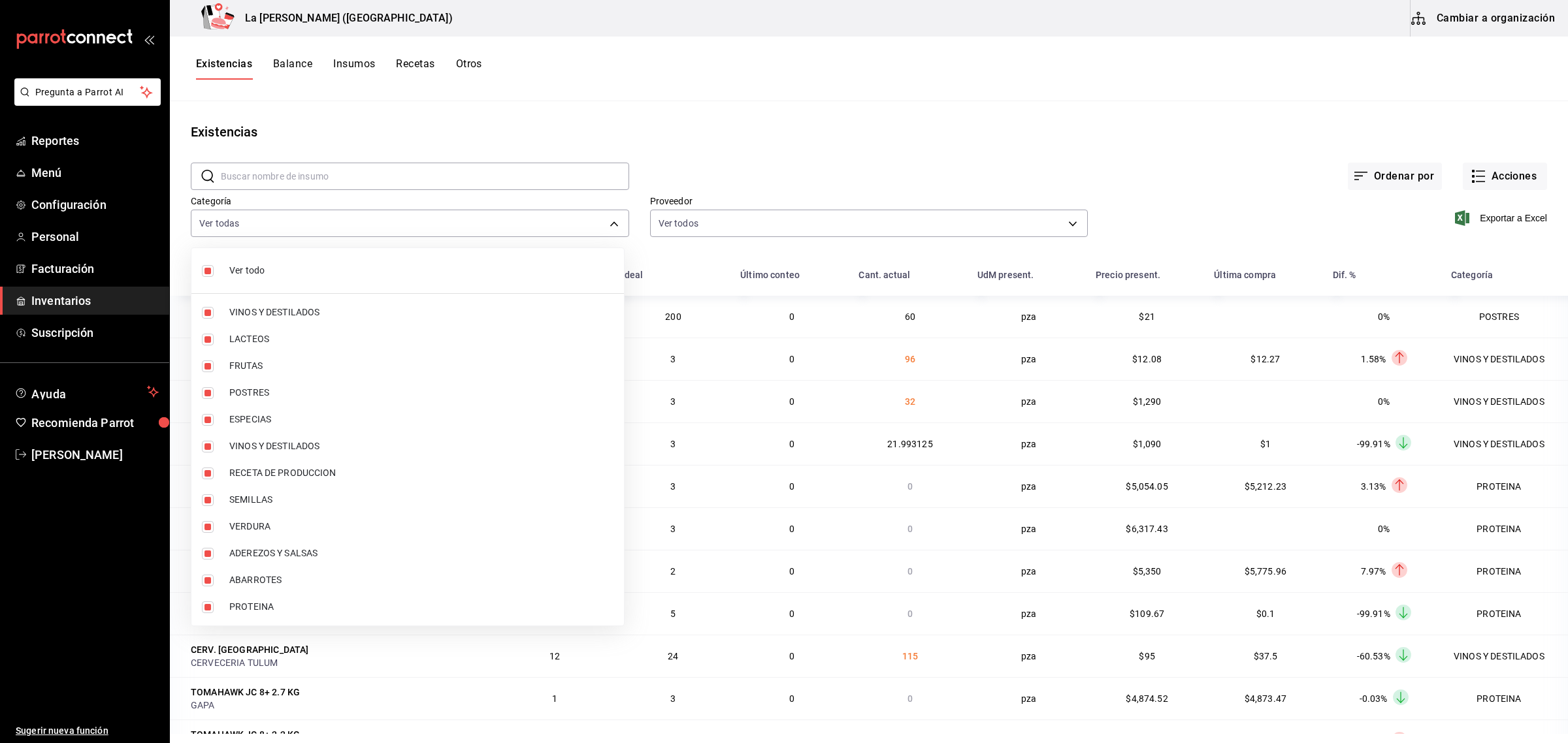
checkbox input "false"
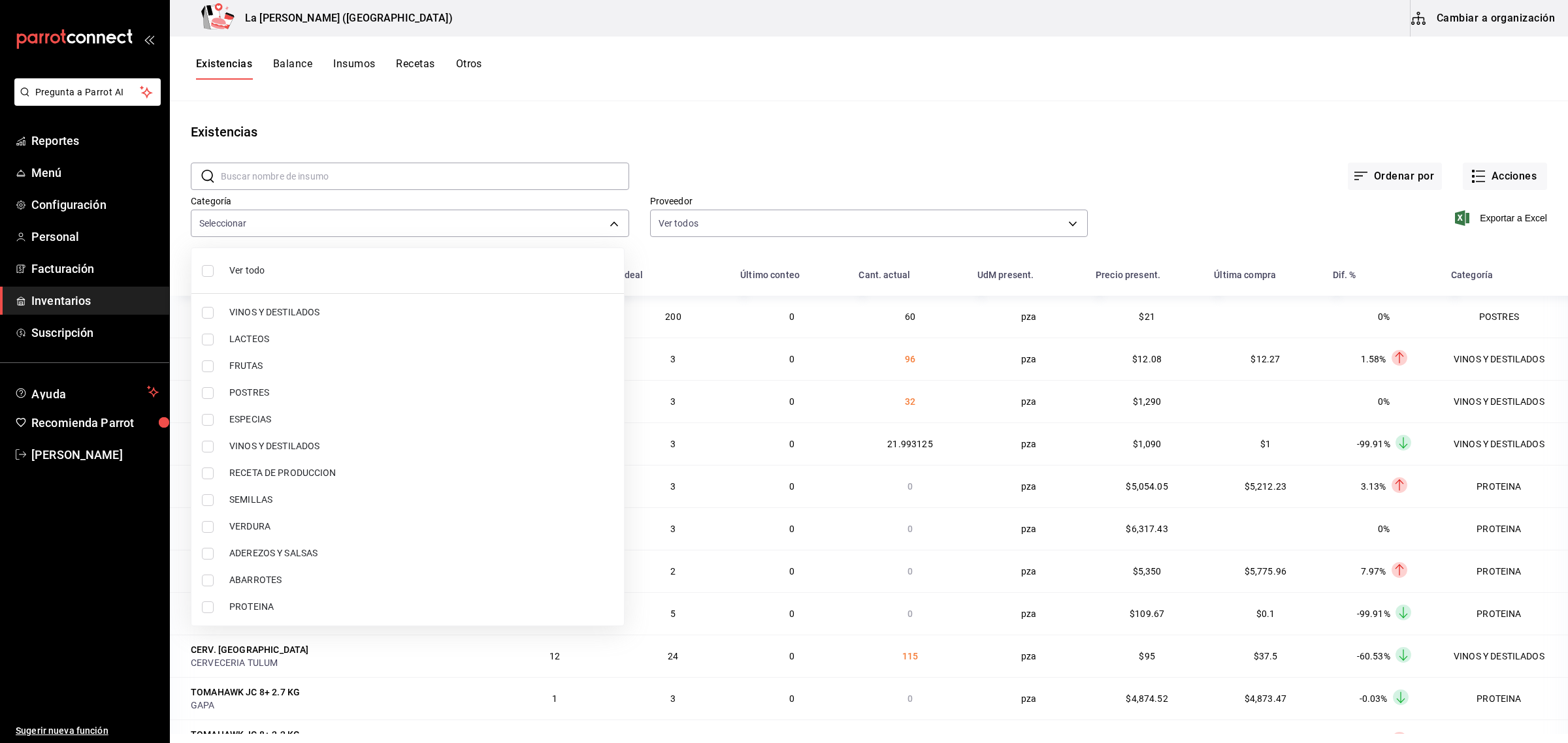
click at [204, 391] on input "checkbox" at bounding box center [207, 393] width 12 height 12
checkbox input "true"
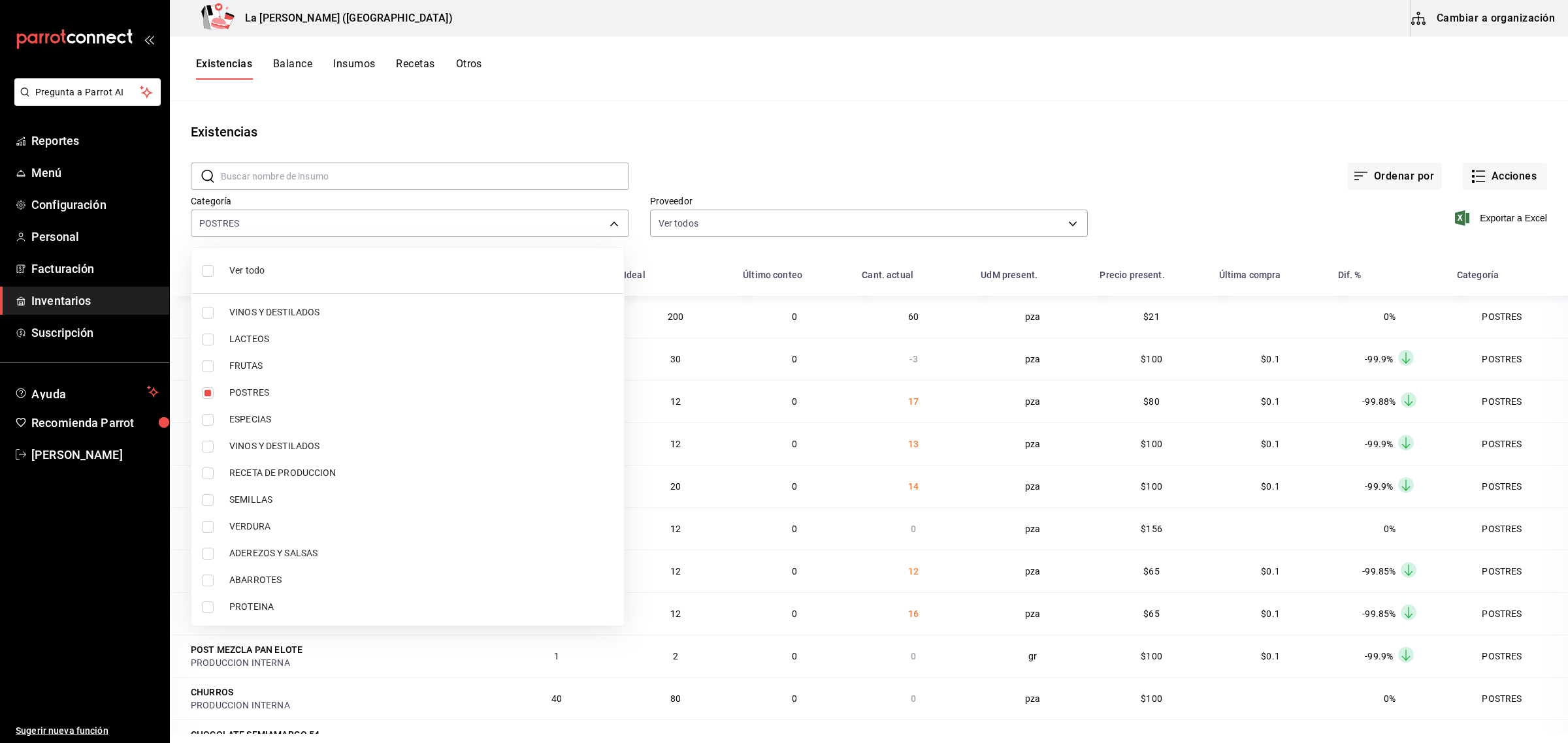
click at [209, 613] on li "PROTEINA" at bounding box center [408, 607] width 432 height 27
type input "300b8f87-2b59-439f-b980-3e97300322fa,89020659-a685-42c8-84d5-b1543ef933a3"
checkbox input "true"
click at [1132, 125] on div at bounding box center [784, 372] width 1568 height 743
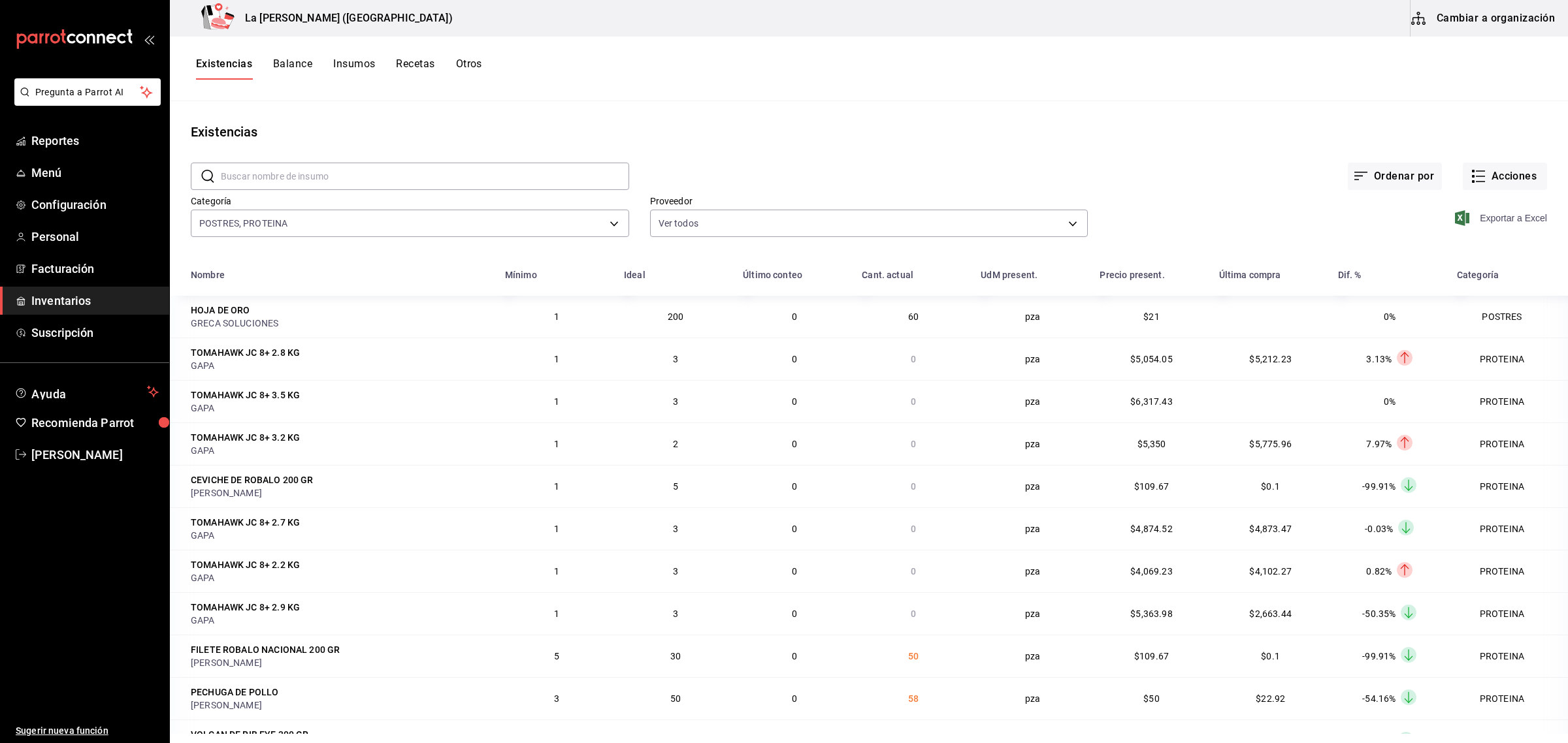
click at [1485, 220] on span "Exportar a Excel" at bounding box center [1502, 217] width 89 height 16
